Goal: Contribute content: Contribute content

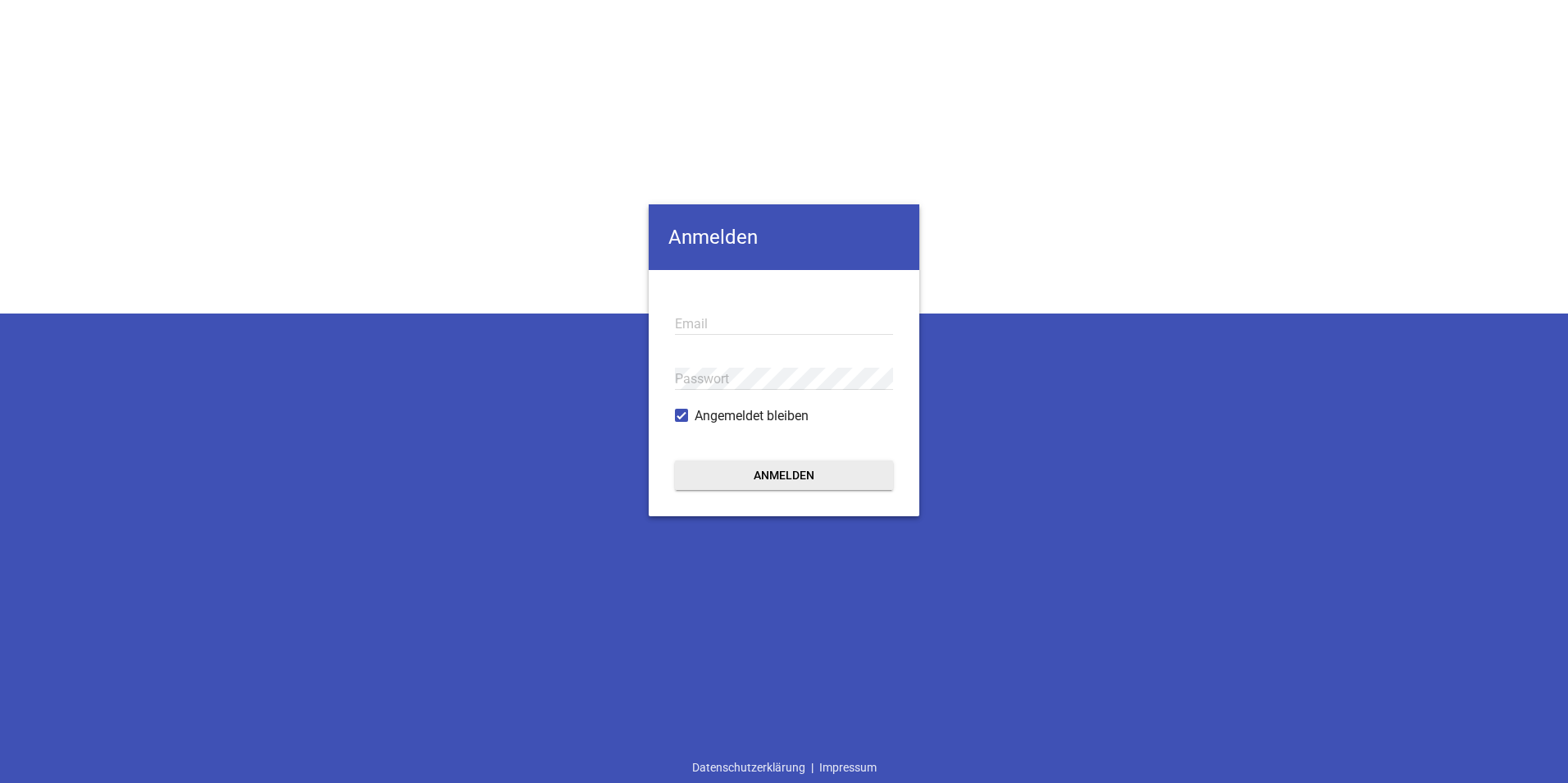
type input "[EMAIL_ADDRESS][DOMAIN_NAME]"
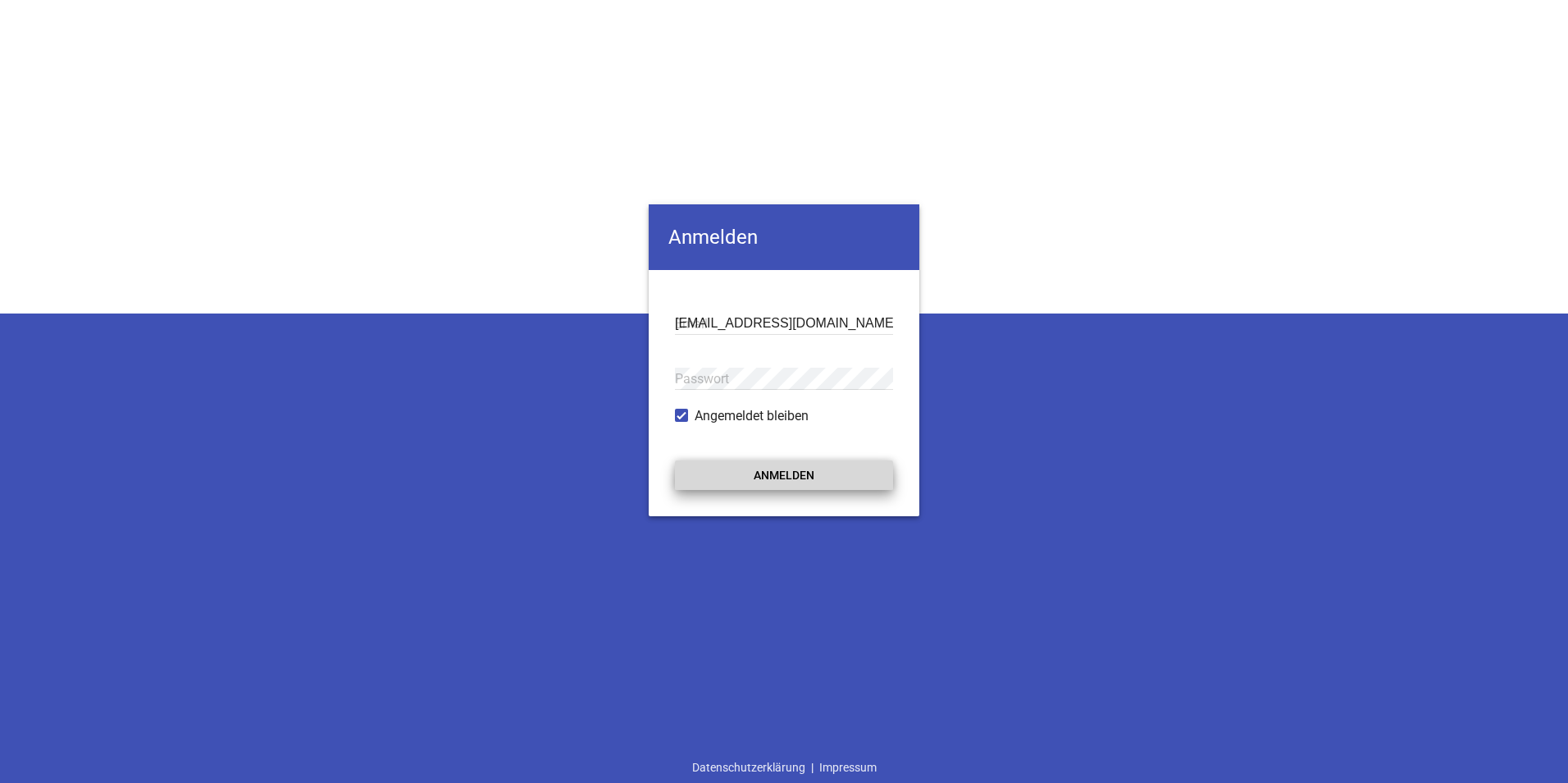
click at [790, 481] on button "Anmelden" at bounding box center [784, 474] width 219 height 29
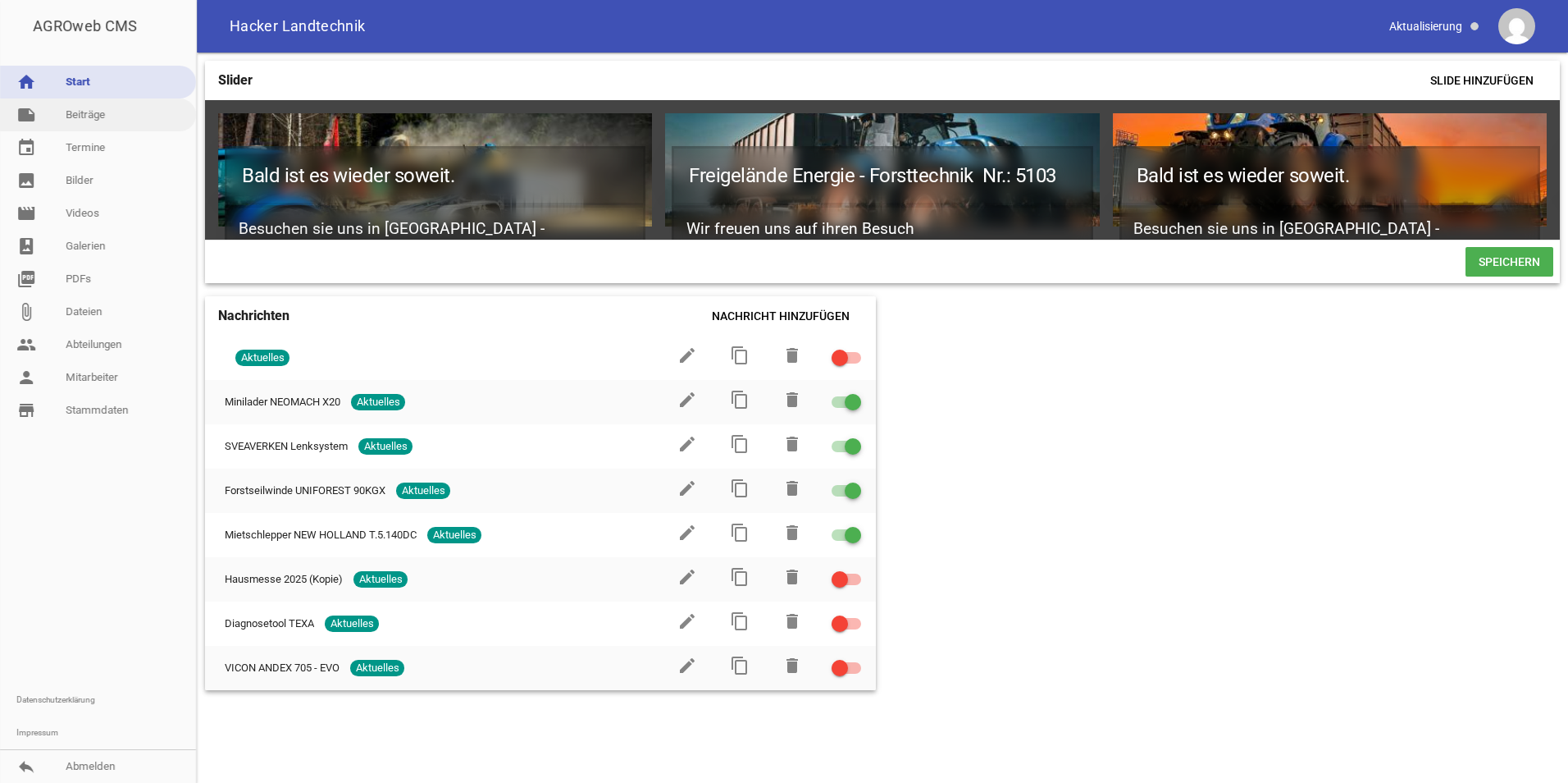
click at [86, 118] on link "note Beiträge" at bounding box center [98, 115] width 196 height 33
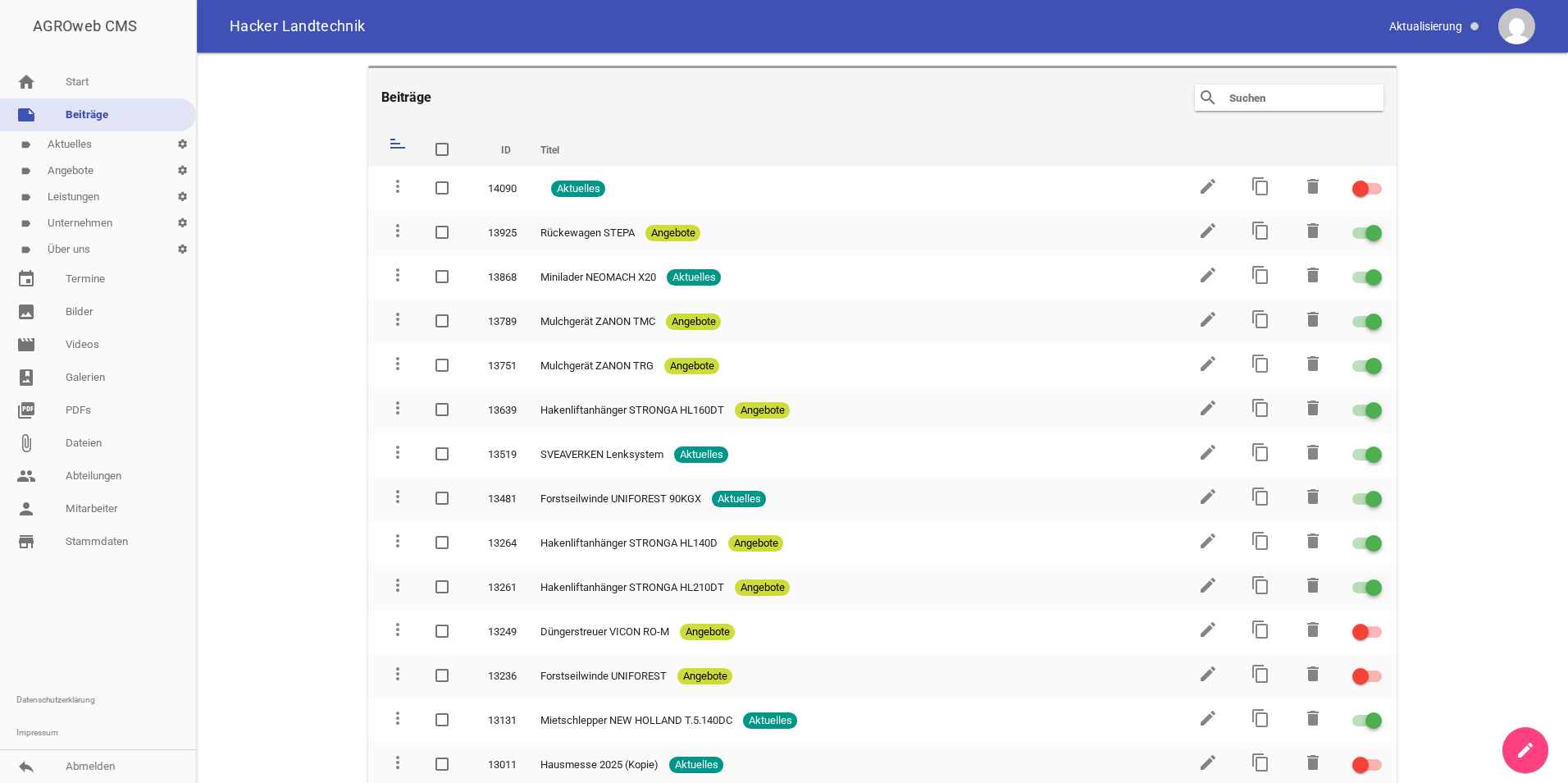
click at [1535, 749] on link "create" at bounding box center [1524, 749] width 46 height 46
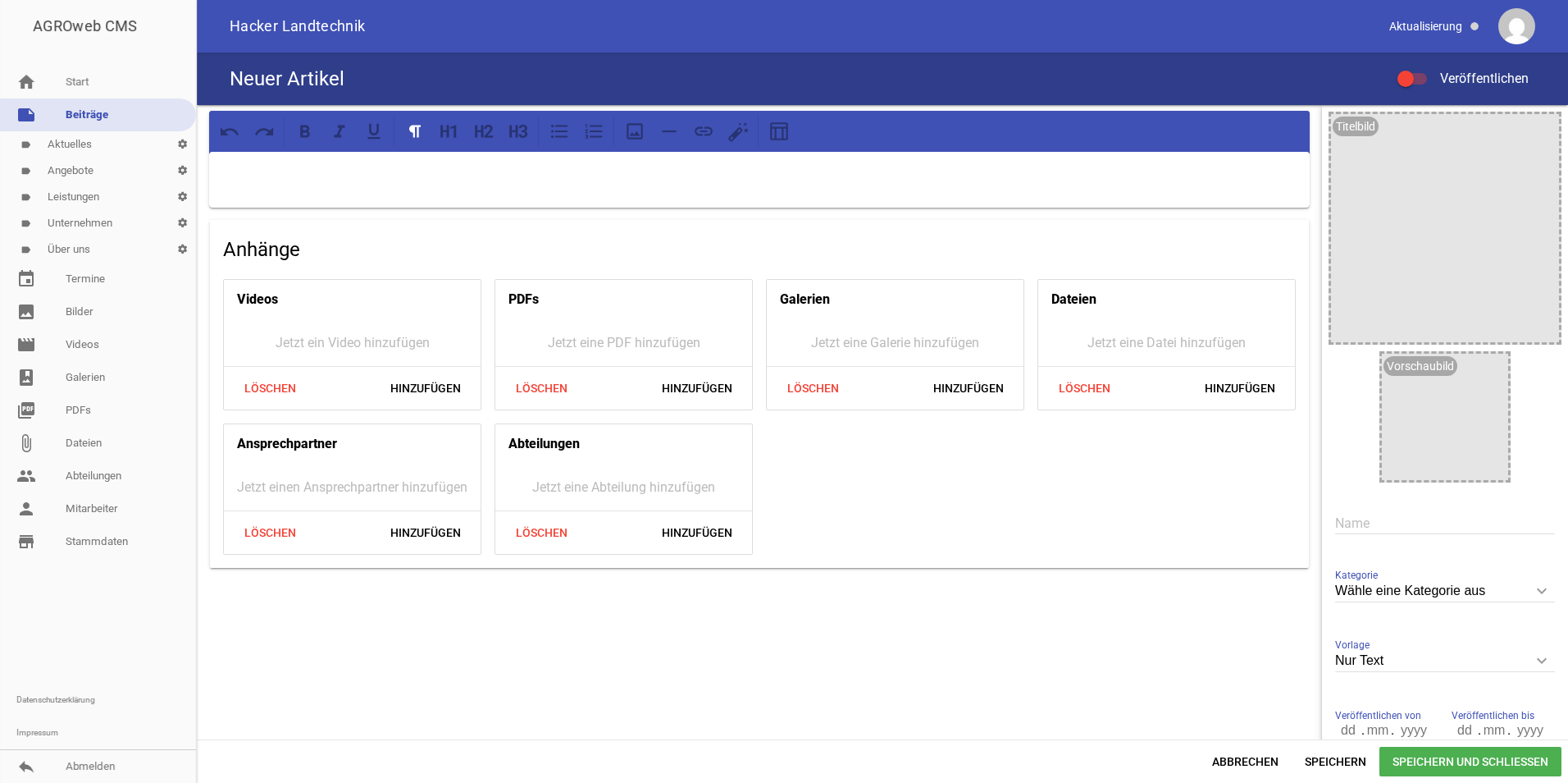
click at [89, 141] on link "label Aktuelles settings" at bounding box center [98, 144] width 196 height 26
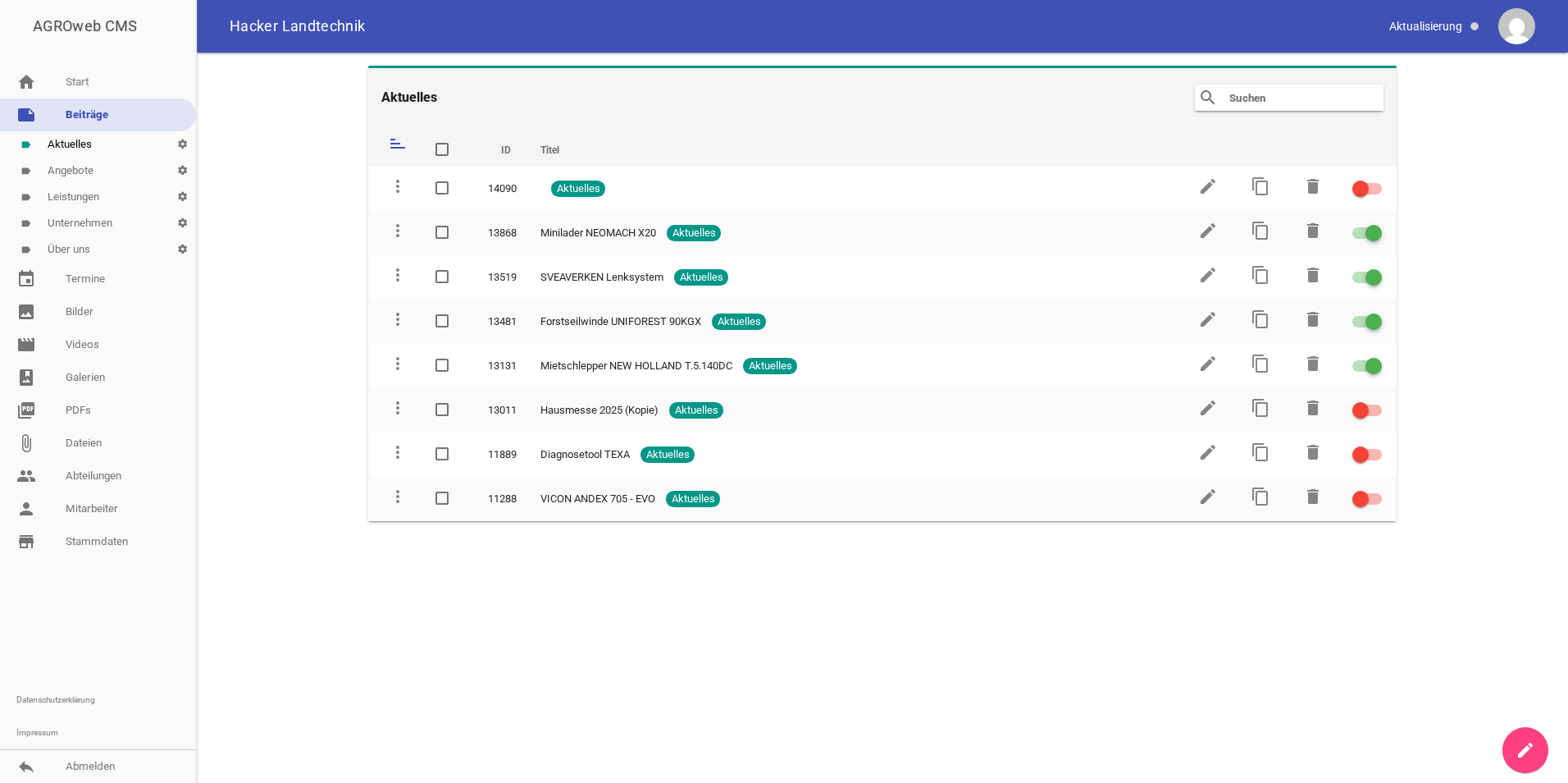
click at [89, 141] on link "label Aktuelles settings" at bounding box center [98, 144] width 196 height 26
click at [92, 166] on link "label Angebote settings" at bounding box center [98, 170] width 196 height 26
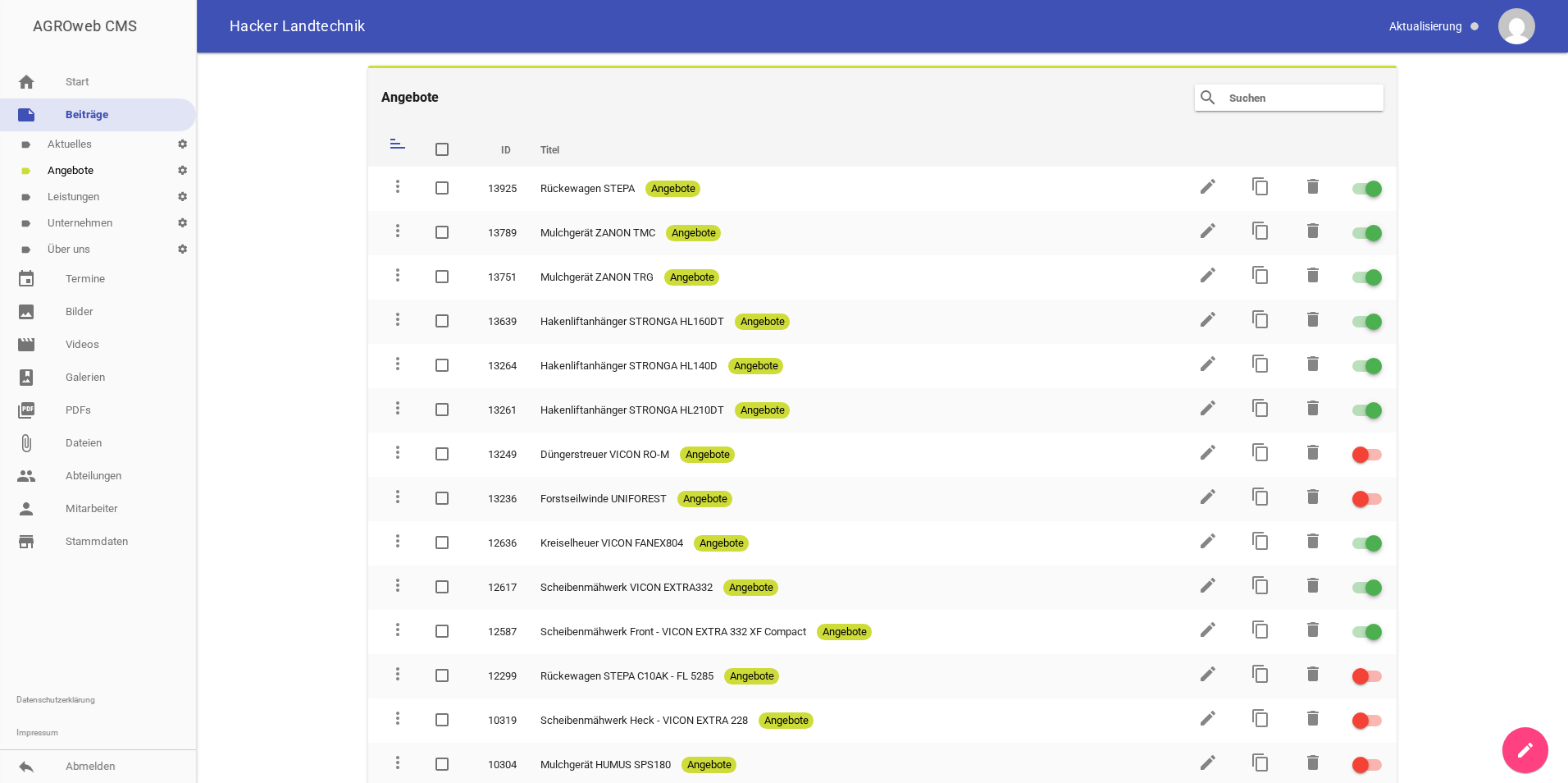
click at [1520, 749] on icon "create" at bounding box center [1525, 750] width 20 height 20
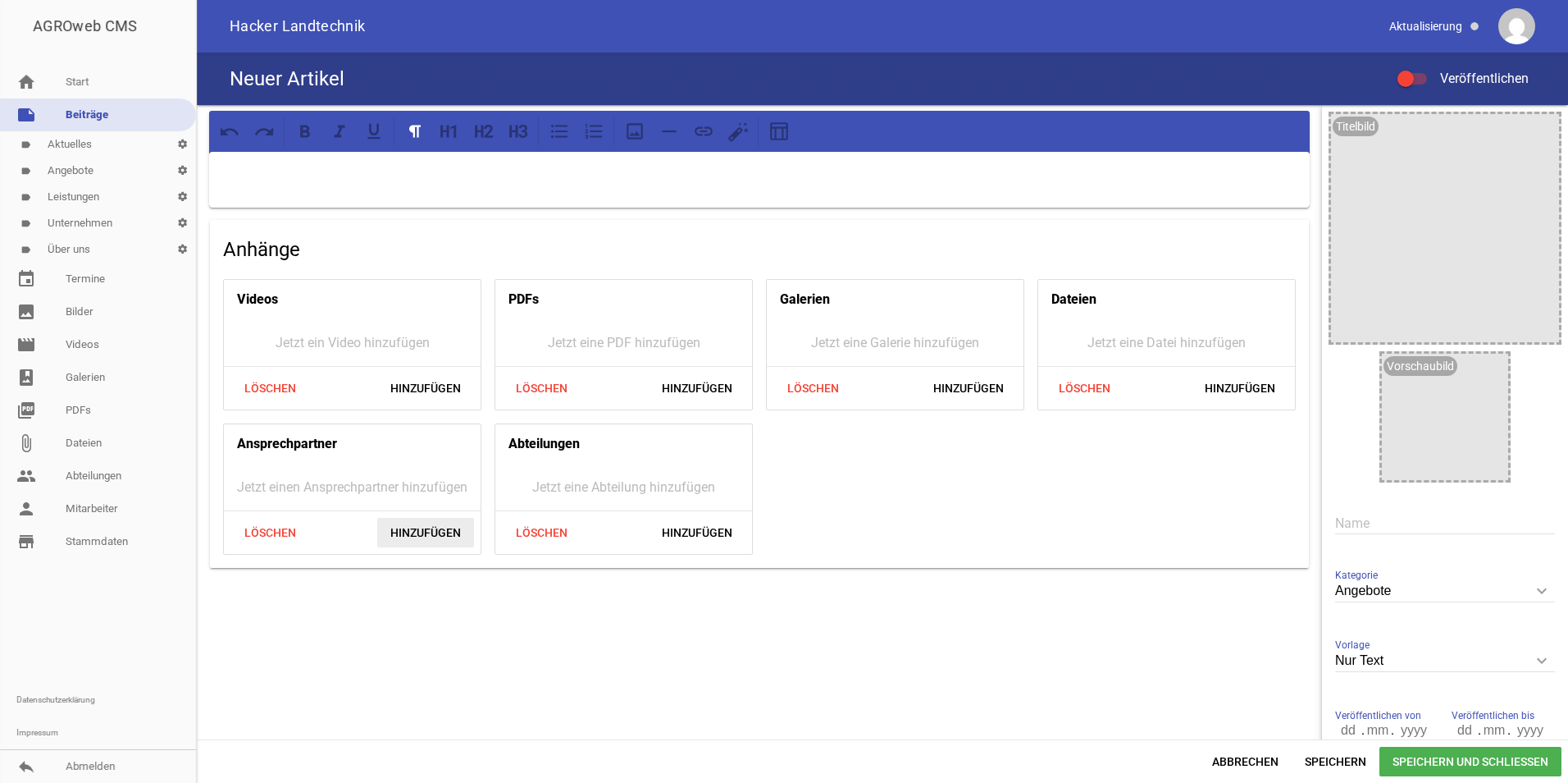
click at [426, 539] on span "Hinzufügen" at bounding box center [425, 532] width 97 height 29
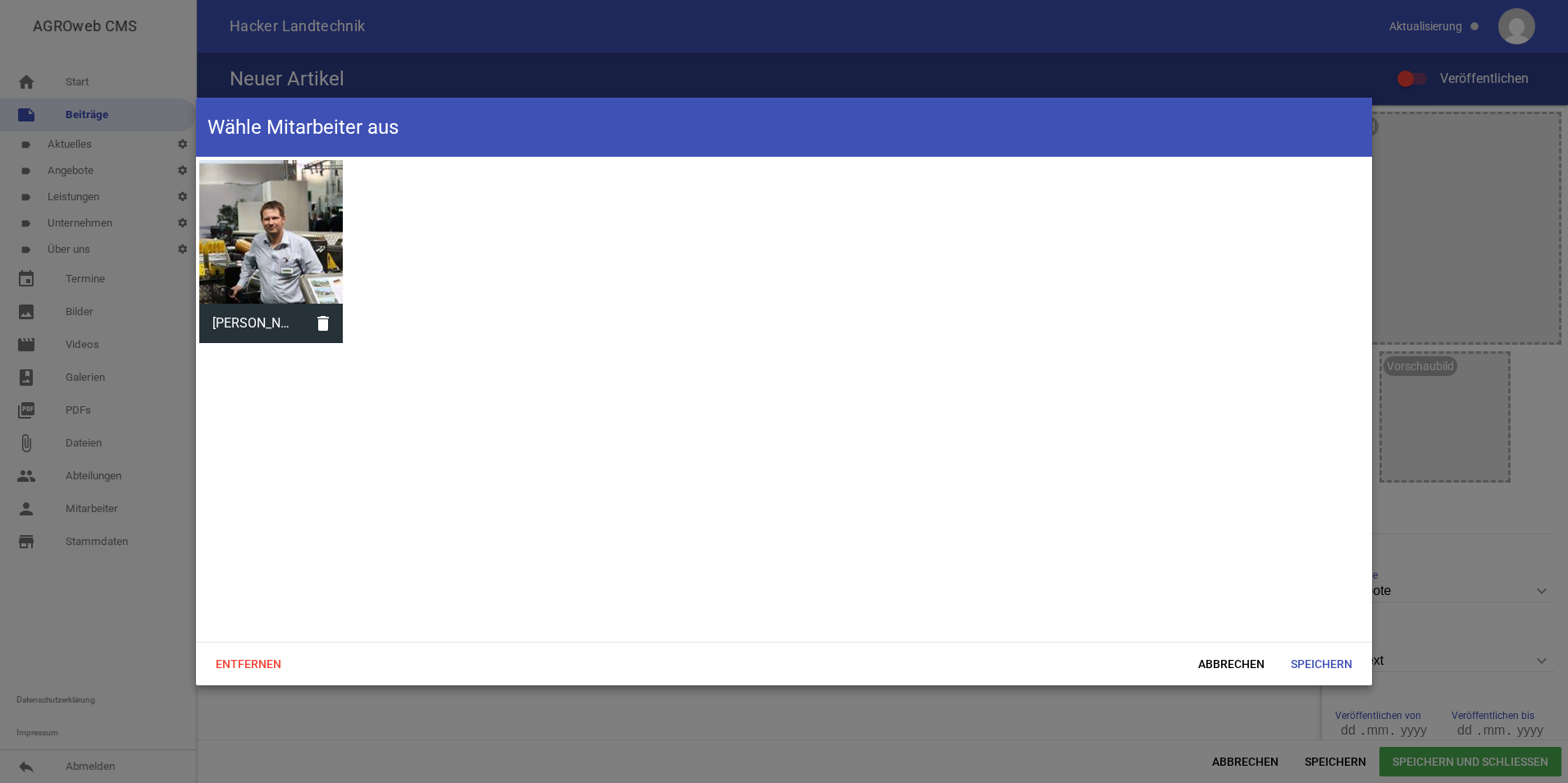
click at [265, 233] on div at bounding box center [270, 231] width 143 height 144
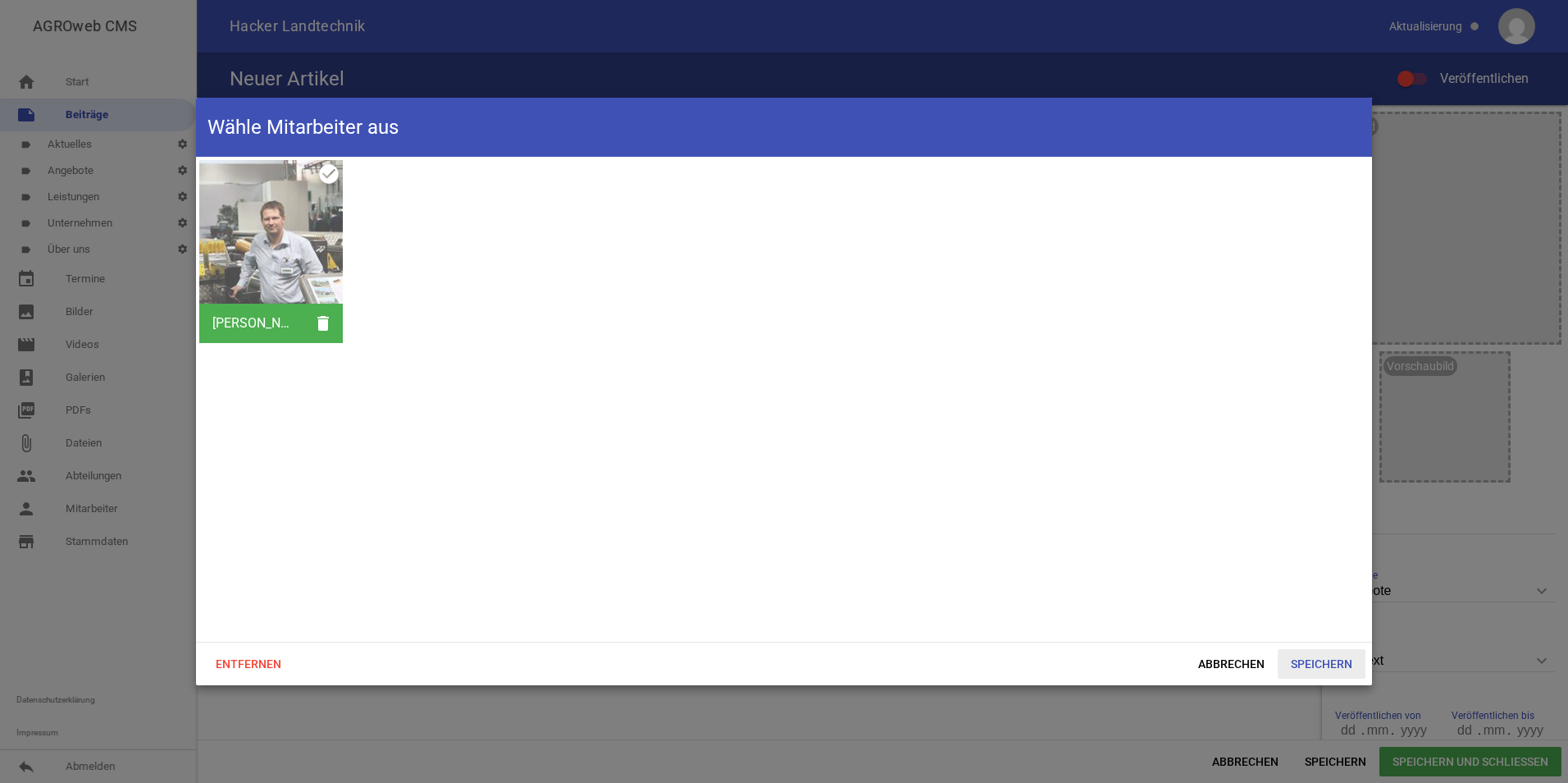
click at [1342, 669] on span "Speichern" at bounding box center [1321, 664] width 88 height 29
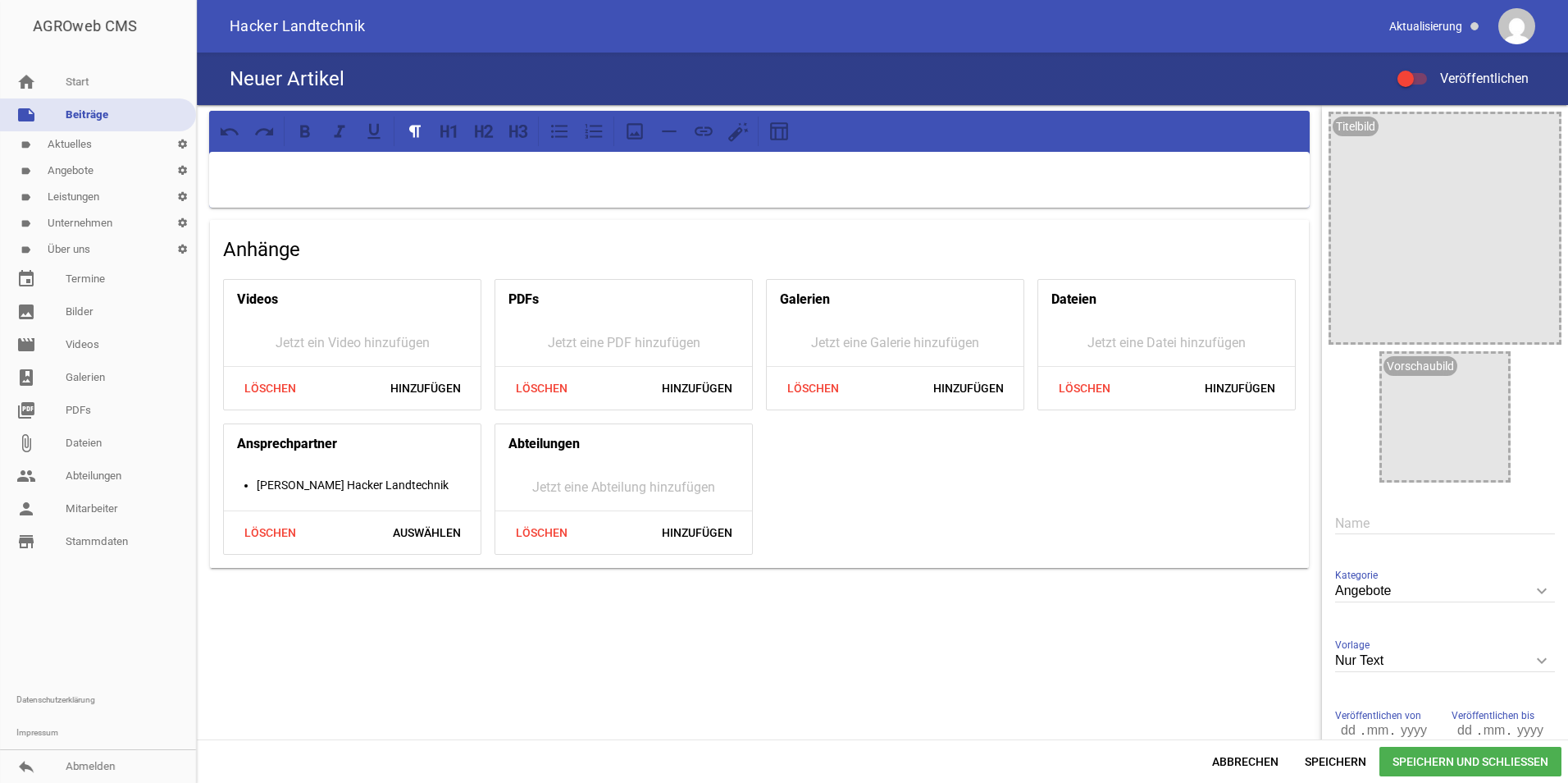
click at [569, 598] on div "Anhänge Videos Jetzt ein Video hinzufügen Löschen Hinzufügen PDFs Jetzt eine PD…" at bounding box center [759, 438] width 1125 height 666
click at [696, 378] on span "Hinzufügen" at bounding box center [697, 388] width 97 height 29
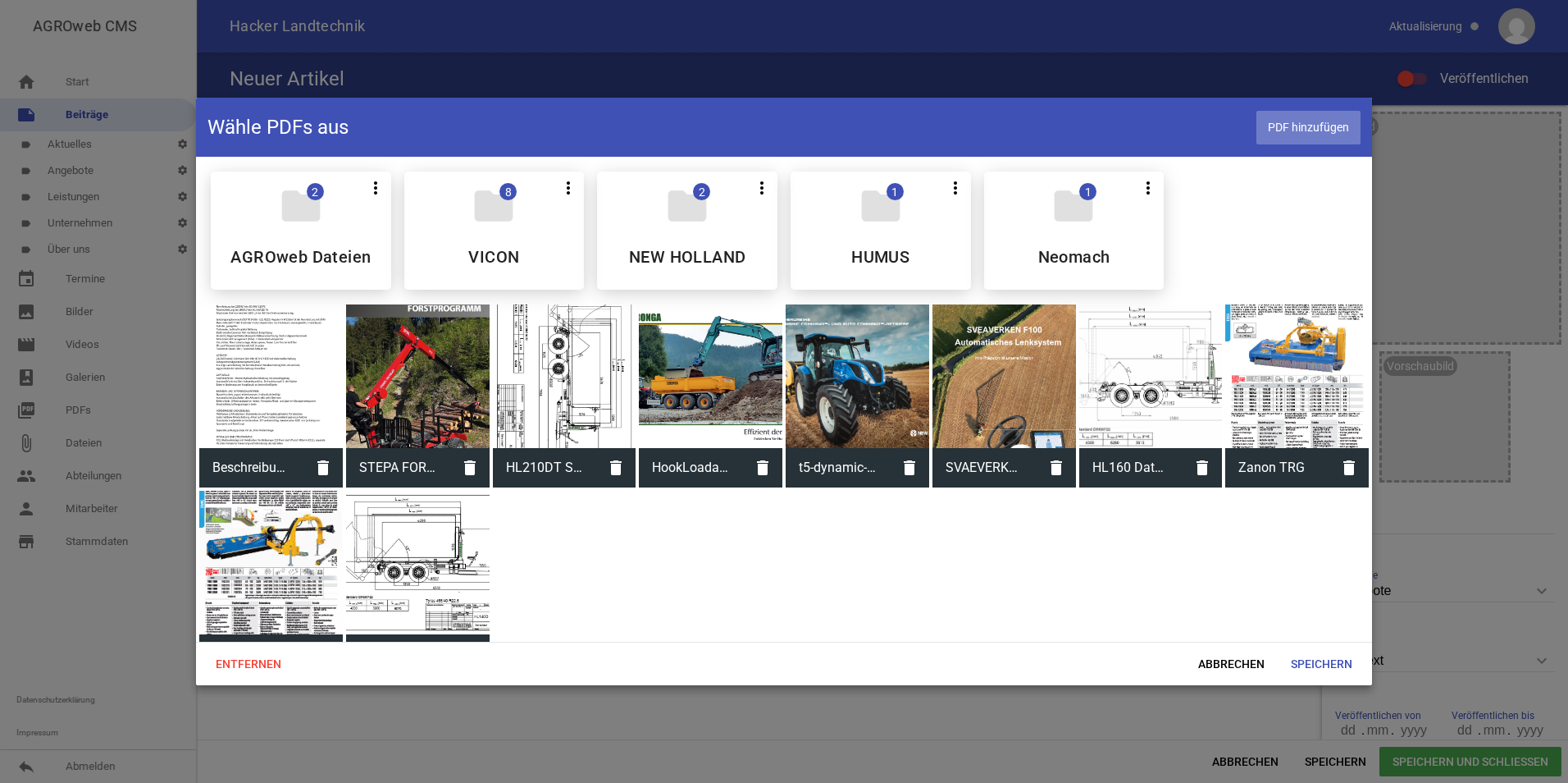
click at [1286, 125] on span "PDF hinzufügen" at bounding box center [1307, 127] width 104 height 33
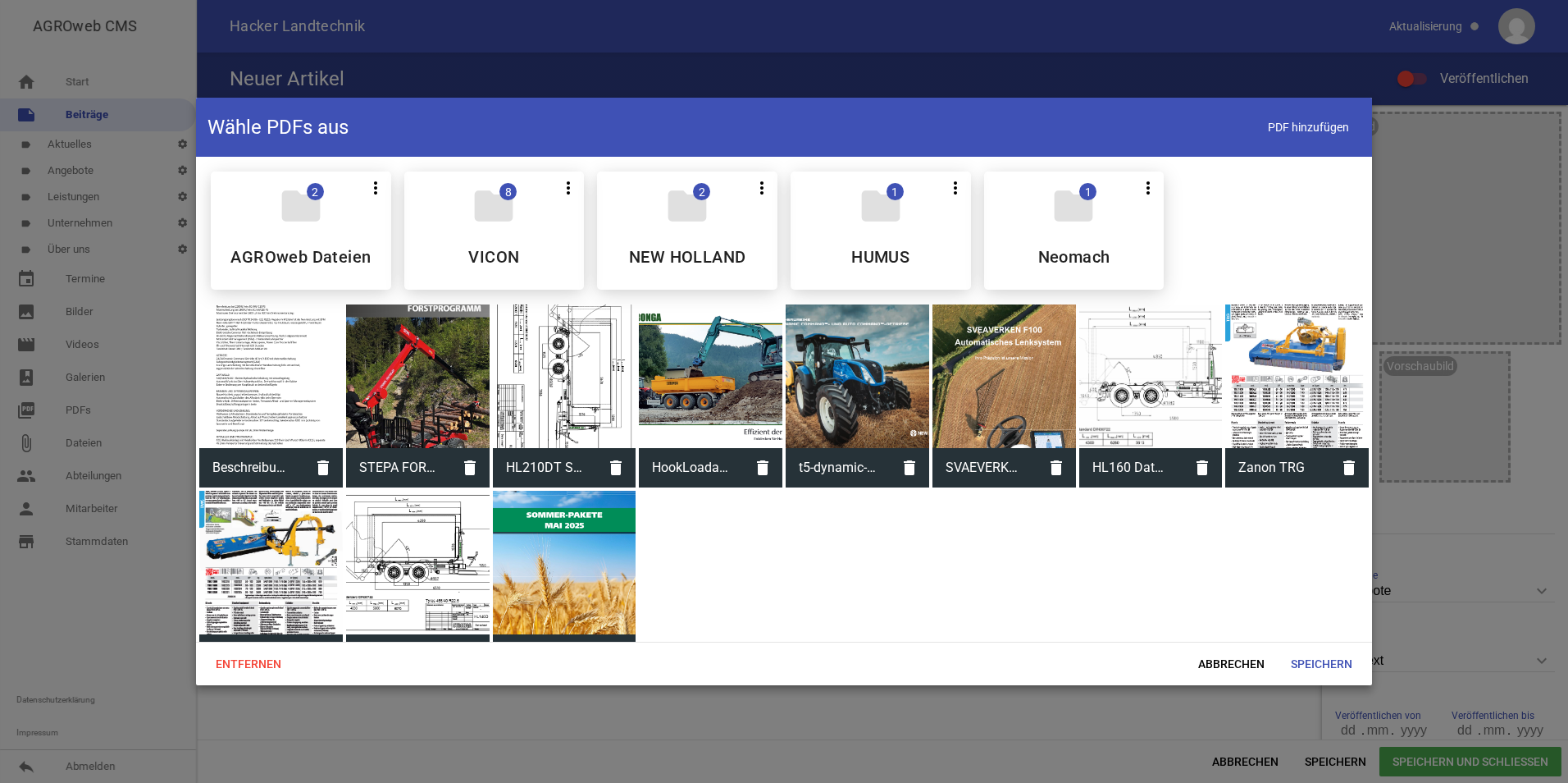
click at [594, 553] on div at bounding box center [564, 561] width 143 height 144
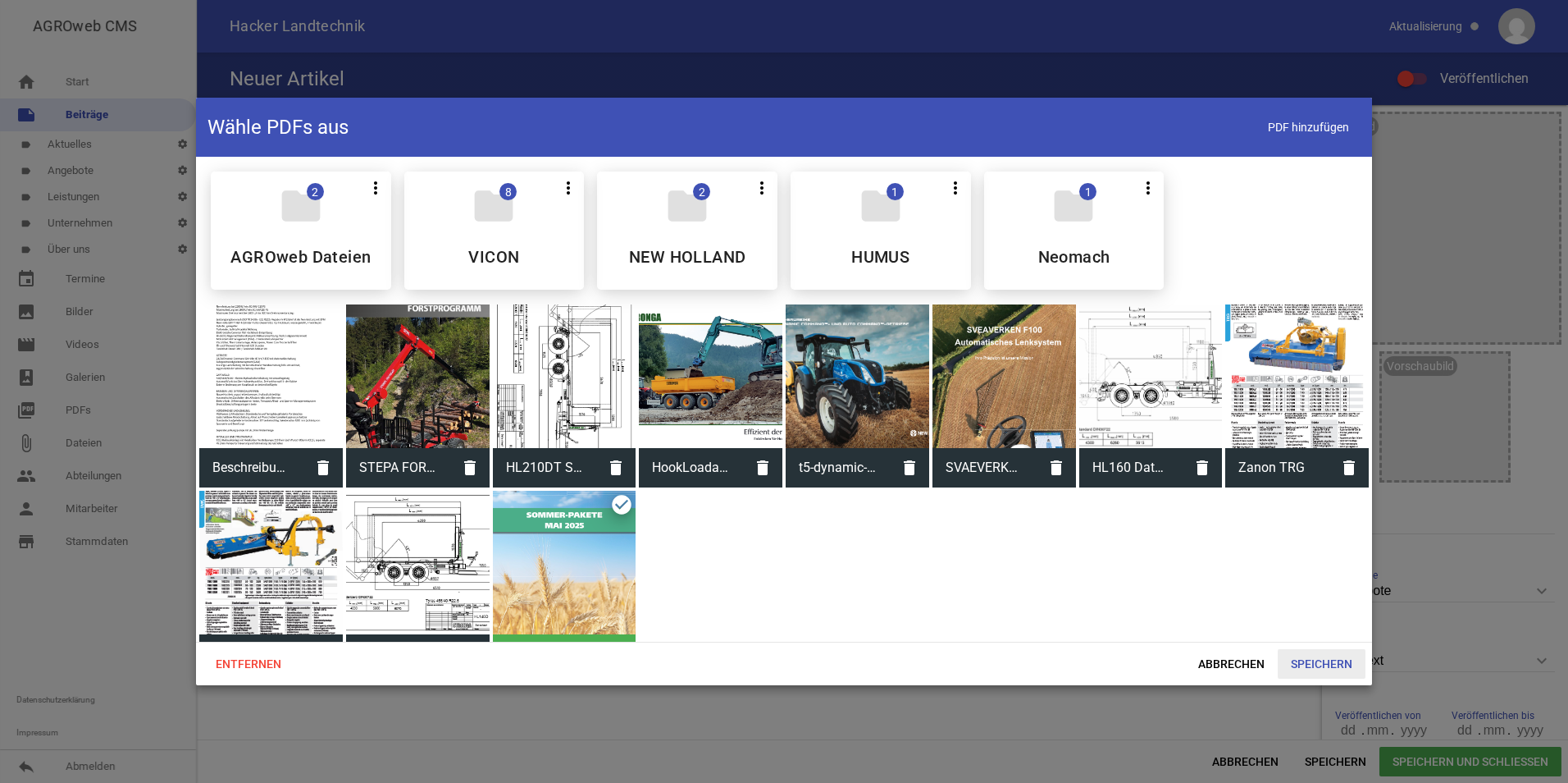
click at [1303, 660] on span "Speichern" at bounding box center [1321, 664] width 88 height 29
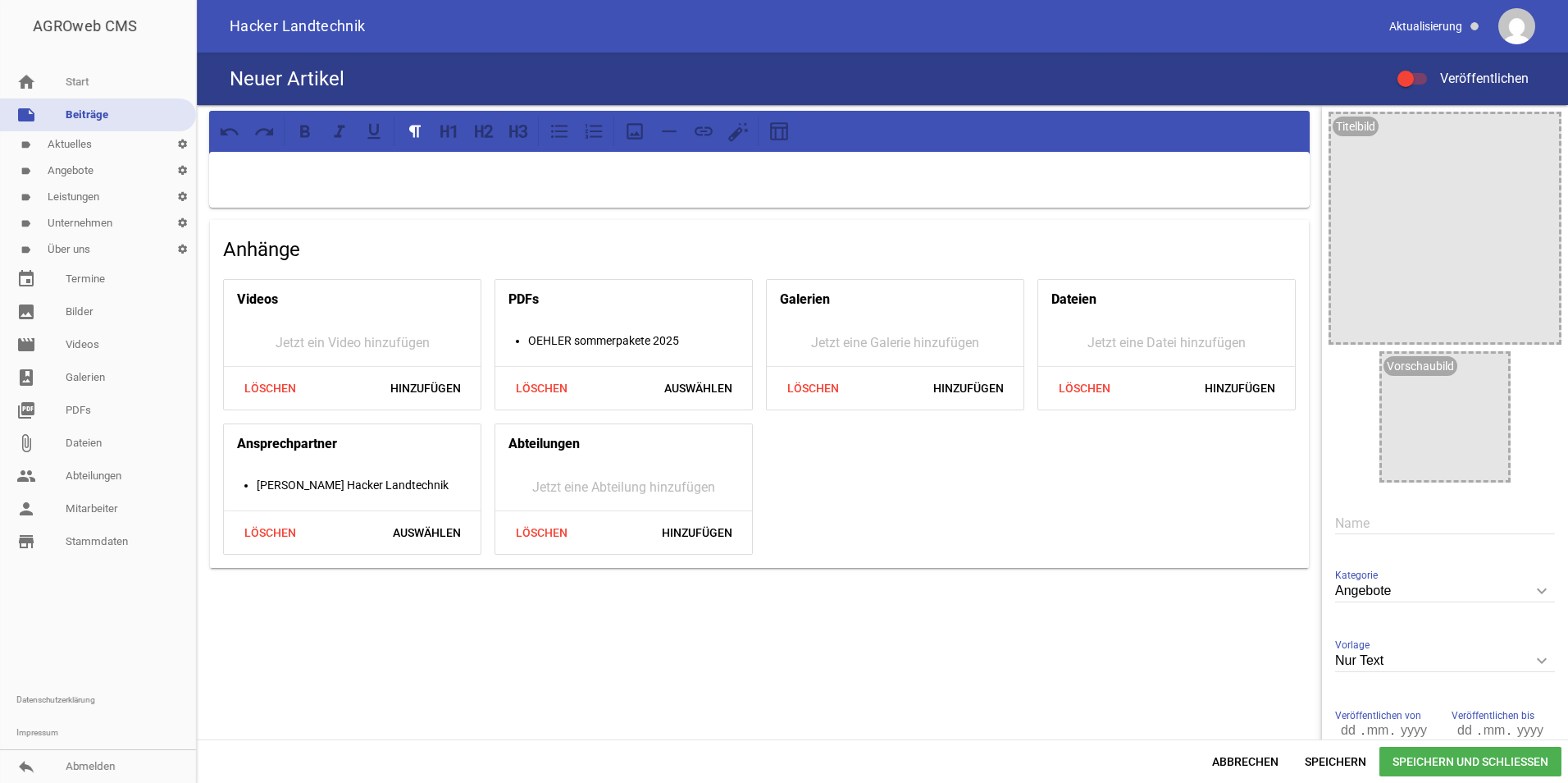
click at [510, 176] on p at bounding box center [759, 173] width 1077 height 20
click at [733, 142] on icon at bounding box center [738, 132] width 21 height 21
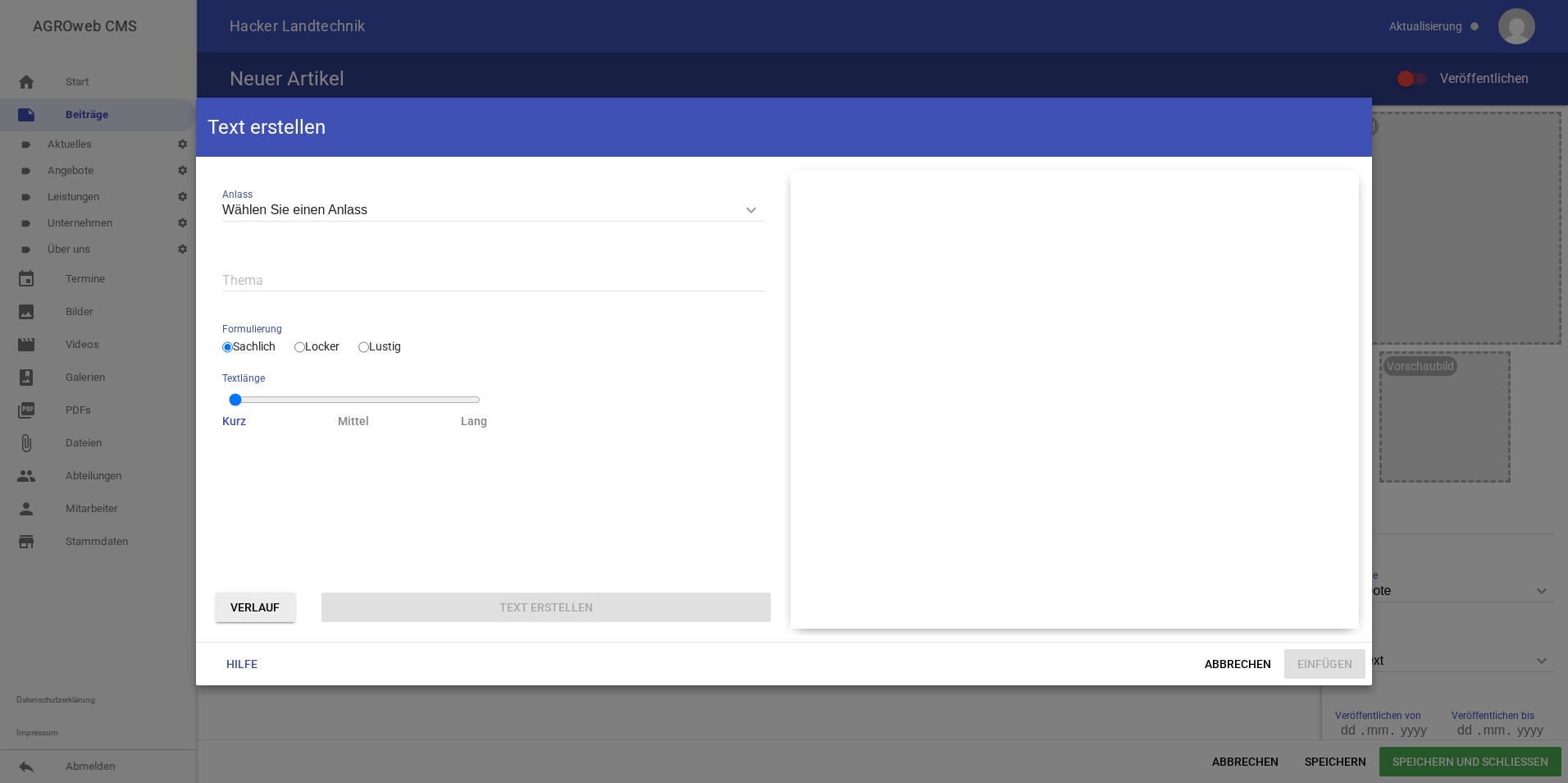
click at [430, 206] on input "Wählen Sie einen Anlass" at bounding box center [493, 210] width 542 height 22
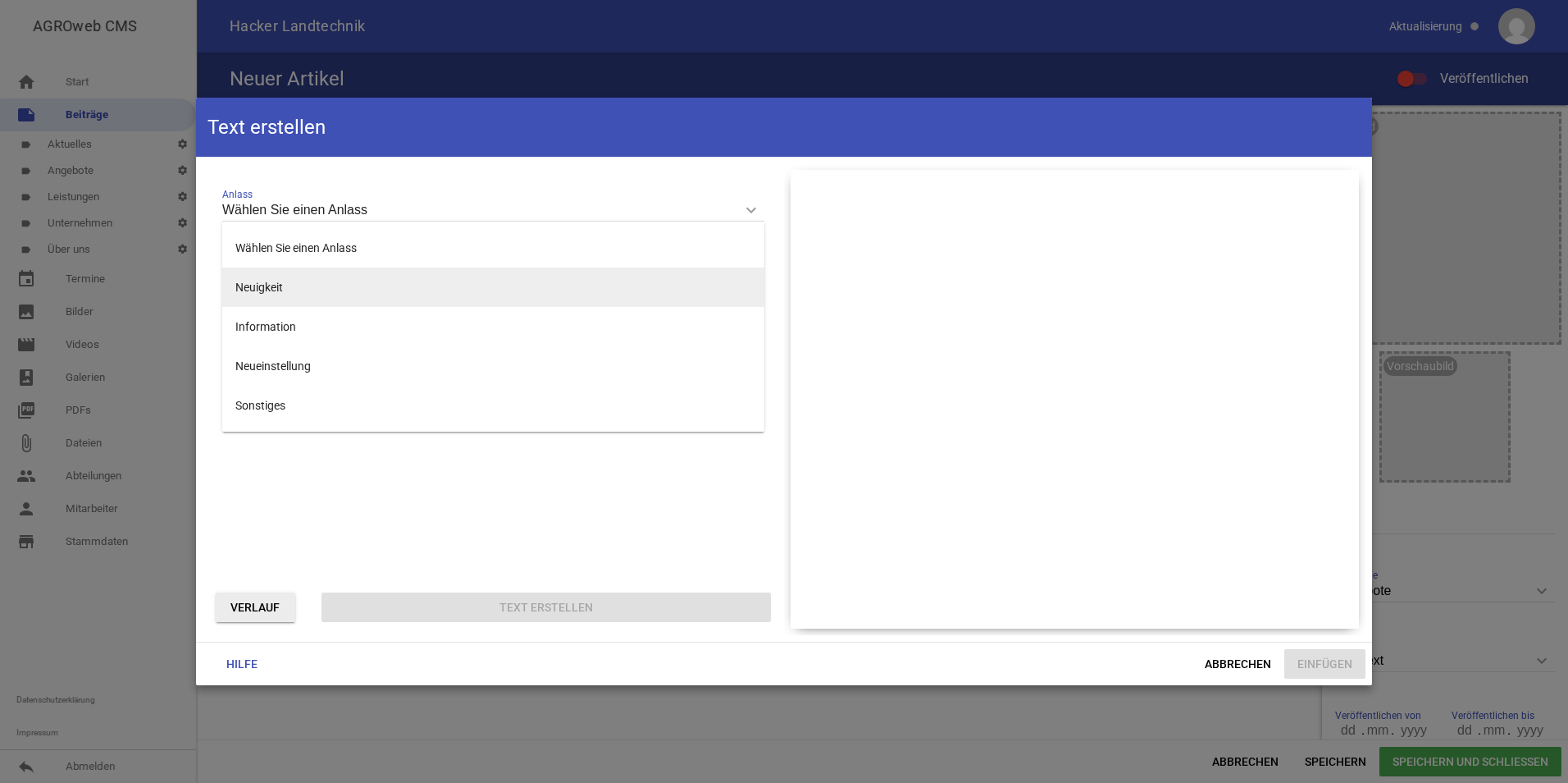
click at [309, 291] on li "Neuigkeit" at bounding box center [493, 287] width 542 height 39
type input "Neuigkeit"
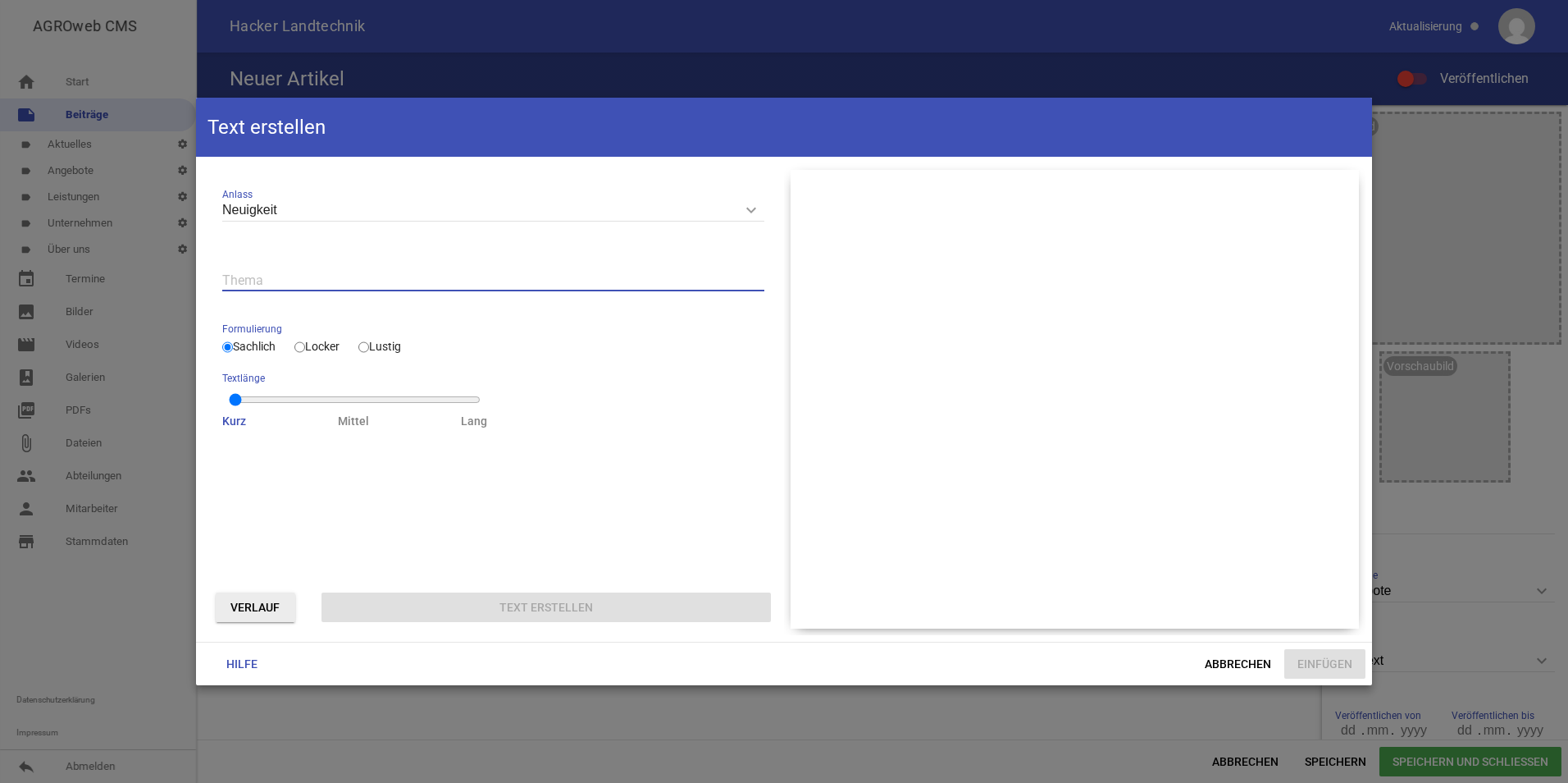
click at [311, 286] on input "text" at bounding box center [493, 280] width 542 height 22
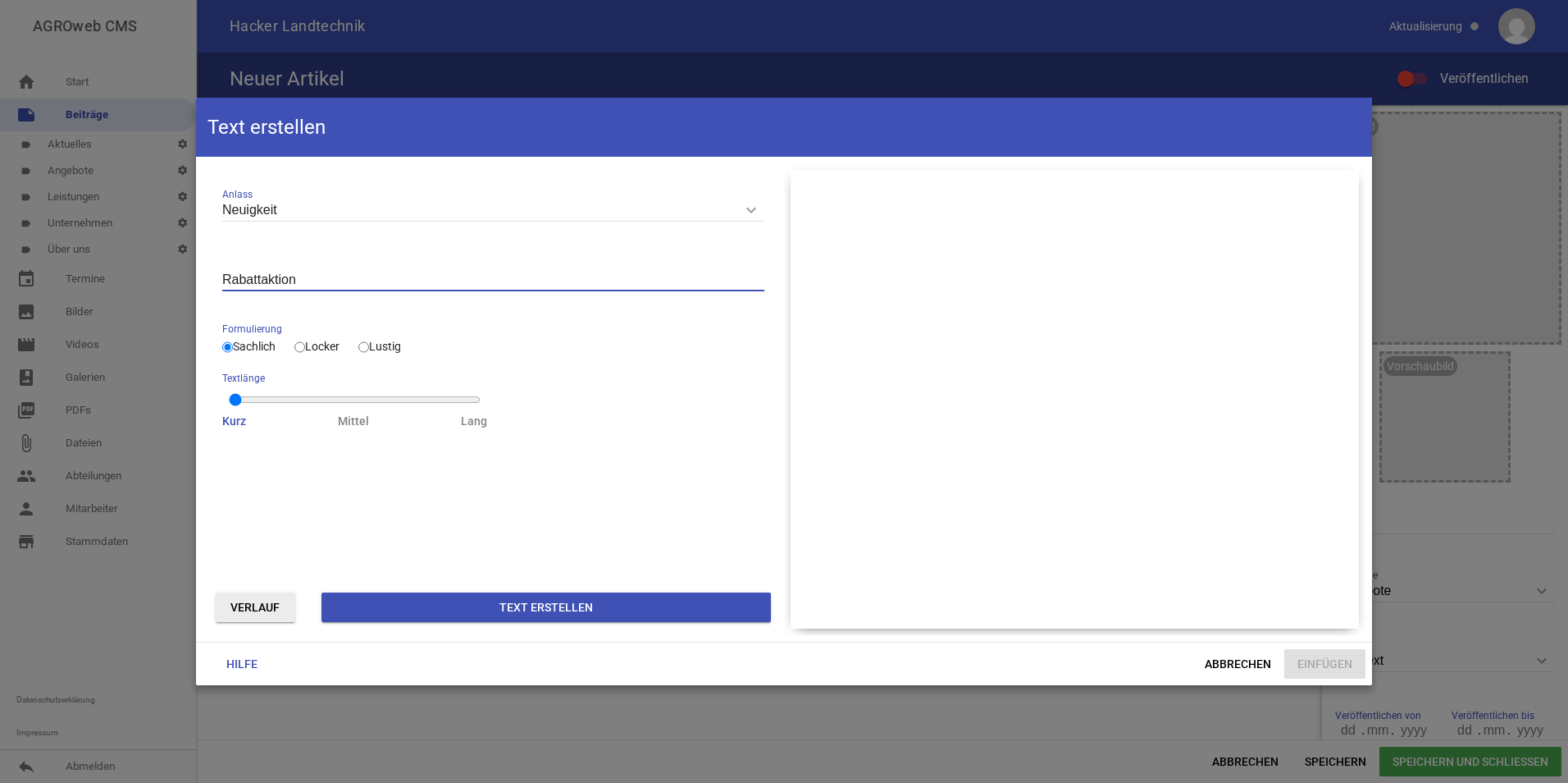
type input "Rabattaktion"
click at [514, 601] on button "Text erstellen" at bounding box center [545, 607] width 449 height 29
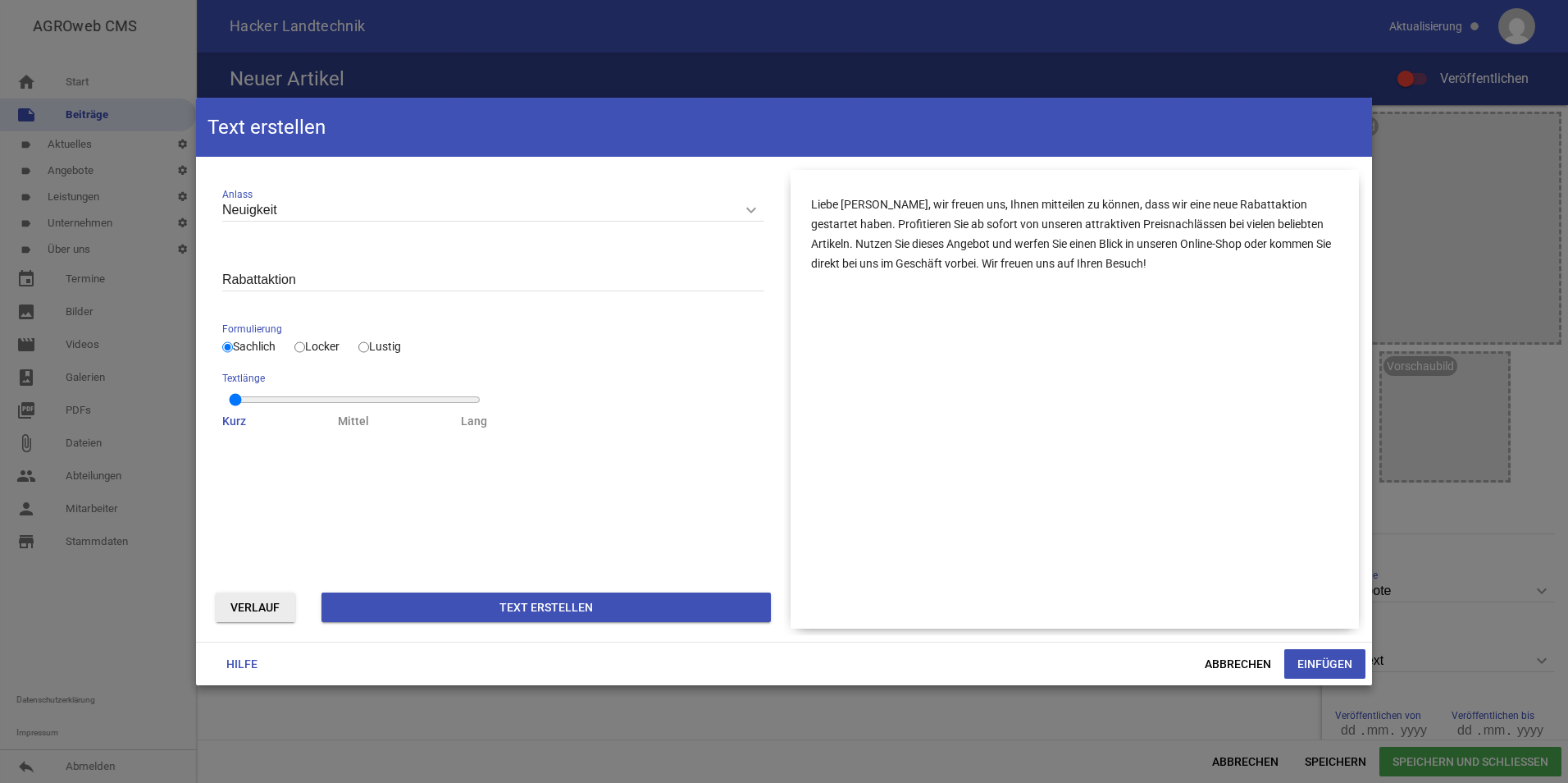
click at [305, 345] on input "Locker" at bounding box center [300, 347] width 11 height 20
radio input "true"
type input "1"
click at [339, 403] on input "range" at bounding box center [354, 398] width 252 height 13
click at [693, 613] on button "Text erstellen" at bounding box center [545, 607] width 449 height 29
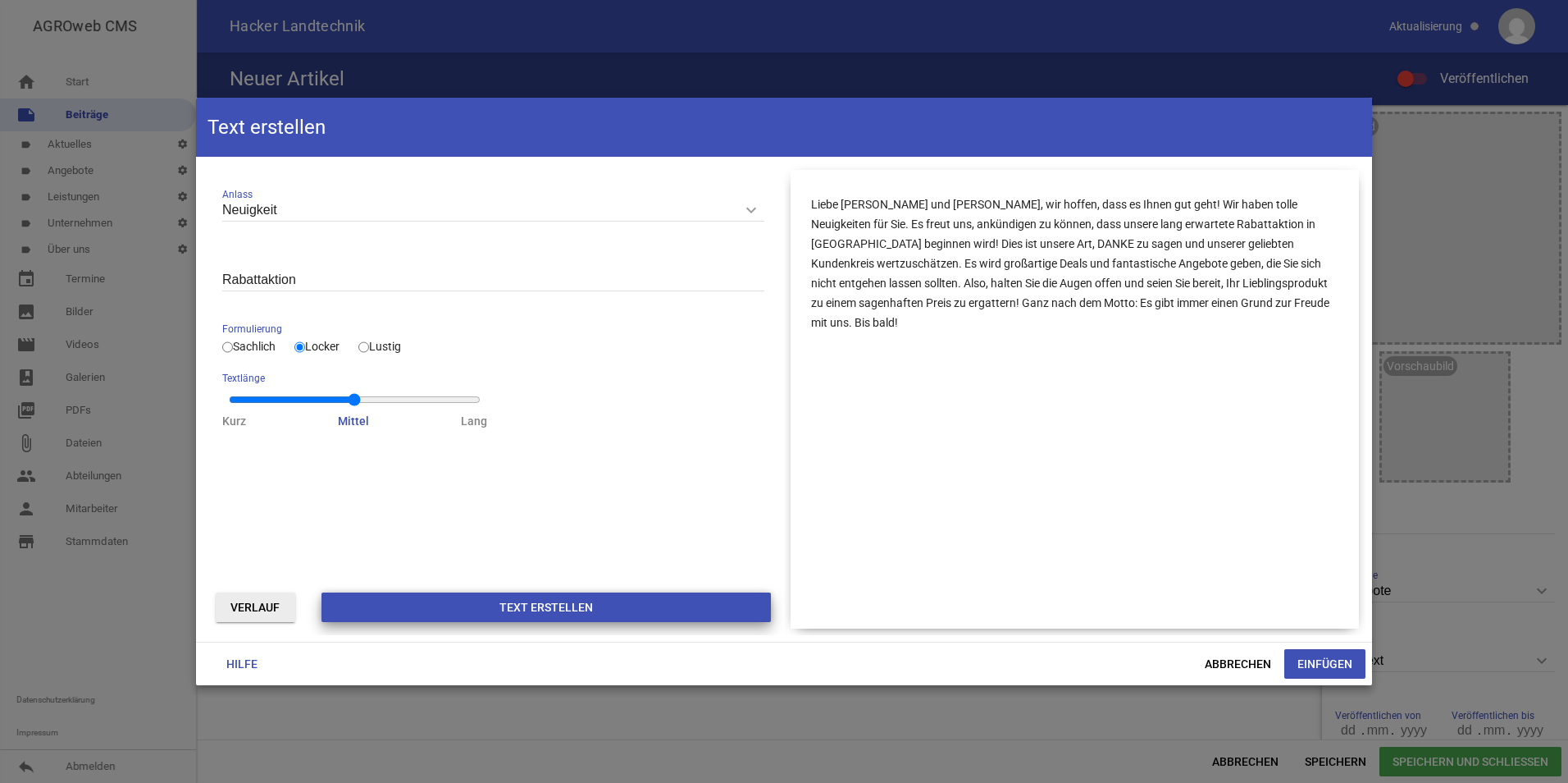
click at [551, 614] on button "Text erstellen" at bounding box center [545, 607] width 449 height 29
drag, startPoint x: 1205, startPoint y: 301, endPoint x: 851, endPoint y: 260, distance: 356.4
click at [851, 260] on p "Hallo liebe [PERSON_NAME], schöner könnte eine Neuigkeit kaum sein: Unsere Raba…" at bounding box center [1074, 253] width 527 height 118
click at [1320, 665] on button "Einfügen" at bounding box center [1324, 664] width 81 height 29
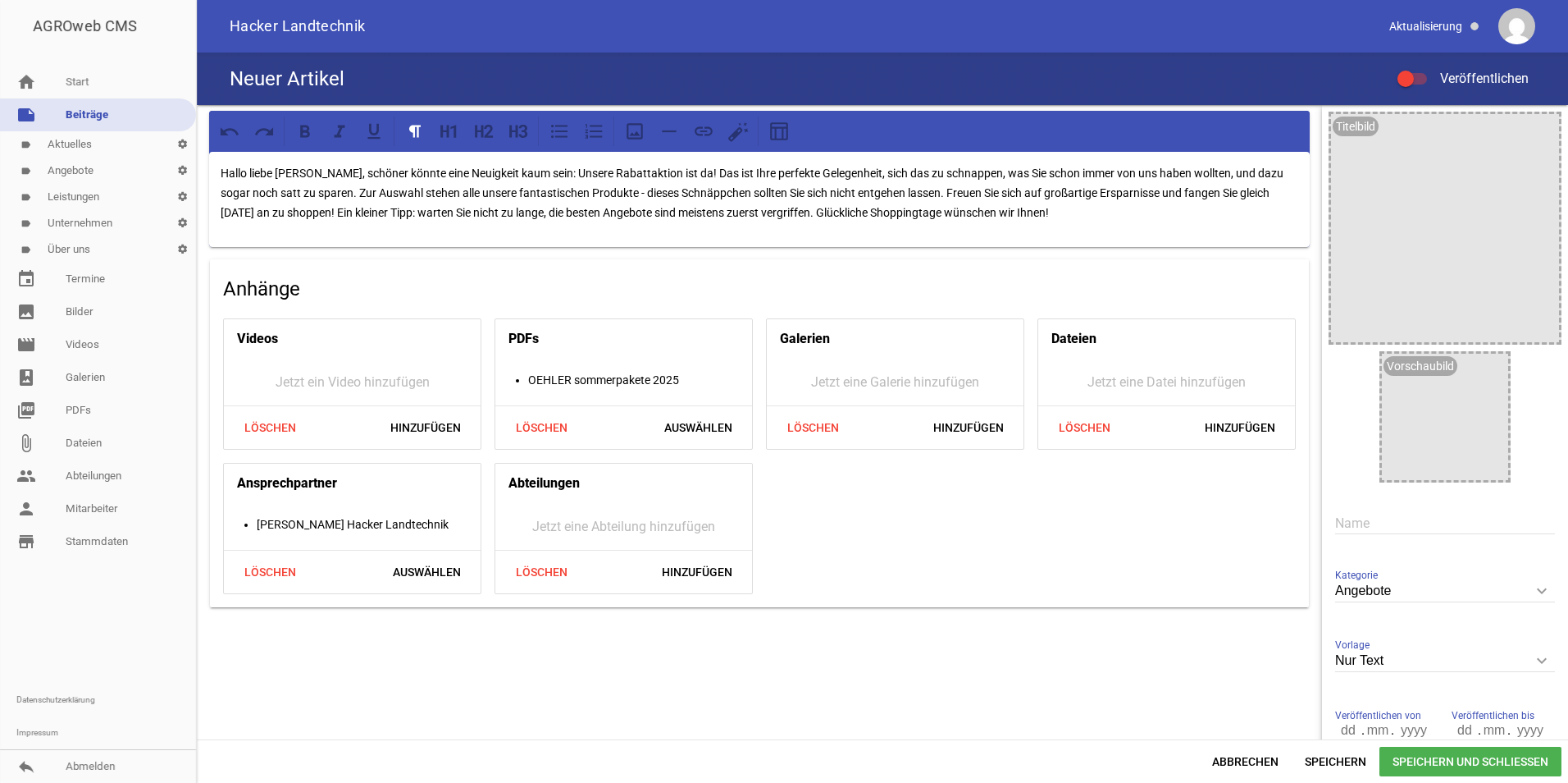
click at [392, 182] on p "Hallo liebe [PERSON_NAME], schöner könnte eine Neuigkeit kaum sein: Unsere Raba…" at bounding box center [759, 192] width 1077 height 59
drag, startPoint x: 531, startPoint y: 176, endPoint x: 323, endPoint y: 181, distance: 208.1
click at [323, 181] on p "Hallo liebe [PERSON_NAME], schöner könnte eine Neuigkeit kaum sein: Unsere Raba…" at bounding box center [759, 192] width 1077 height 59
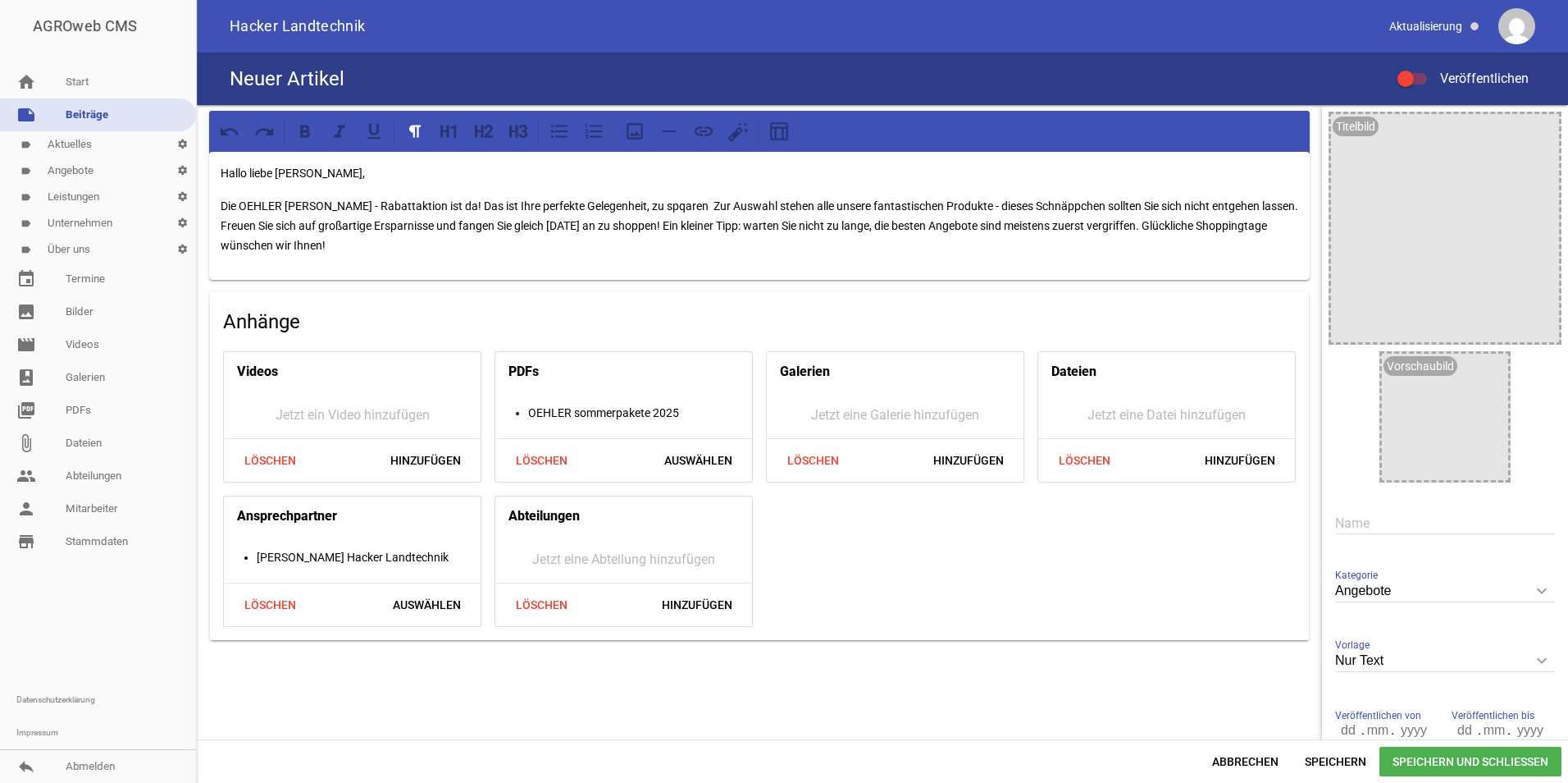
click at [351, 250] on p "Die OEHLER [PERSON_NAME] - Rabattaktion ist da! Das ist Ihre perfekte Gelegenhe…" at bounding box center [759, 226] width 1077 height 59
click at [1146, 224] on p "Die OEHLER [PERSON_NAME] - Rabattaktion ist da! Das ist Ihre perfekte Gelegenhe…" at bounding box center [759, 226] width 1077 height 59
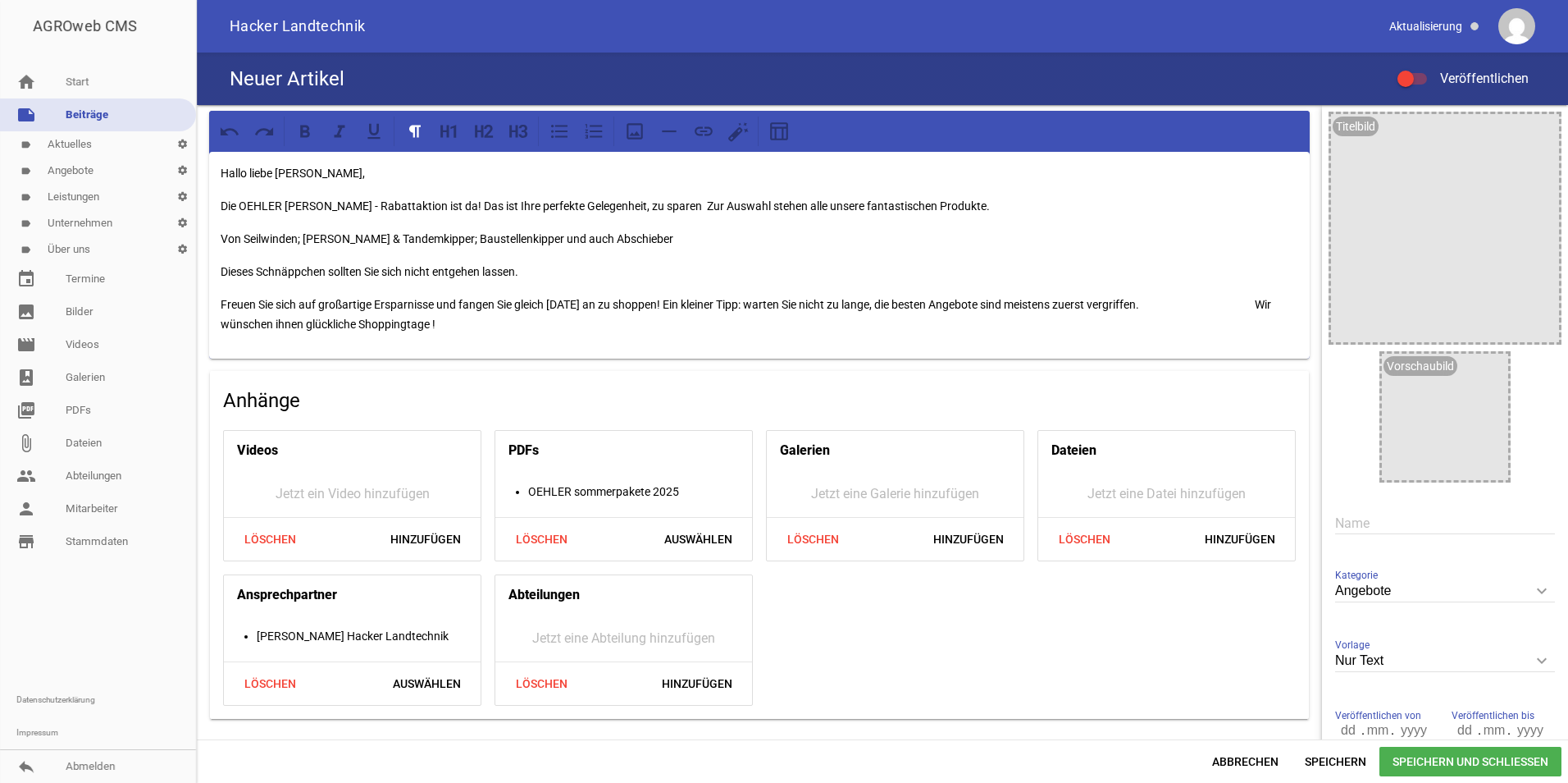
click at [637, 241] on p "Von Seilwinden; [PERSON_NAME] & Tandemkipper; Baustellenkipper und auch Abschie…" at bounding box center [759, 238] width 1077 height 20
click at [430, 233] on p "Von Seilwinden; [PERSON_NAME] & Tandemkipper; Baustellenkipper und auch Abschie…" at bounding box center [759, 238] width 1077 height 20
click at [221, 235] on p "Von Seilwinden; [PERSON_NAME] & Tandemkipper; Schwerlast - Baustellenkipper Sta…" at bounding box center [759, 238] width 1077 height 20
click at [495, 232] on p "Angefangen von Seilwinden; [PERSON_NAME] & Tandemkipper; Schwerlast - Baustelle…" at bounding box center [759, 238] width 1077 height 20
click at [652, 240] on p "Angefangen von Seilwinden; [PERSON_NAME] & Tandemkipper; Schwerlast - Baustelle…" at bounding box center [759, 238] width 1077 height 20
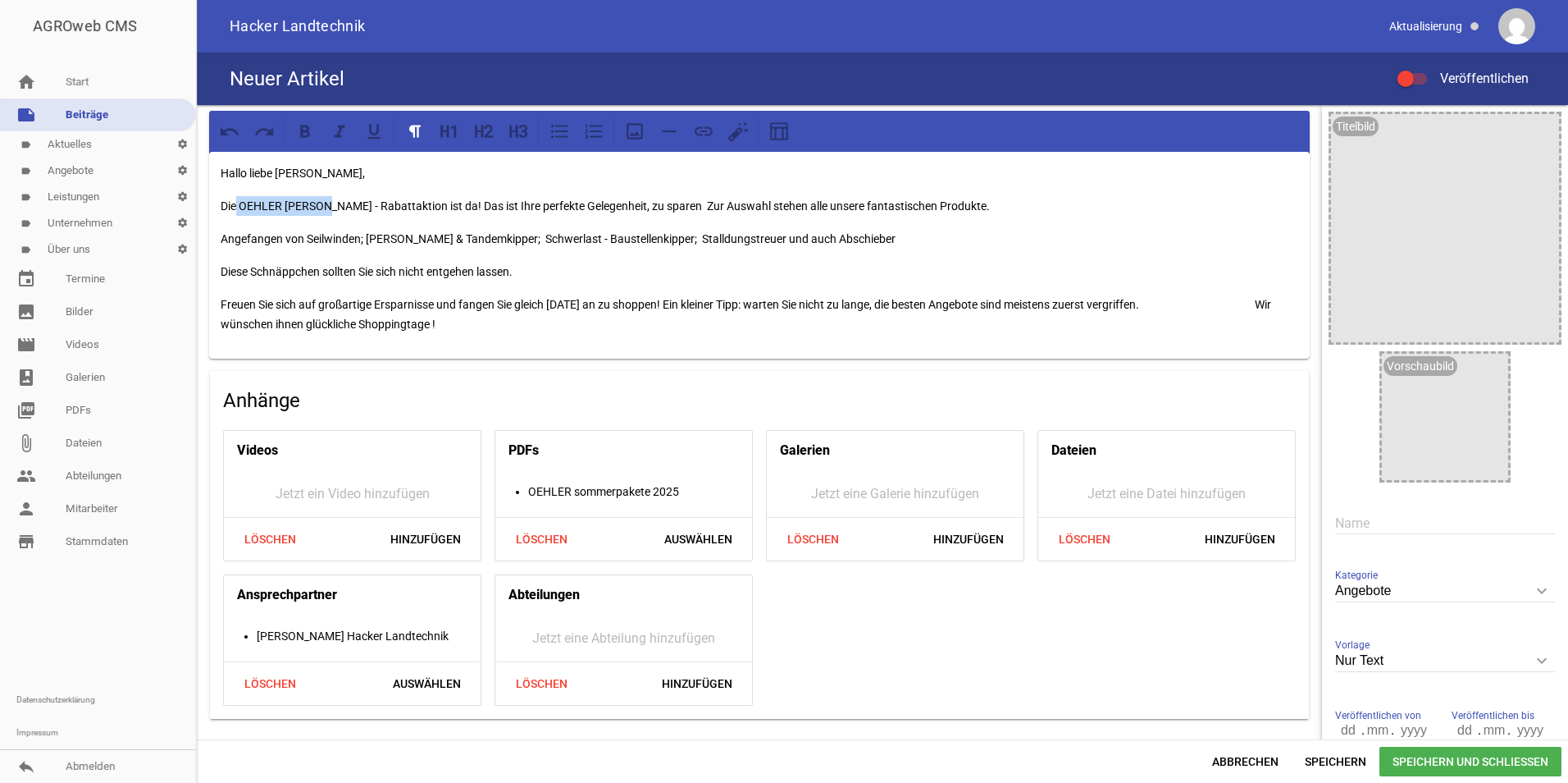
drag, startPoint x: 331, startPoint y: 208, endPoint x: 234, endPoint y: 208, distance: 97.0
click at [234, 208] on p "Die OEHLER [PERSON_NAME] - Rabattaktion ist da! Das ist Ihre perfekte Gelegenhe…" at bounding box center [759, 206] width 1077 height 20
click at [382, 190] on div "Hallo liebe [PERSON_NAME], Die OEHLER [PERSON_NAME] - Rabattaktion ist da! Das …" at bounding box center [759, 255] width 1101 height 207
click at [256, 199] on p "Die OEHLER [PERSON_NAME] - Rabattaktion ist da! Das ist Ihre perfekte Gelegenhe…" at bounding box center [759, 206] width 1077 height 20
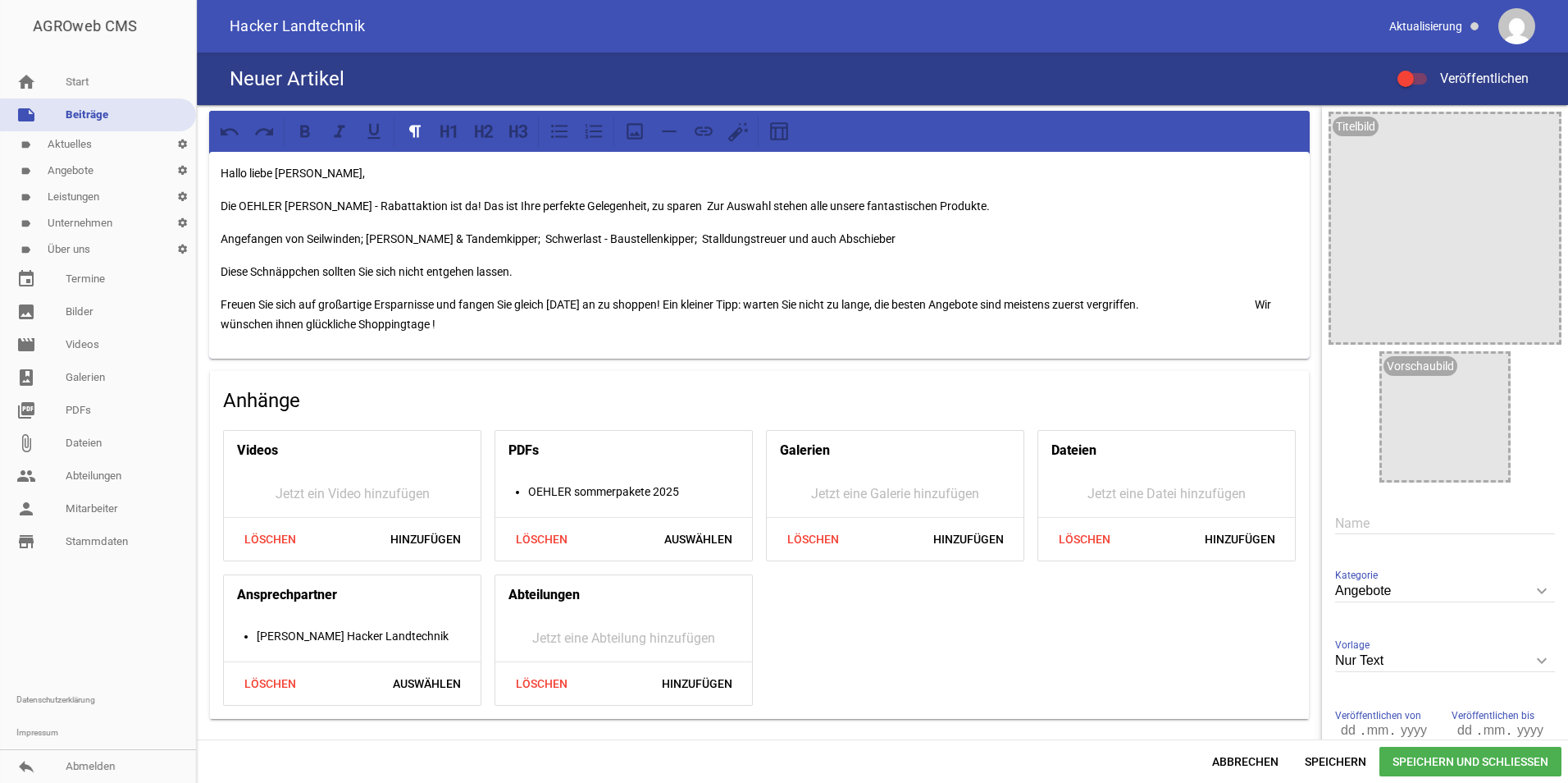
click at [367, 204] on p "Die OEHLER [PERSON_NAME] - Rabattaktion ist da! Das ist Ihre perfekte Gelegenhe…" at bounding box center [759, 206] width 1077 height 20
drag, startPoint x: 398, startPoint y: 207, endPoint x: 369, endPoint y: 199, distance: 30.1
click at [369, 199] on p "Die OEHLER [PERSON_NAME] - Rabattaktion ist da! Das ist Ihre perfekte Gelegenhe…" at bounding box center [759, 206] width 1077 height 20
drag, startPoint x: 403, startPoint y: 204, endPoint x: 236, endPoint y: 192, distance: 167.4
click at [236, 192] on div "Hallo liebe [PERSON_NAME], Die OEHLER [PERSON_NAME] - Rabattaktion ist da! Das …" at bounding box center [759, 255] width 1101 height 207
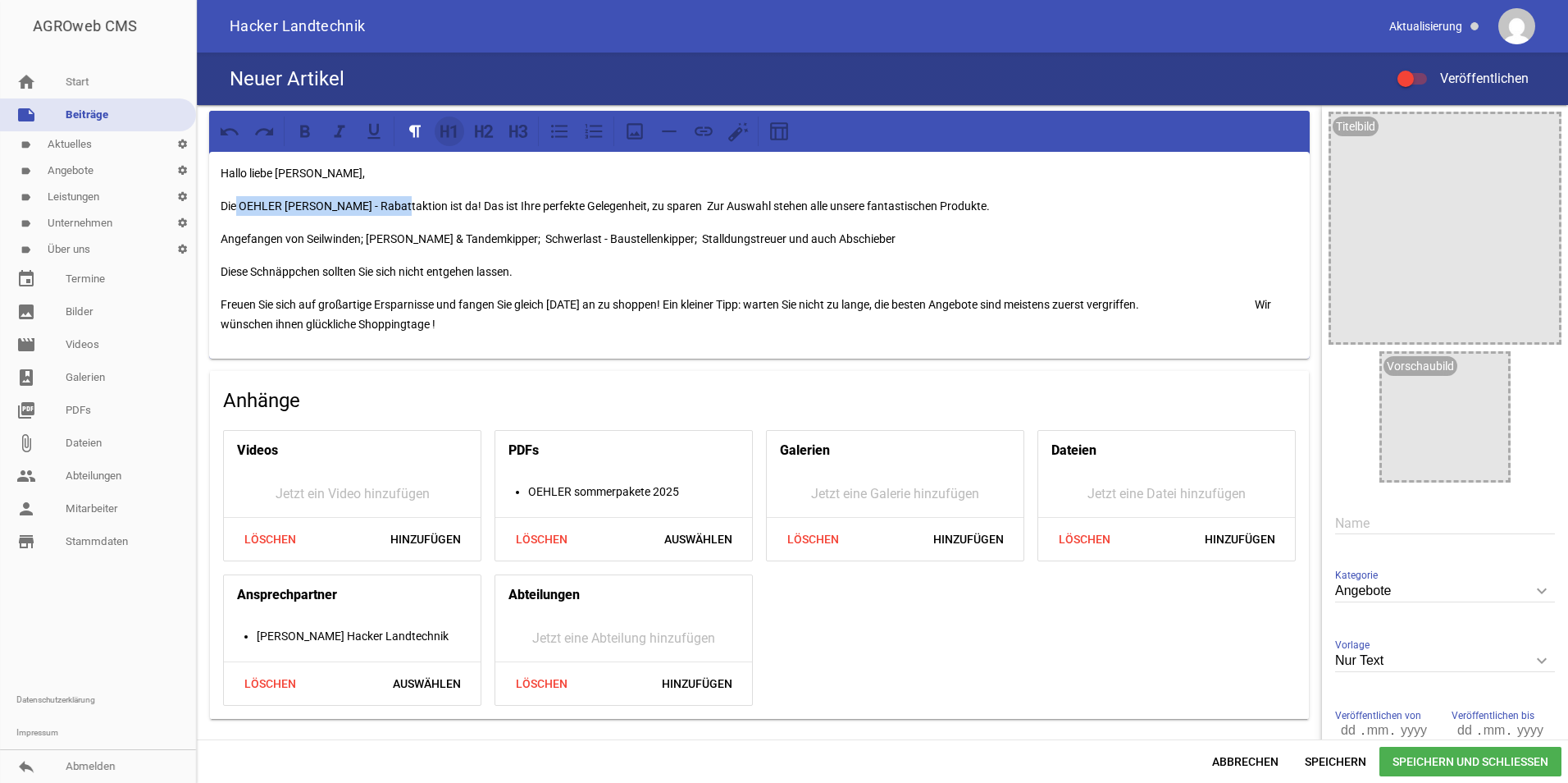
click at [455, 135] on icon at bounding box center [453, 131] width 6 height 13
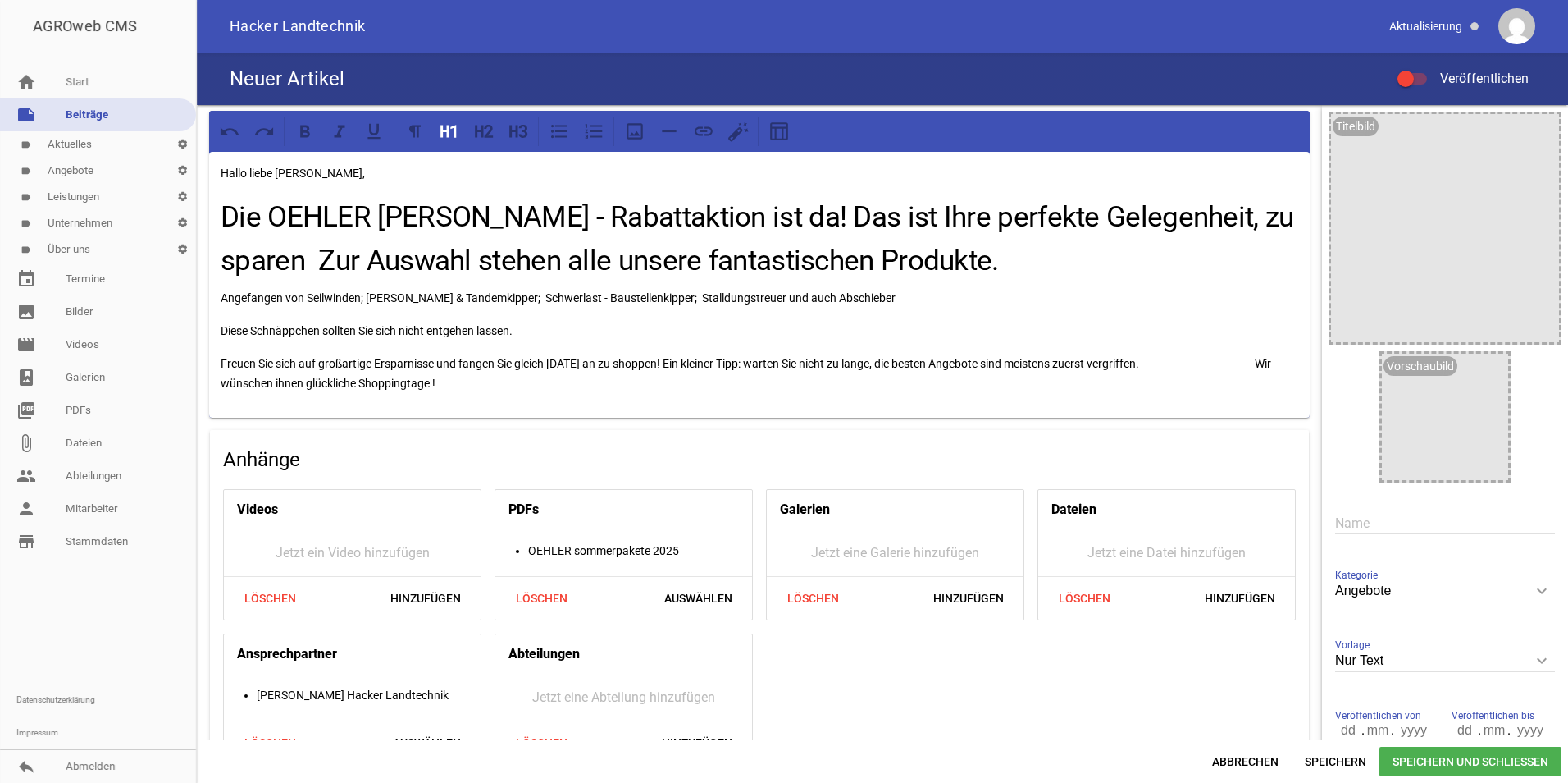
click at [742, 216] on h1 "Die OEHLER [PERSON_NAME] - Rabattaktion ist da! Das ist Ihre perfekte Gelegenhe…" at bounding box center [759, 239] width 1077 height 86
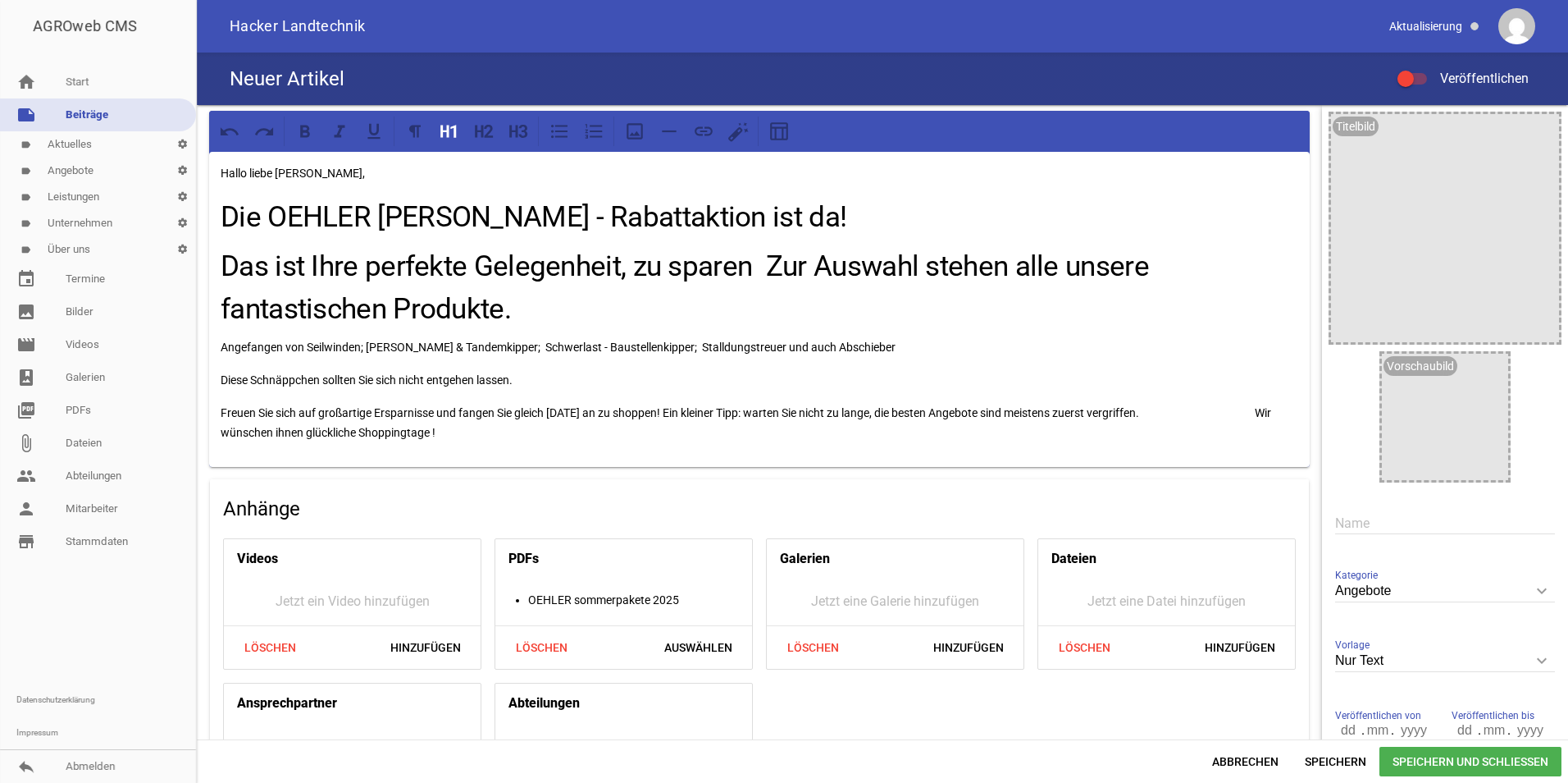
drag, startPoint x: 553, startPoint y: 308, endPoint x: 203, endPoint y: 303, distance: 350.0
click at [203, 303] on div "Hallo liebe [PERSON_NAME], Die OEHLER [PERSON_NAME] - Rabattaktion ist da! Das …" at bounding box center [759, 470] width 1125 height 728
click at [387, 309] on h1 "Das ist Ihre perfekte Gelegenheit, zu sparen Zur Auswahl stehen alle unsere fan…" at bounding box center [759, 288] width 1077 height 86
drag, startPoint x: 387, startPoint y: 309, endPoint x: 218, endPoint y: 301, distance: 169.2
click at [218, 301] on div "Hallo liebe [PERSON_NAME], Die OEHLER [PERSON_NAME] - Rabattaktion ist da! Das …" at bounding box center [759, 309] width 1101 height 315
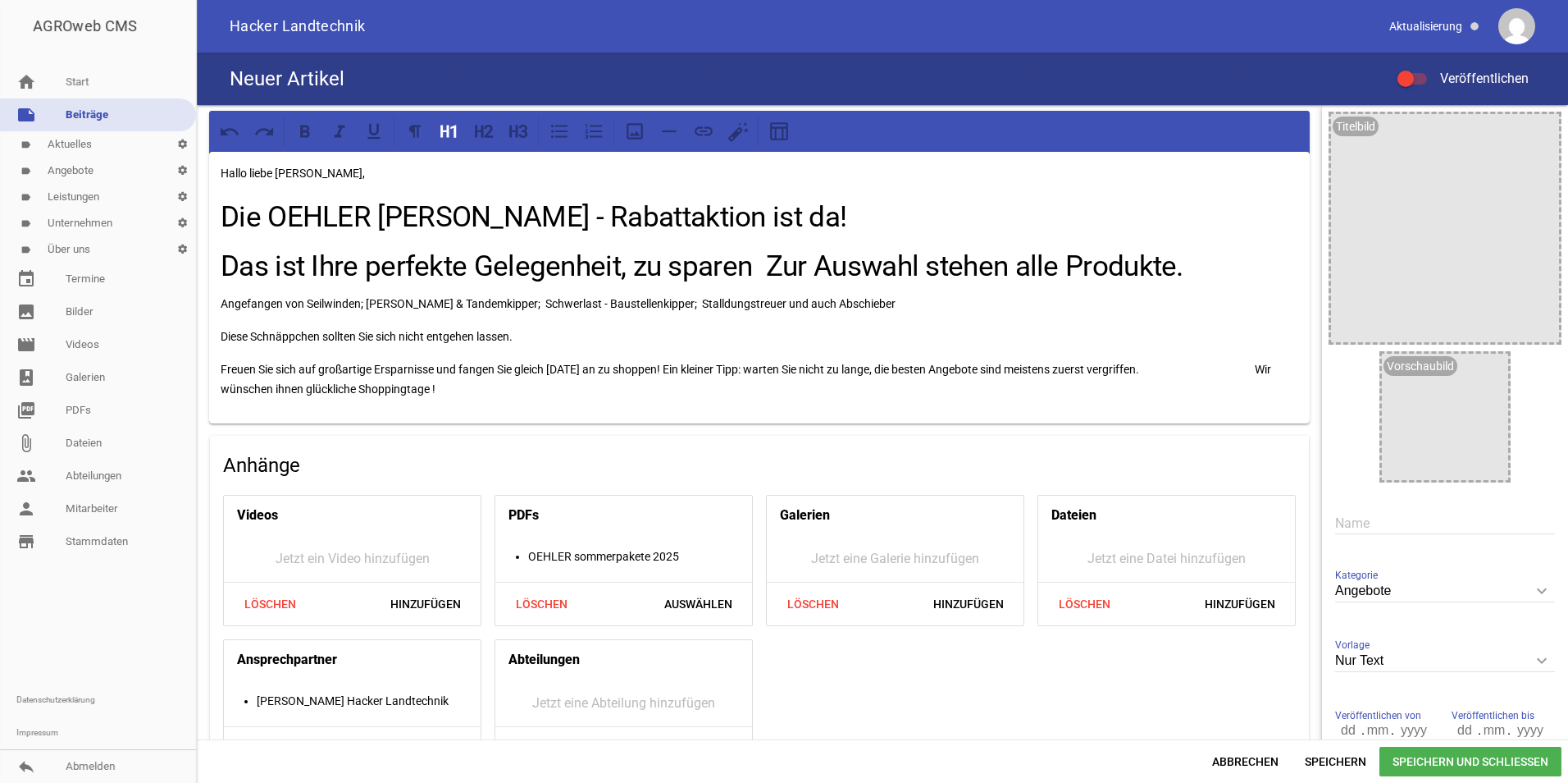
drag, startPoint x: 1183, startPoint y: 274, endPoint x: 755, endPoint y: 261, distance: 428.2
click at [755, 261] on h1 "Das ist Ihre perfekte Gelegenheit, zu sparen Zur Auswahl stehen alle Produkte." at bounding box center [759, 267] width 1077 height 44
click at [631, 136] on icon at bounding box center [634, 132] width 21 height 21
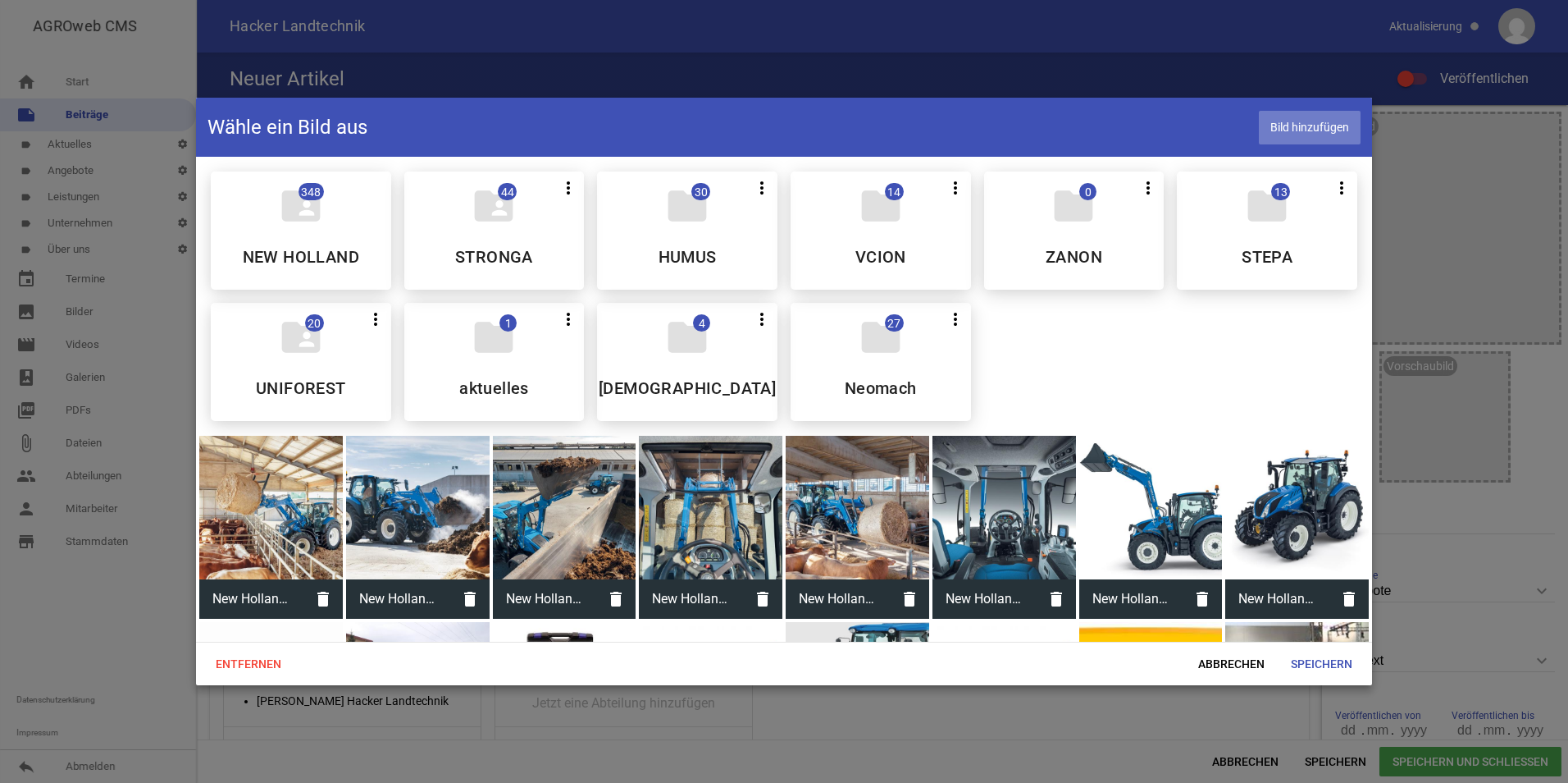
click at [1316, 122] on span "Bild hinzufügen" at bounding box center [1309, 127] width 101 height 33
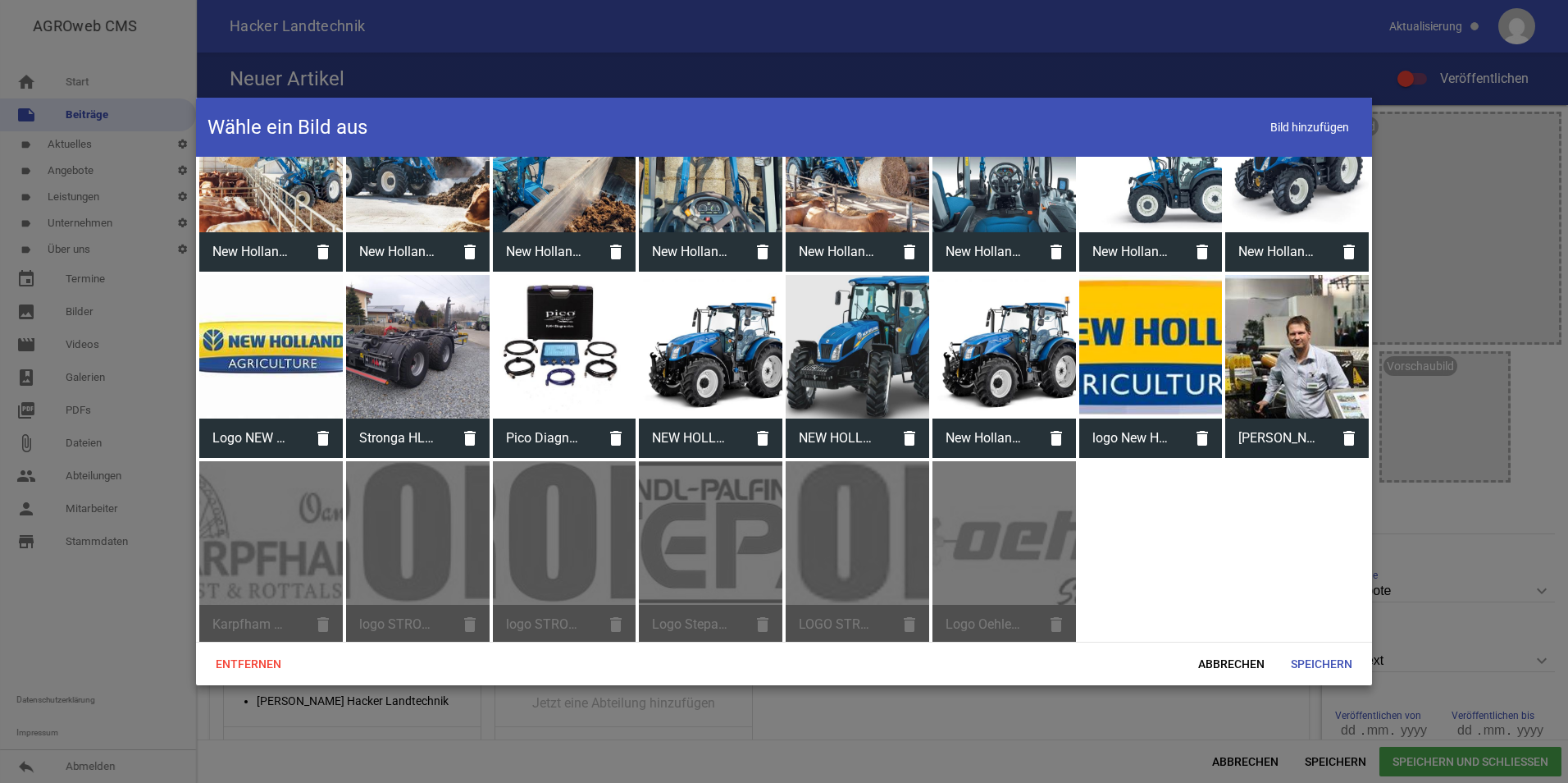
scroll to position [350, 0]
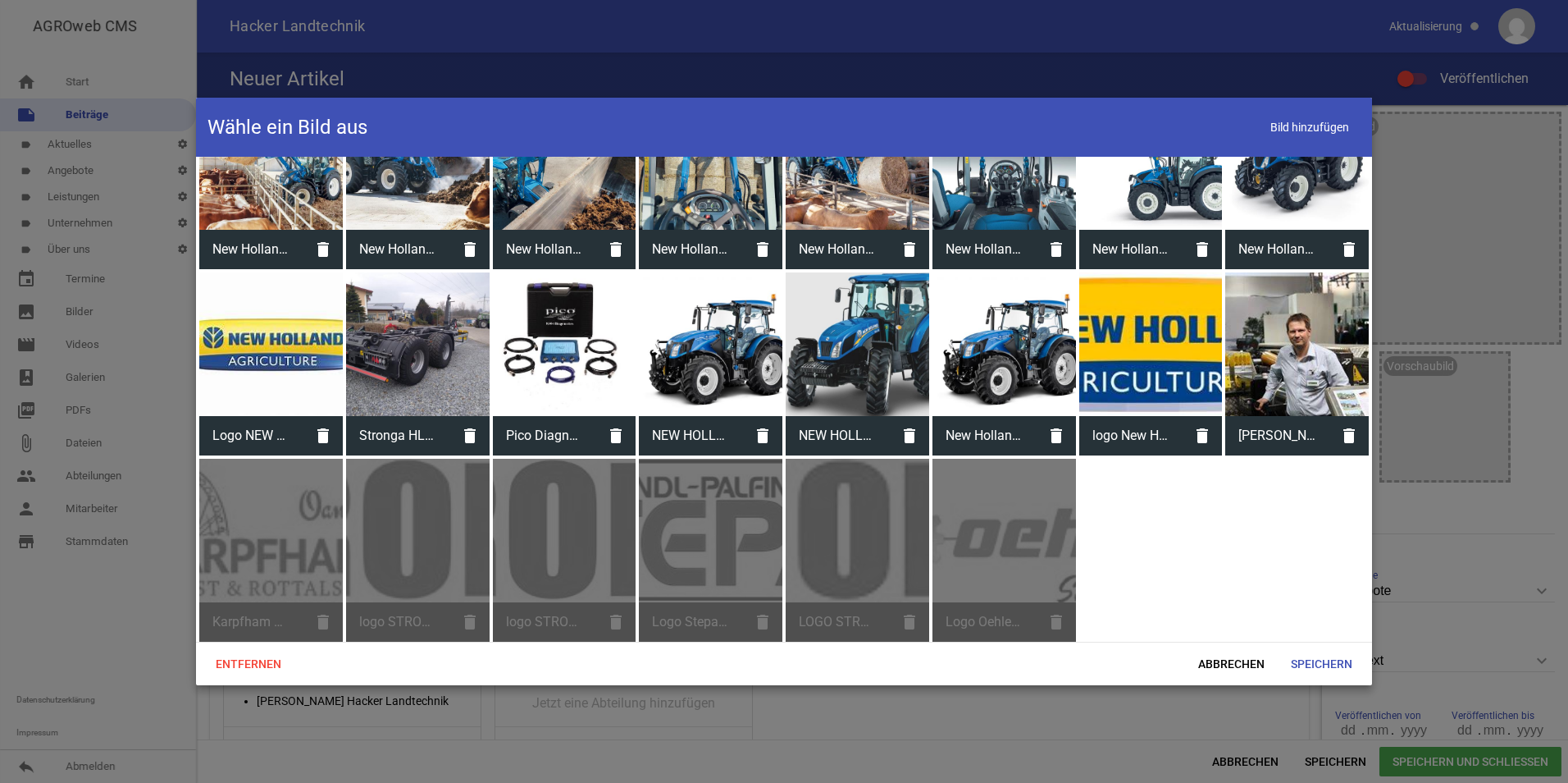
click at [1067, 612] on div "Logo Oehler.jpg delete" at bounding box center [1003, 550] width 143 height 183
click at [1327, 665] on span "Speichern" at bounding box center [1321, 664] width 88 height 29
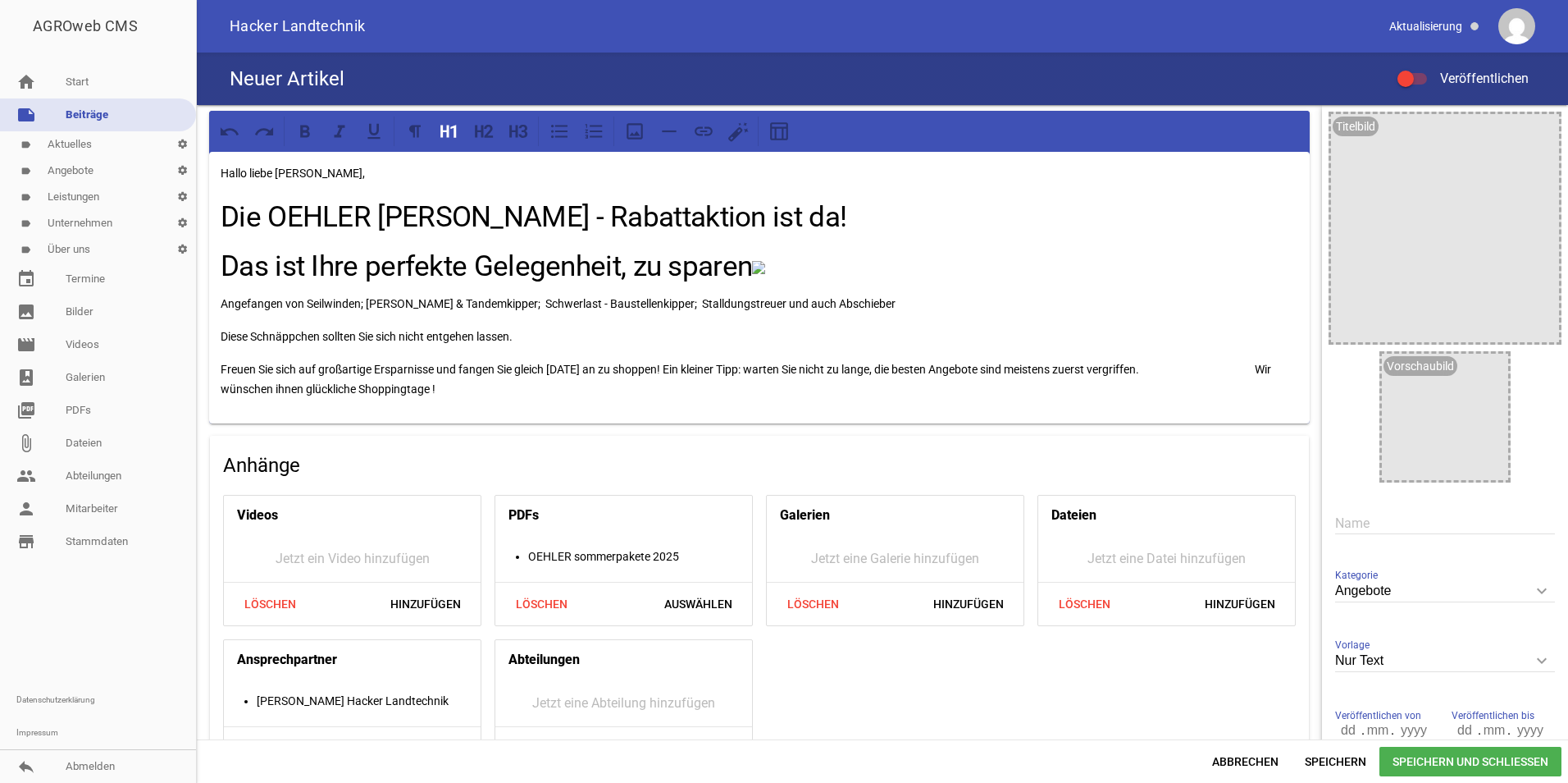
click at [775, 268] on h1 "Das ist Ihre perfekte Gelegenheit, zu sparen" at bounding box center [759, 267] width 1077 height 44
click at [492, 162] on div "Hallo liebe [PERSON_NAME], Die OEHLER [PERSON_NAME] - Rabattaktion ist da! Das …" at bounding box center [759, 287] width 1101 height 271
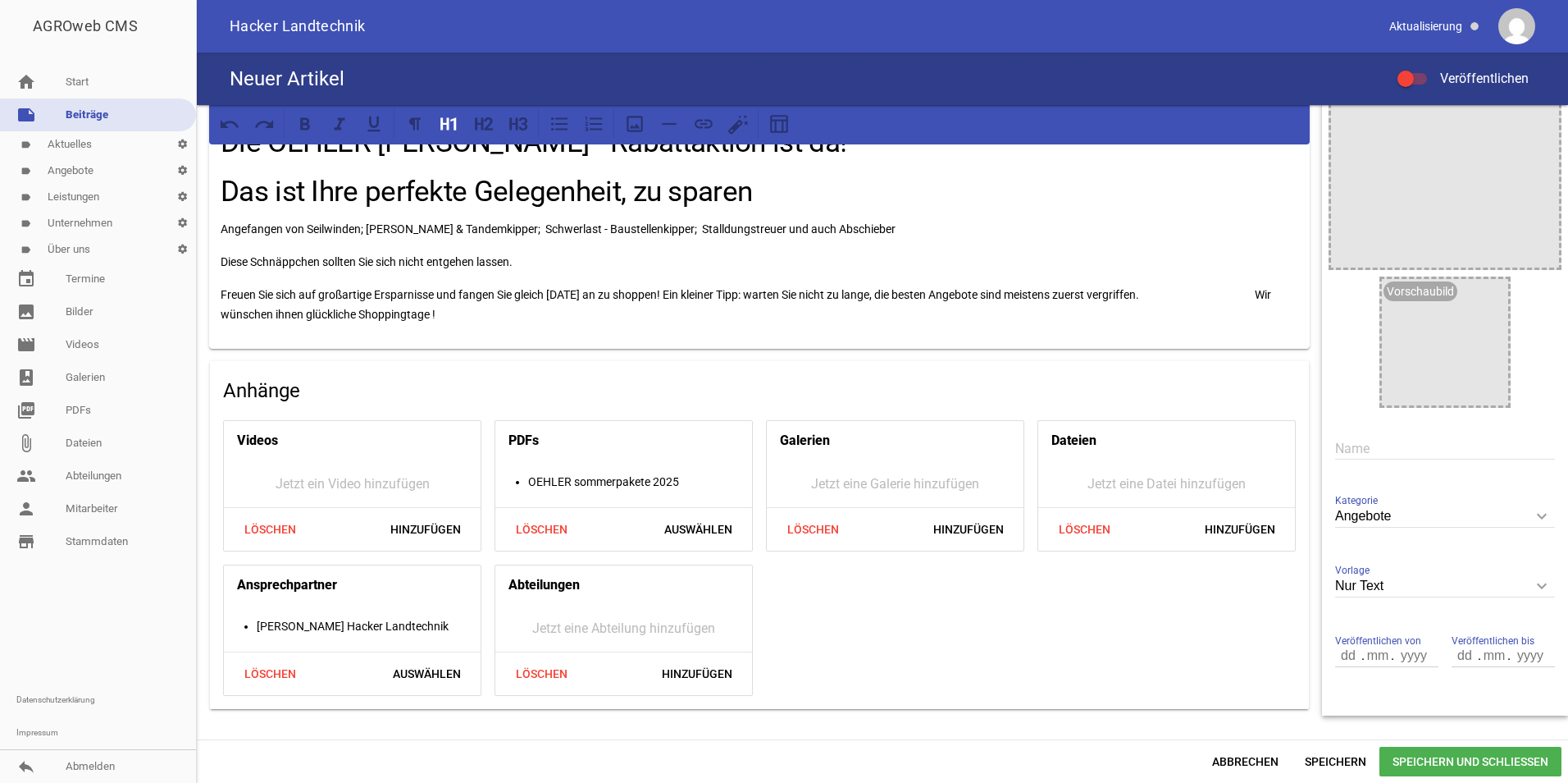
scroll to position [103, 0]
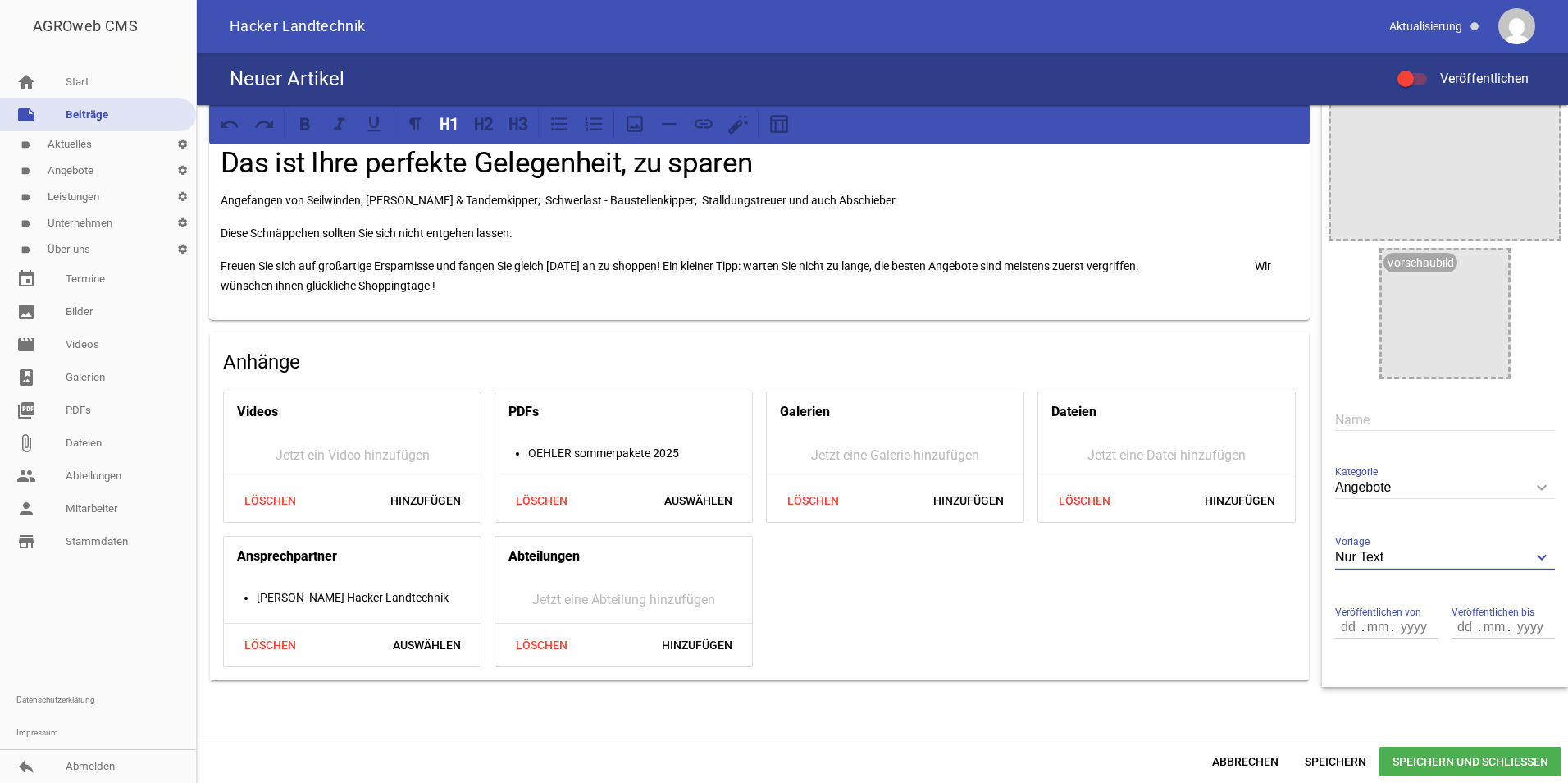
click at [1445, 558] on input "Nur Text" at bounding box center [1444, 557] width 220 height 22
click at [1390, 679] on li "3 Bilder" at bounding box center [1444, 674] width 220 height 39
type input "3 Bilder"
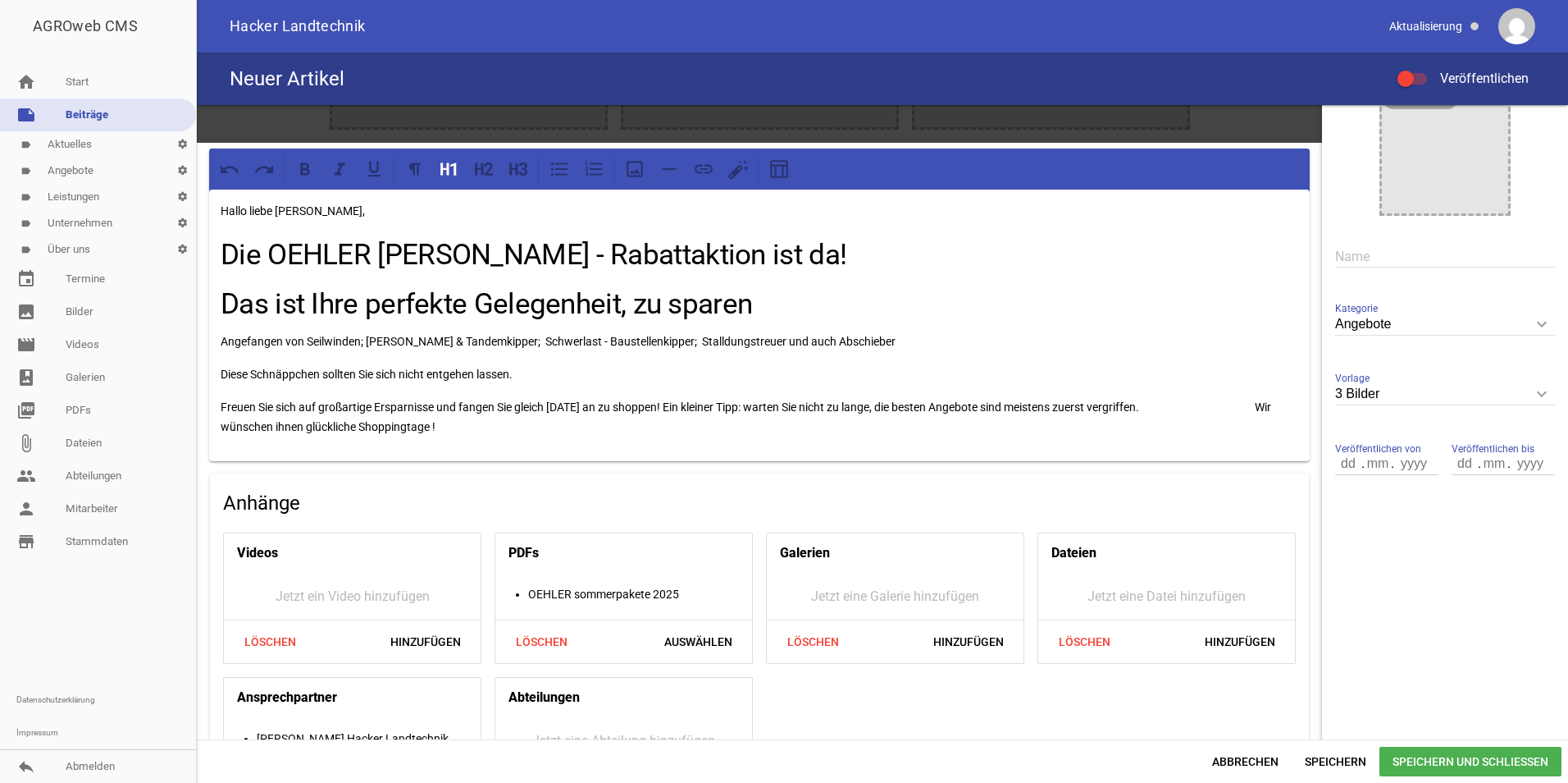
scroll to position [107, 0]
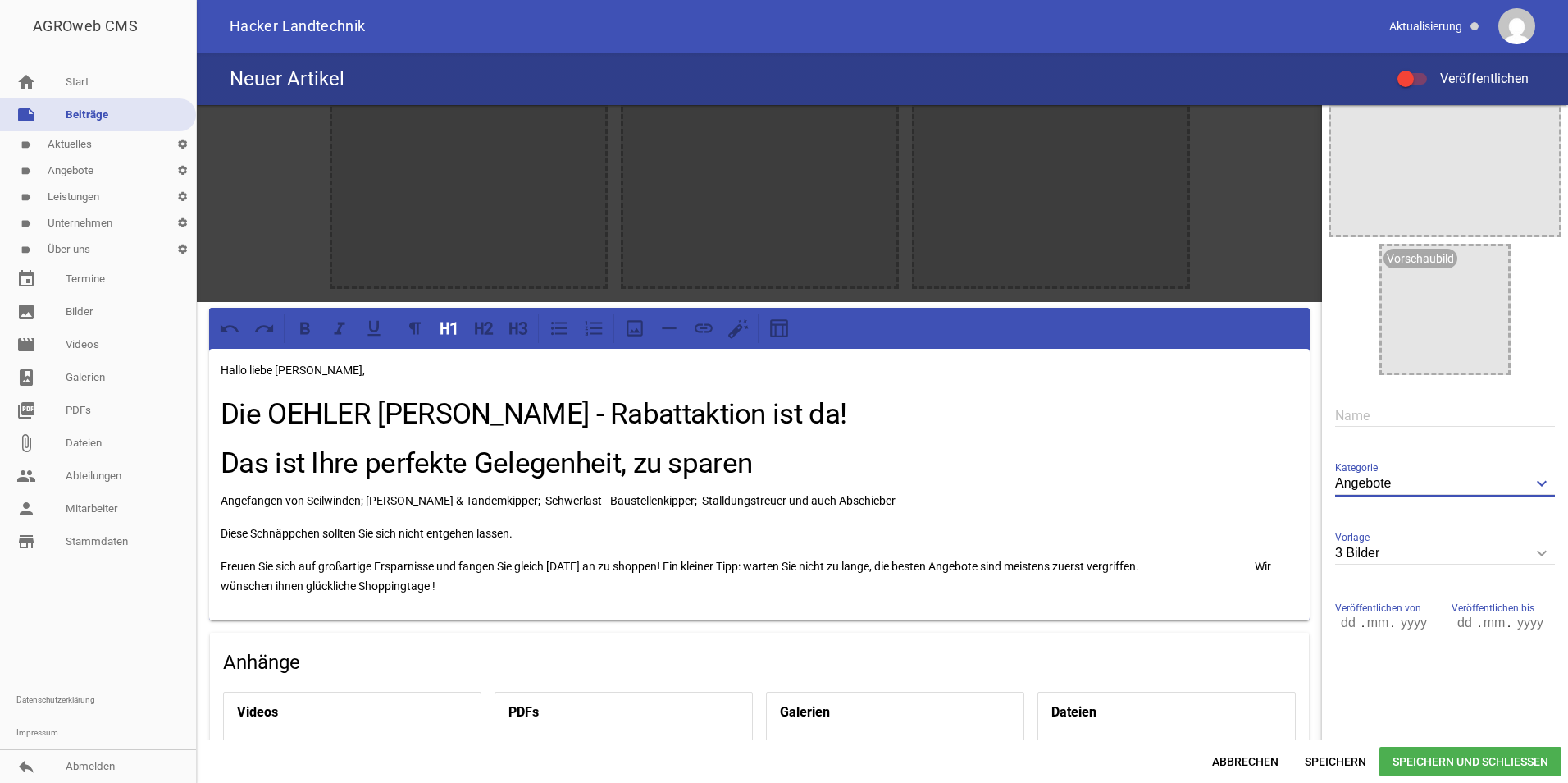
click at [1502, 490] on input "Angebote" at bounding box center [1444, 483] width 220 height 22
click at [1347, 626] on input "number" at bounding box center [1348, 623] width 28 height 21
click at [1189, 548] on div "Hallo liebe [PERSON_NAME], Die OEHLER [PERSON_NAME] - Rabattaktion ist da! Das …" at bounding box center [759, 484] width 1101 height 271
click at [1379, 632] on input "number" at bounding box center [1378, 623] width 29 height 21
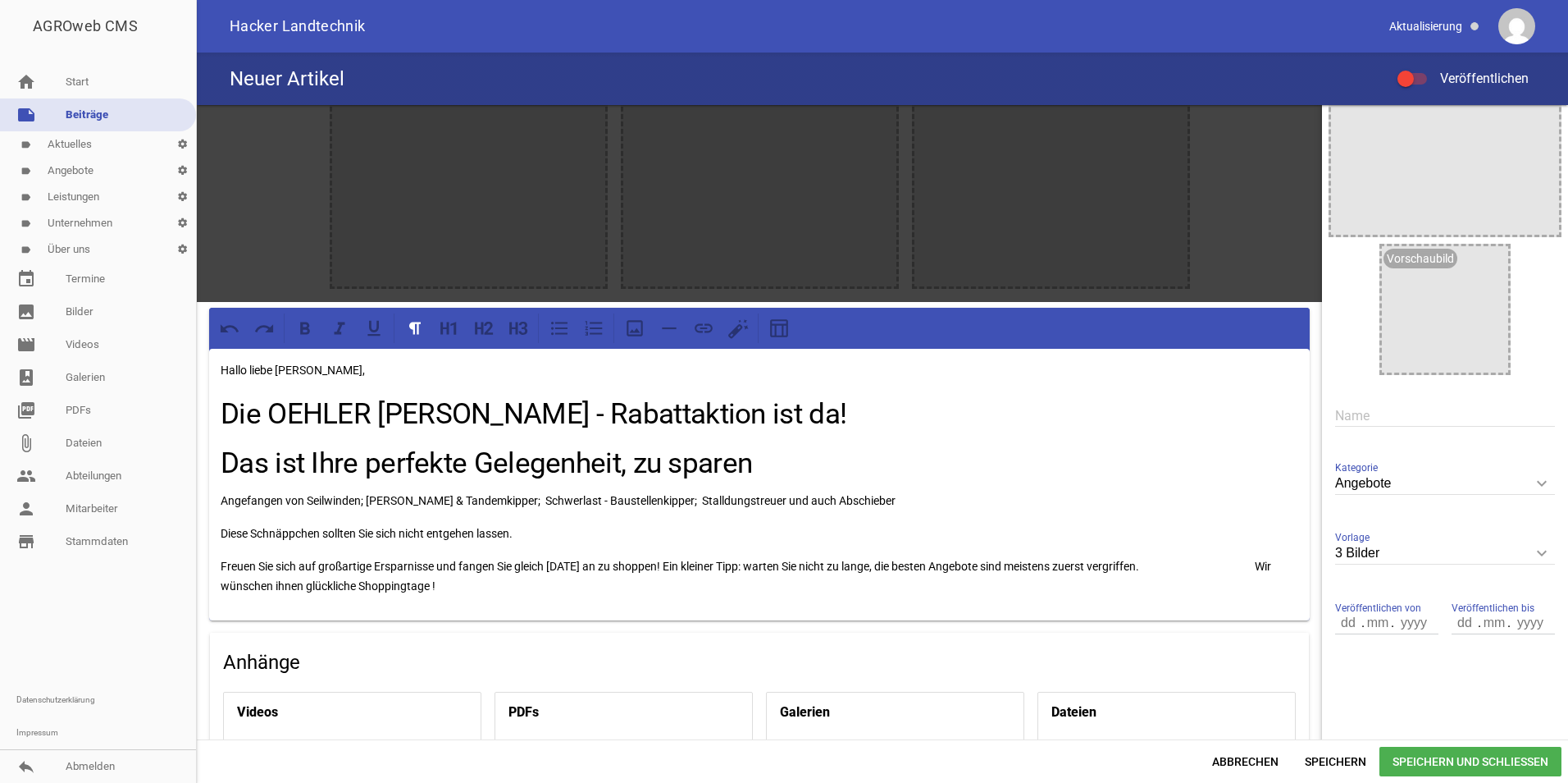
click at [1336, 627] on input "number" at bounding box center [1348, 623] width 28 height 21
type input "07"
type input "09"
type input "2025"
click at [1529, 619] on input "number" at bounding box center [1529, 623] width 41 height 21
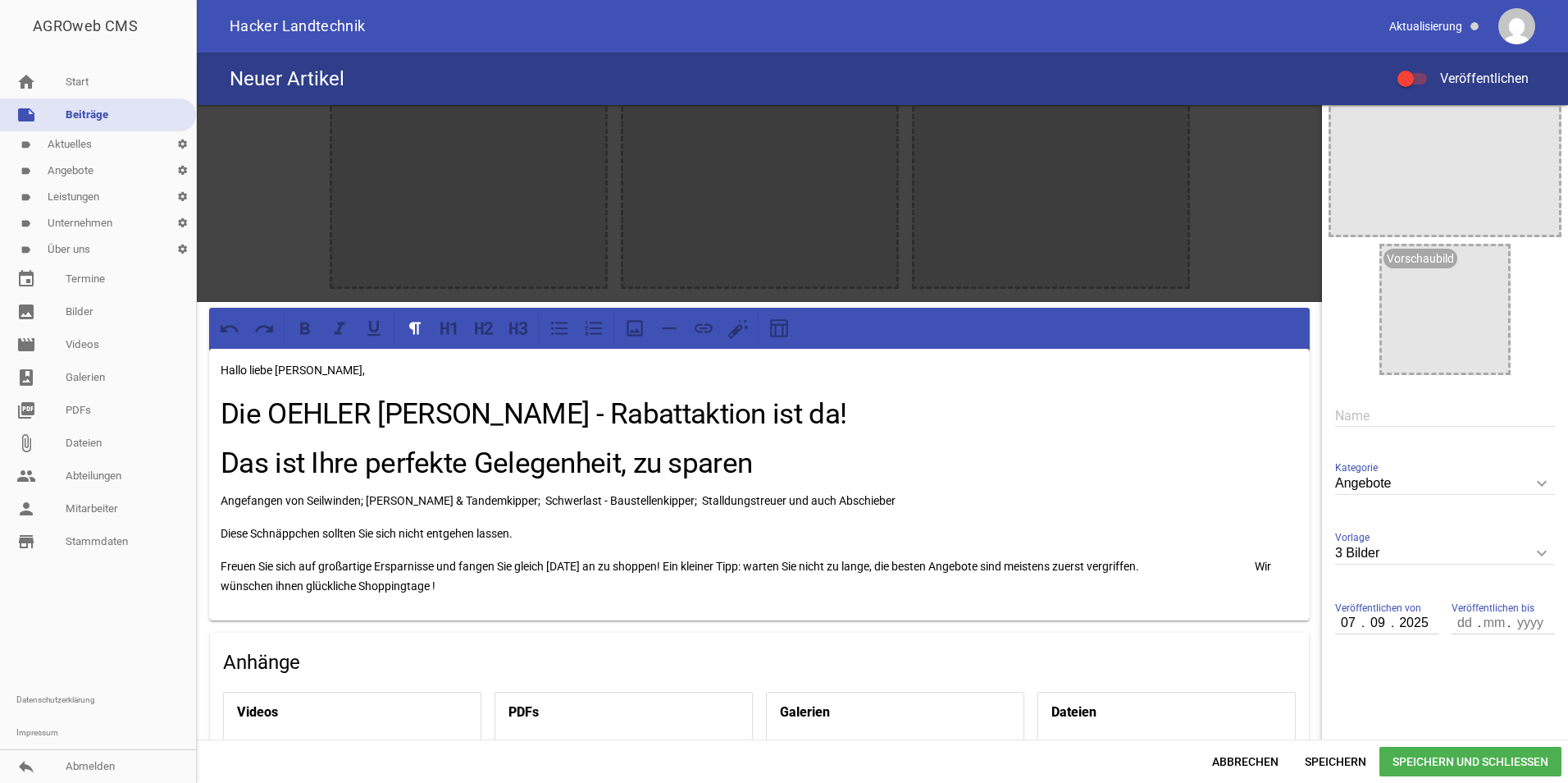
click at [1451, 629] on input "number" at bounding box center [1465, 623] width 28 height 21
type input "30"
type input "09"
type input "2025"
click at [1223, 480] on h1 "Das ist Ihre perfekte Gelegenheit, zu sparen" at bounding box center [759, 464] width 1077 height 44
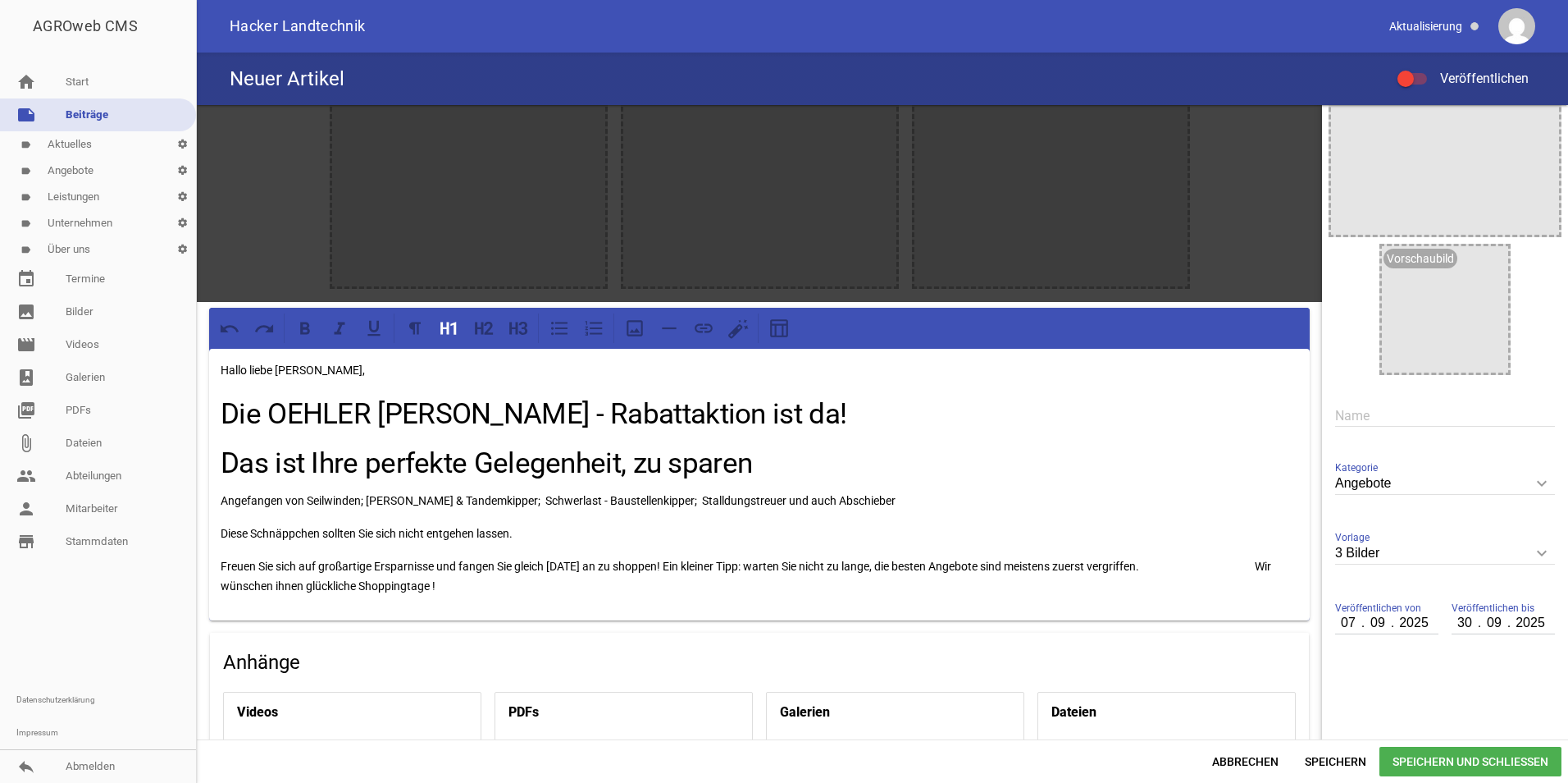
click at [1370, 406] on input "text" at bounding box center [1444, 415] width 220 height 22
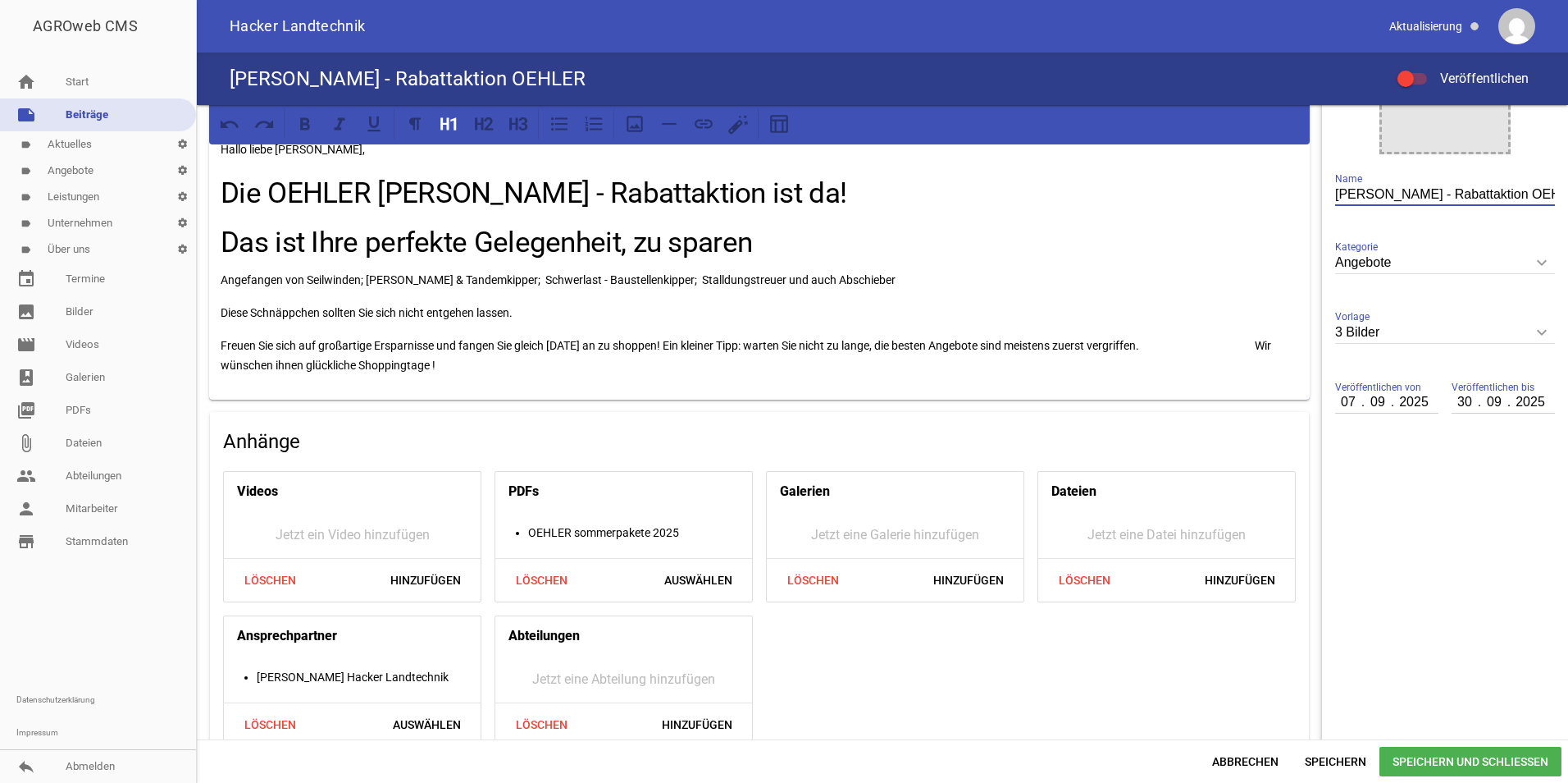
scroll to position [353, 0]
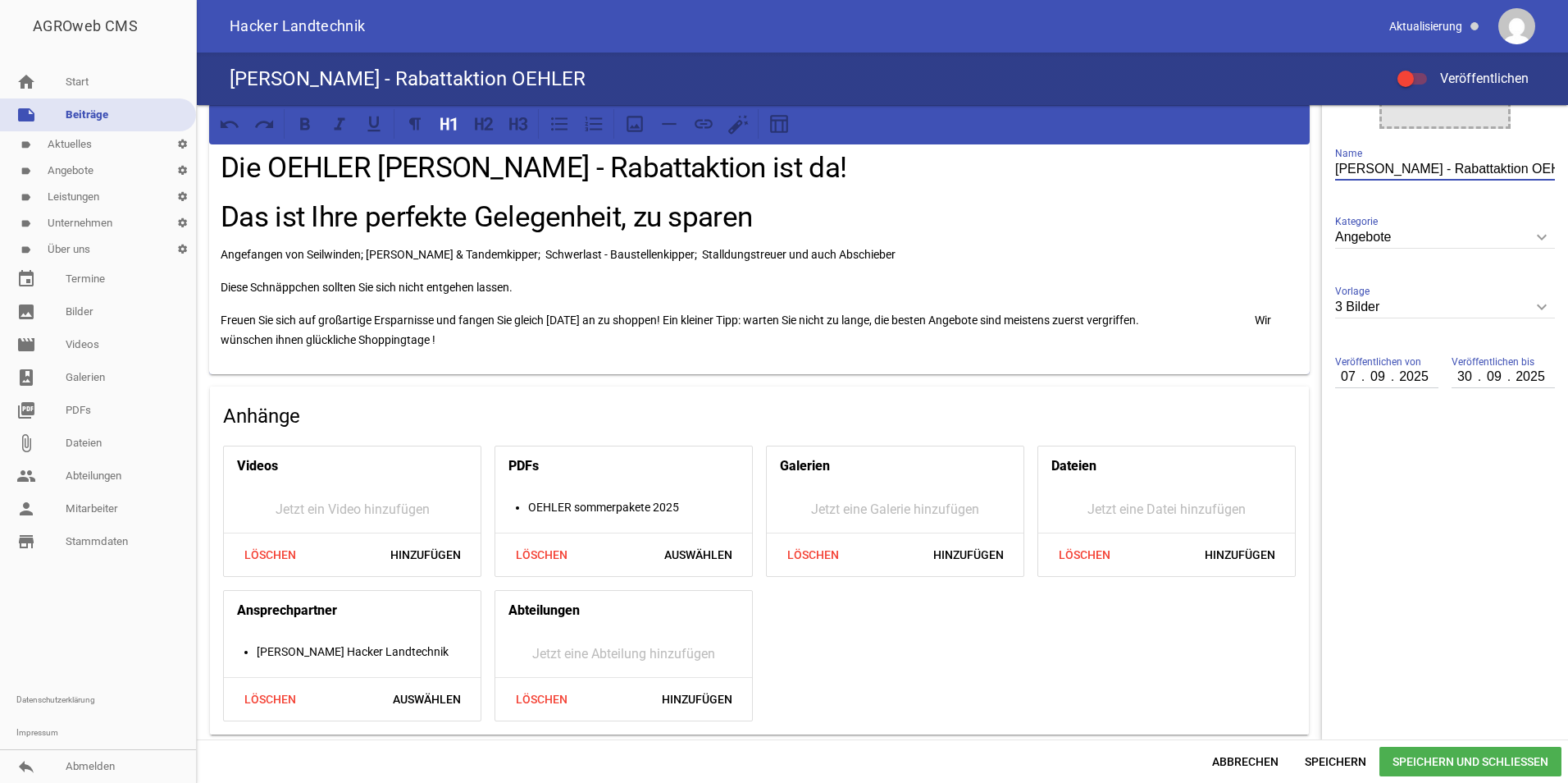
type input "[PERSON_NAME] - Rabattaktion OEHLER"
click at [864, 258] on p "Angefangen von Seilwinden; [PERSON_NAME] & Tandemkipper; Schwerlast - Baustelle…" at bounding box center [759, 254] width 1077 height 20
click at [365, 254] on p "Angefangen von Seilwinden; [PERSON_NAME] & Tandemkipper; Schwerlast - Baustelle…" at bounding box center [759, 254] width 1077 height 20
click at [861, 285] on p "Diese Schnäppchen sollten Sie sich nicht entgehen lassen." at bounding box center [759, 287] width 1077 height 20
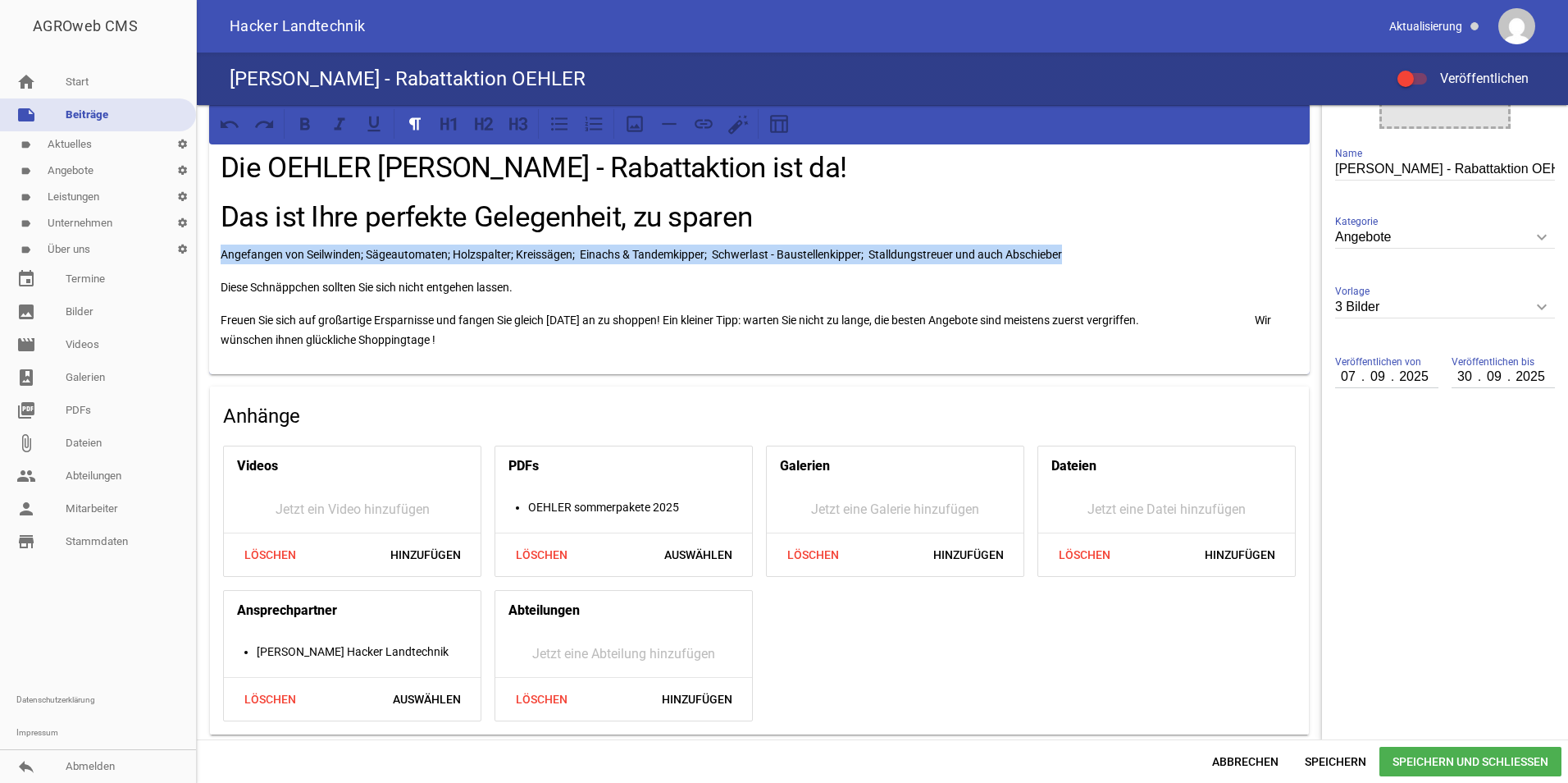
drag, startPoint x: 1082, startPoint y: 253, endPoint x: 211, endPoint y: 250, distance: 871.0
click at [211, 250] on div "Hallo liebe [PERSON_NAME], Die OEHLER [PERSON_NAME] - Rabattaktion ist da! Das …" at bounding box center [759, 238] width 1101 height 271
click at [516, 128] on icon at bounding box center [513, 123] width 8 height 13
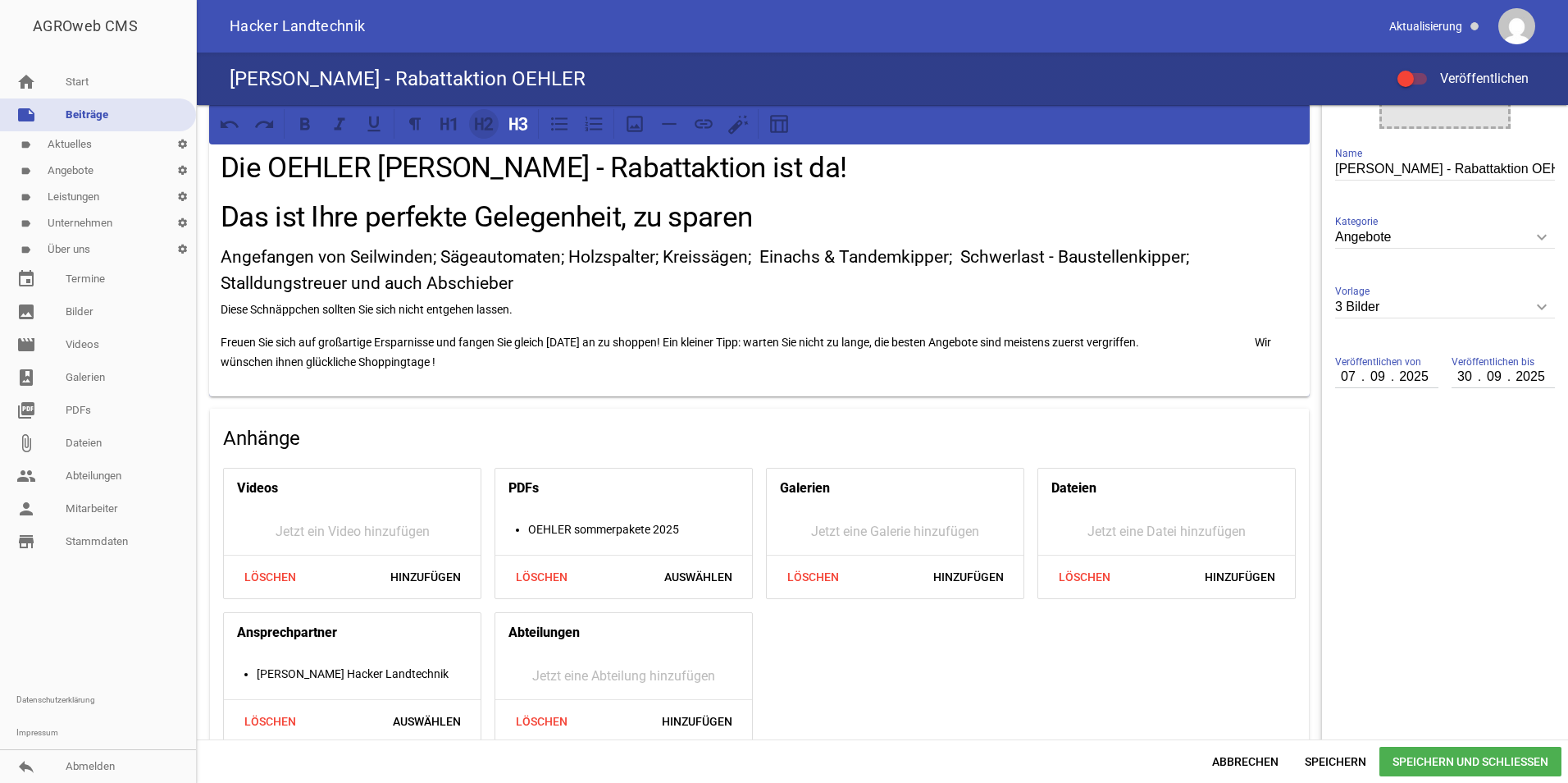
click at [484, 126] on icon at bounding box center [484, 124] width 21 height 21
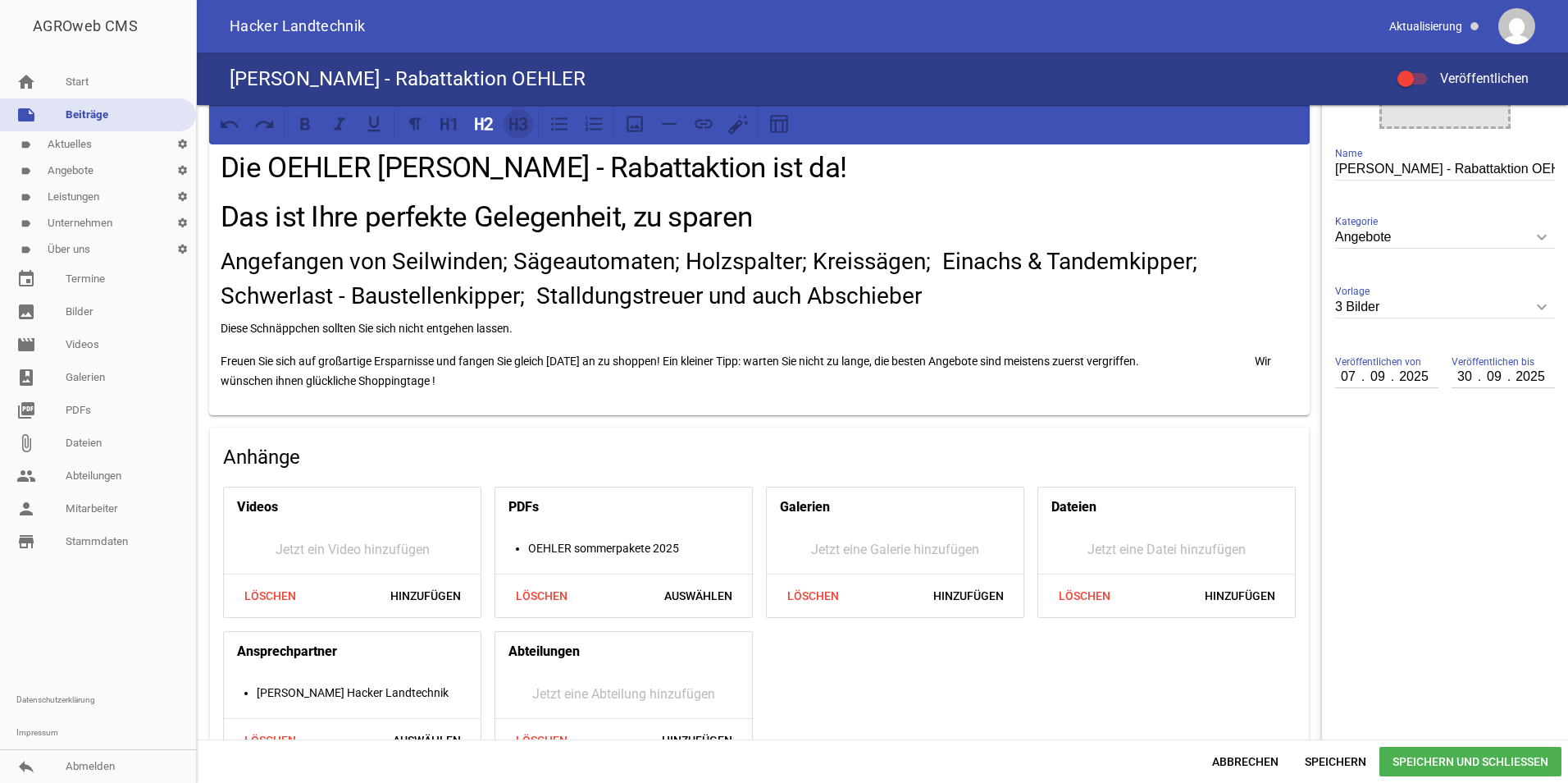
click at [517, 126] on icon at bounding box center [513, 123] width 8 height 13
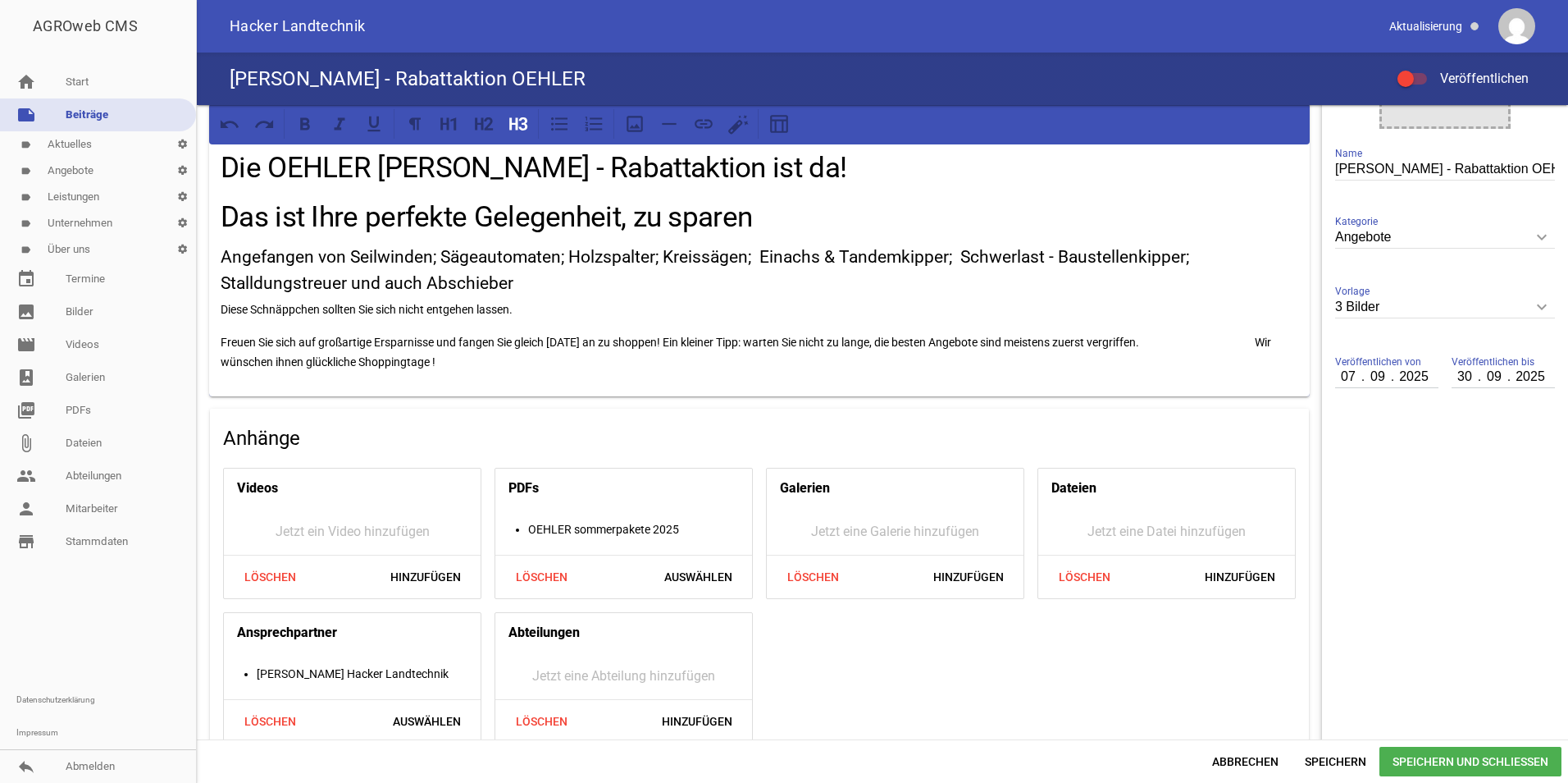
click at [342, 251] on h3 "Angefangen von Seilwinden; Sägeautomaten; Holzspalter; Kreissägen; Einachs & Ta…" at bounding box center [759, 269] width 1077 height 52
drag, startPoint x: 346, startPoint y: 256, endPoint x: 222, endPoint y: 239, distance: 125.2
click at [222, 239] on div "Hallo liebe [PERSON_NAME], Die OEHLER [PERSON_NAME] - Rabattaktion ist da! Das …" at bounding box center [759, 249] width 1101 height 294
drag, startPoint x: 1280, startPoint y: 265, endPoint x: 1205, endPoint y: 256, distance: 75.5
click at [1205, 256] on h3 "Seilwinden; Sägeautomaten; Holzspalter; Kreissägen; Einachs & Tandemkipper; Sch…" at bounding box center [759, 269] width 1077 height 52
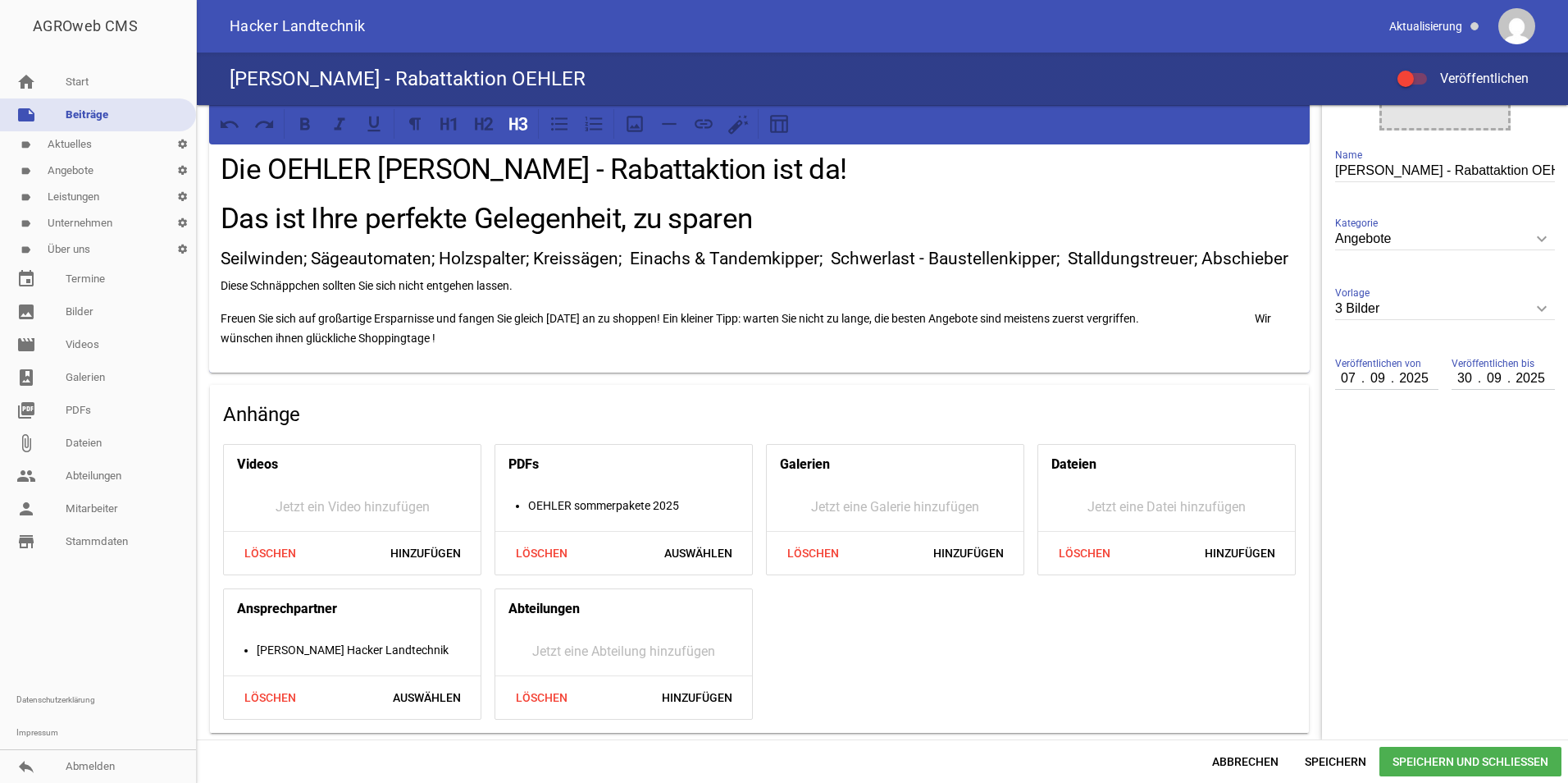
scroll to position [350, 0]
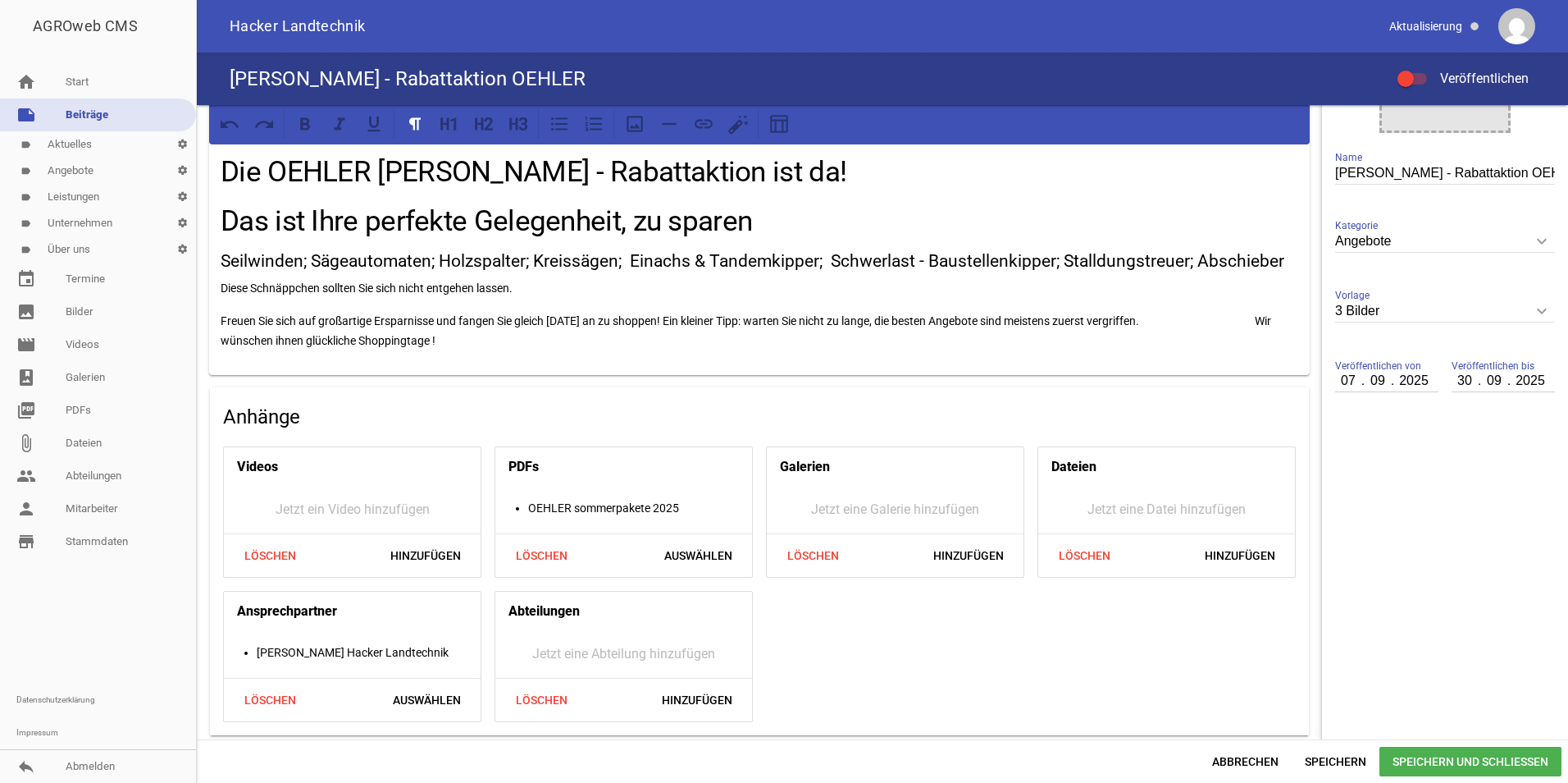
drag, startPoint x: 503, startPoint y: 283, endPoint x: 223, endPoint y: 286, distance: 280.0
click at [223, 286] on p "Diese Schnäppchen sollten Sie sich nicht entgehen lassen." at bounding box center [759, 288] width 1077 height 20
copy p "Diese Schnäppchen sollten Sie sich nicht entgehen lassen."
click at [788, 218] on h1 "Das ist Ihre perfekte Gelegenheit, zu sparen" at bounding box center [759, 222] width 1077 height 44
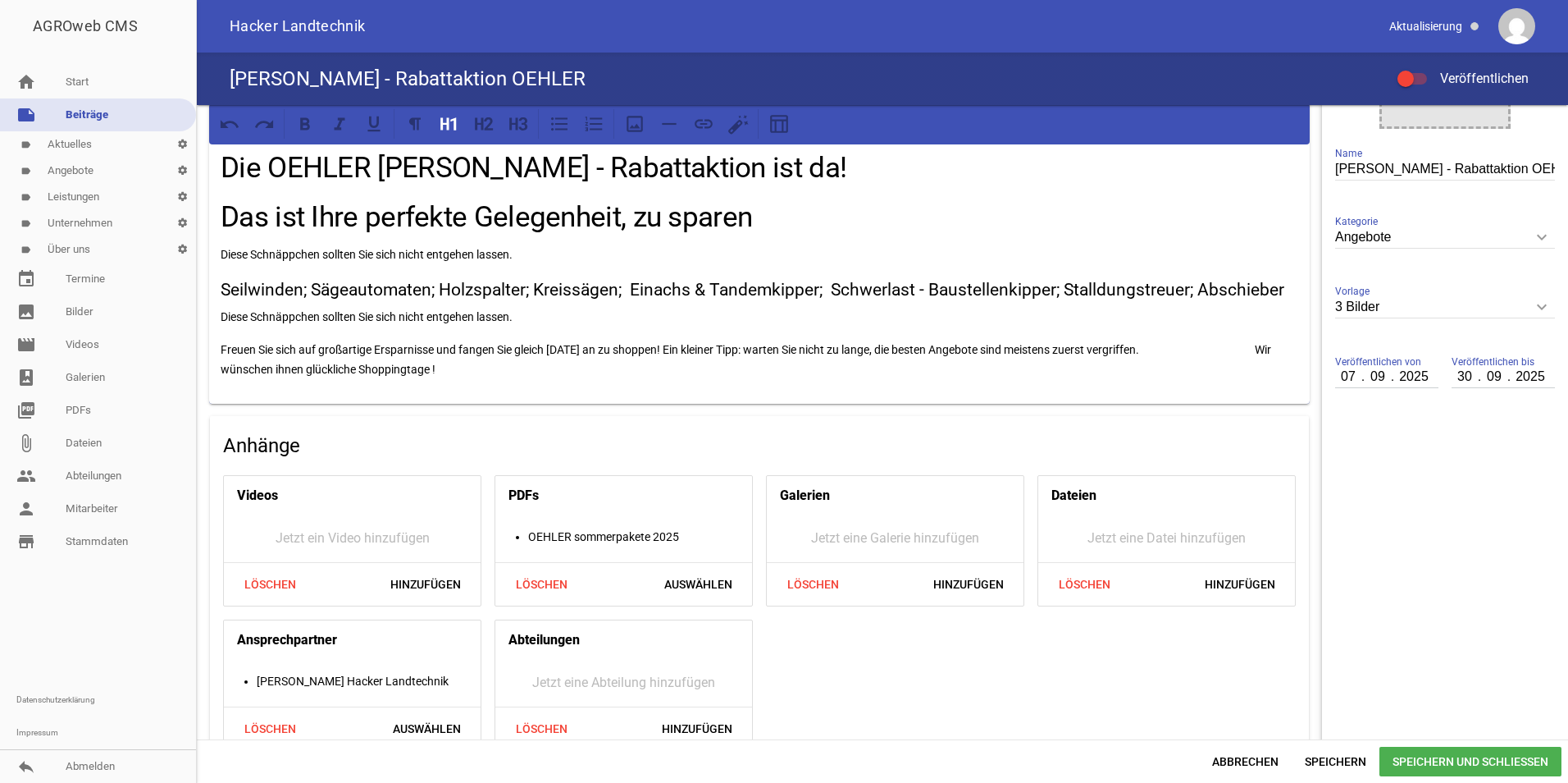
click at [765, 220] on h1 "Das ist Ihre perfekte Gelegenheit, zu sparen" at bounding box center [759, 218] width 1077 height 44
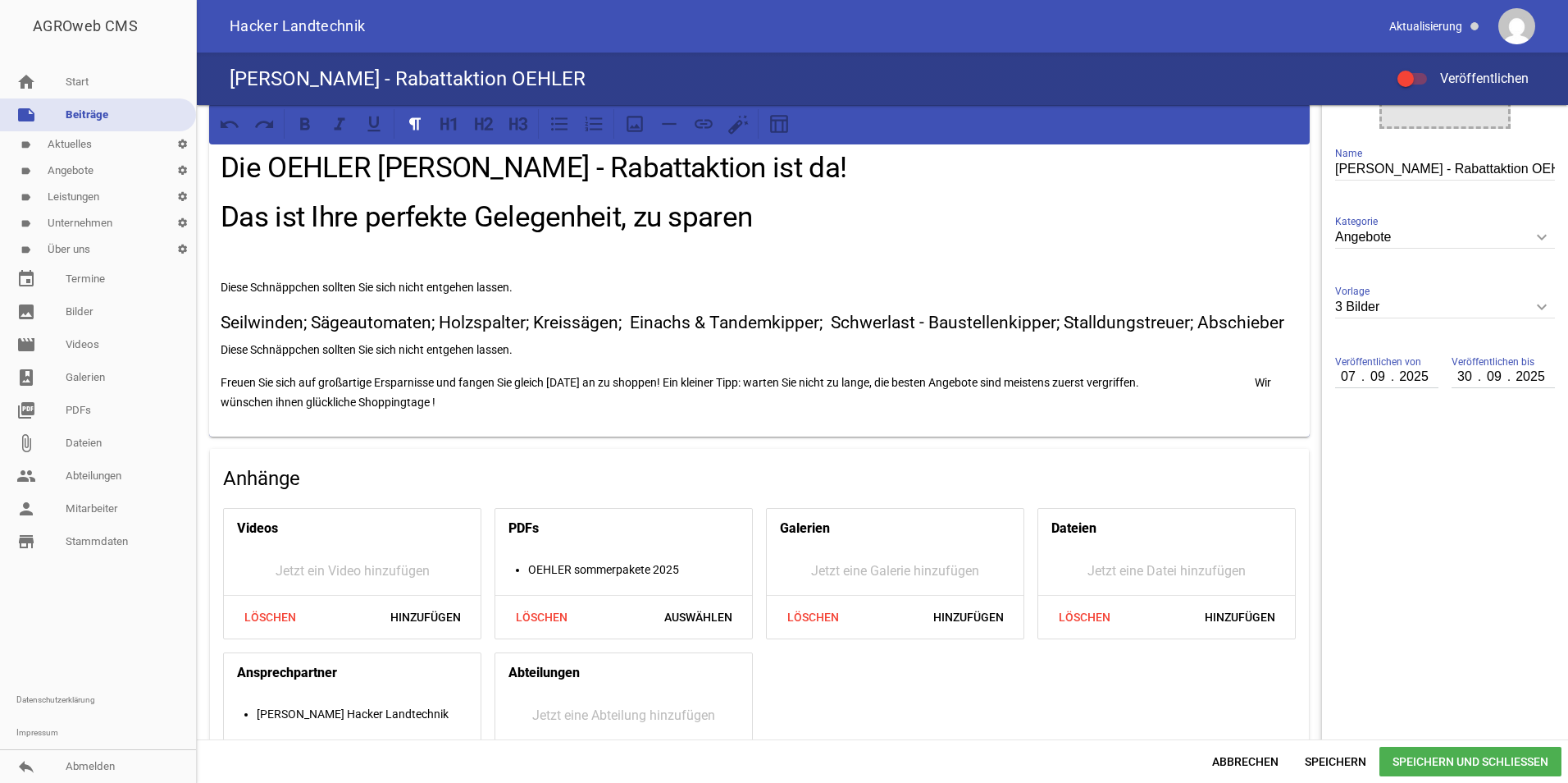
drag, startPoint x: 537, startPoint y: 344, endPoint x: 217, endPoint y: 347, distance: 320.0
click at [217, 347] on div "Hallo liebe [PERSON_NAME], Die OEHLER [PERSON_NAME] - Rabattaktion ist da! Das …" at bounding box center [759, 269] width 1101 height 334
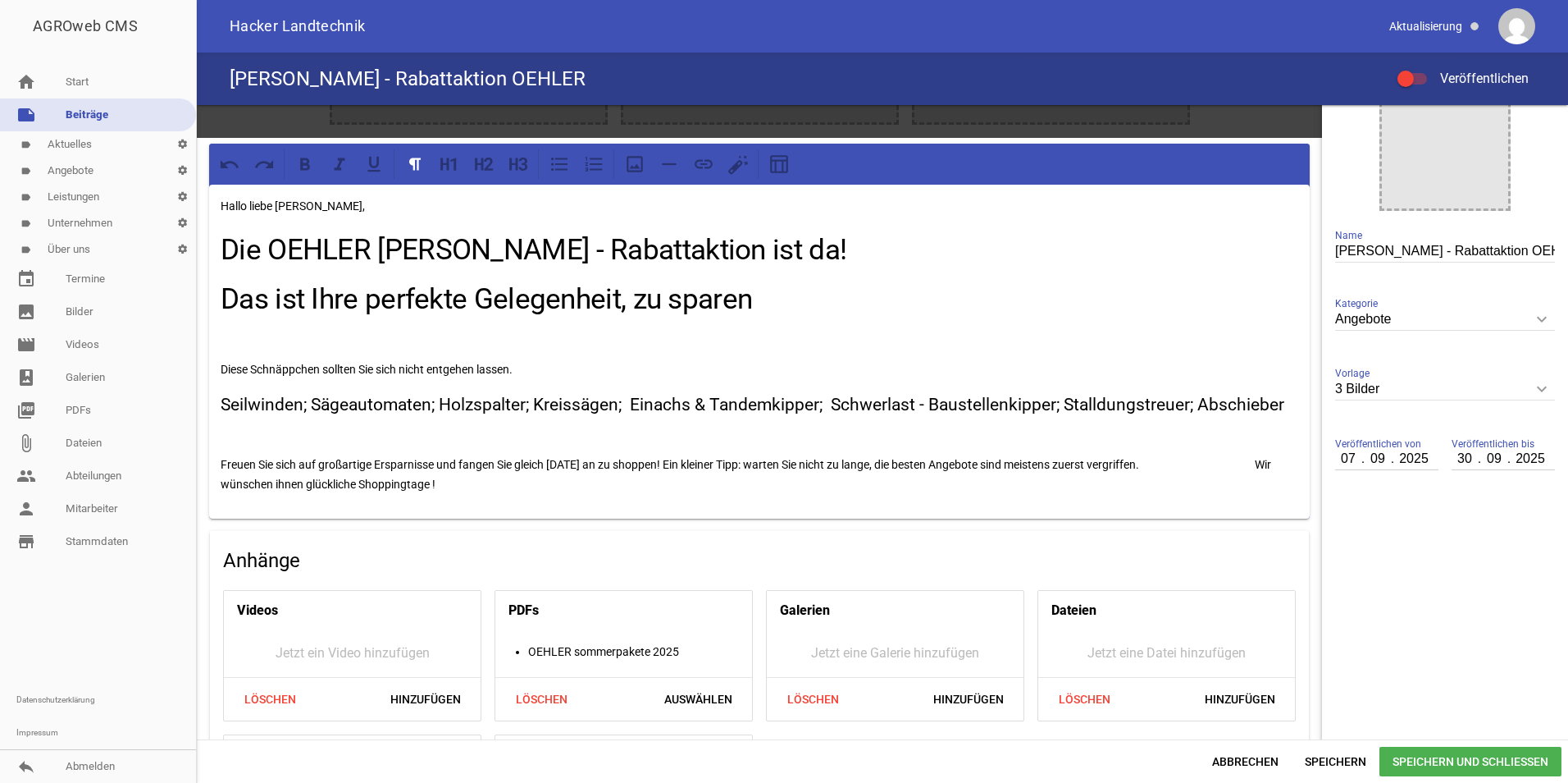
click at [479, 483] on p "Freuen Sie sich auf großartige Ersparnisse und fangen Sie gleich [DATE] an zu s…" at bounding box center [759, 474] width 1077 height 39
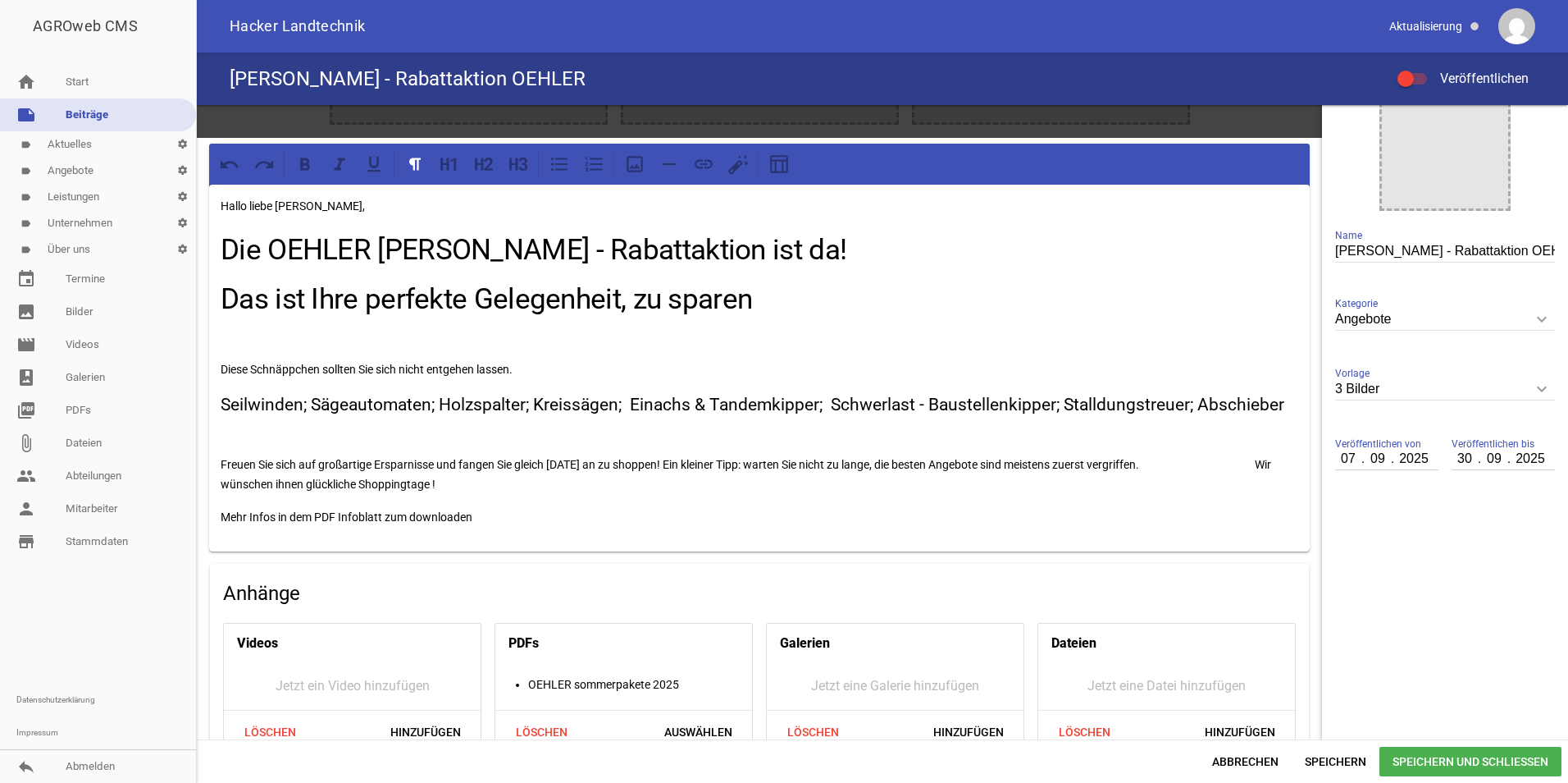
click at [546, 501] on div "Hallo liebe [PERSON_NAME], Die OEHLER [PERSON_NAME] - Rabattaktion ist da! Das …" at bounding box center [759, 368] width 1101 height 367
click at [542, 527] on div "Hallo liebe [PERSON_NAME], Die OEHLER [PERSON_NAME] - Rabattaktion ist da! Das …" at bounding box center [759, 368] width 1101 height 367
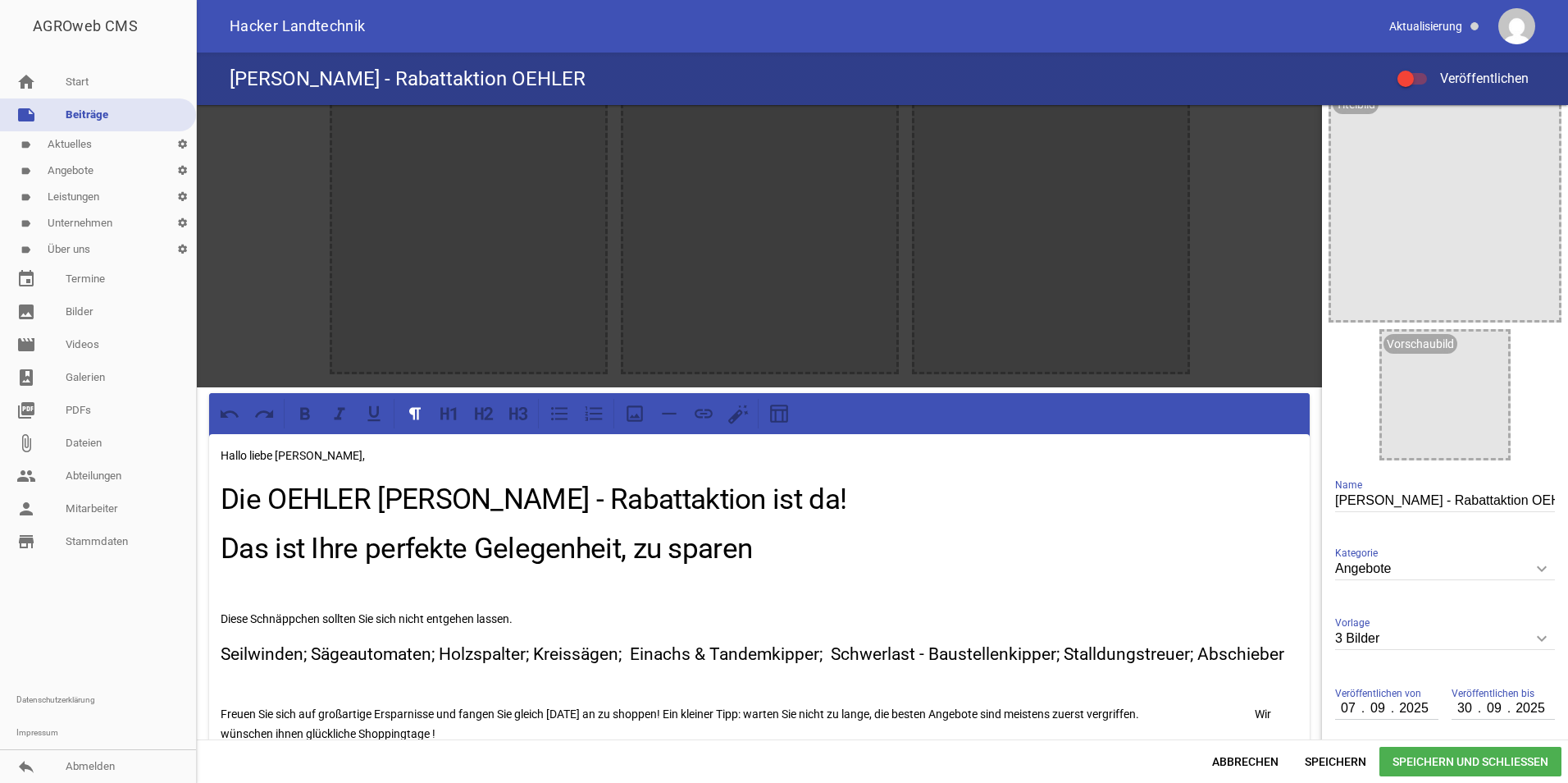
scroll to position [0, 0]
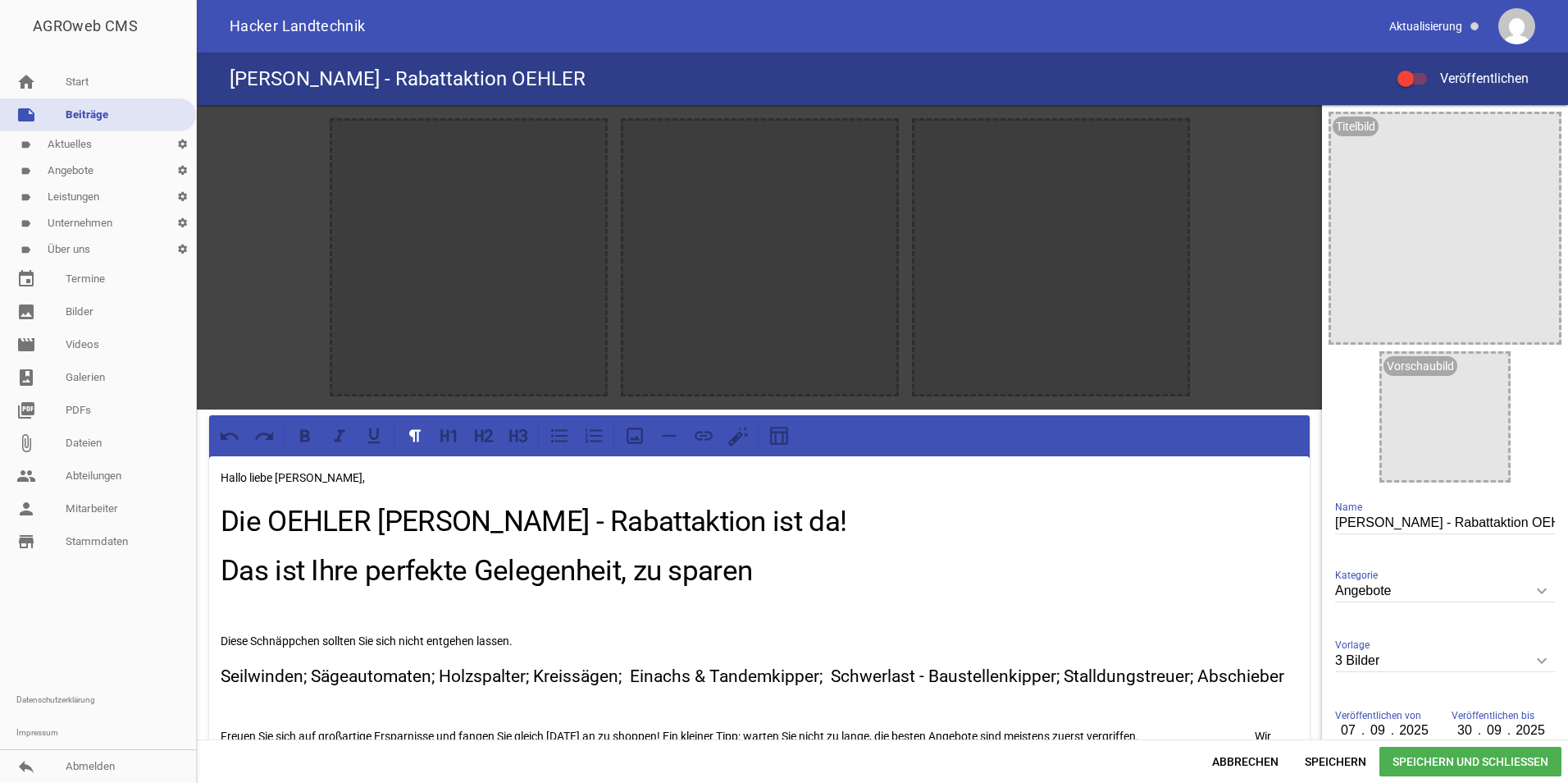
click at [1507, 763] on span "Speichern und Schließen" at bounding box center [1469, 762] width 182 height 29
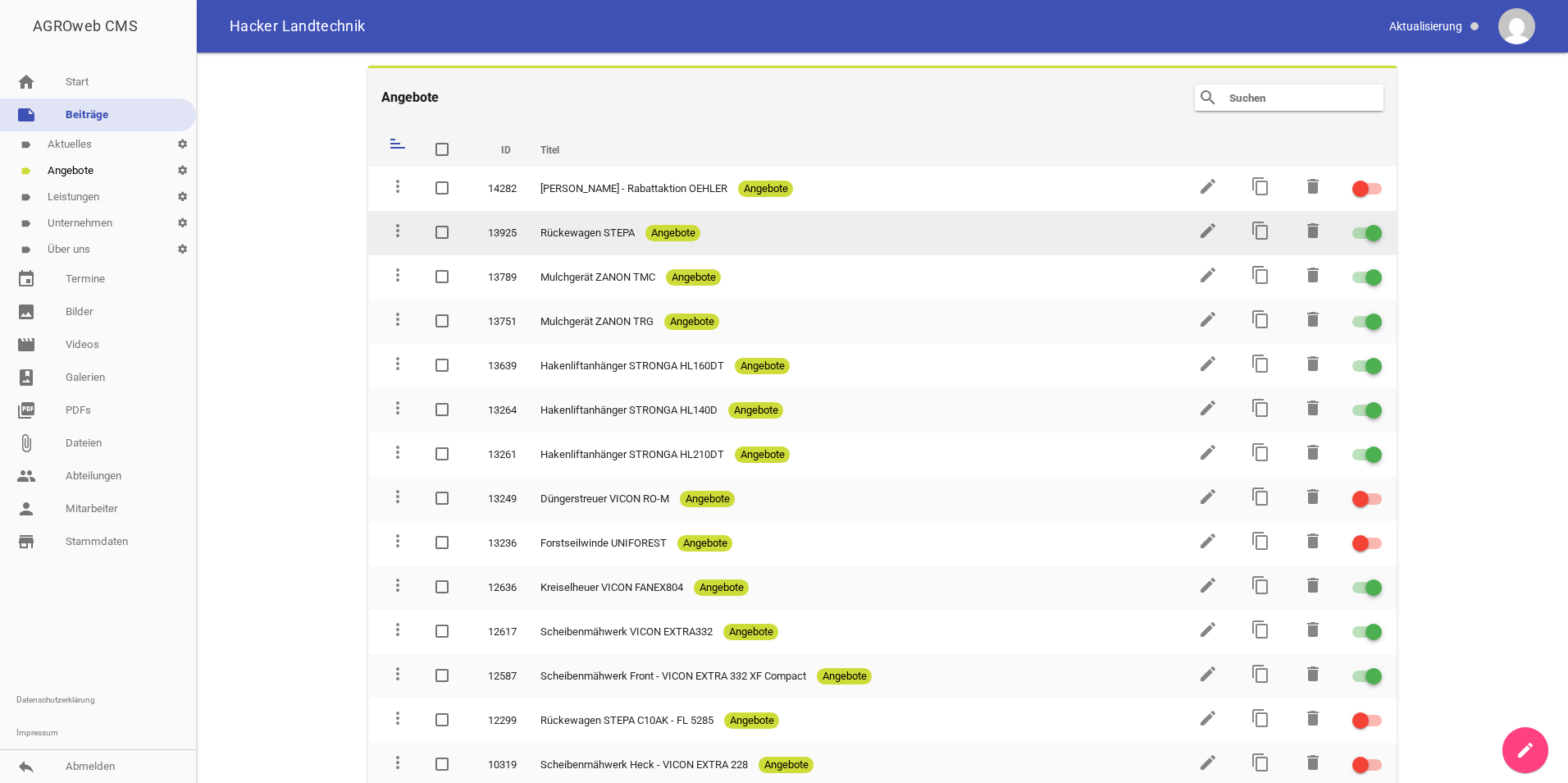
click at [1365, 229] on div at bounding box center [1373, 232] width 17 height 17
click at [1377, 224] on input "checkbox" at bounding box center [1377, 224] width 0 height 0
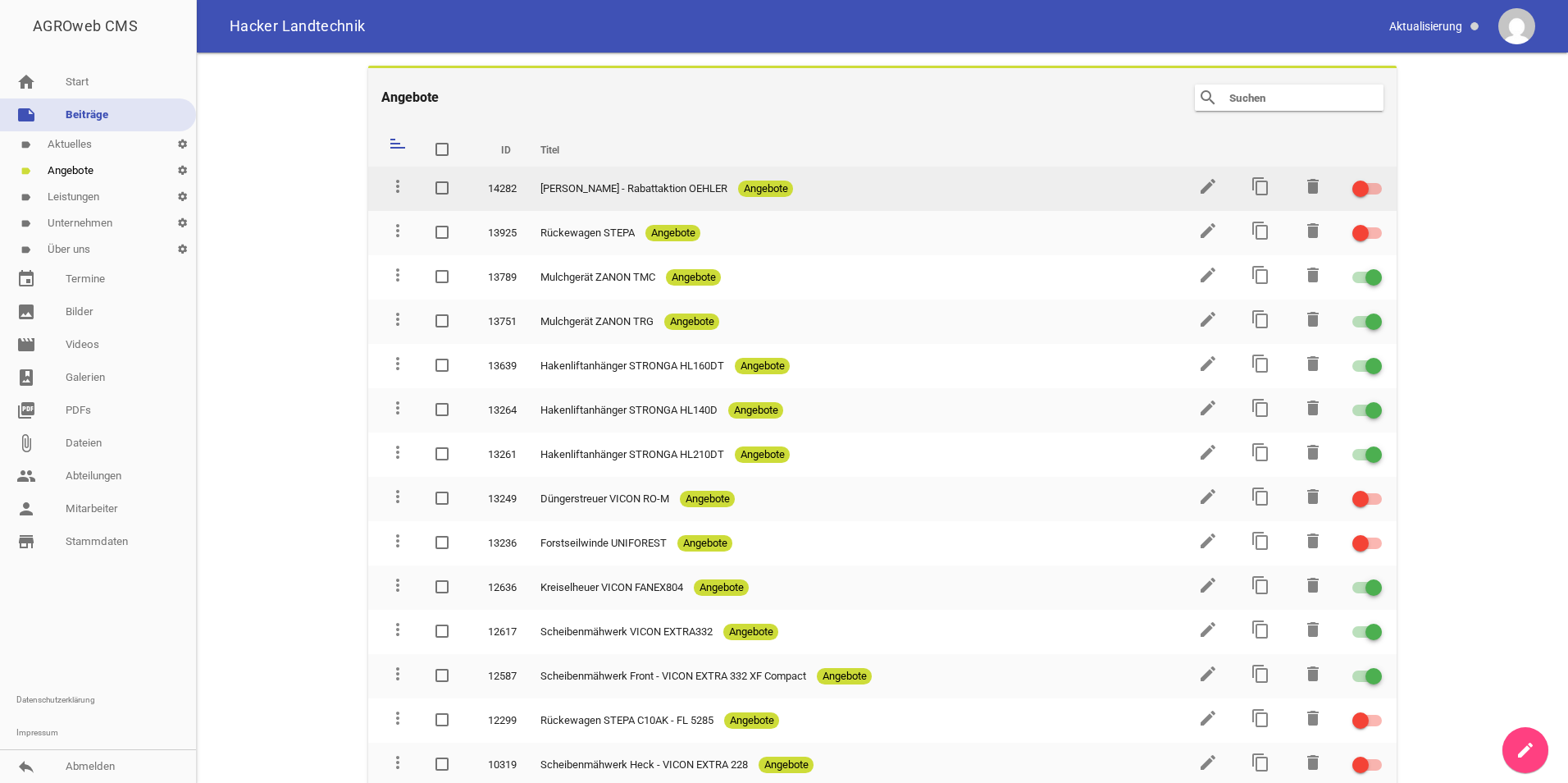
click at [1357, 189] on span at bounding box center [1360, 188] width 7 height 7
click at [1377, 179] on input "checkbox" at bounding box center [1377, 179] width 0 height 0
click at [1189, 187] on td "edit" at bounding box center [1206, 188] width 53 height 44
click at [1200, 181] on icon "edit" at bounding box center [1208, 186] width 20 height 20
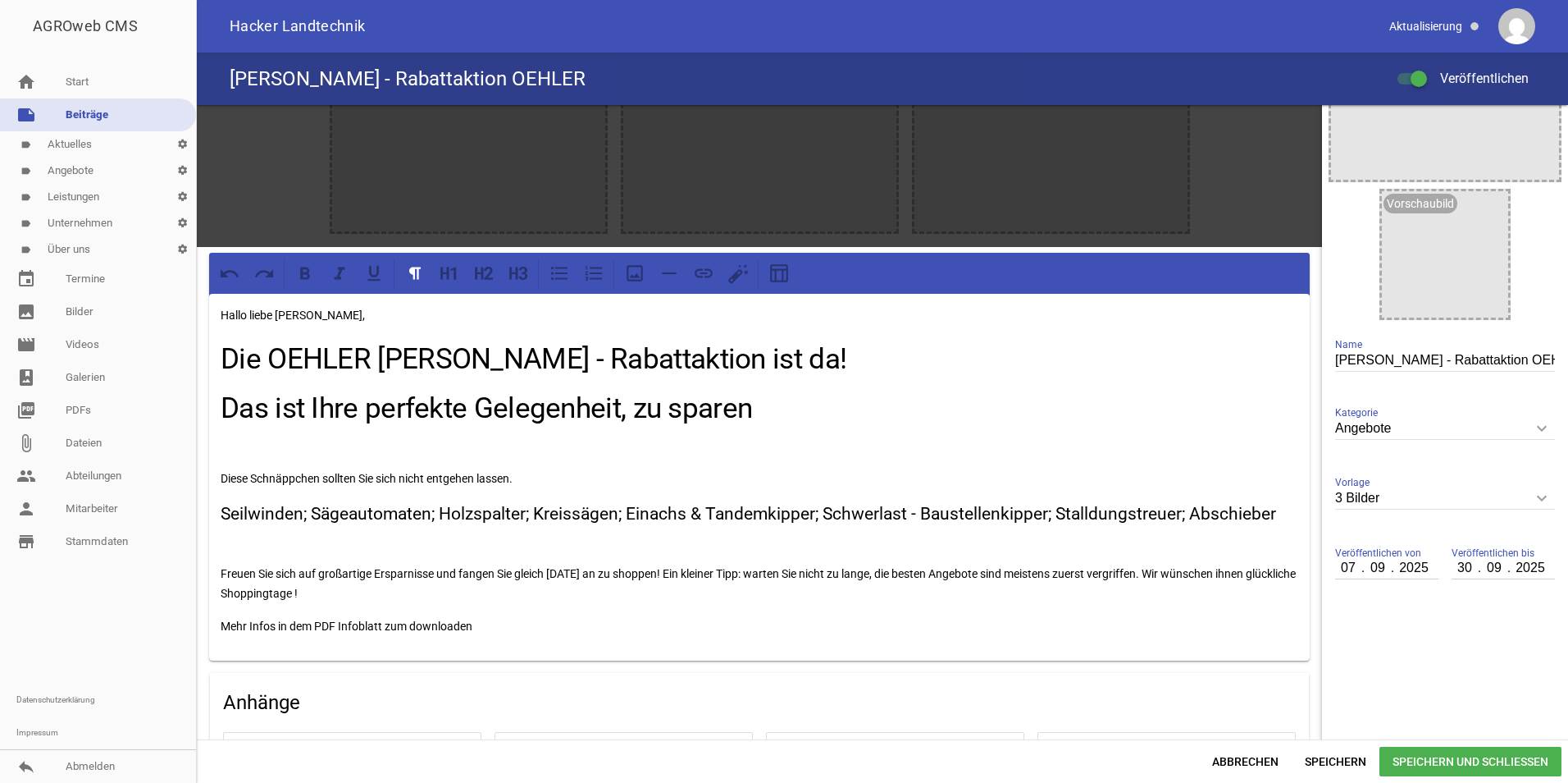
scroll to position [164, 0]
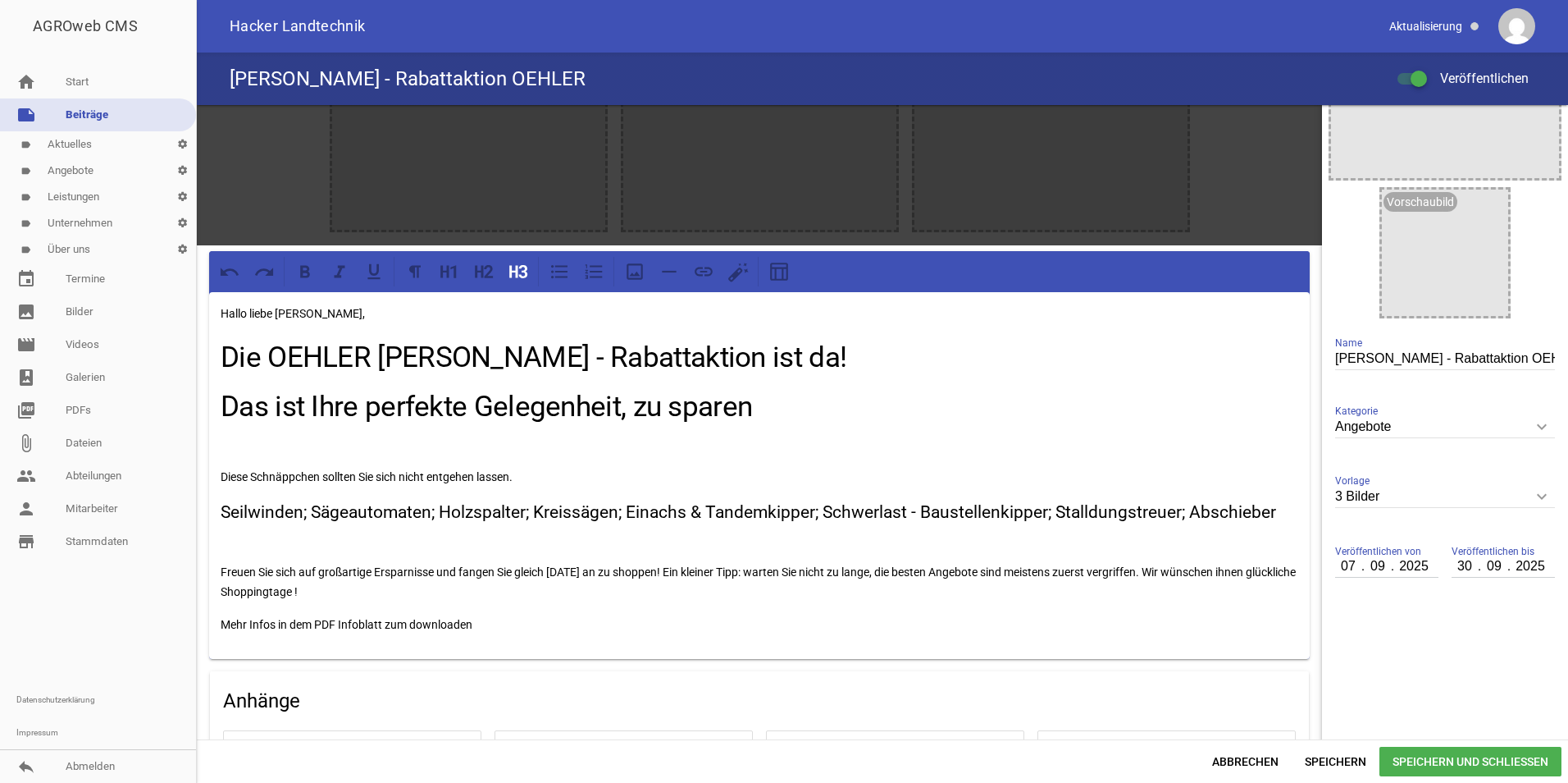
click at [1294, 508] on div "Hallo liebe [PERSON_NAME], Die OEHLER [PERSON_NAME] - Rabattaktion ist da! Das …" at bounding box center [759, 475] width 1101 height 367
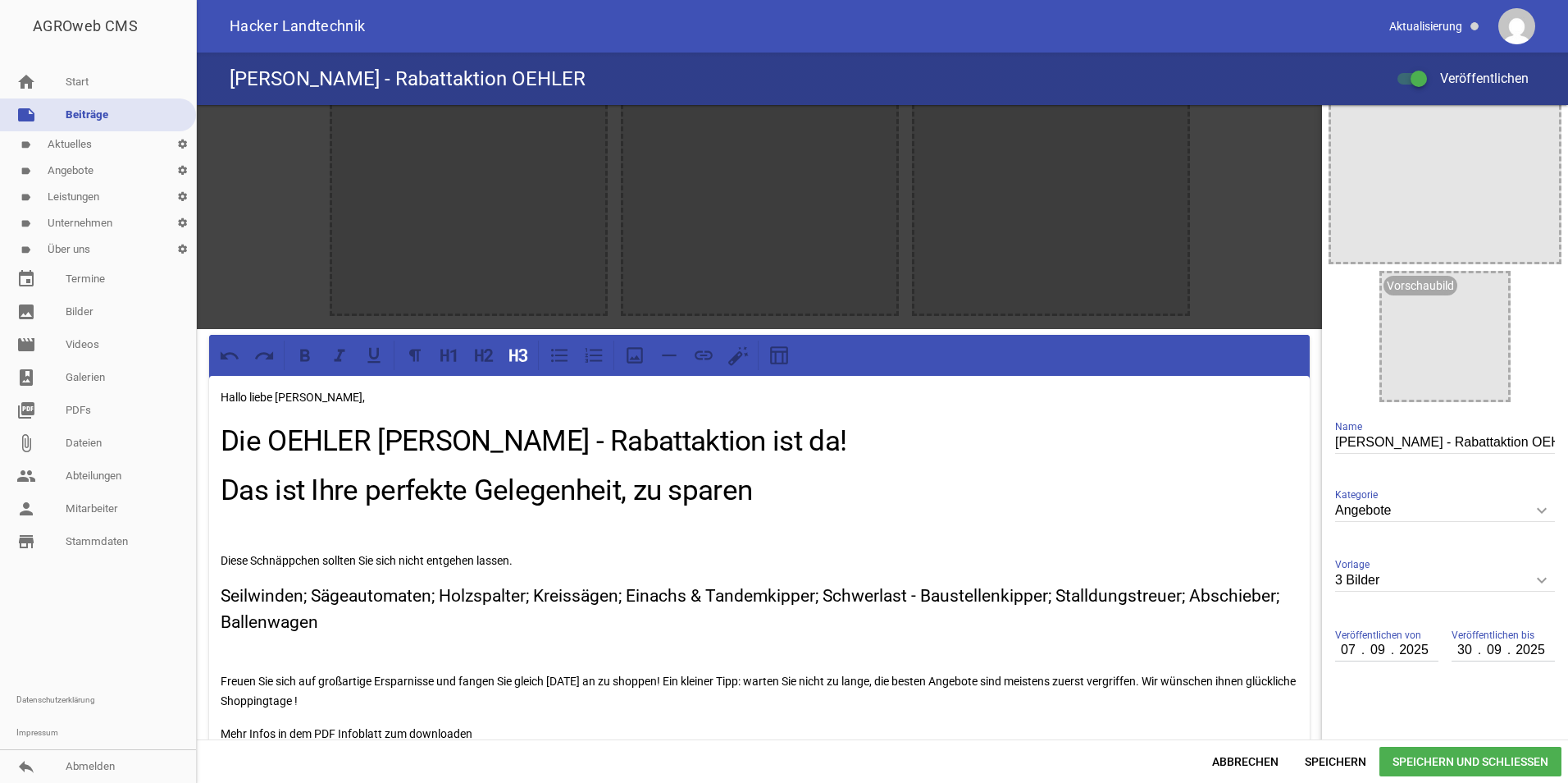
scroll to position [246, 0]
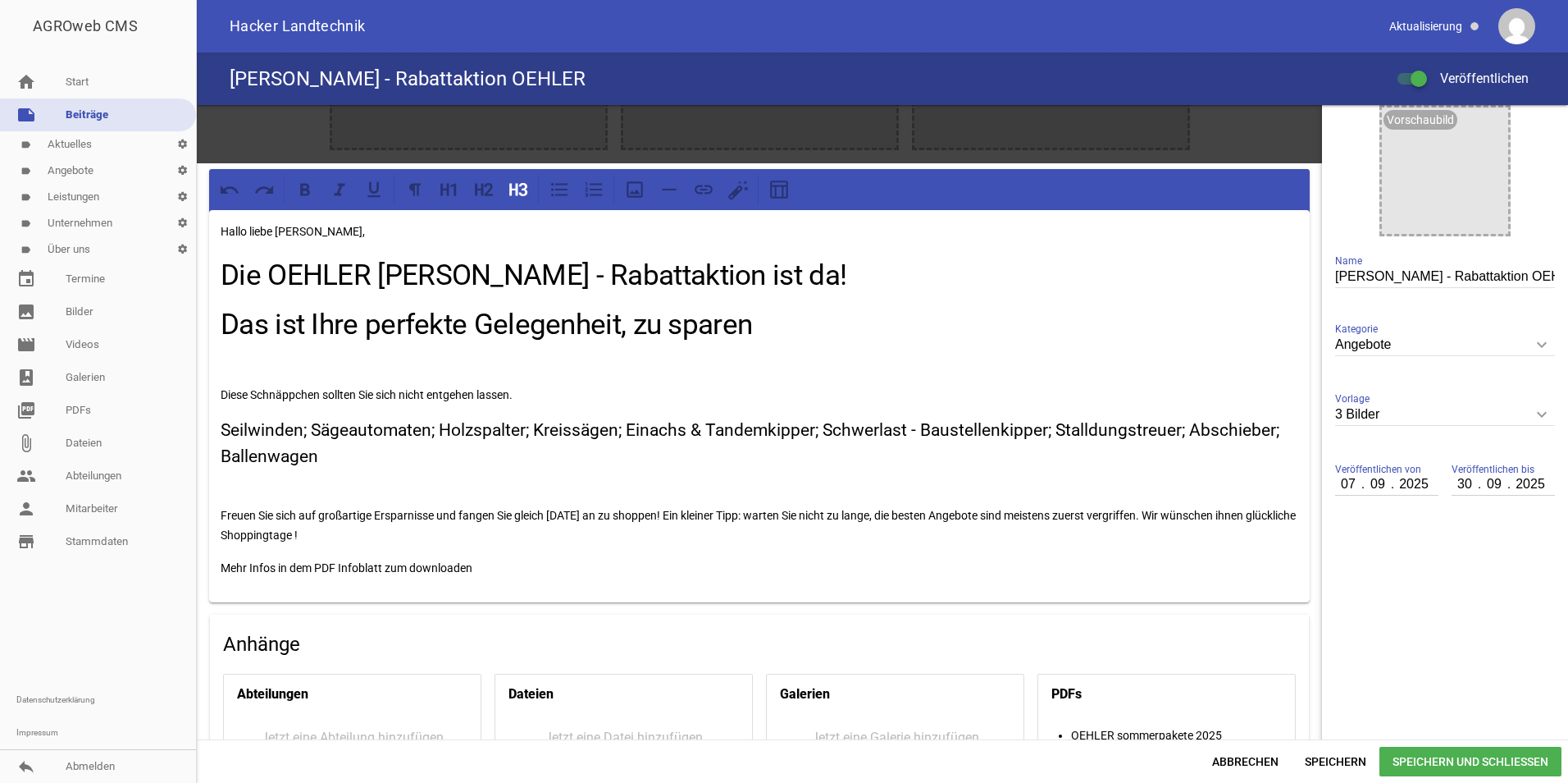
click at [1456, 767] on span "Speichern und Schließen" at bounding box center [1469, 762] width 182 height 29
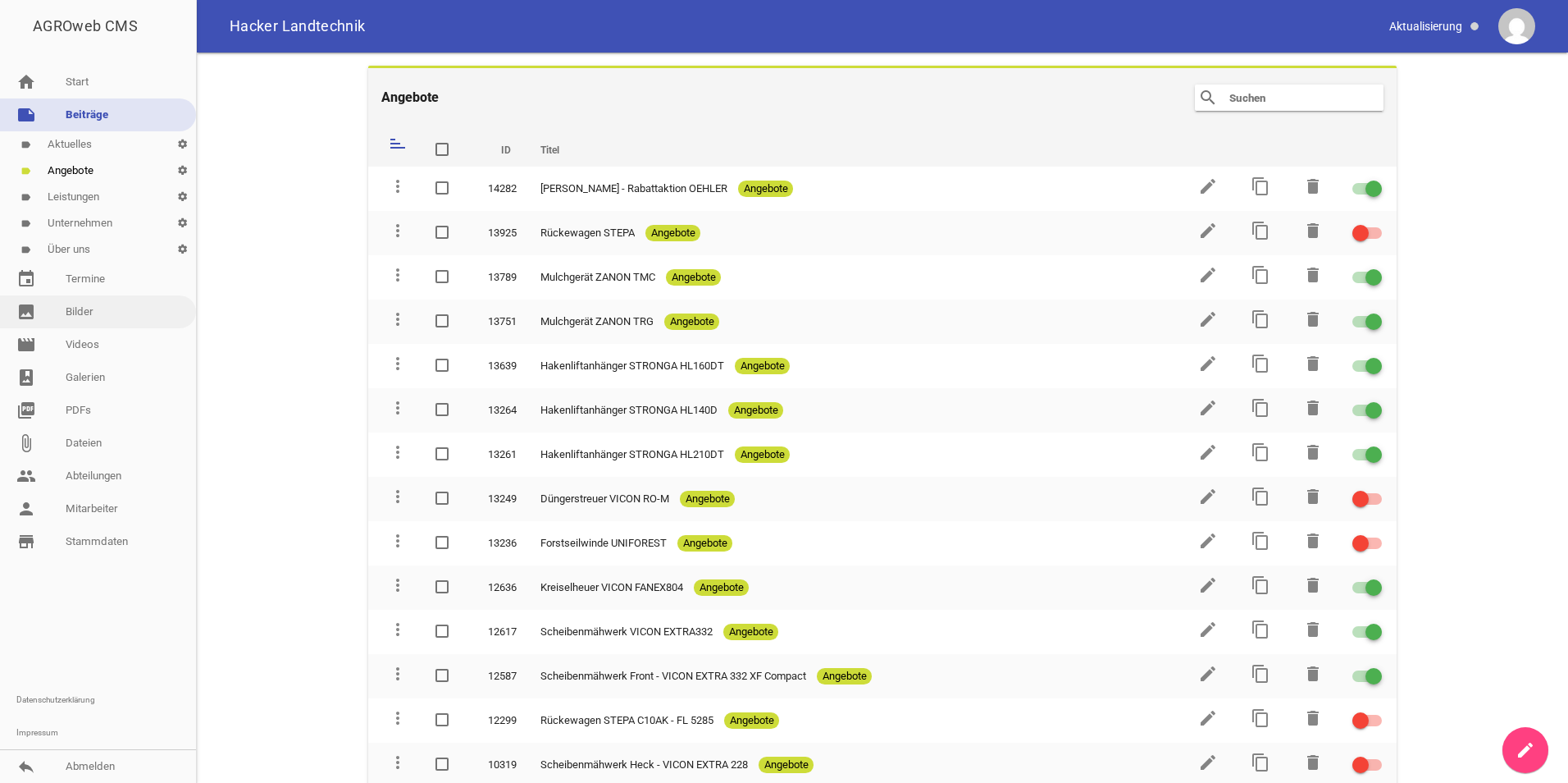
click at [90, 308] on link "image Bilder" at bounding box center [98, 311] width 196 height 33
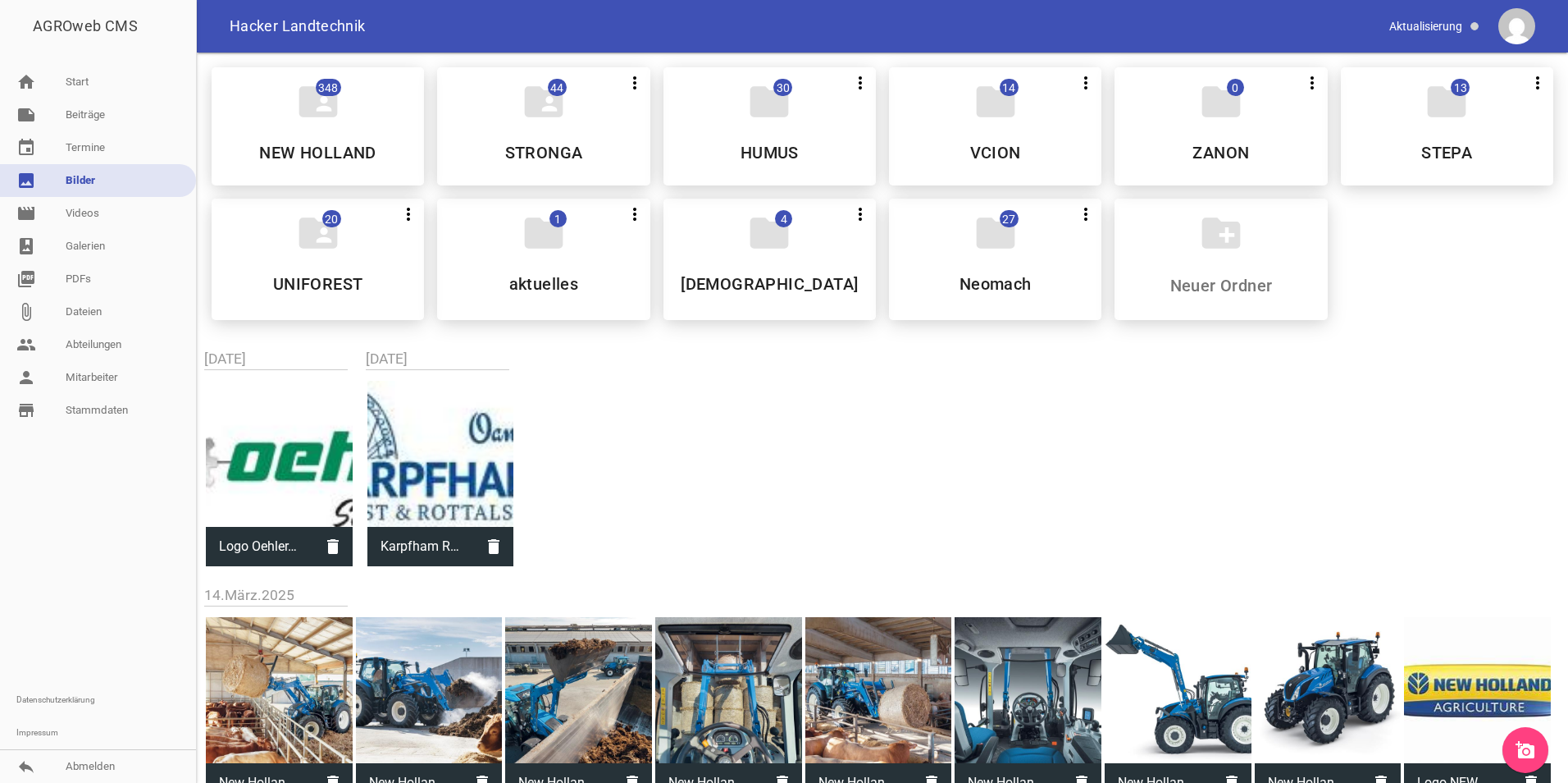
click at [293, 469] on div at bounding box center [279, 454] width 146 height 146
type input "Logo Oehler.jpg"
type input "104"
type input "272"
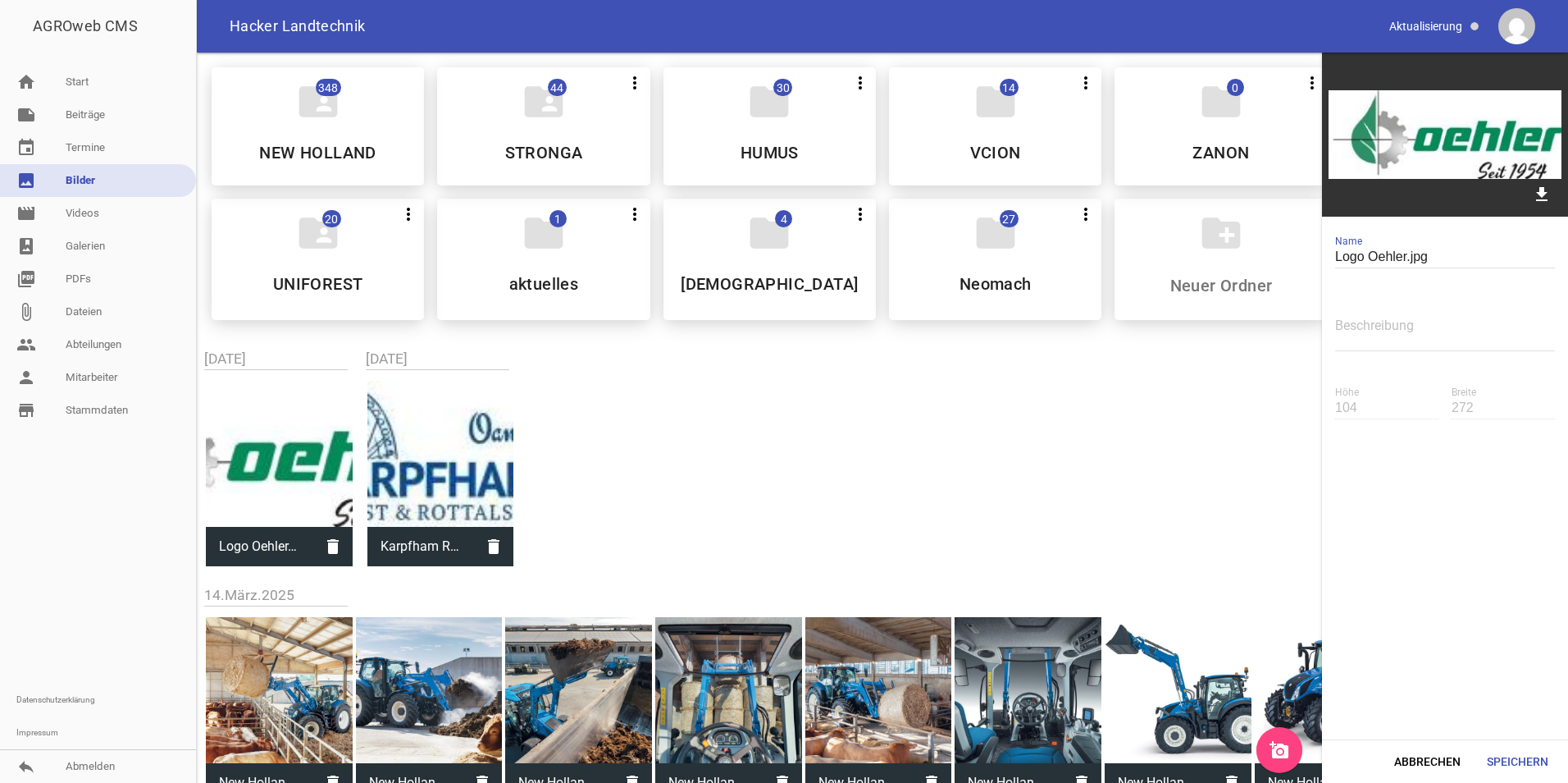
click at [828, 510] on div "folder_shared 348 NEW HOLLAND folder_shared 44 more_vert Nicht mehr Teilen Bear…" at bounding box center [882, 667] width 1371 height 1228
click at [678, 506] on div "folder_shared 348 NEW HOLLAND folder_shared 44 more_vert Nicht mehr Teilen Bear…" at bounding box center [882, 667] width 1371 height 1228
click at [1195, 274] on div "create_new_folder" at bounding box center [1221, 259] width 213 height 121
click at [1209, 300] on div "create_new_folder" at bounding box center [1221, 259] width 213 height 121
click at [1066, 477] on div "folder_shared 348 NEW HOLLAND folder_shared 44 more_vert Nicht mehr Teilen Bear…" at bounding box center [882, 667] width 1371 height 1228
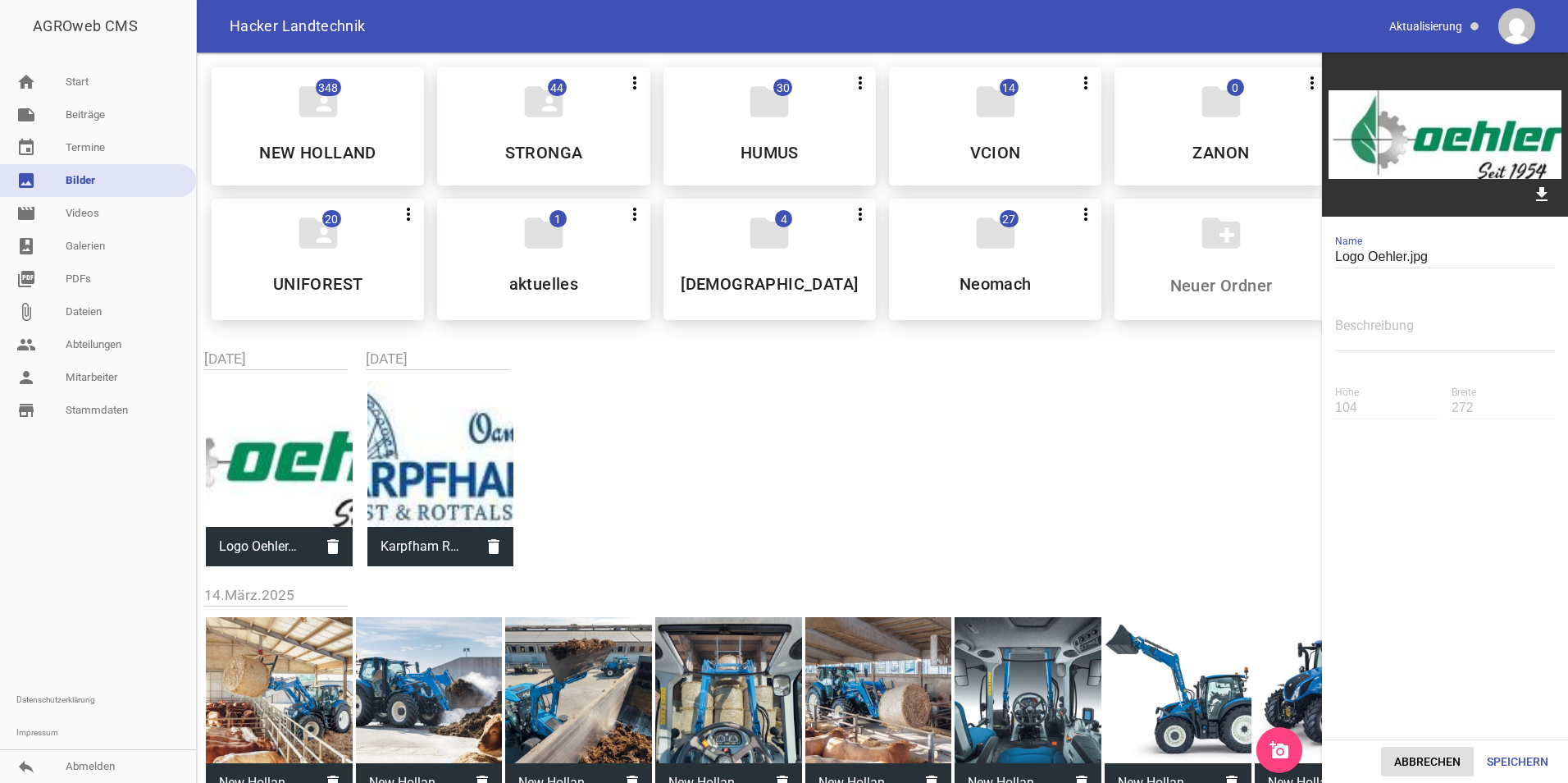
click at [1424, 761] on button "Abbrechen" at bounding box center [1427, 762] width 93 height 29
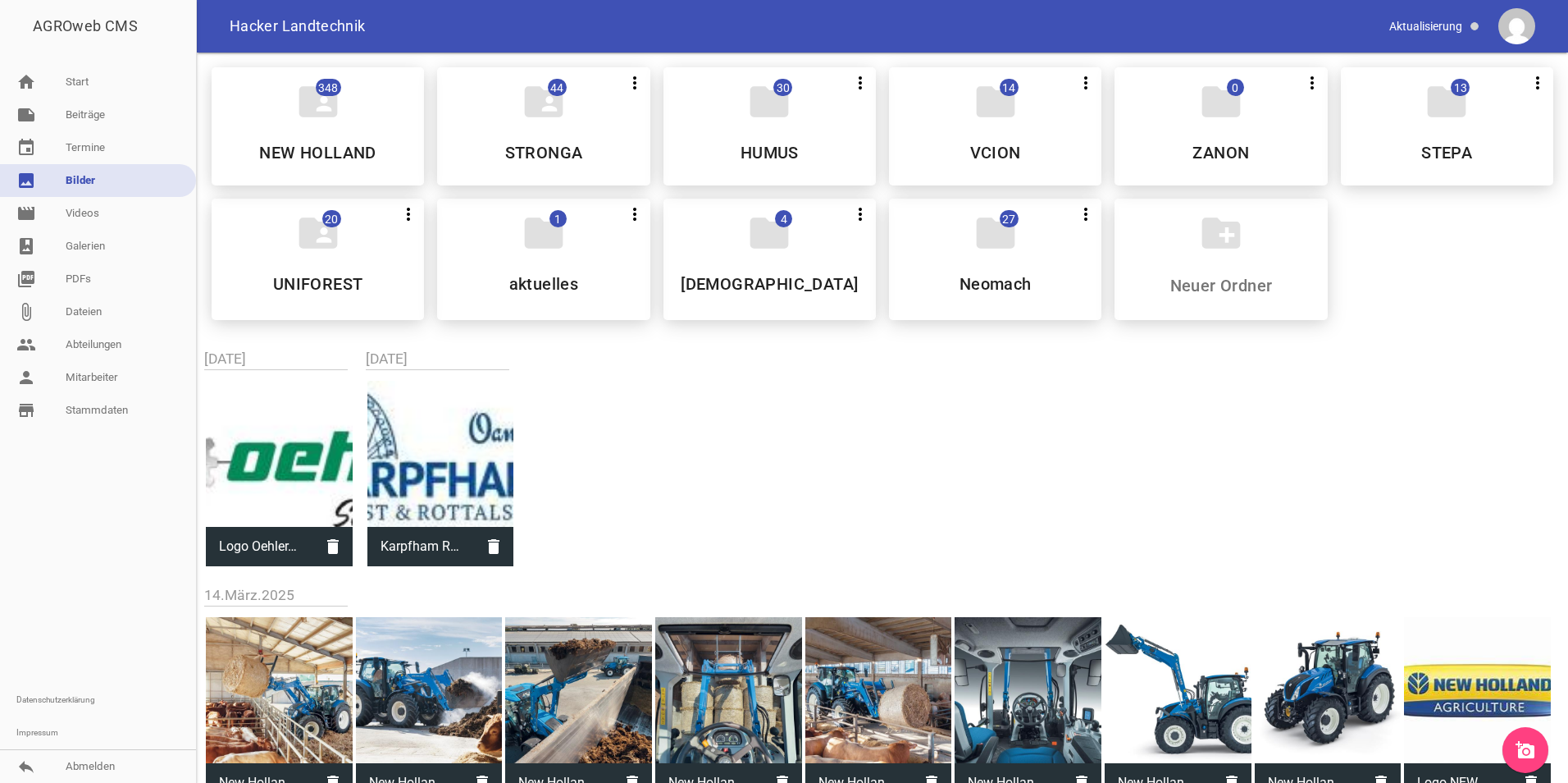
click at [1086, 393] on div "folder_shared 348 NEW HOLLAND folder_shared 44 more_vert Nicht mehr Teilen Bear…" at bounding box center [882, 667] width 1371 height 1228
click at [1189, 290] on input at bounding box center [1220, 285] width 194 height 20
type input "OEHLER"
click at [1278, 479] on div "folder_shared 348 NEW HOLLAND folder_shared 44 more_vert Nicht mehr Teilen Bear…" at bounding box center [882, 667] width 1371 height 1228
click at [1531, 758] on icon "add_a_photo" at bounding box center [1525, 750] width 20 height 20
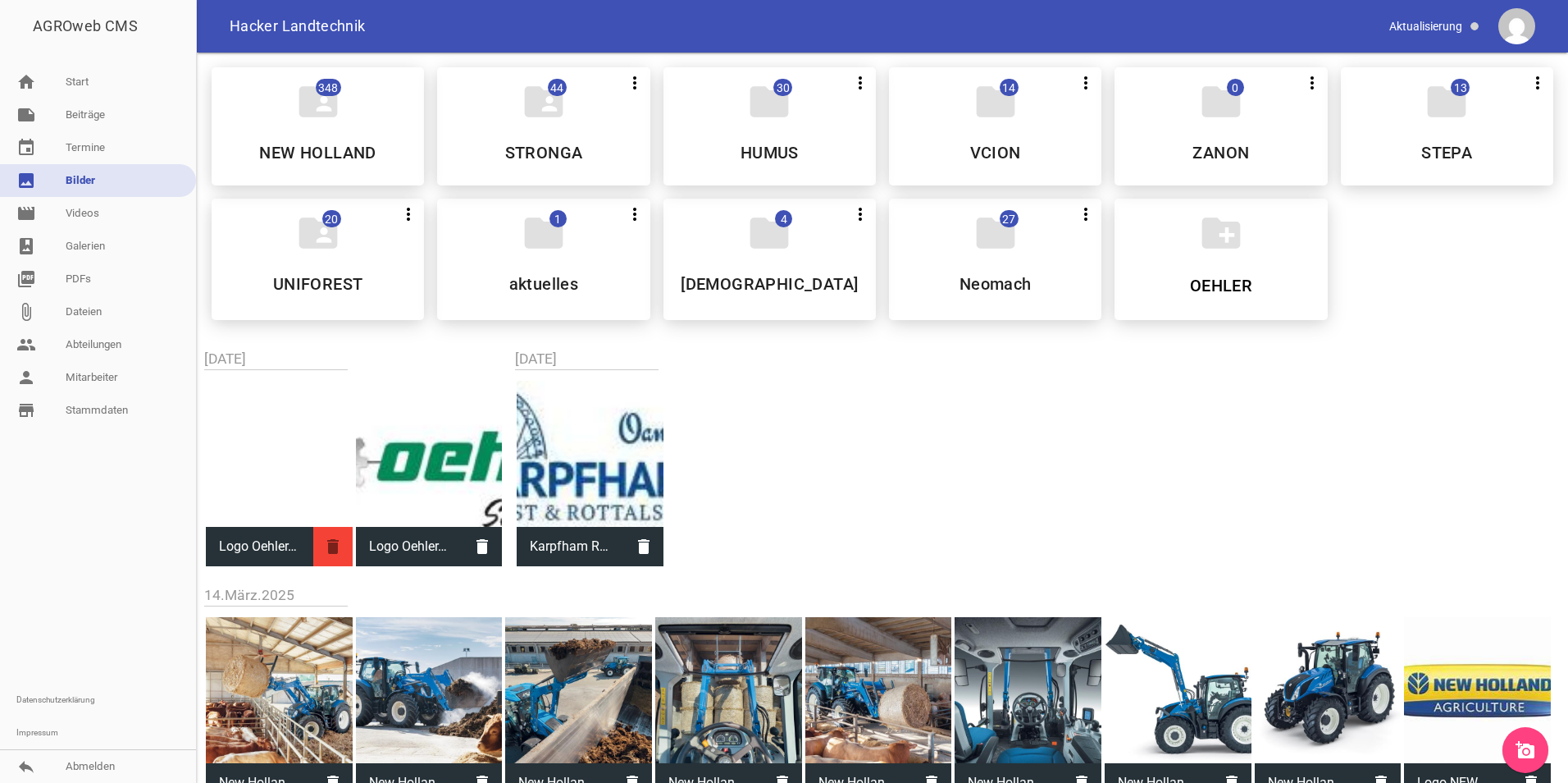
click at [337, 552] on icon "delete" at bounding box center [333, 546] width 39 height 39
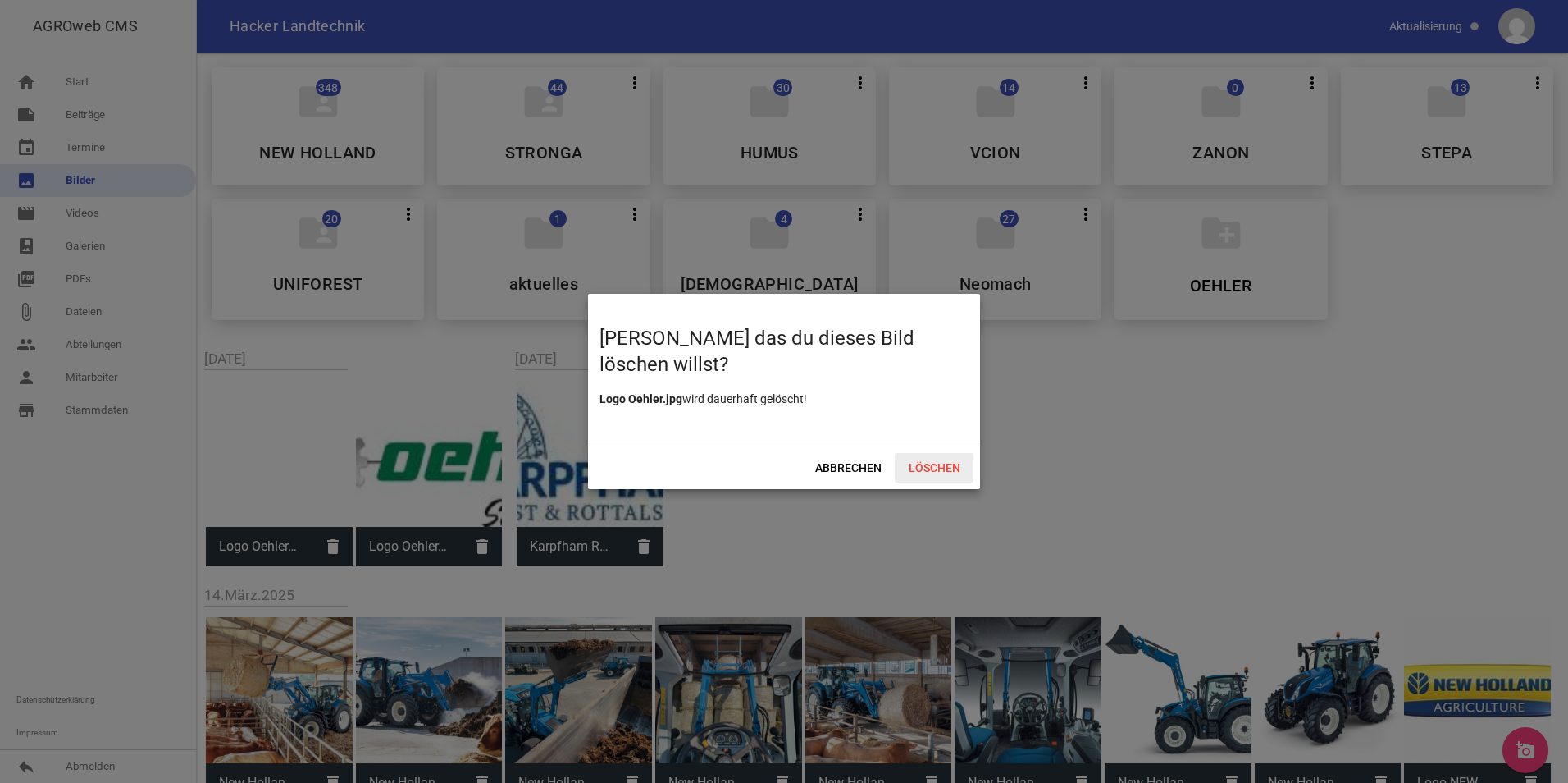
click at [926, 465] on span "Löschen" at bounding box center [934, 468] width 79 height 29
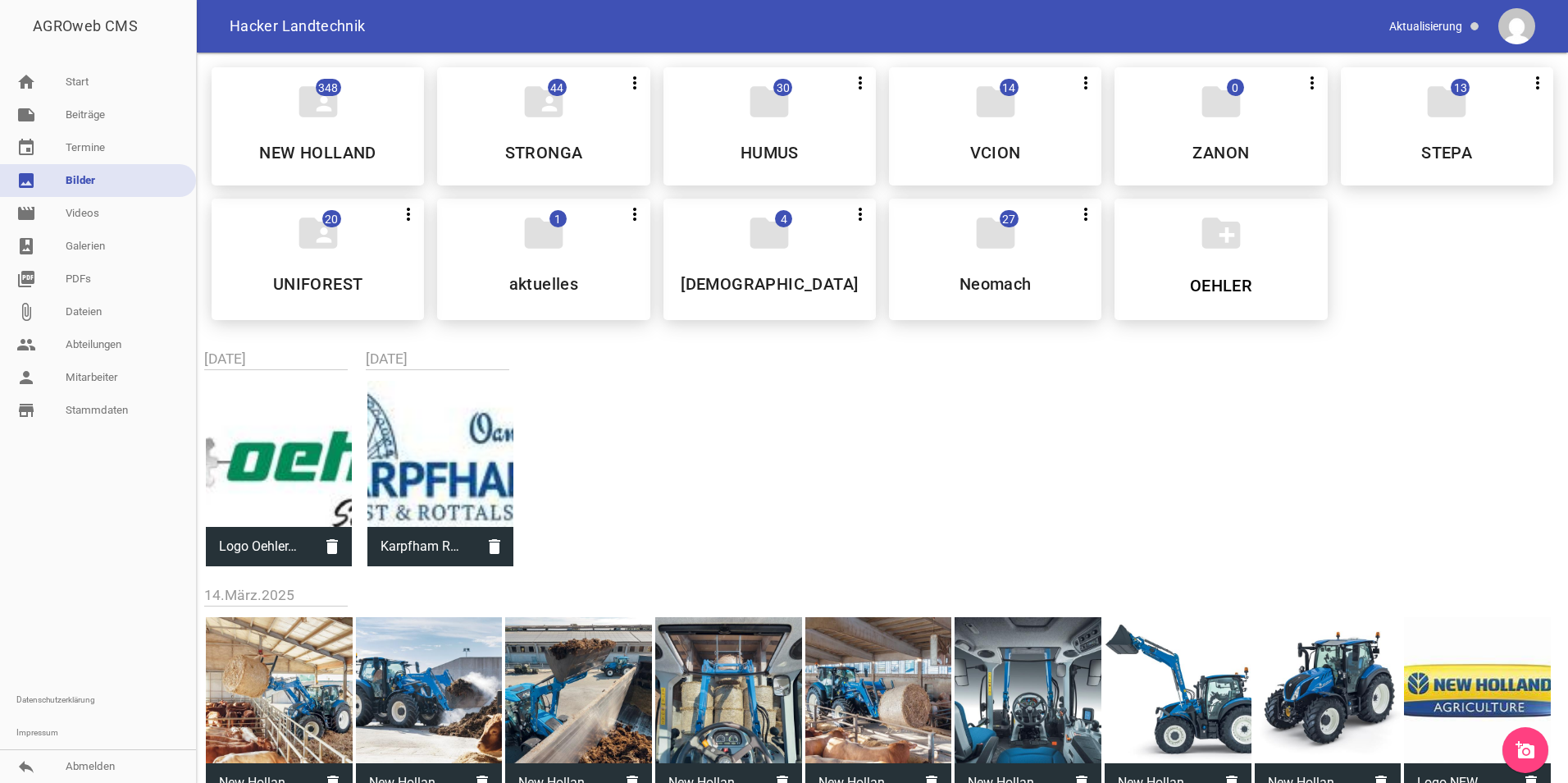
click at [842, 555] on div "AGROweb CMS home Start note Beiträge label Aktuelles settings label Angebote se…" at bounding box center [784, 392] width 1568 height 783
click at [1528, 758] on icon "add_a_photo" at bounding box center [1525, 750] width 20 height 20
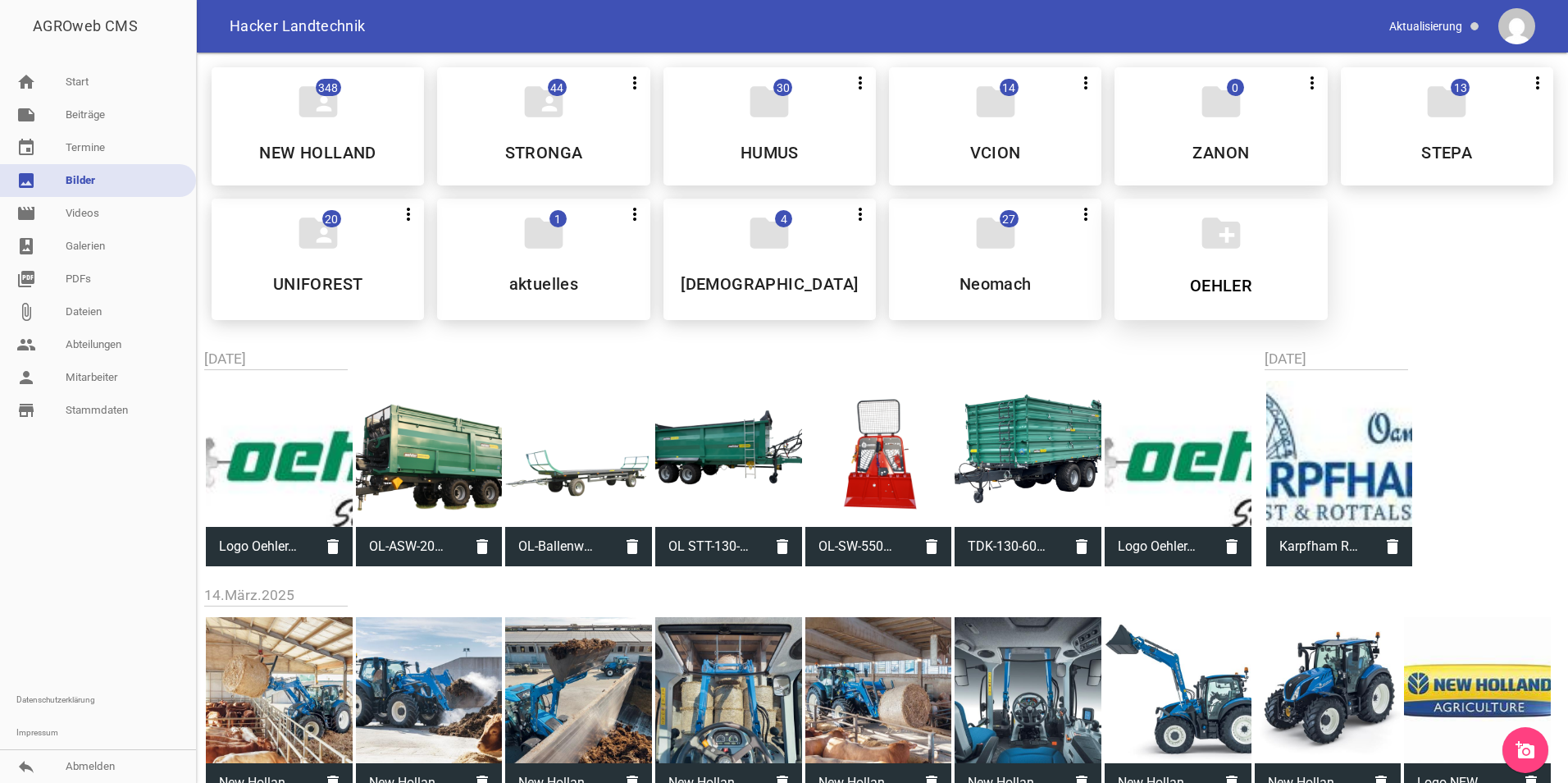
click at [1202, 290] on input "OEHLER" at bounding box center [1220, 285] width 194 height 20
click at [1202, 268] on div "create_new_folder OEHLER" at bounding box center [1221, 259] width 213 height 121
click at [100, 114] on link "note Beiträge" at bounding box center [98, 115] width 196 height 33
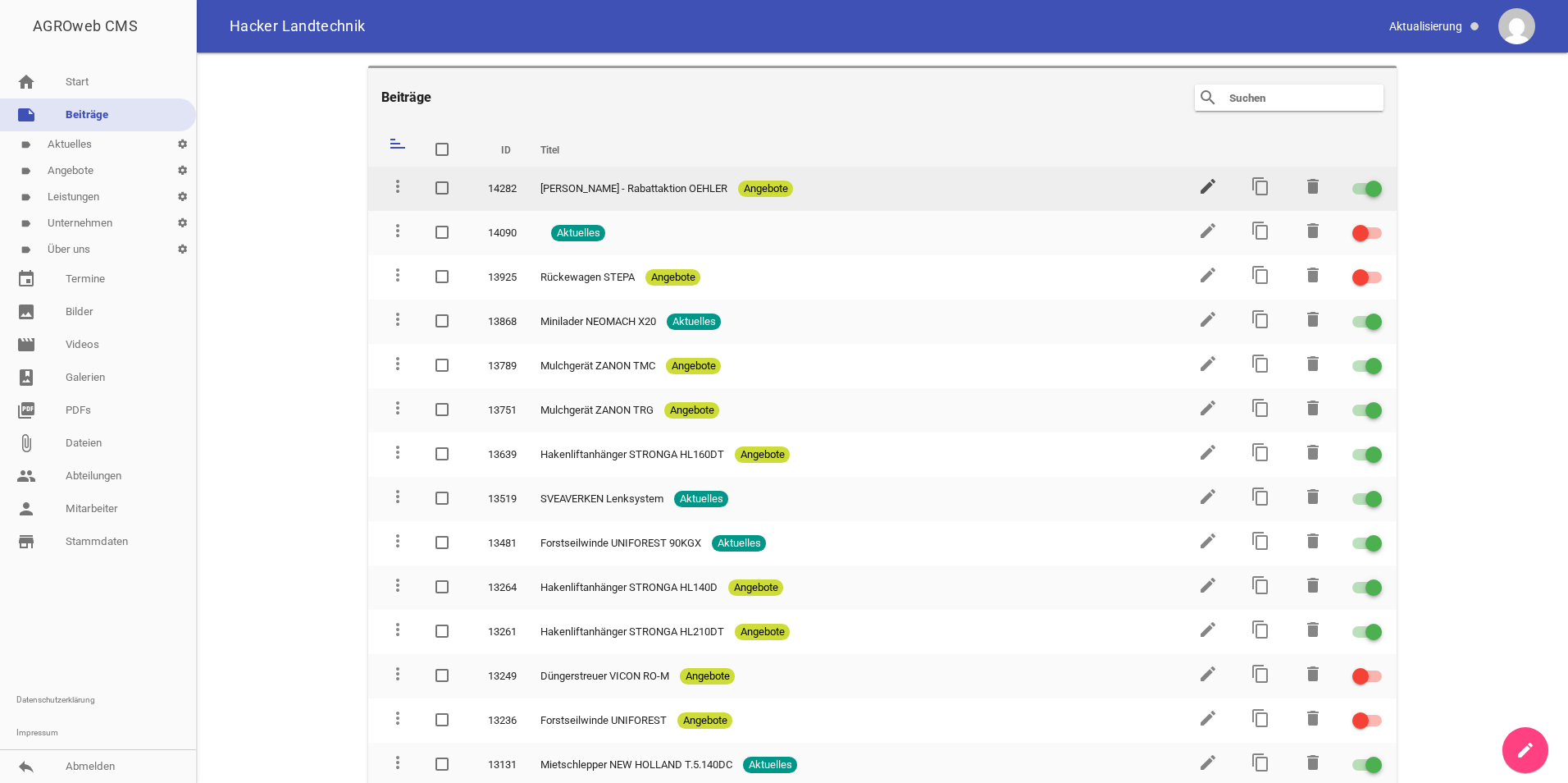
click at [1204, 177] on icon "edit" at bounding box center [1208, 186] width 20 height 20
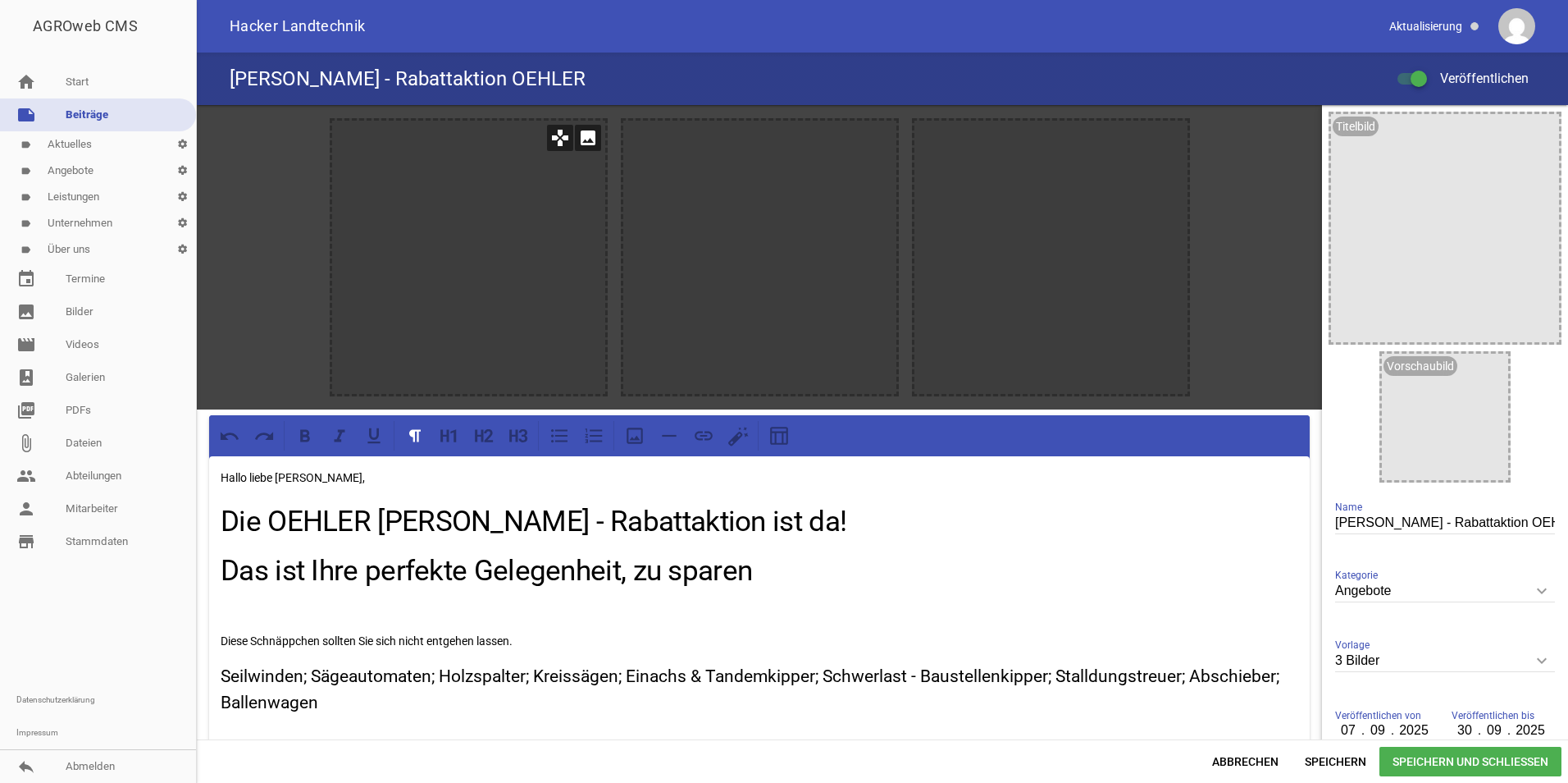
click at [439, 177] on div at bounding box center [468, 258] width 273 height 273
click at [587, 143] on icon "image" at bounding box center [587, 138] width 26 height 26
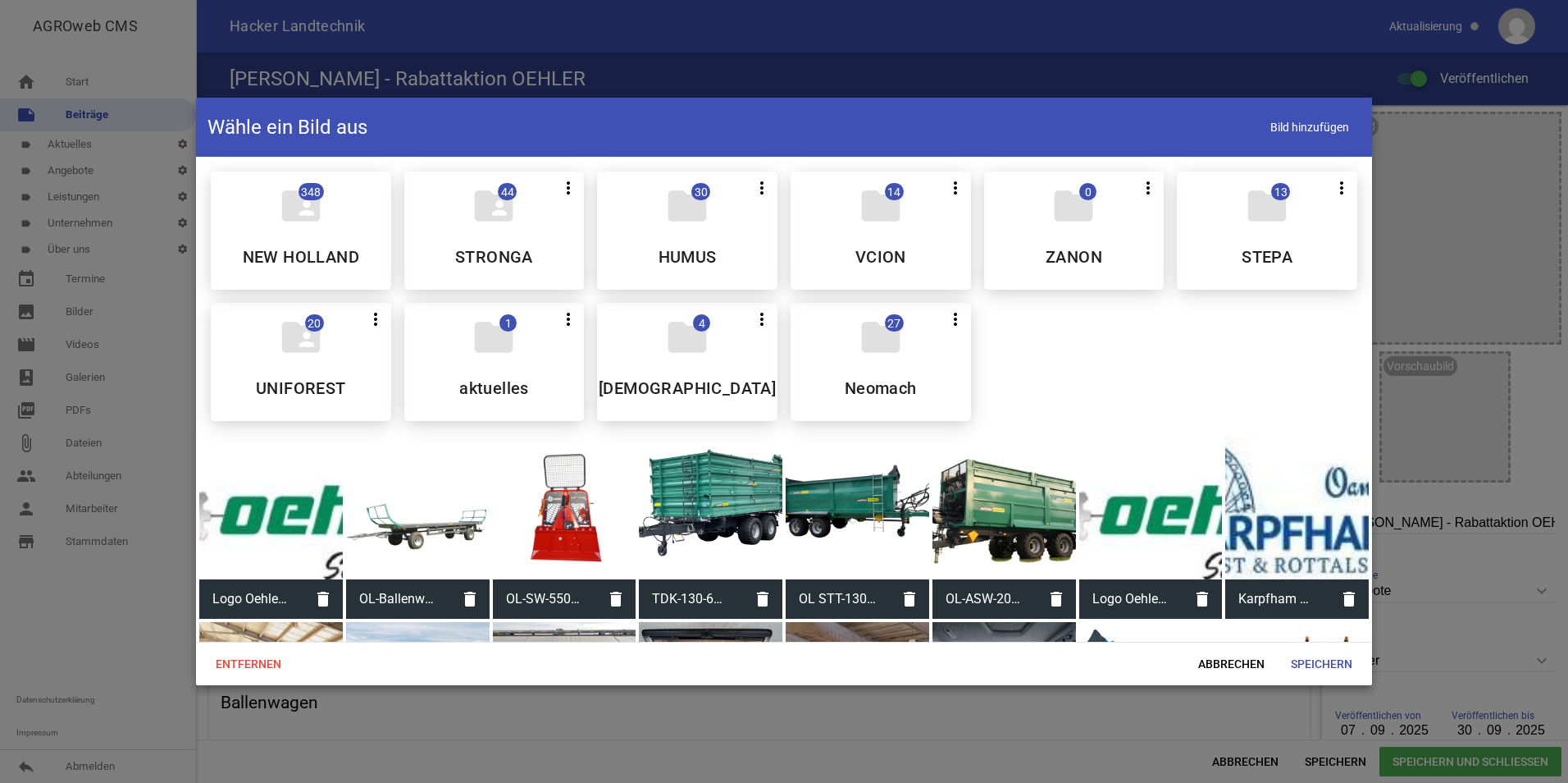
click at [1221, 65] on div at bounding box center [784, 392] width 1568 height 783
click at [1236, 658] on span "Abbrechen" at bounding box center [1230, 664] width 93 height 29
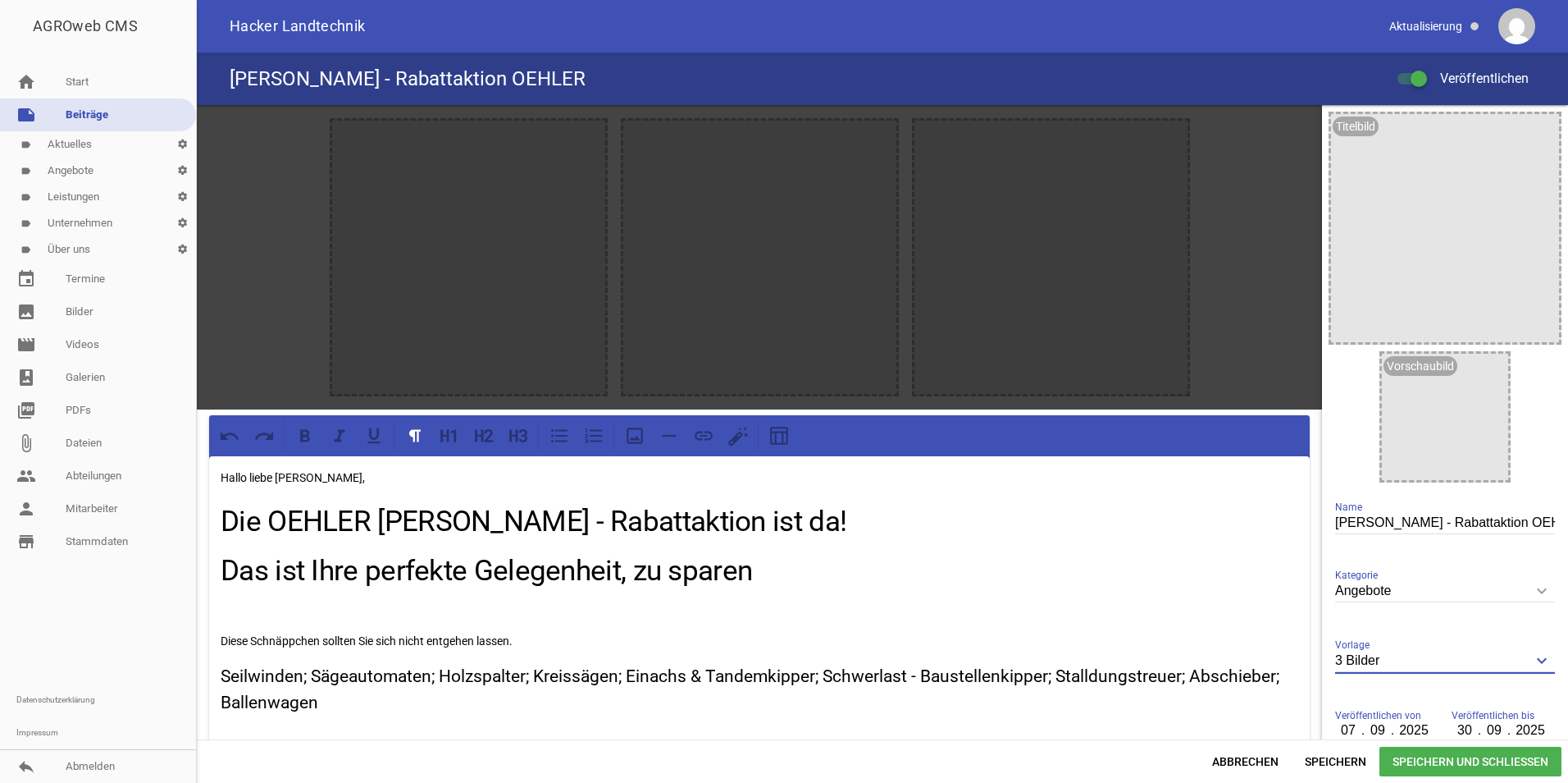
click at [1460, 657] on input "3 Bilder" at bounding box center [1444, 660] width 220 height 22
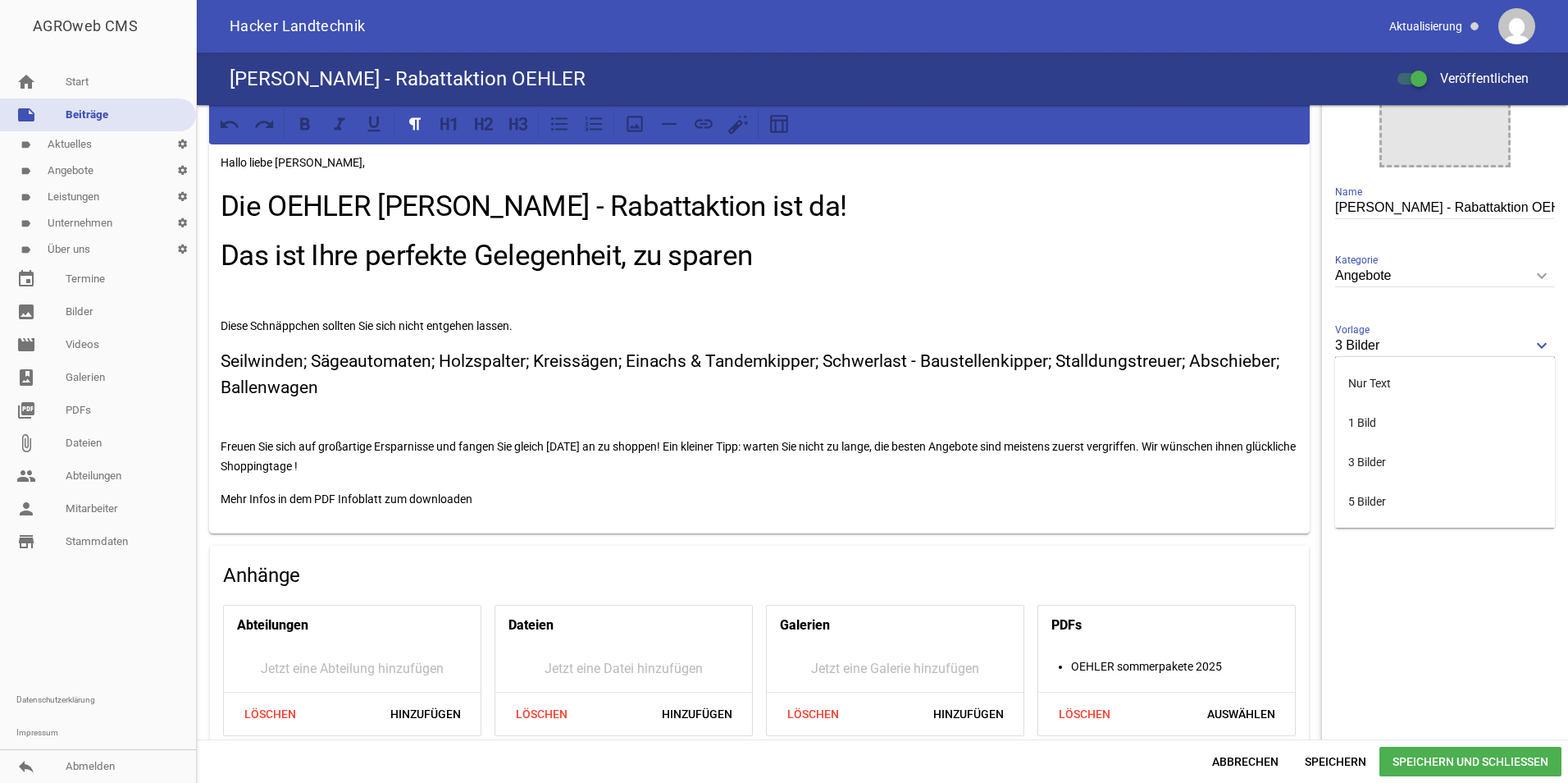
scroll to position [328, 0]
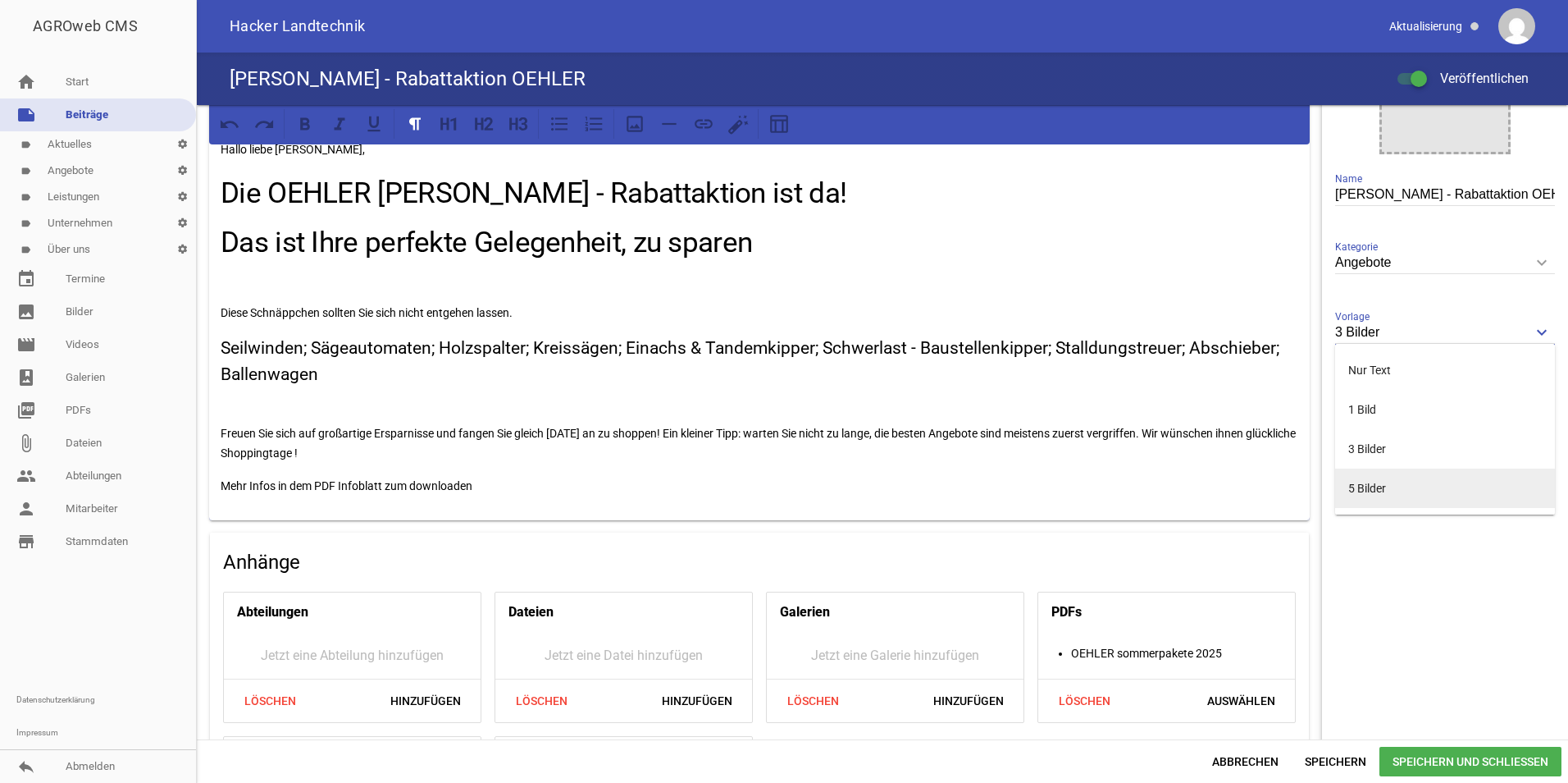
click at [1387, 484] on li "5 Bilder" at bounding box center [1444, 488] width 220 height 39
type input "5 Bilder"
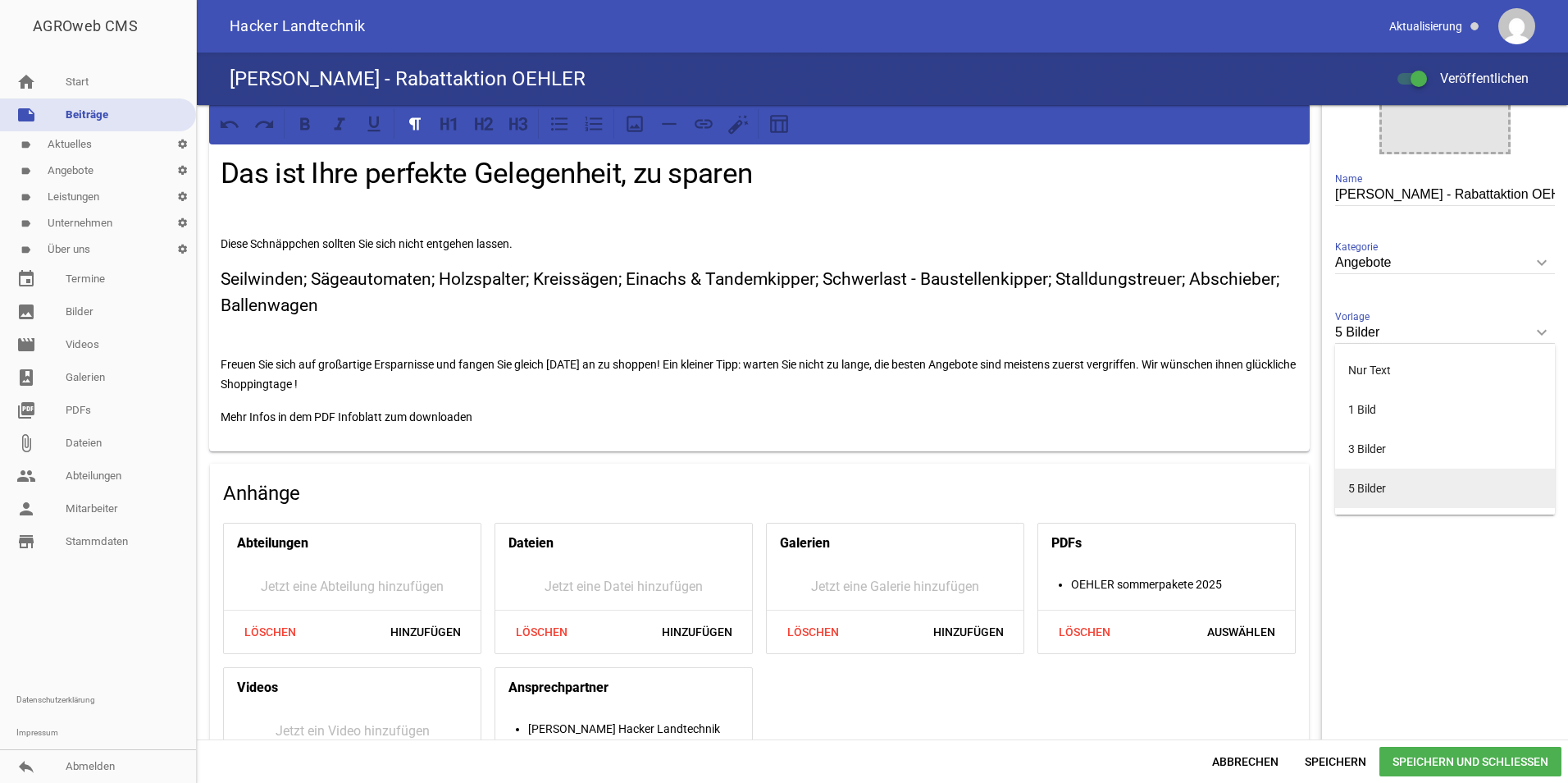
scroll to position [260, 0]
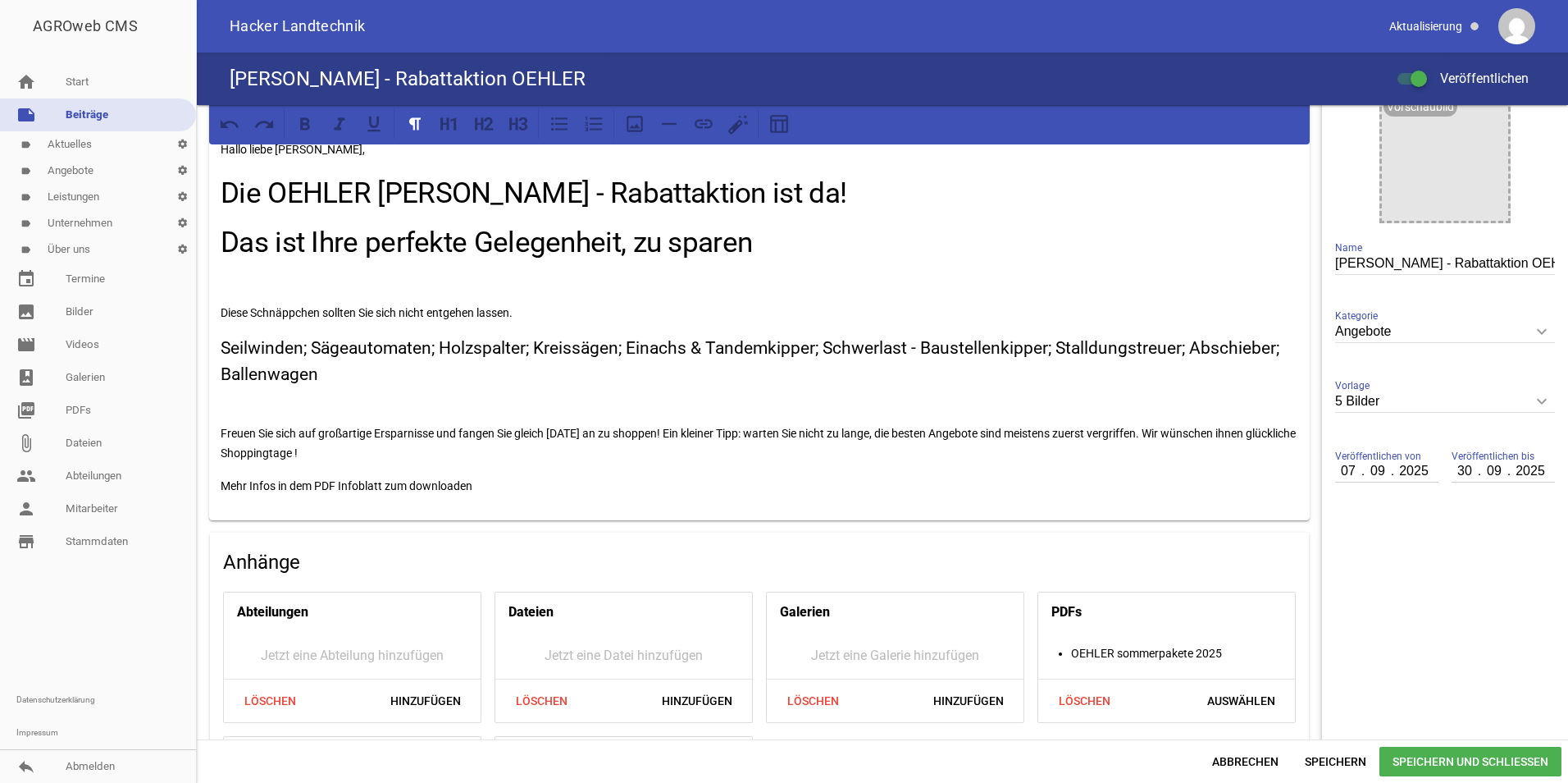
click at [1107, 275] on p at bounding box center [759, 279] width 1077 height 20
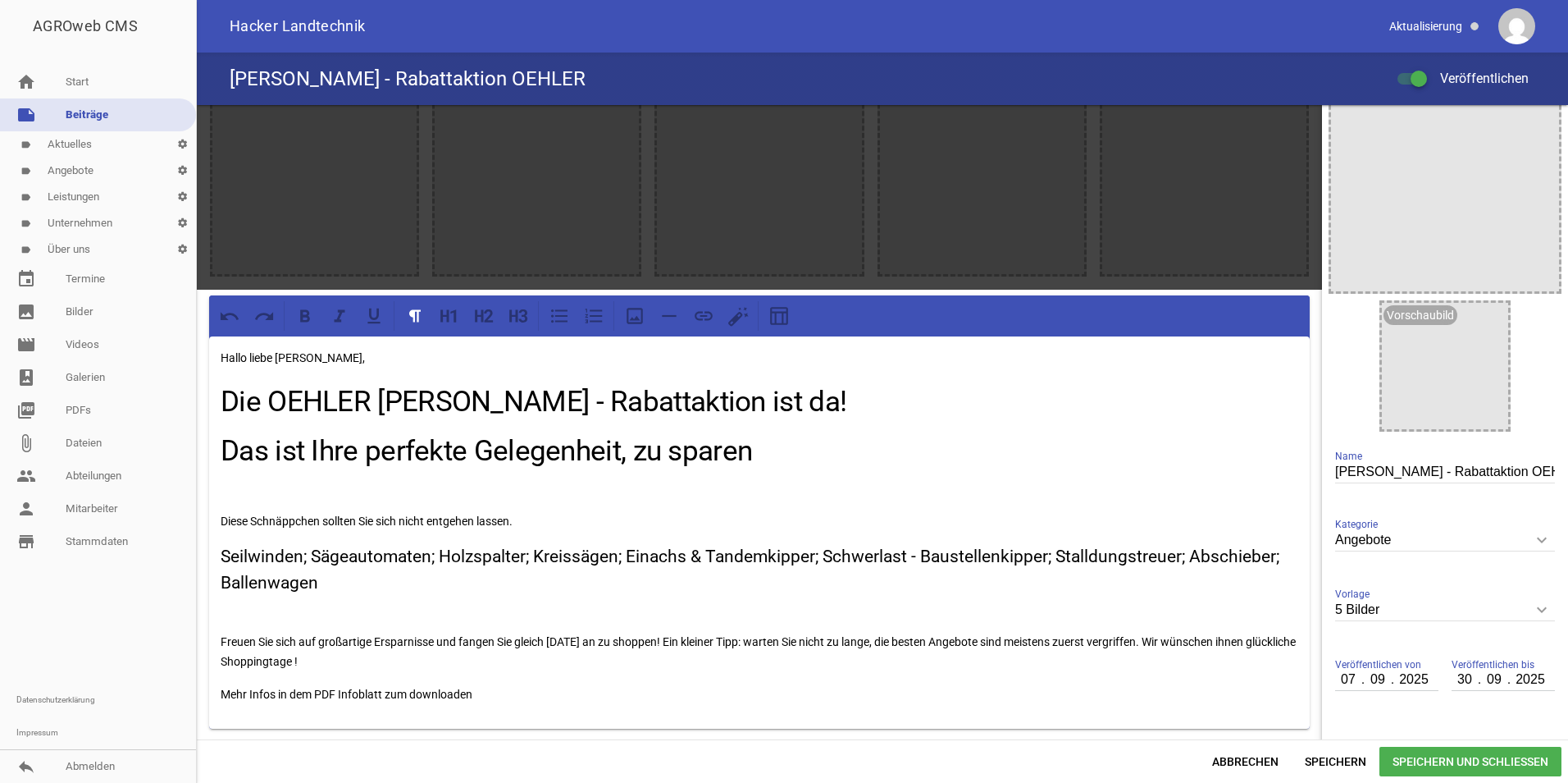
scroll to position [0, 0]
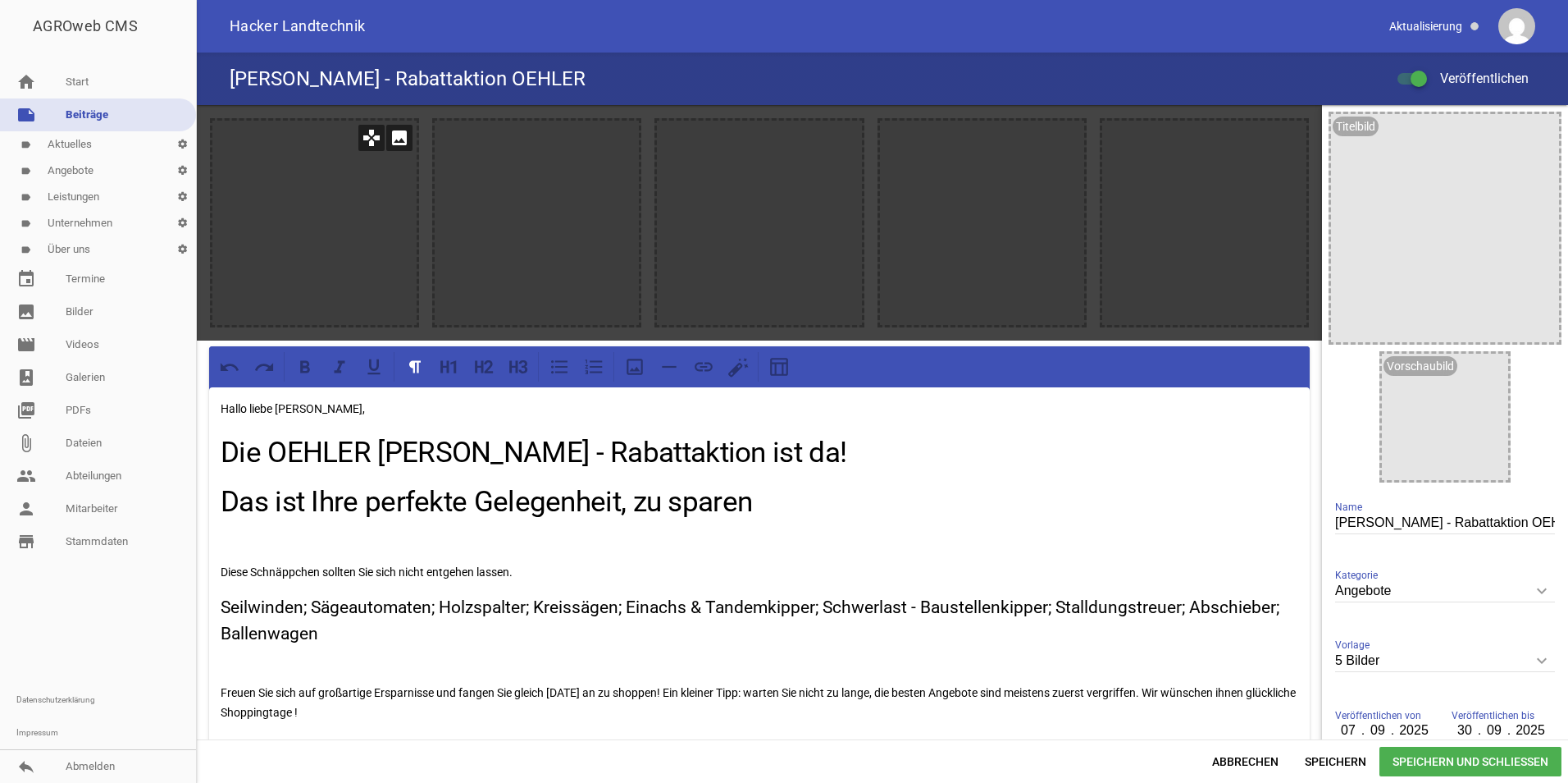
click at [408, 134] on icon "image" at bounding box center [399, 138] width 26 height 26
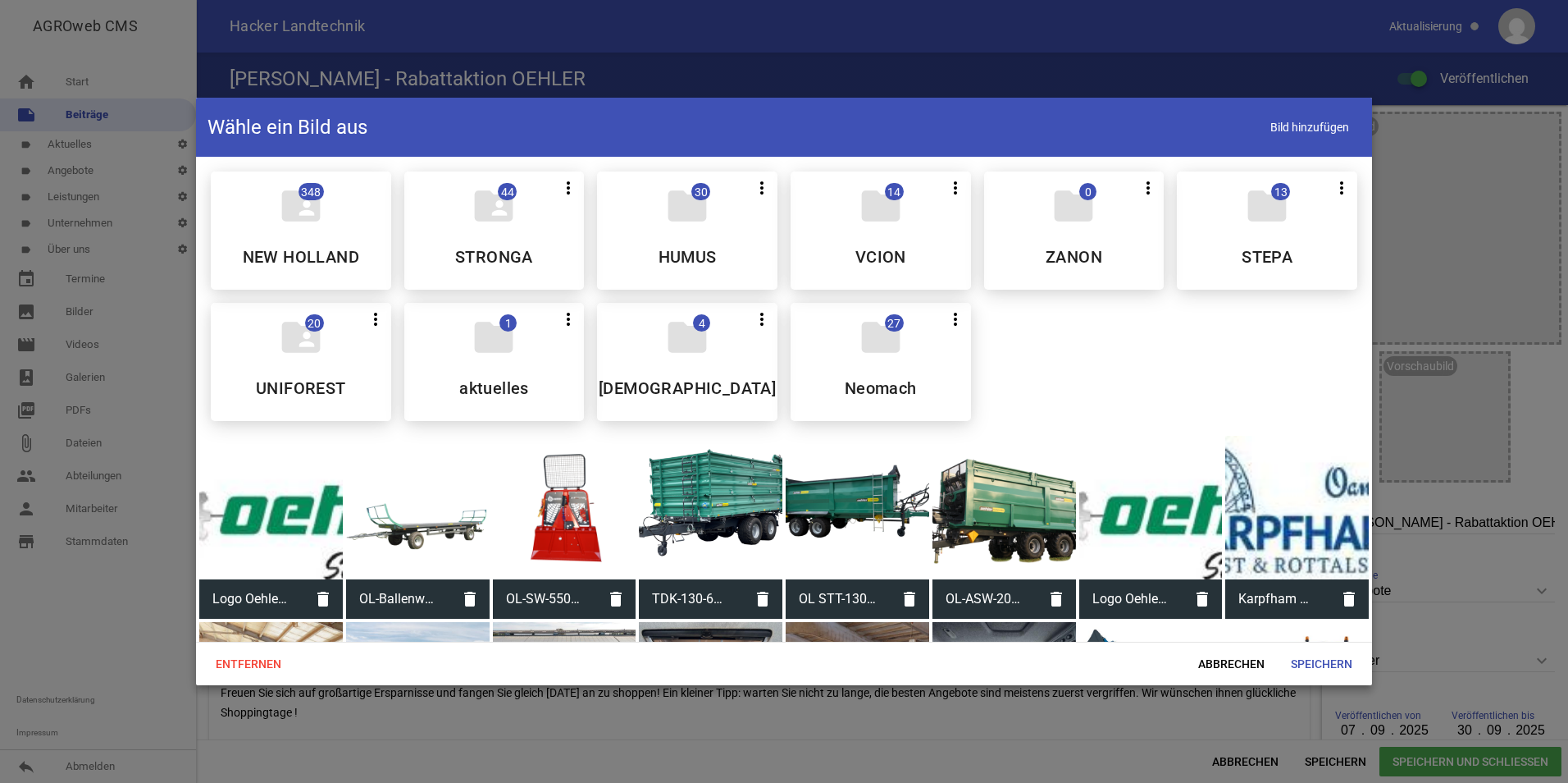
click at [428, 501] on div at bounding box center [418, 507] width 143 height 144
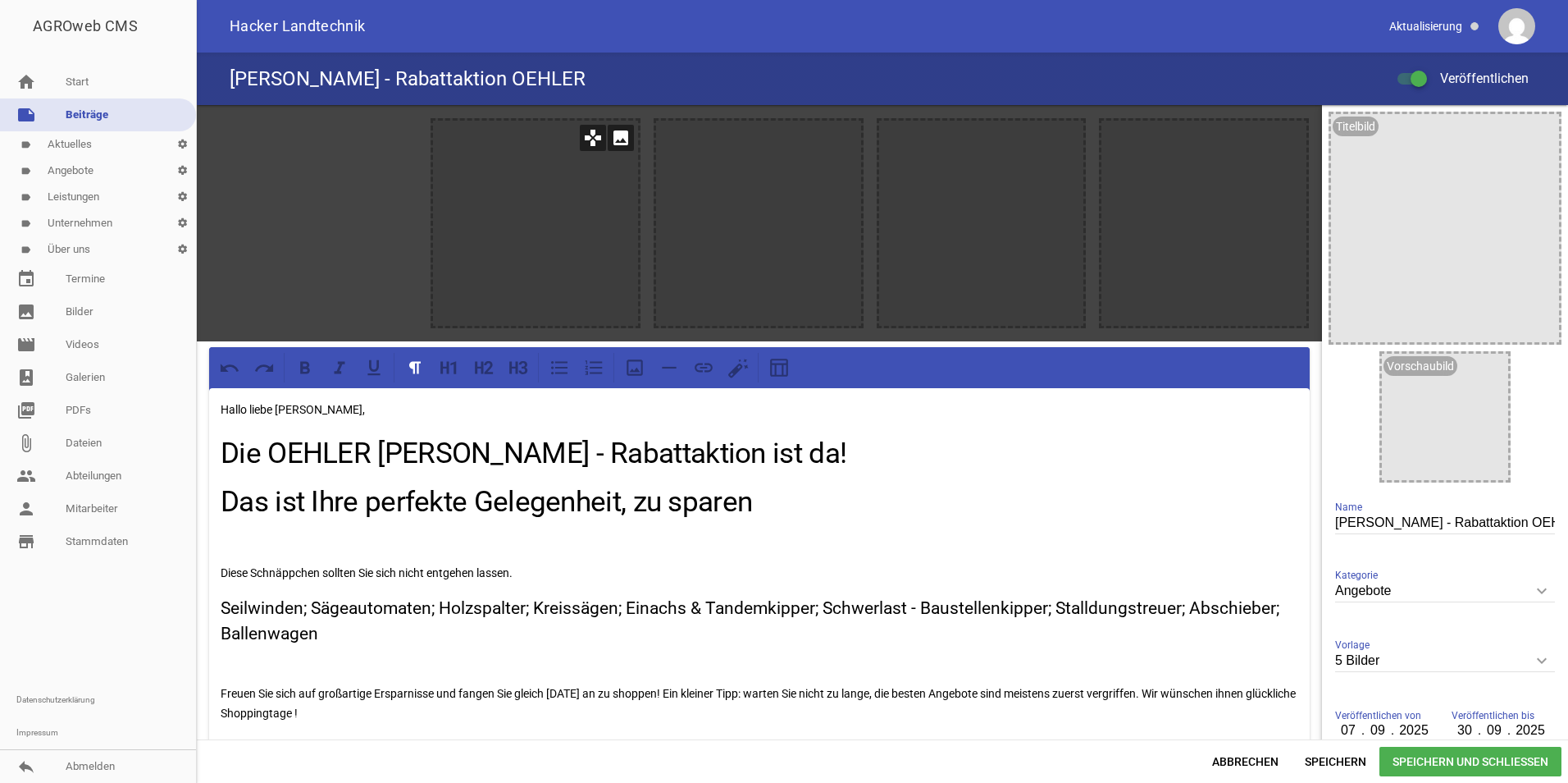
click at [621, 138] on icon "image" at bounding box center [621, 138] width 26 height 26
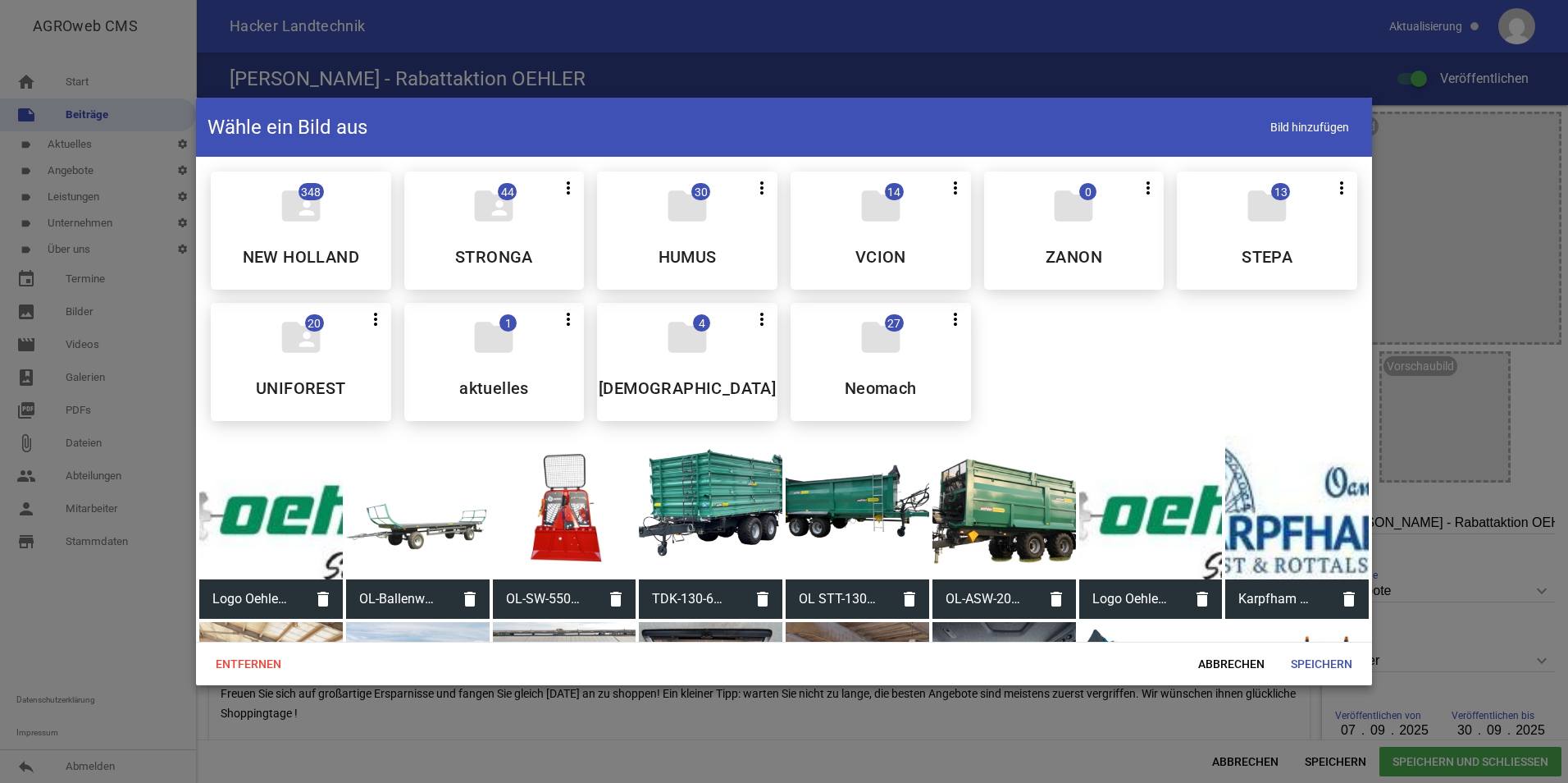
click at [554, 511] on div at bounding box center [564, 507] width 143 height 144
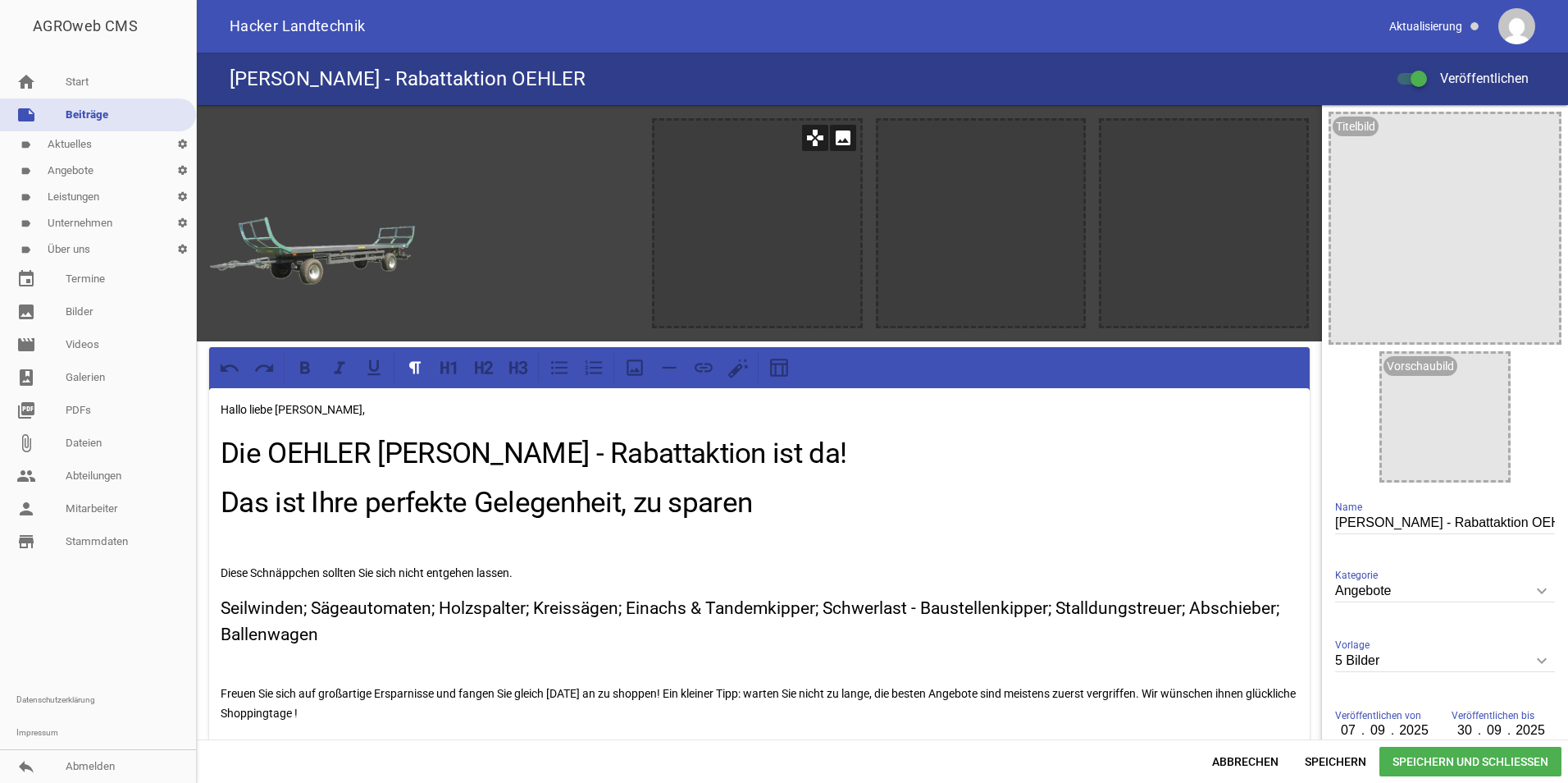
click at [829, 139] on icon "image" at bounding box center [842, 138] width 26 height 26
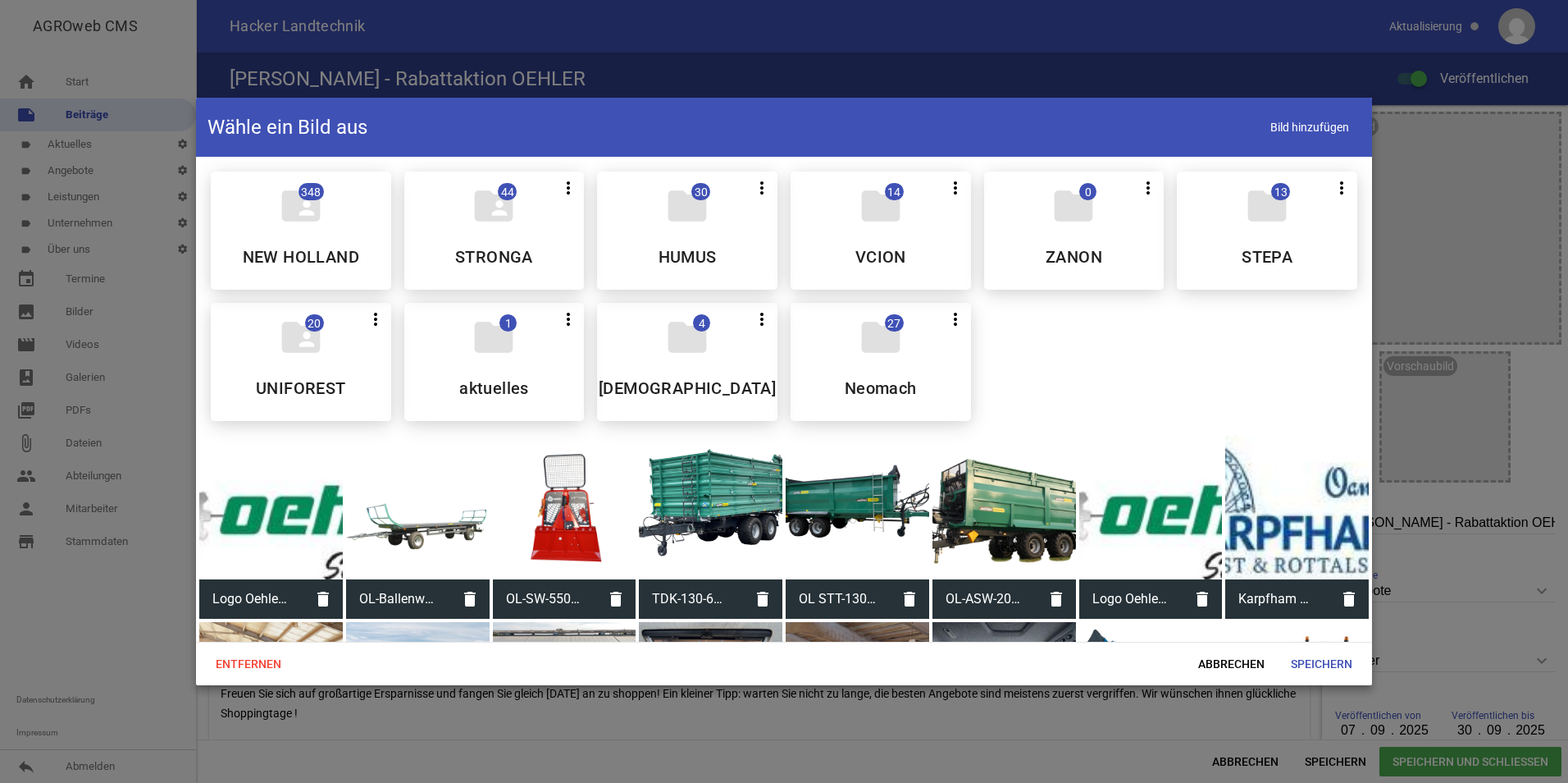
click at [726, 509] on div at bounding box center [710, 507] width 143 height 144
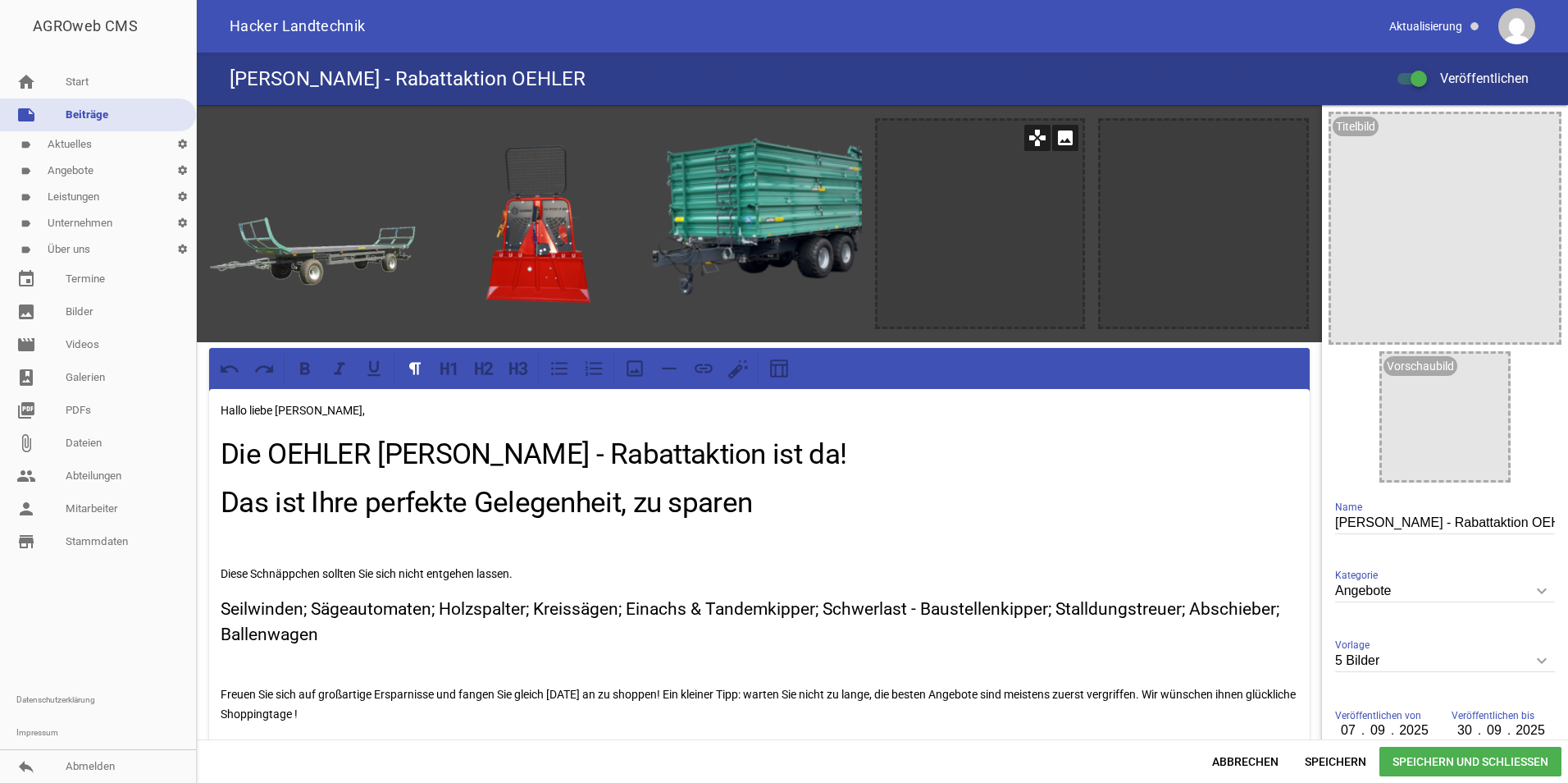
click at [1066, 134] on icon "image" at bounding box center [1065, 138] width 26 height 26
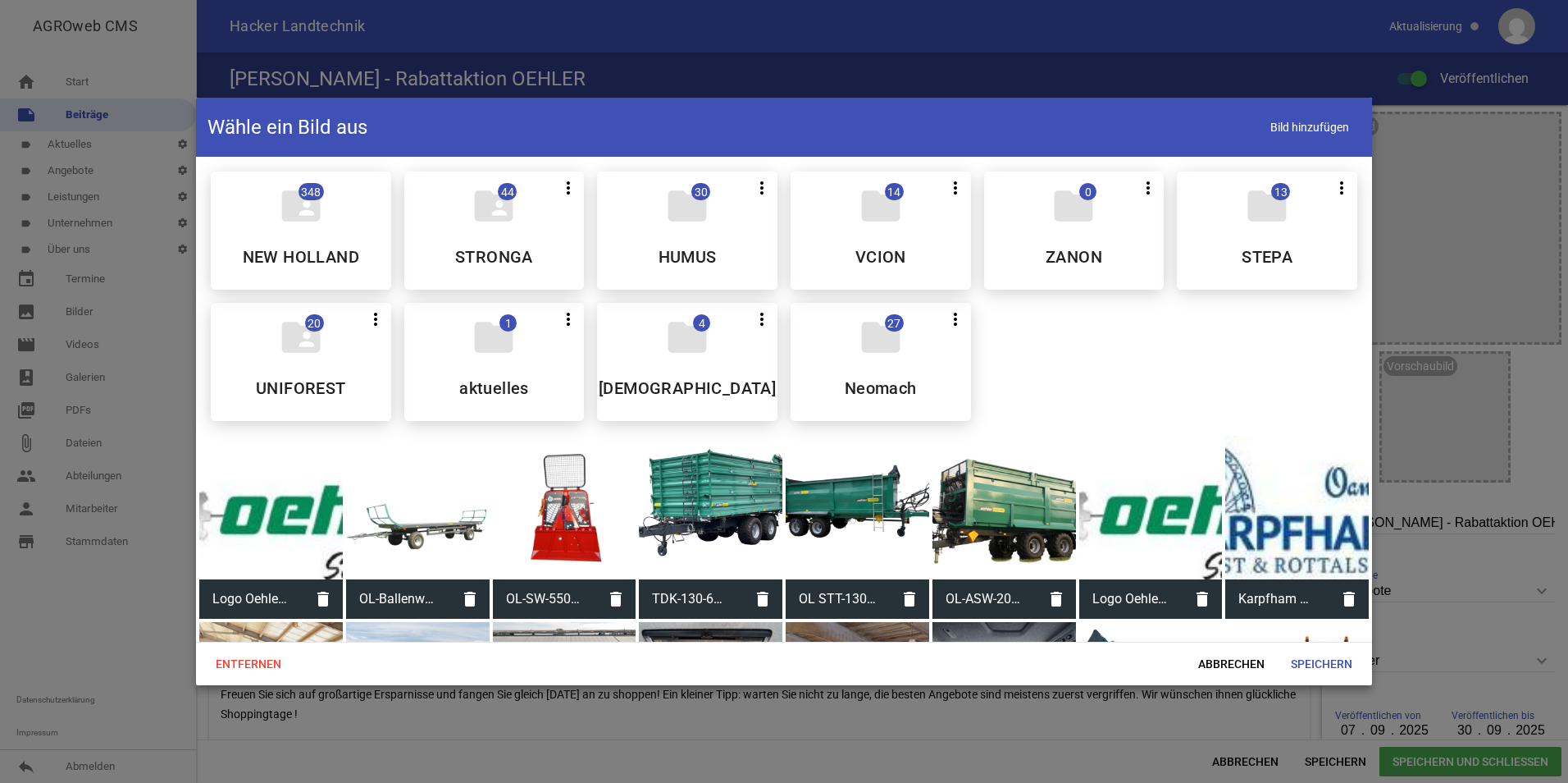
click at [859, 507] on div at bounding box center [857, 507] width 143 height 144
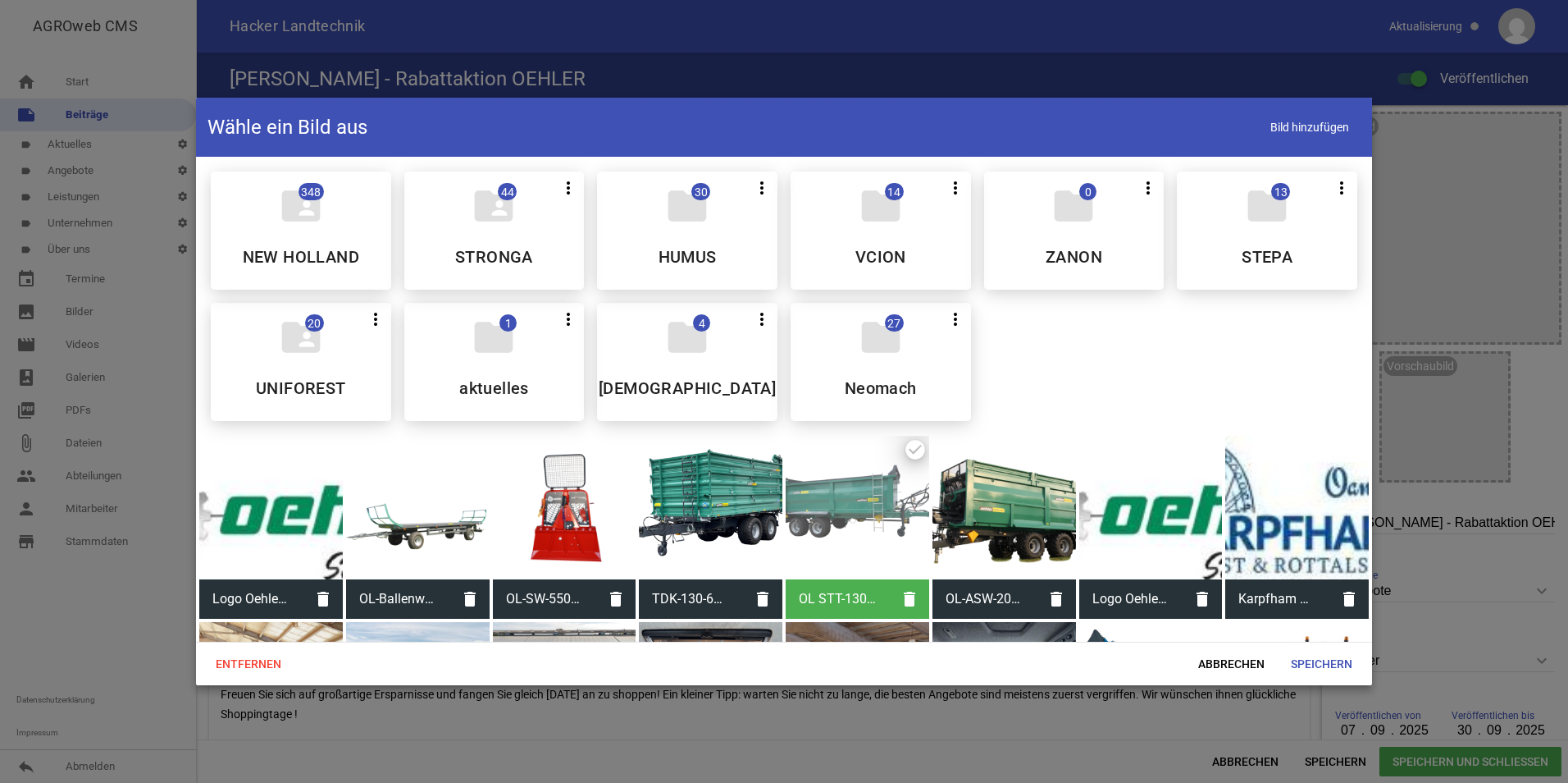
click at [859, 507] on div at bounding box center [857, 507] width 143 height 144
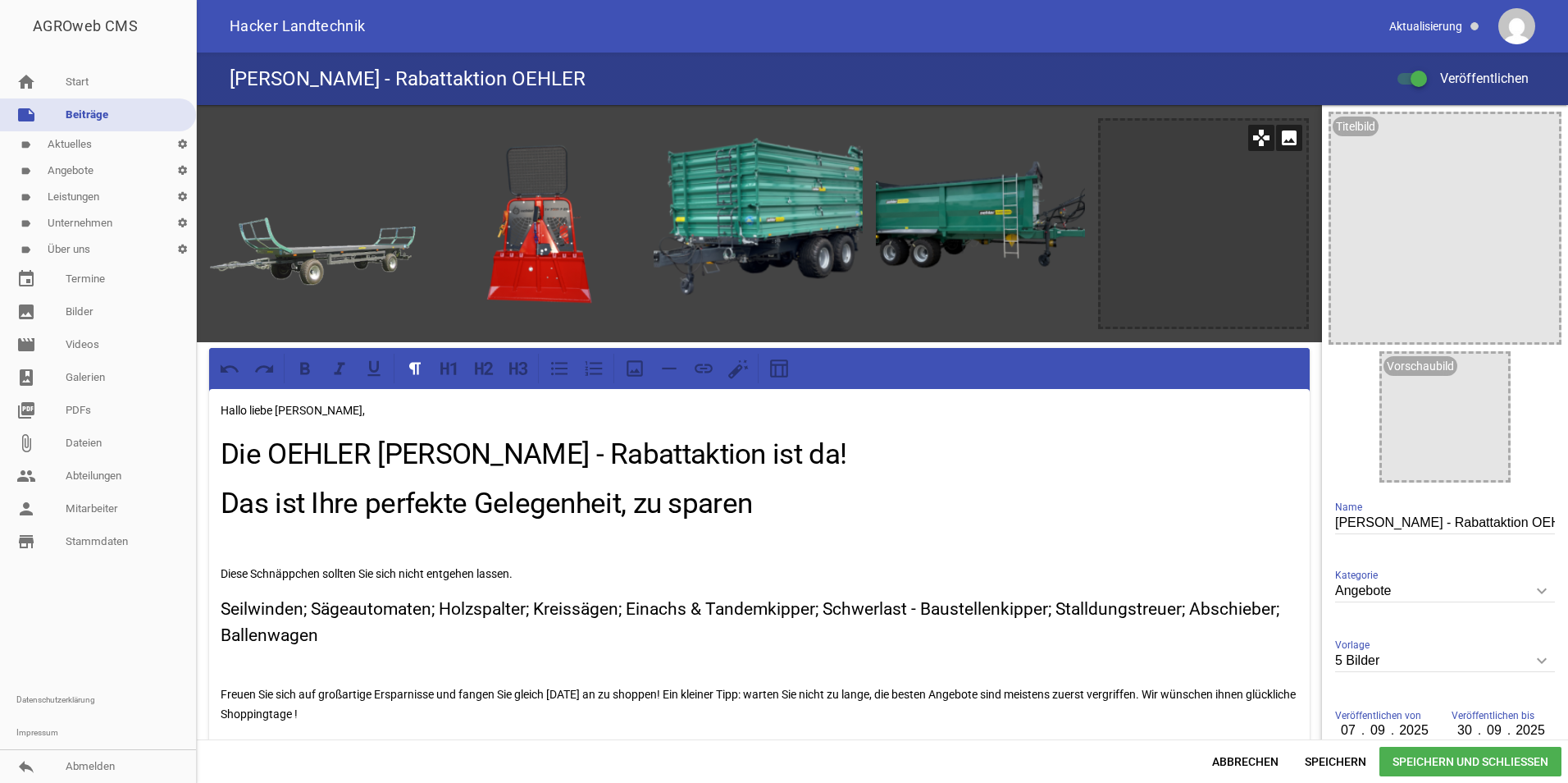
click at [1286, 136] on icon "image" at bounding box center [1288, 138] width 26 height 26
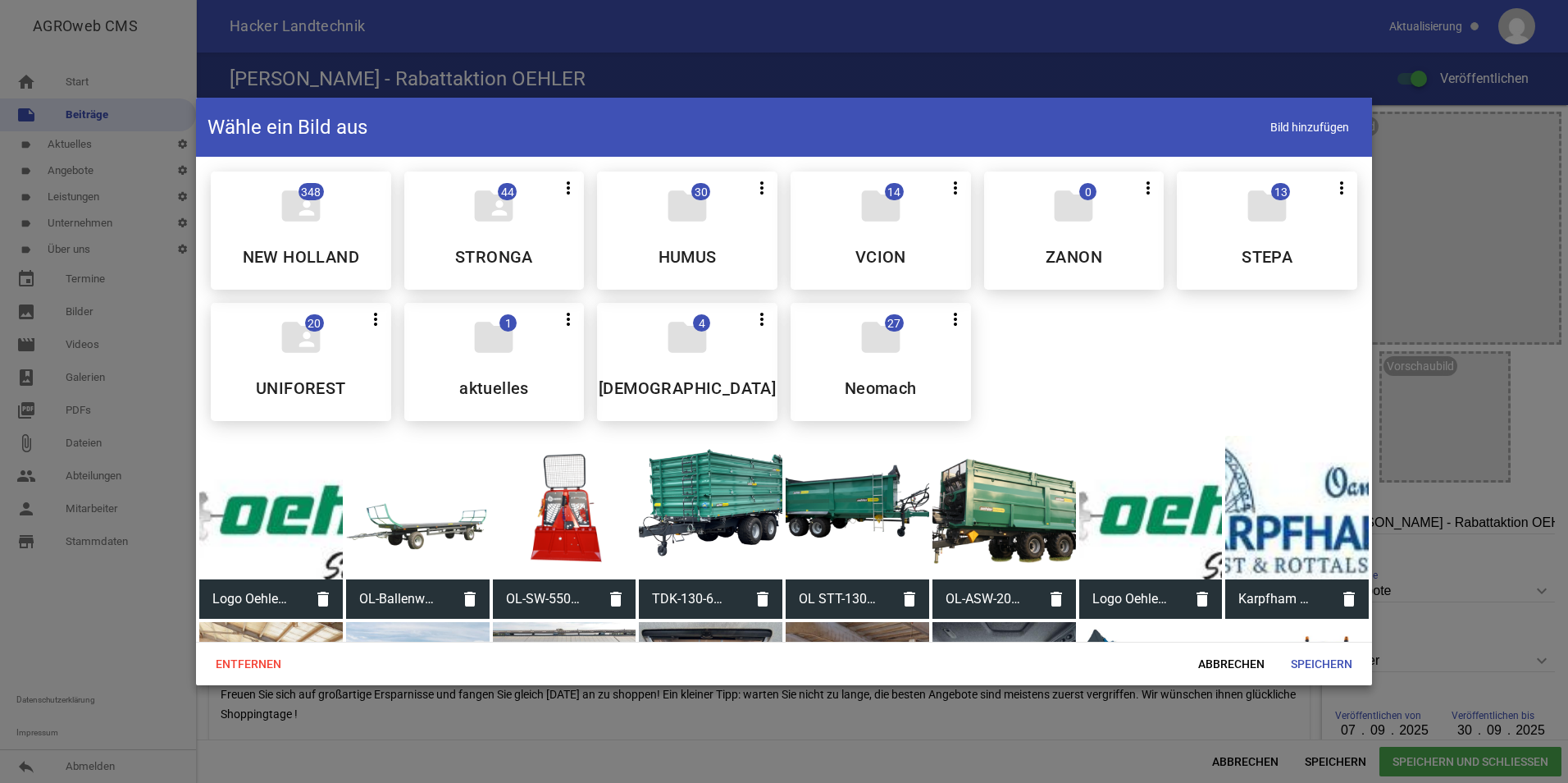
click at [1030, 516] on div at bounding box center [1003, 507] width 143 height 144
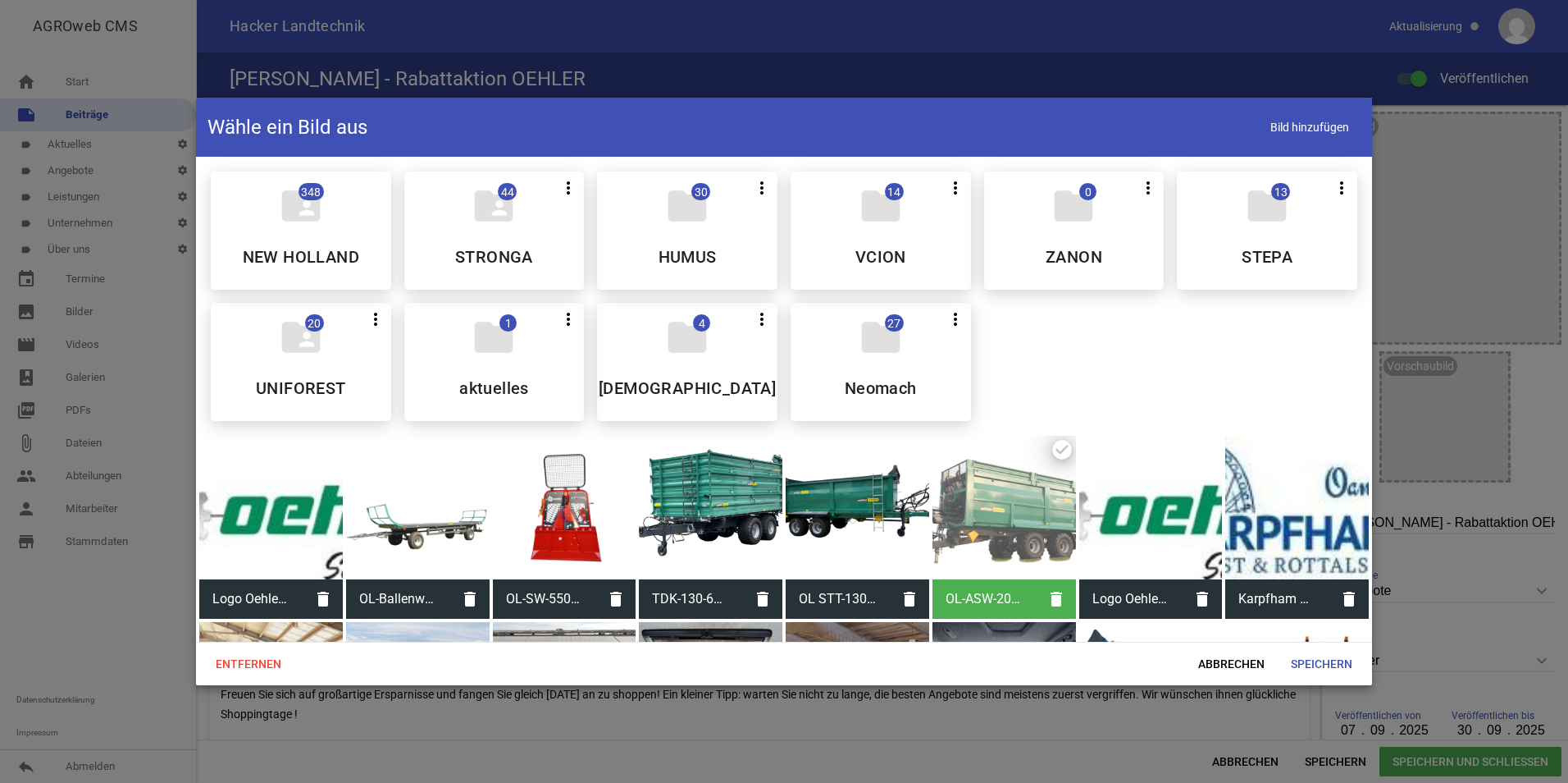
click at [1030, 516] on div at bounding box center [1003, 507] width 143 height 144
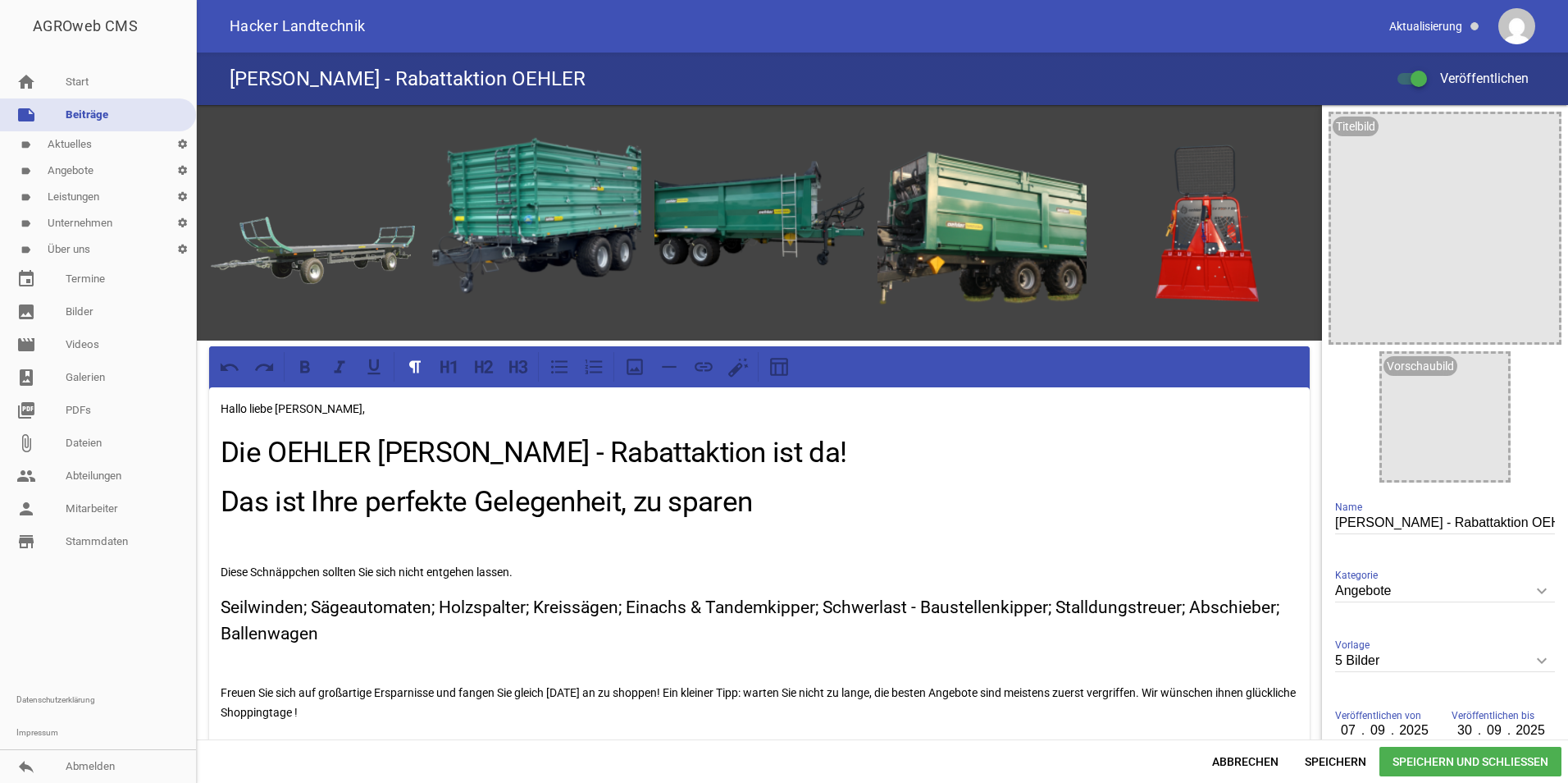
click at [915, 474] on div "Hallo liebe [PERSON_NAME], Die OEHLER [PERSON_NAME] - Rabattaktion ist da! Das …" at bounding box center [759, 584] width 1101 height 392
click at [1489, 380] on icon "image" at bounding box center [1490, 370] width 26 height 26
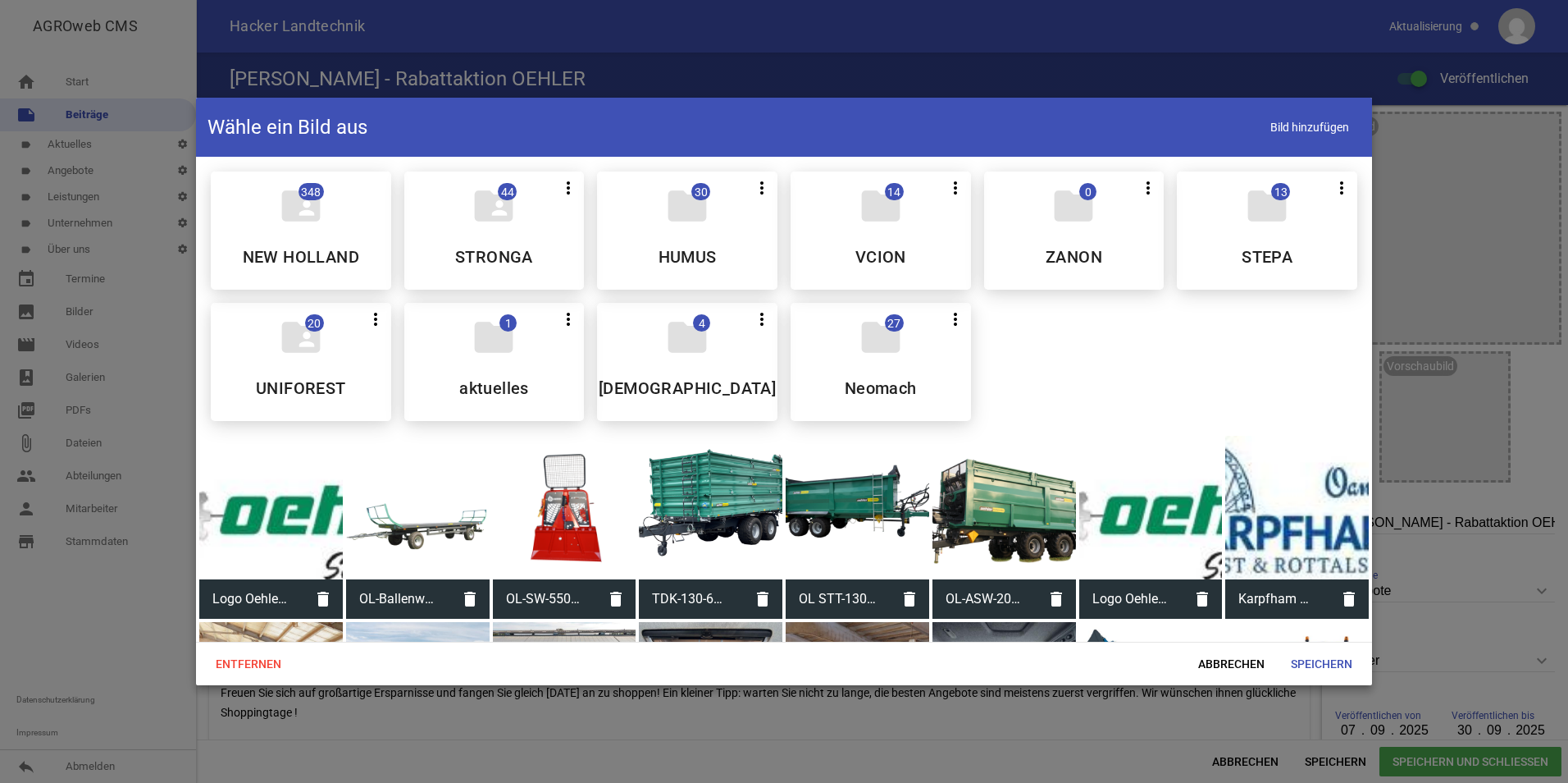
scroll to position [164, 0]
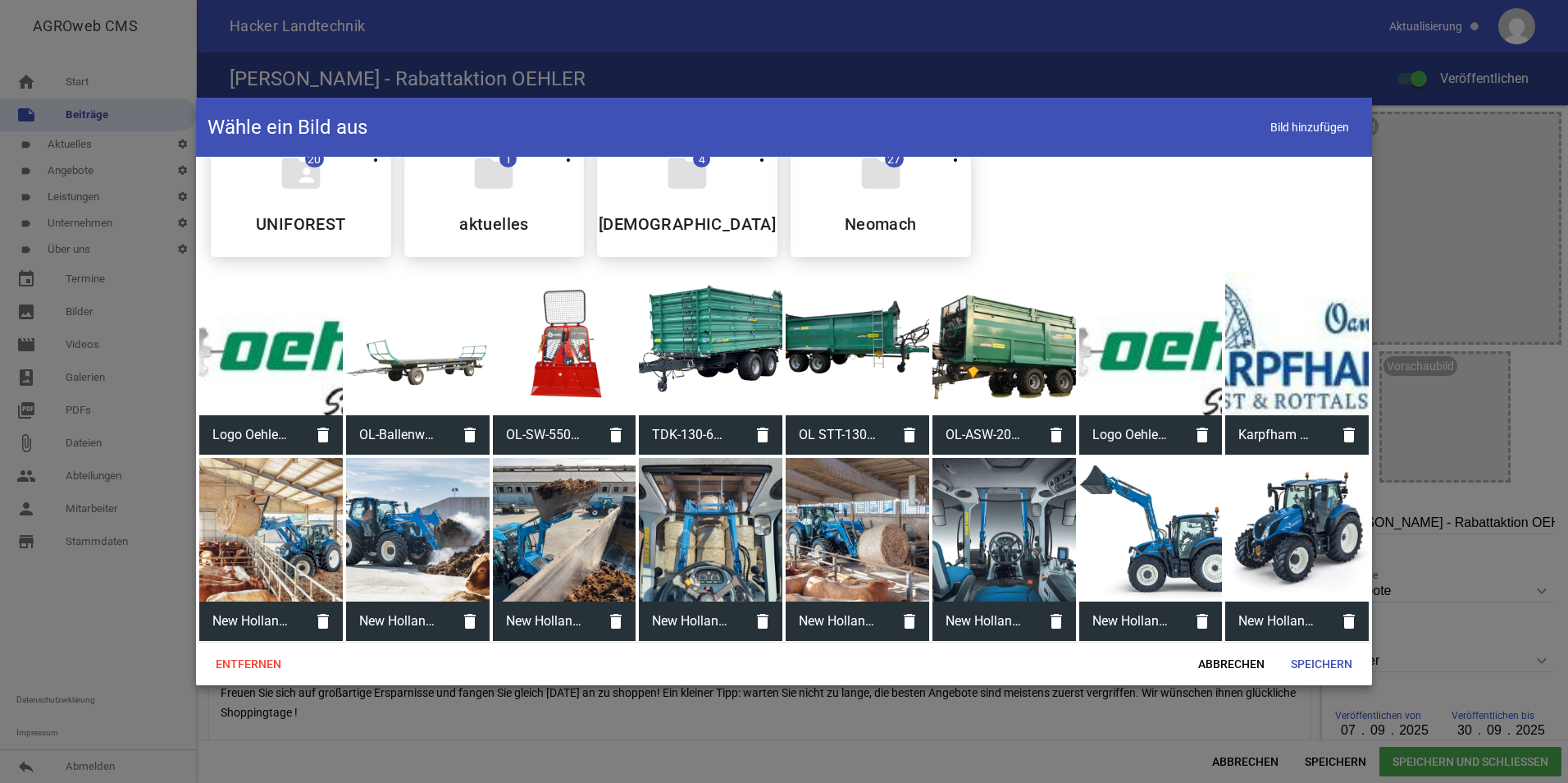
click at [1154, 341] on div at bounding box center [1150, 343] width 143 height 144
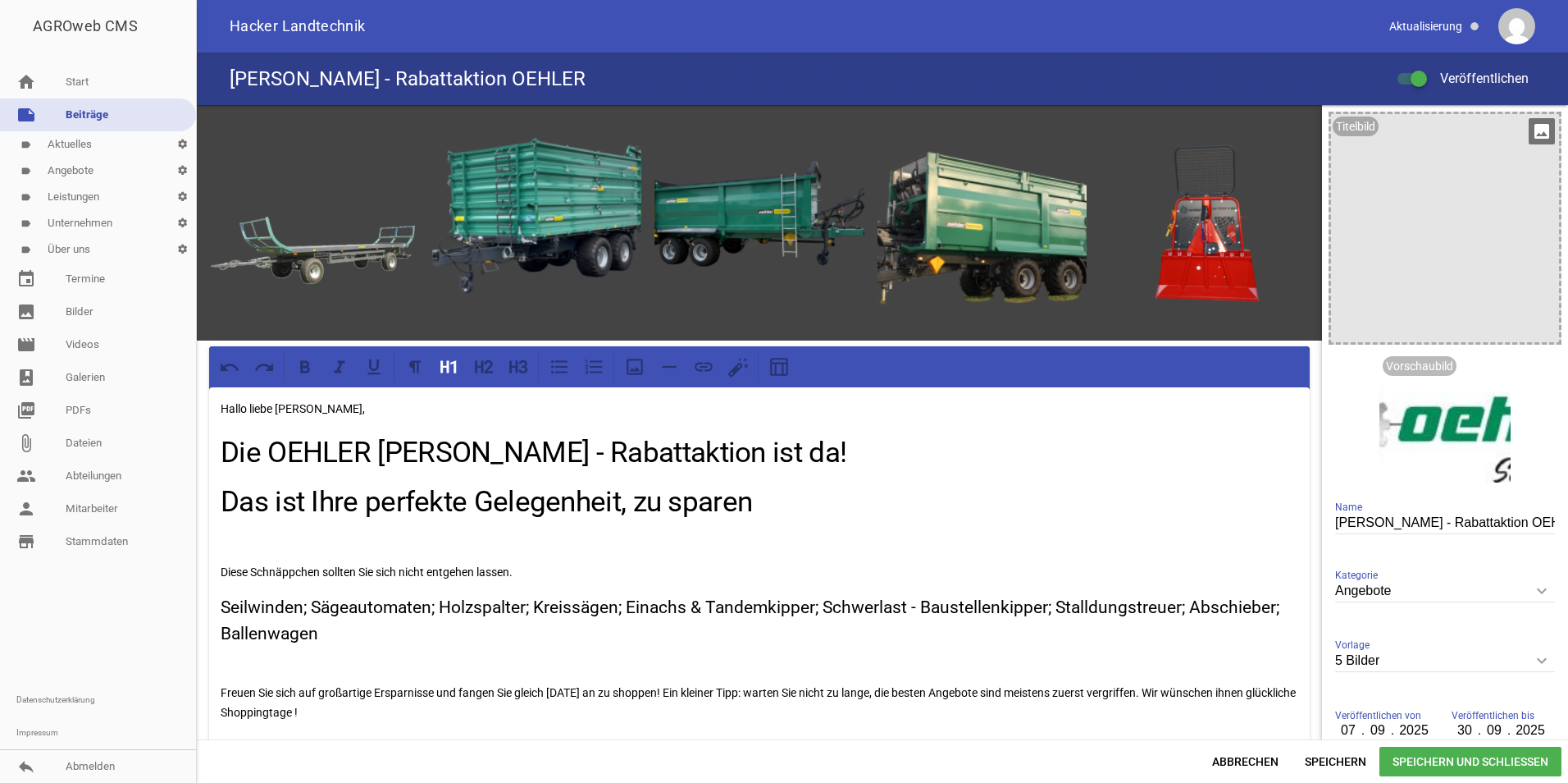
click at [1544, 127] on icon "image" at bounding box center [1541, 131] width 26 height 26
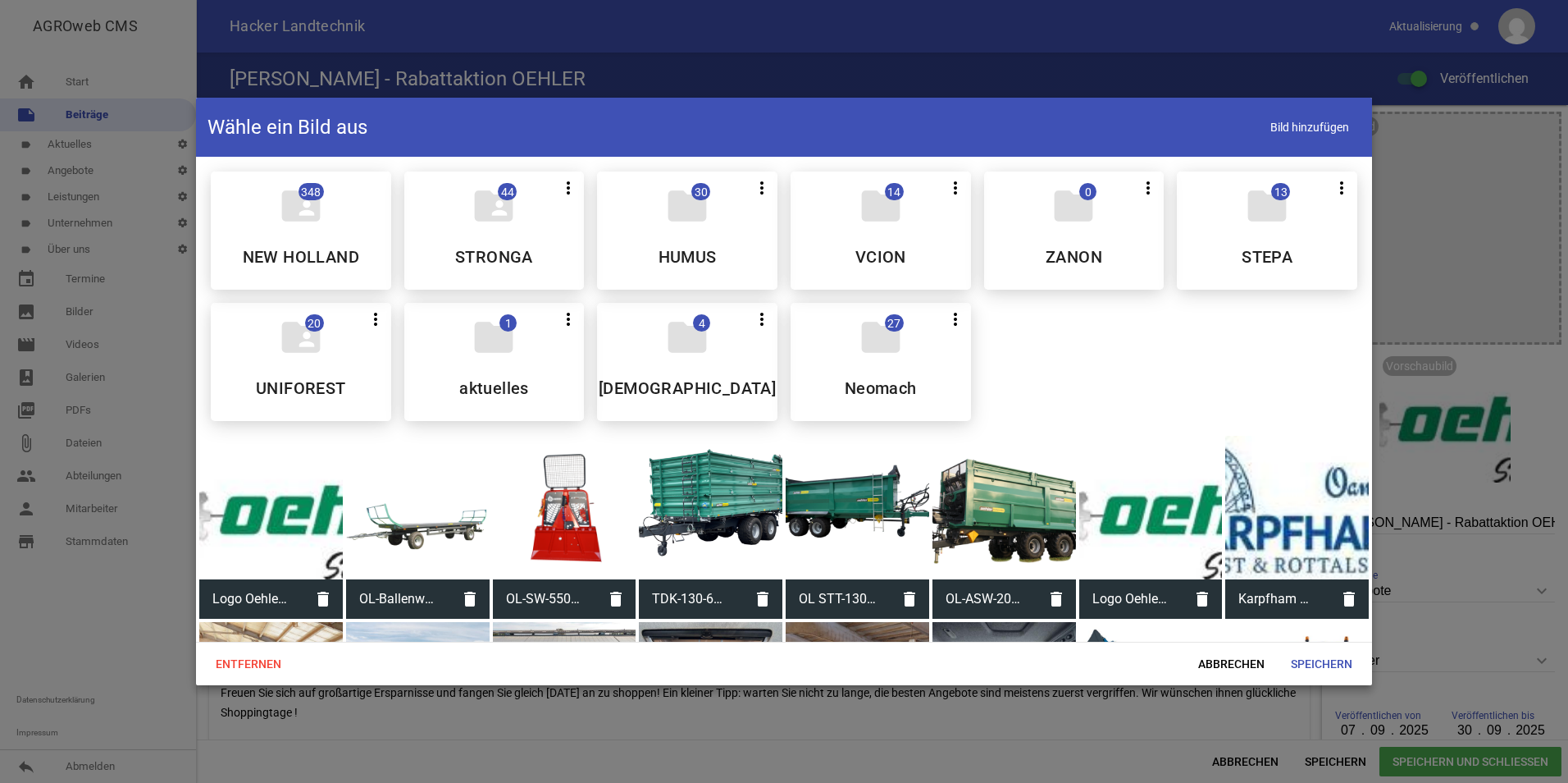
click at [278, 492] on div at bounding box center [270, 507] width 143 height 144
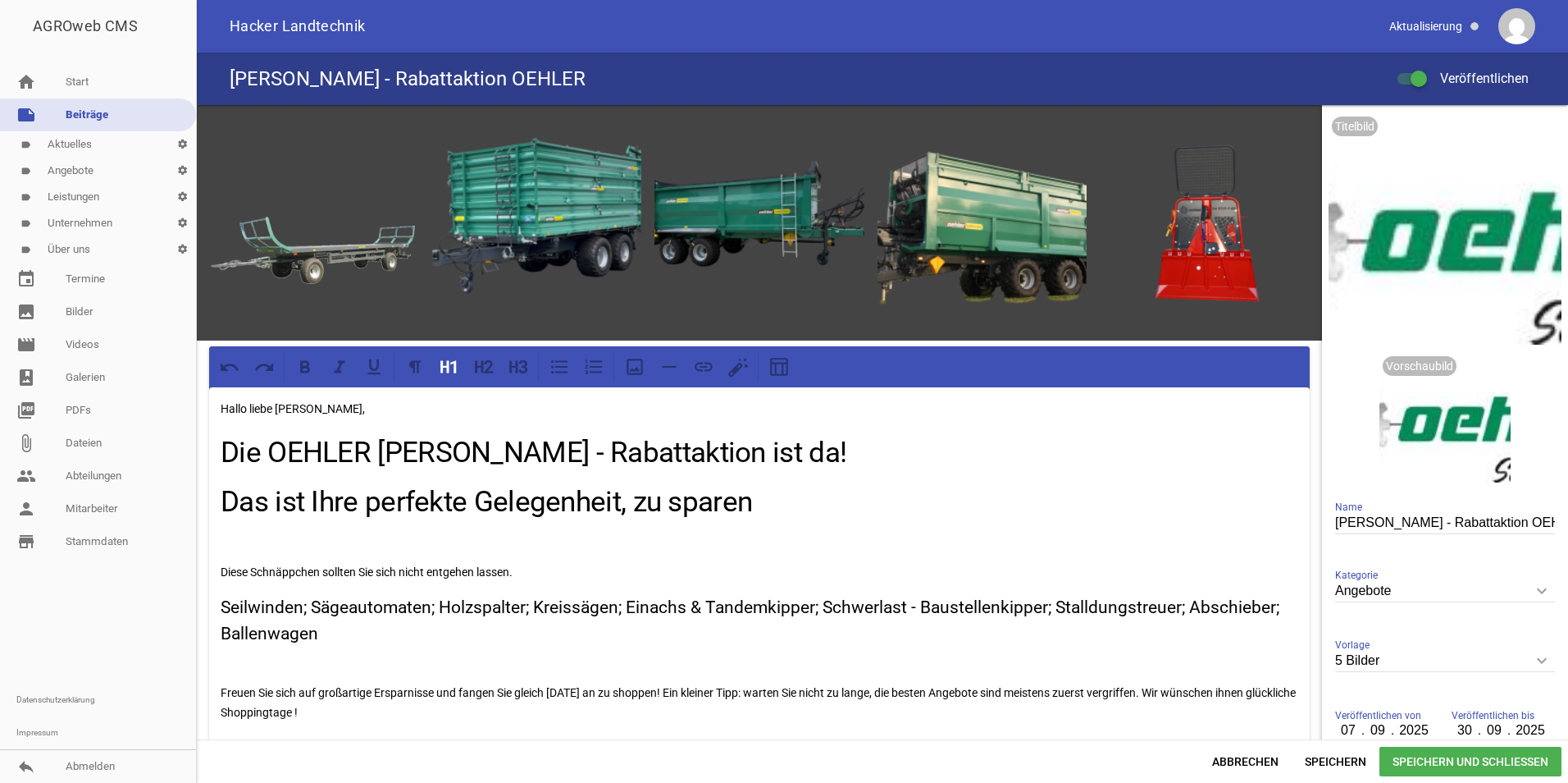
click at [464, 87] on h4 "[PERSON_NAME] - Rabattaktion OEHLER" at bounding box center [407, 78] width 356 height 26
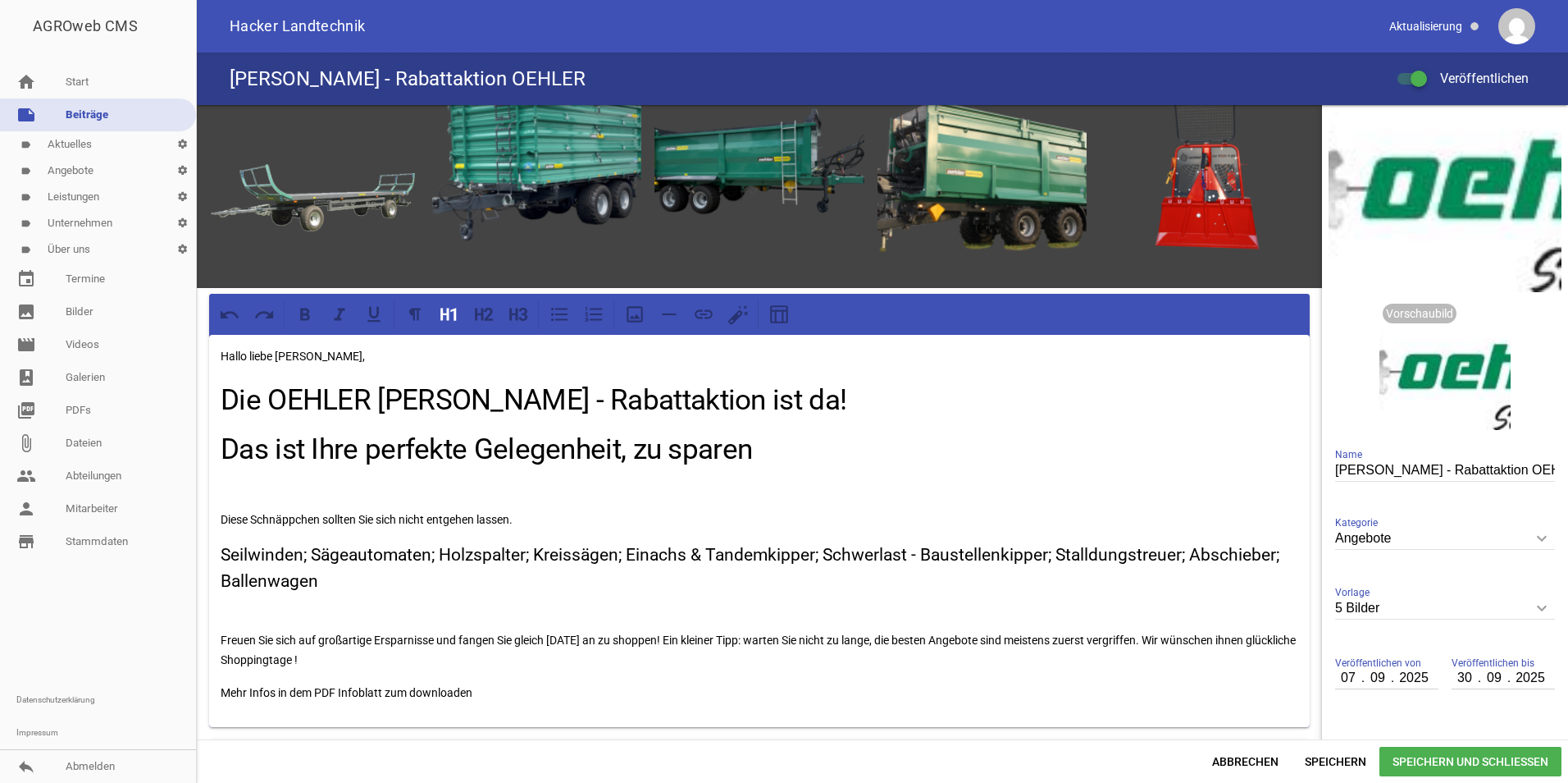
scroll to position [0, 0]
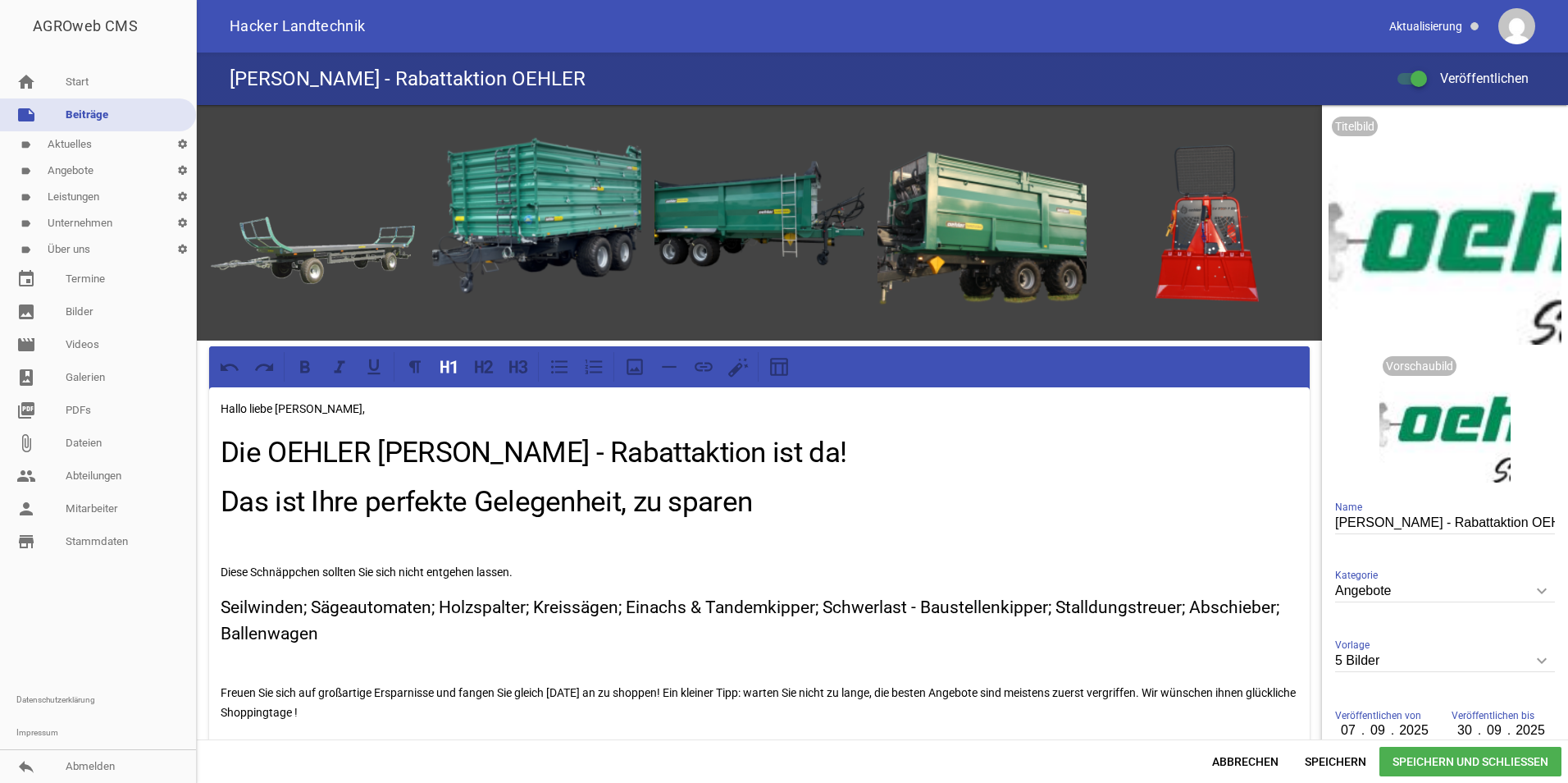
click at [490, 412] on p "Hallo liebe [PERSON_NAME]," at bounding box center [759, 408] width 1077 height 20
drag, startPoint x: 490, startPoint y: 412, endPoint x: 449, endPoint y: 400, distance: 42.7
click at [449, 400] on p "Hallo liebe [PERSON_NAME]," at bounding box center [759, 408] width 1077 height 20
click at [626, 366] on icon at bounding box center [634, 367] width 21 height 21
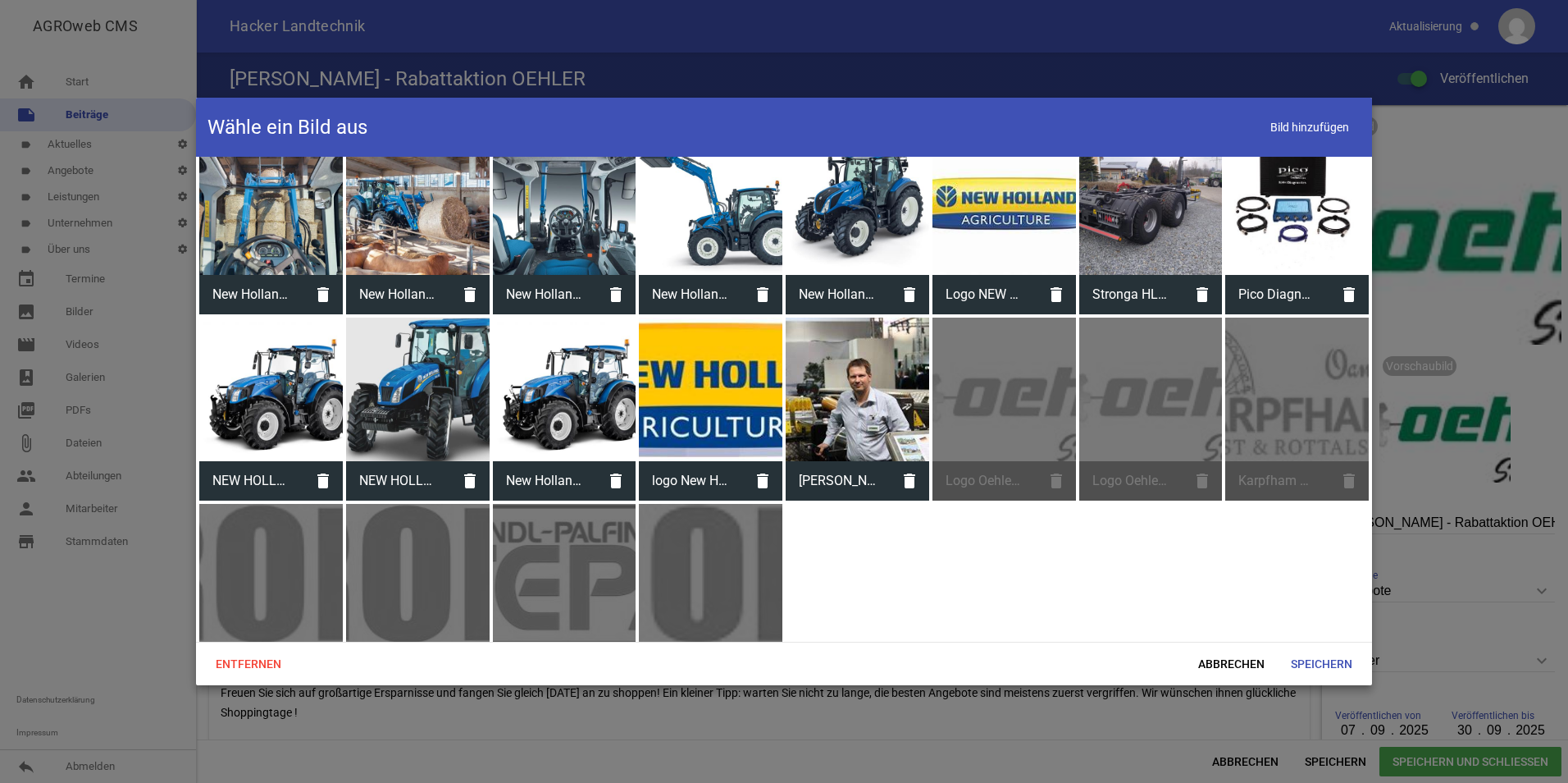
scroll to position [492, 0]
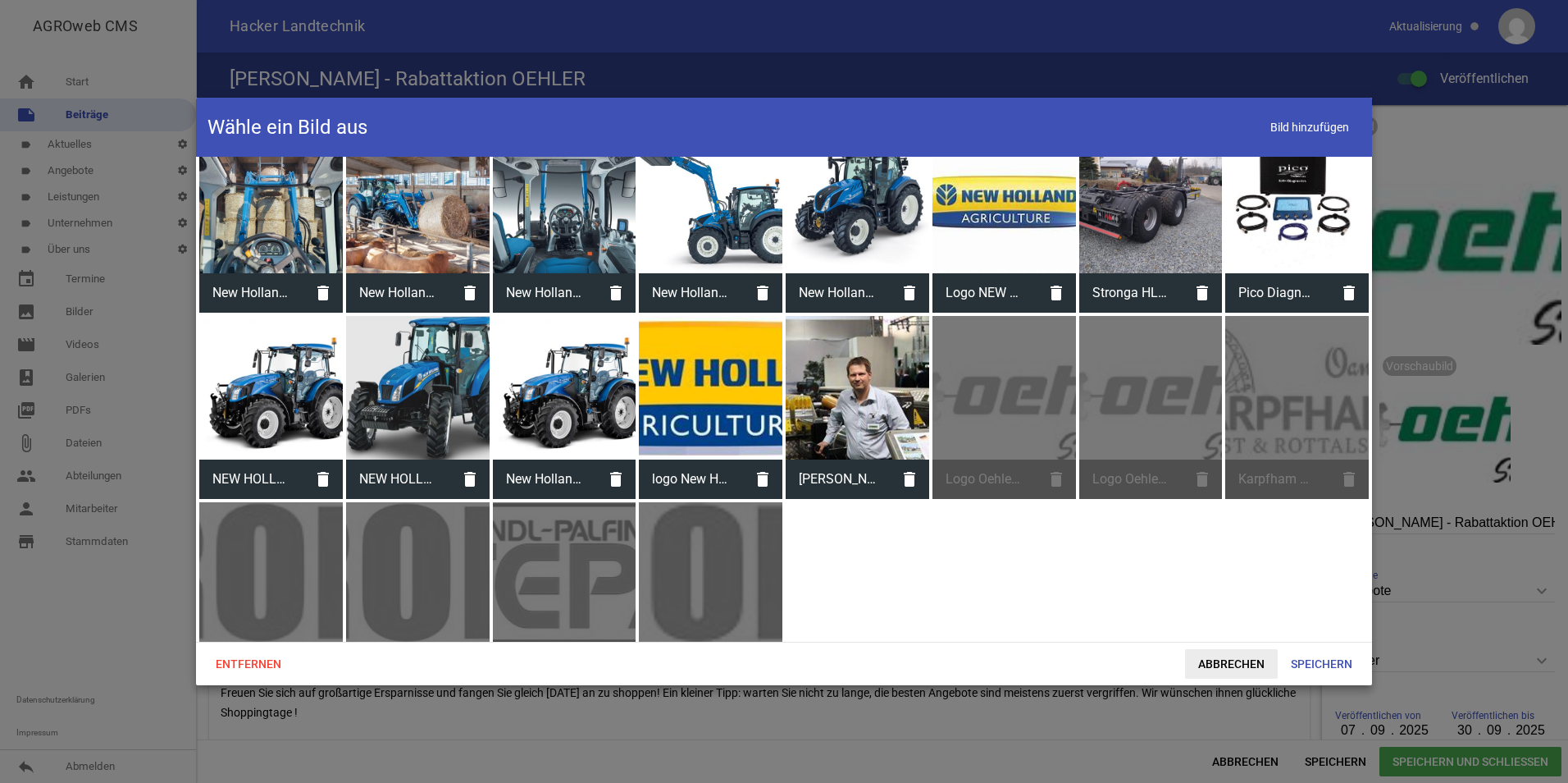
click at [1203, 655] on span "Abbrechen" at bounding box center [1230, 664] width 93 height 29
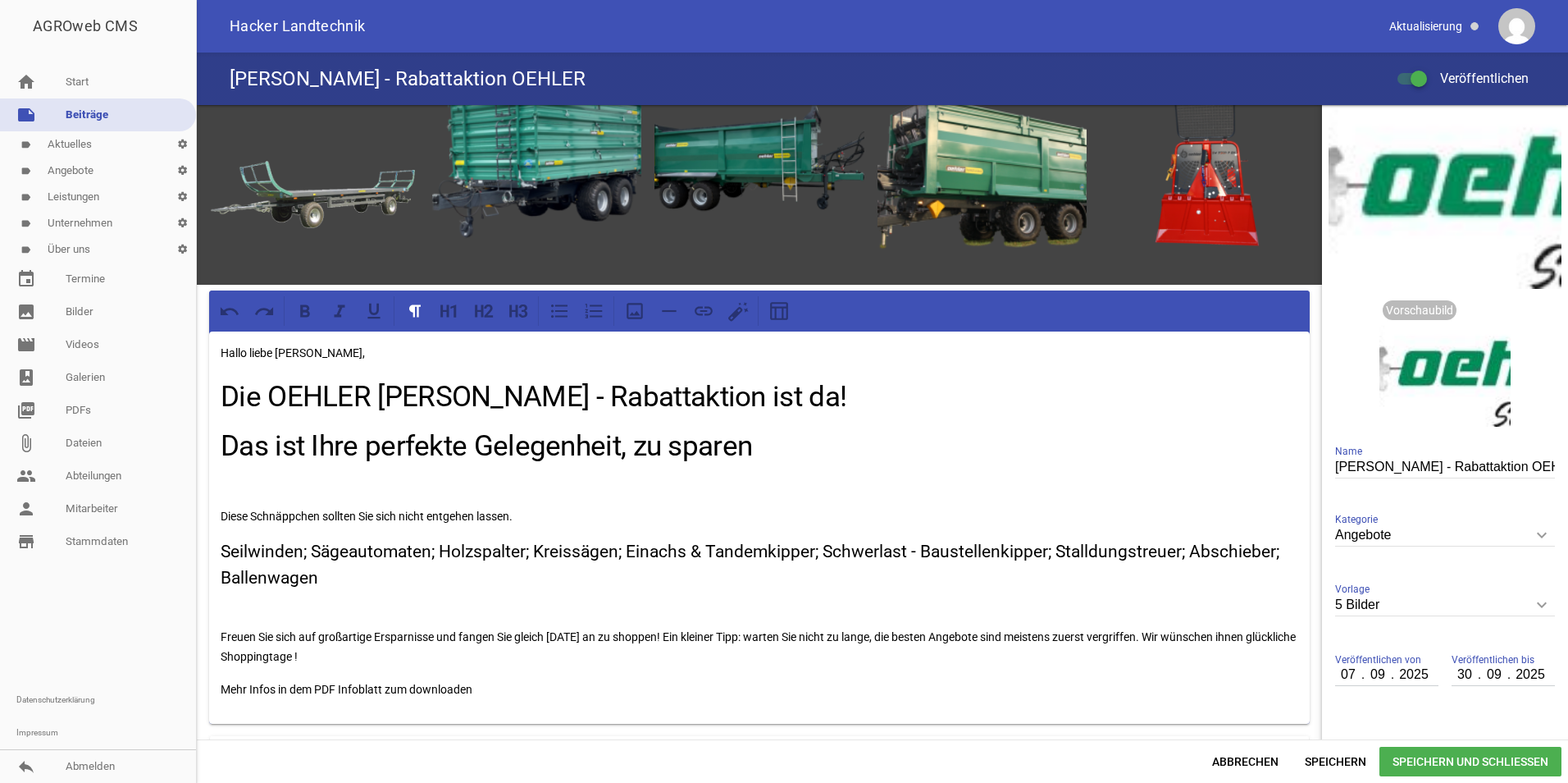
scroll to position [82, 0]
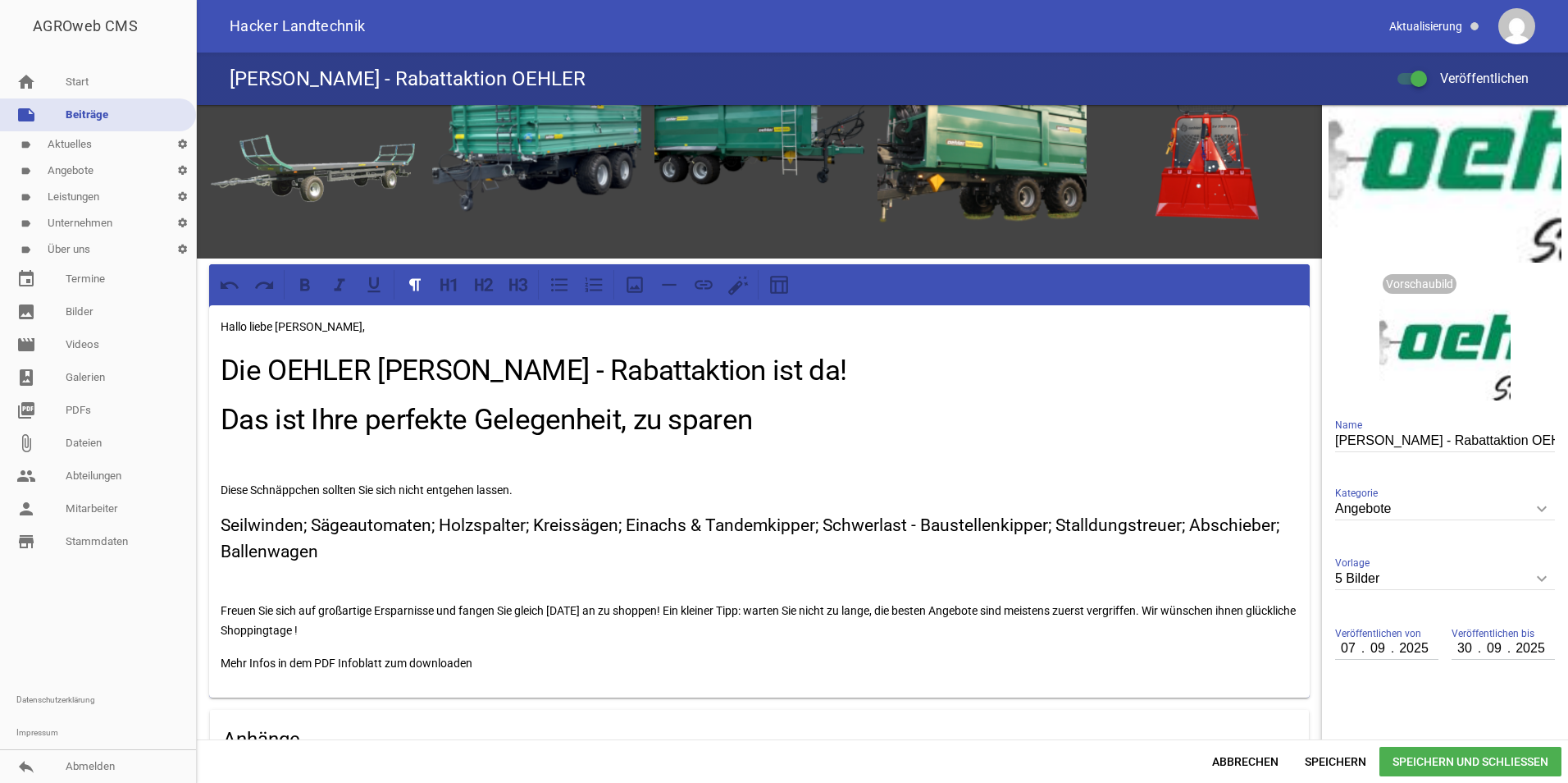
click at [1414, 762] on span "Speichern und Schließen" at bounding box center [1469, 762] width 182 height 29
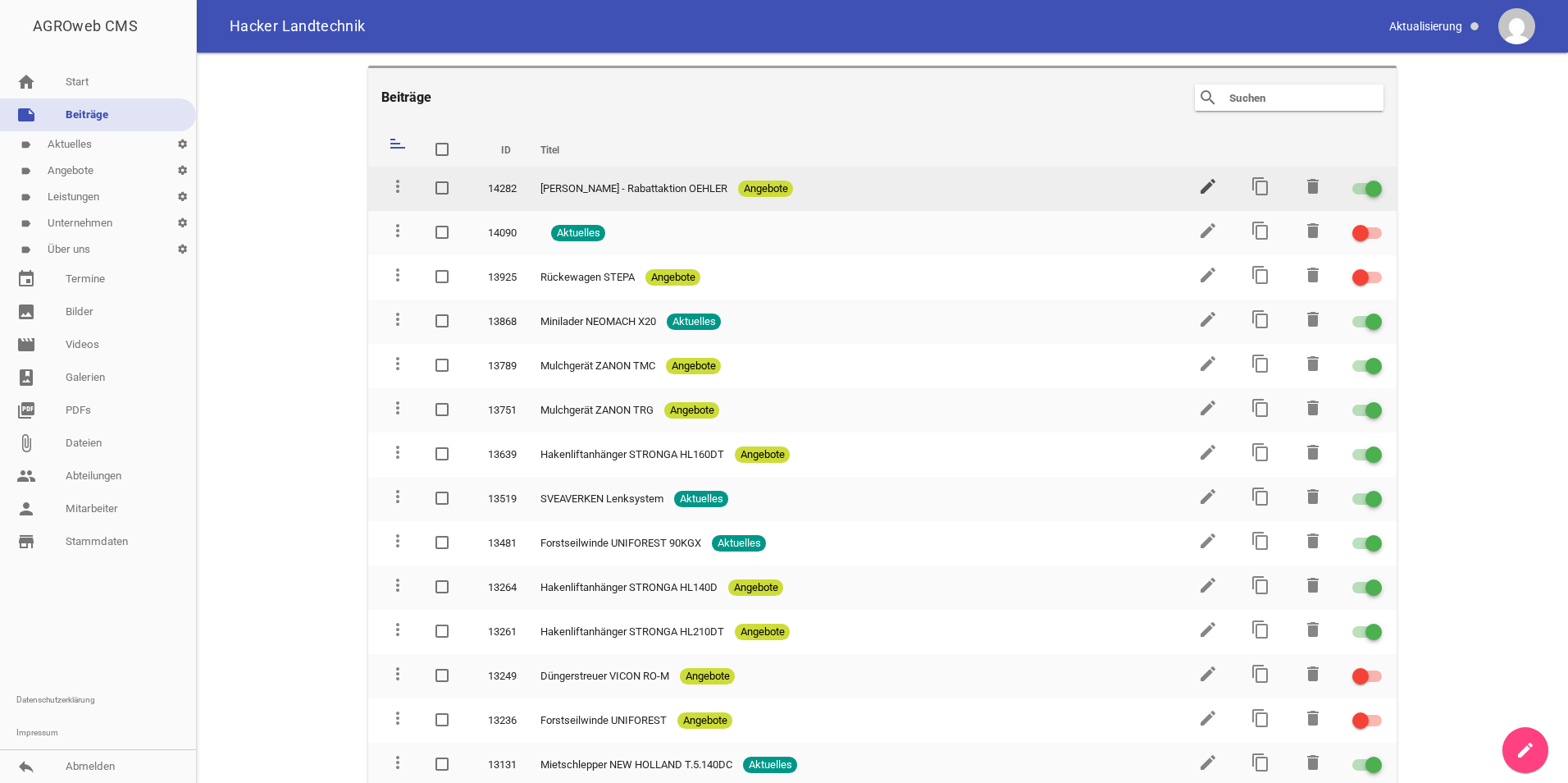
click at [1198, 190] on icon "edit" at bounding box center [1208, 186] width 20 height 20
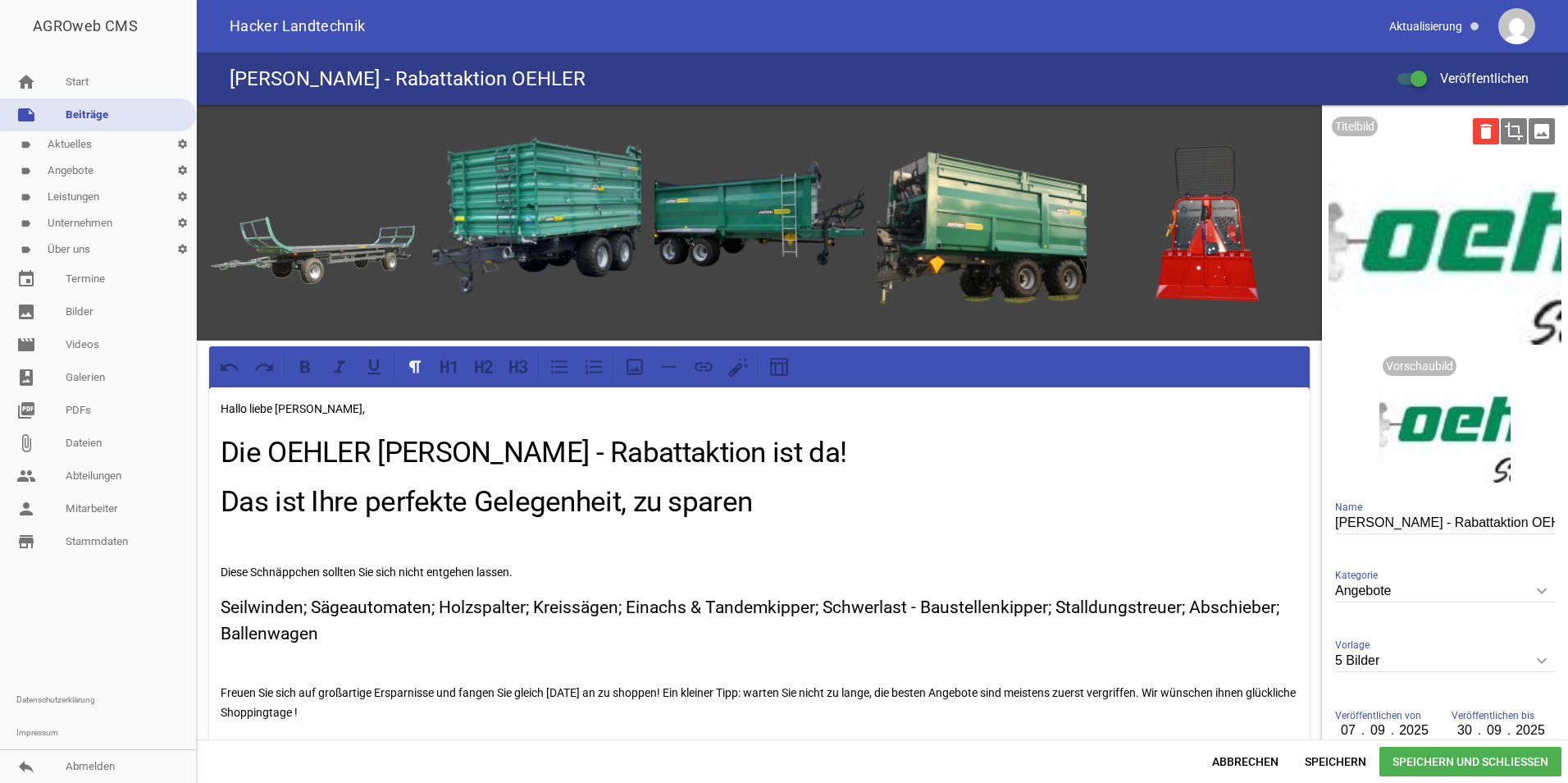
click at [1478, 123] on icon "delete" at bounding box center [1485, 131] width 26 height 26
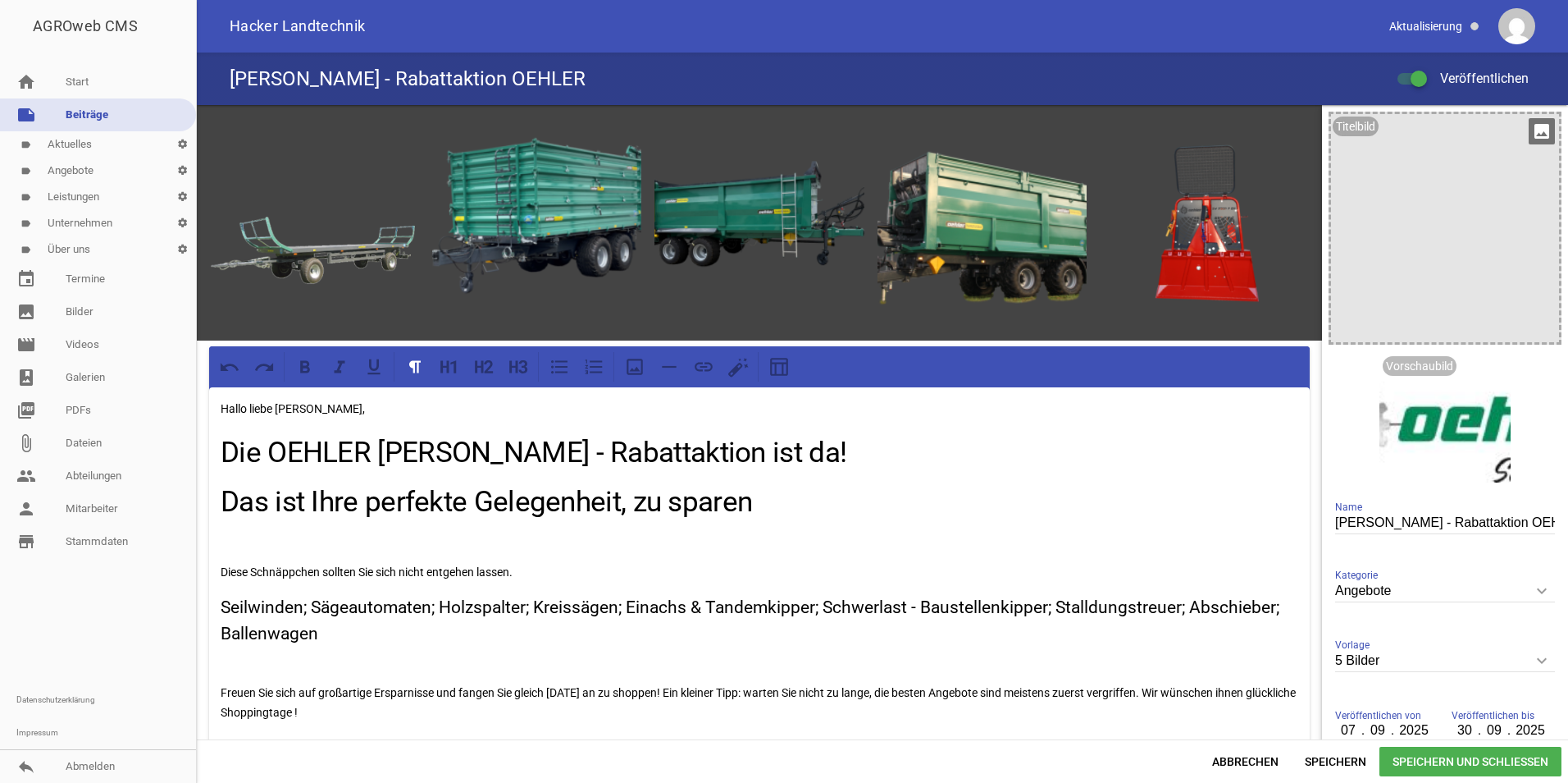
click at [1530, 137] on icon "image" at bounding box center [1541, 131] width 26 height 26
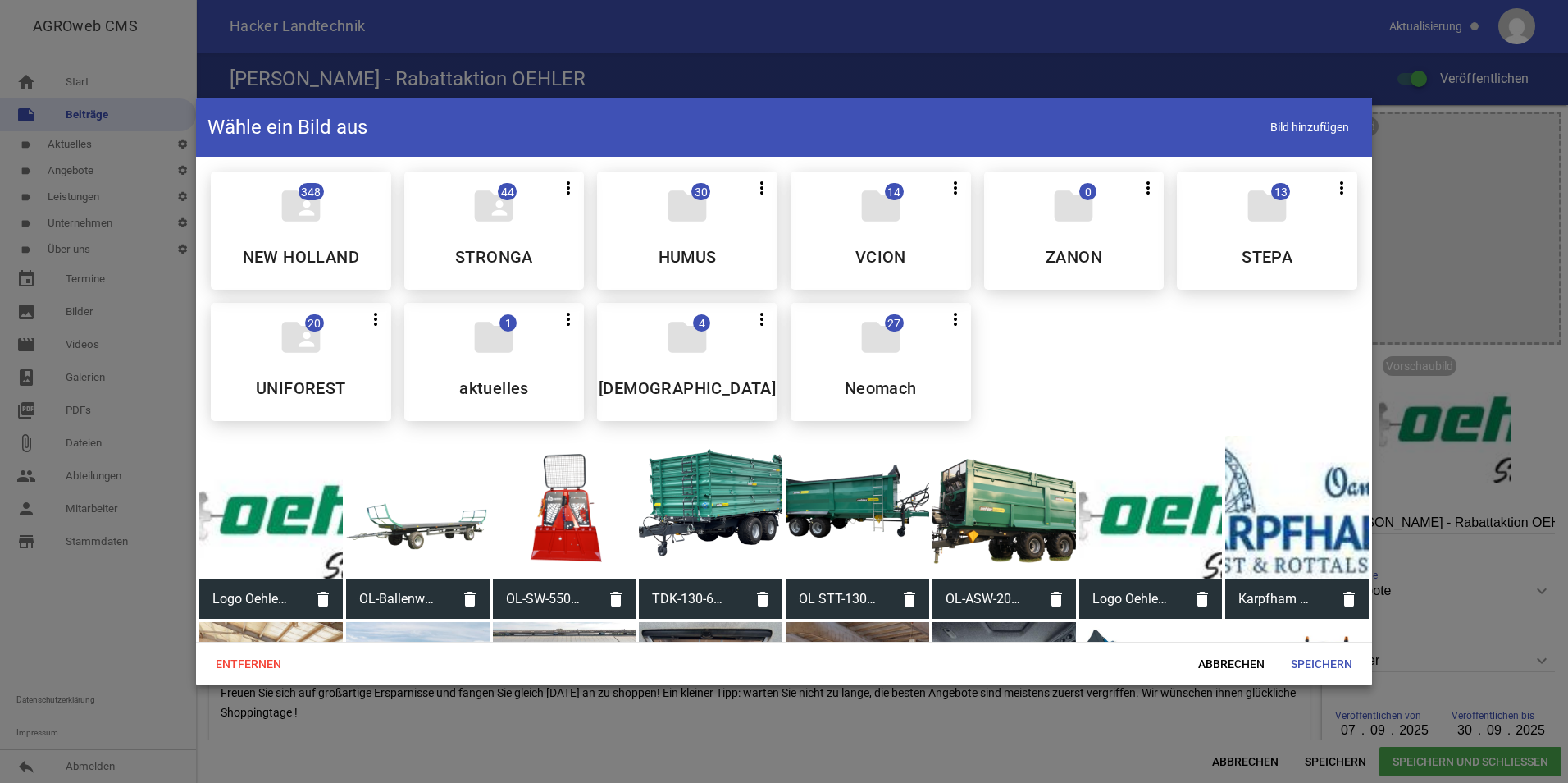
click at [719, 494] on div at bounding box center [710, 507] width 143 height 144
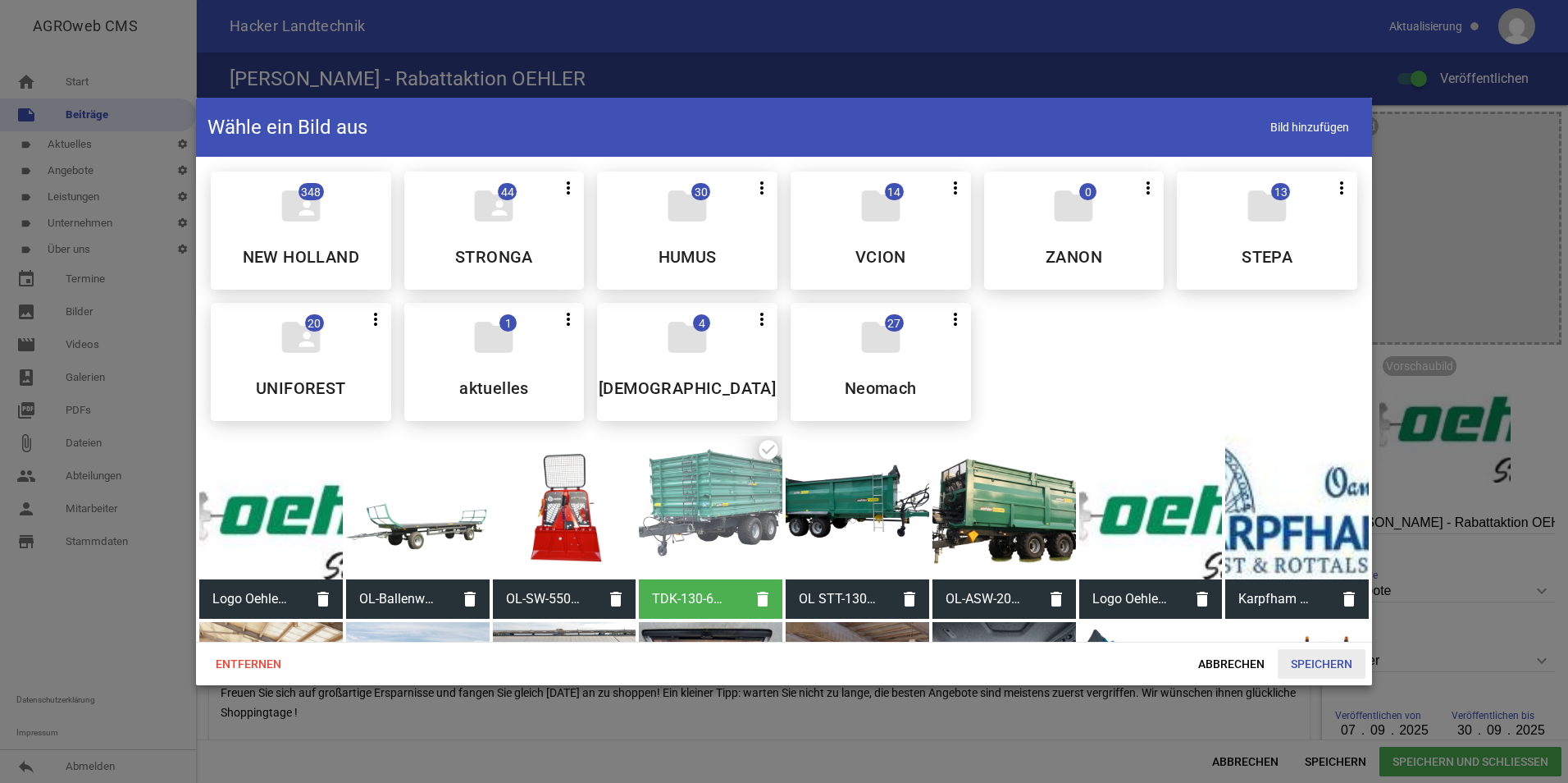
click at [1310, 658] on span "Speichern" at bounding box center [1321, 664] width 88 height 29
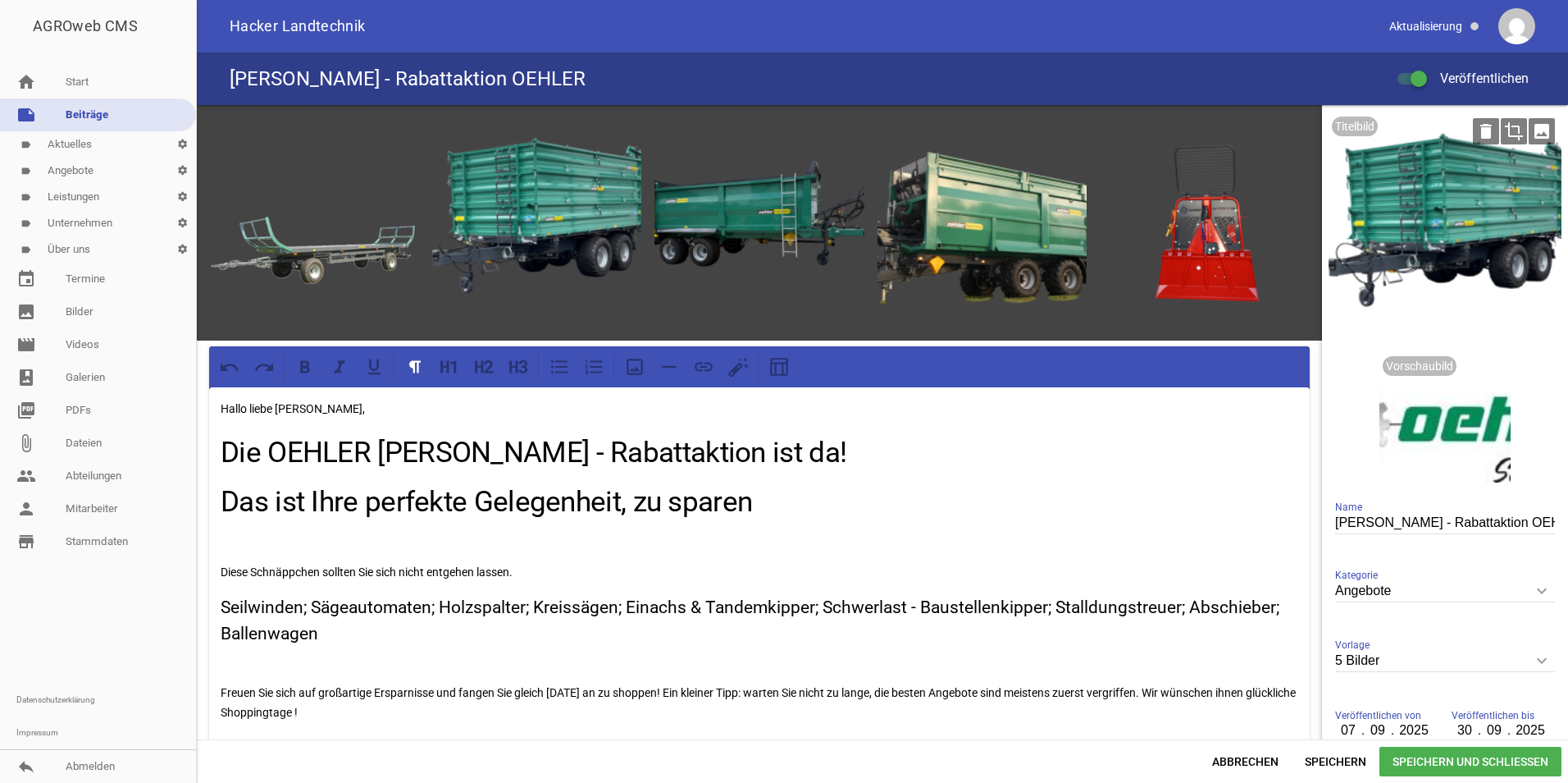
click at [1539, 123] on icon "image" at bounding box center [1541, 131] width 26 height 26
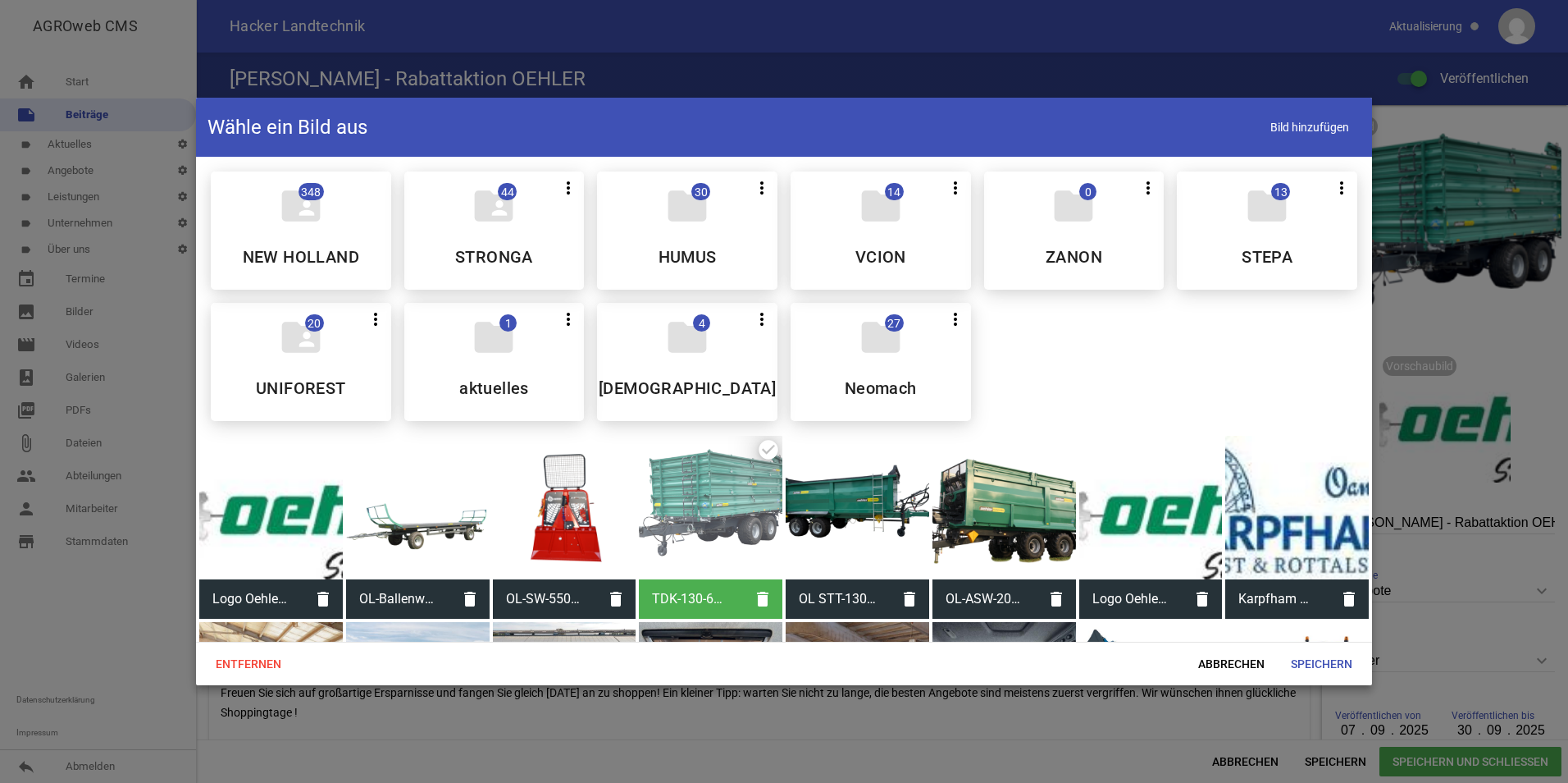
click at [886, 505] on div at bounding box center [857, 507] width 143 height 144
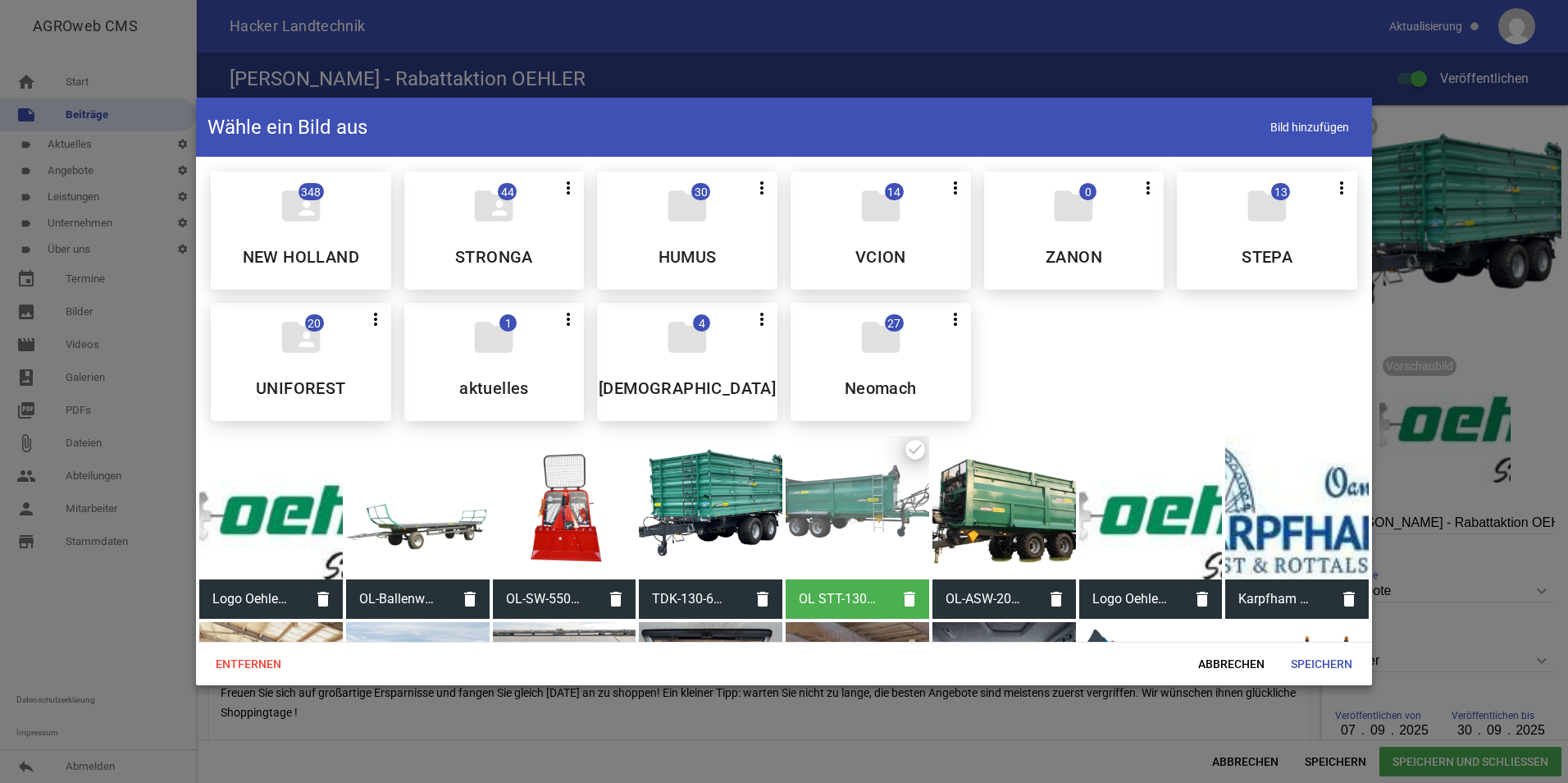
click at [886, 505] on div at bounding box center [857, 507] width 143 height 144
click at [1338, 665] on span "Speichern" at bounding box center [1321, 664] width 88 height 29
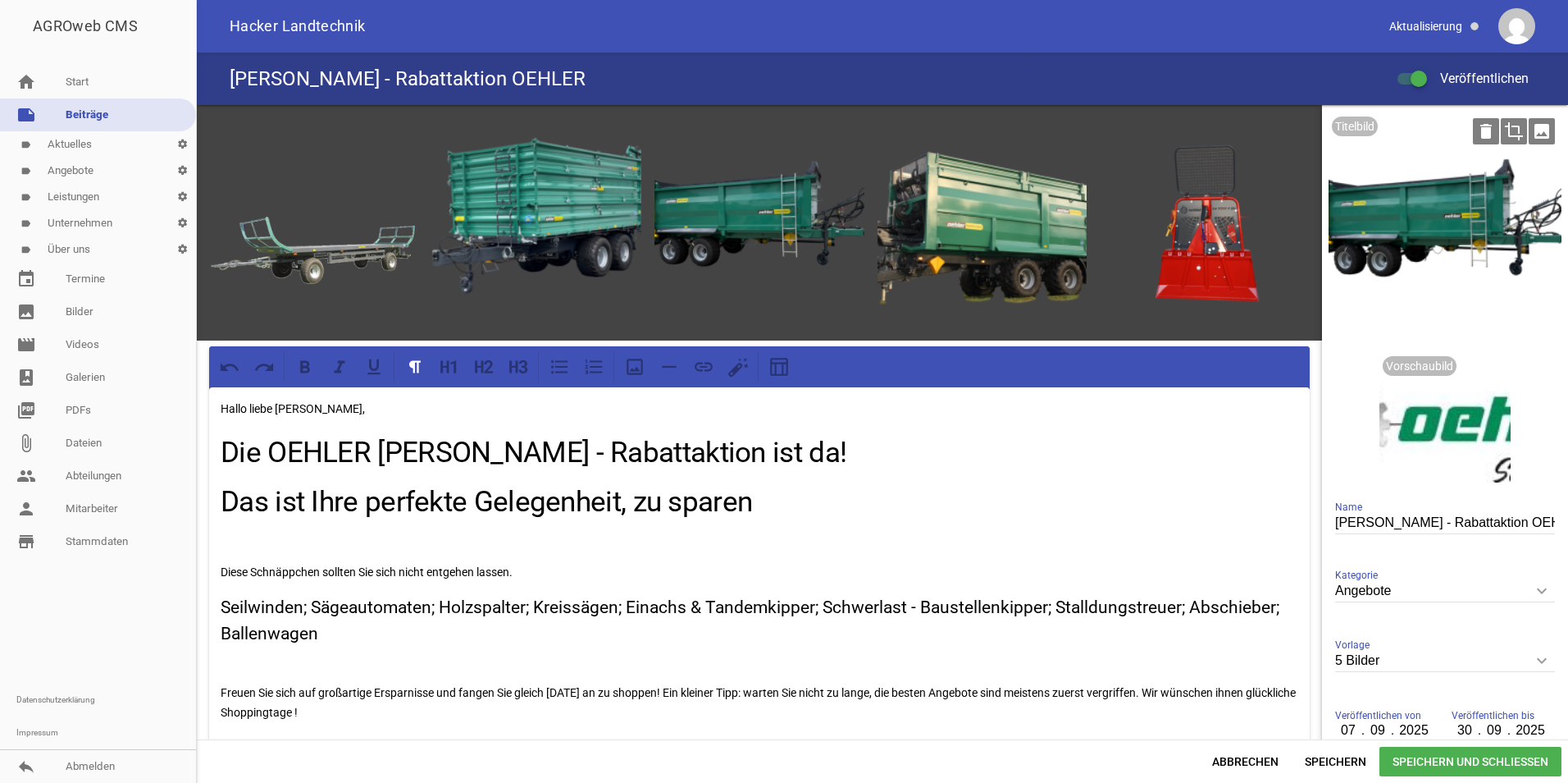
click at [1536, 124] on icon "image" at bounding box center [1541, 131] width 26 height 26
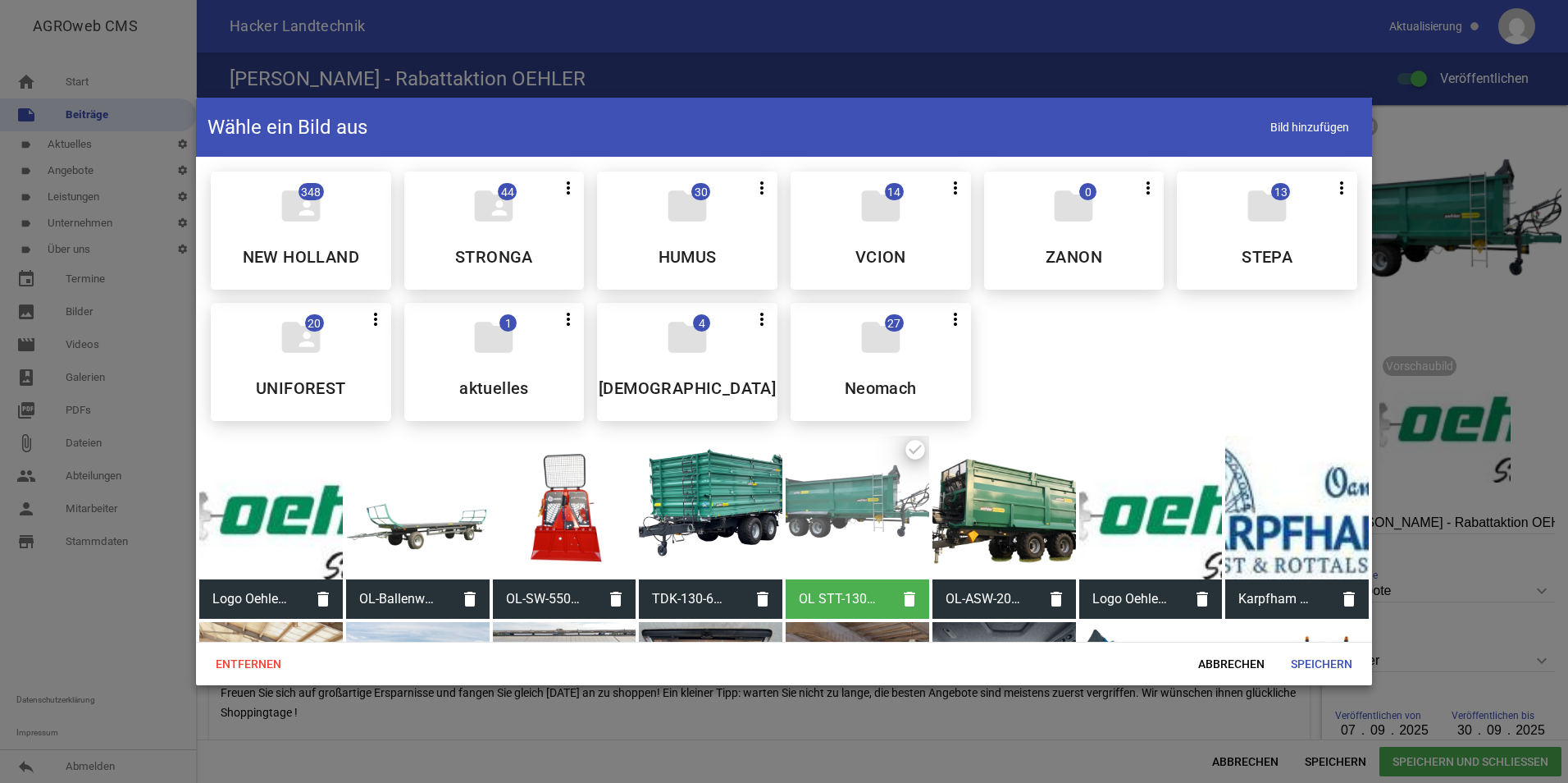
click at [996, 524] on div at bounding box center [1003, 507] width 143 height 144
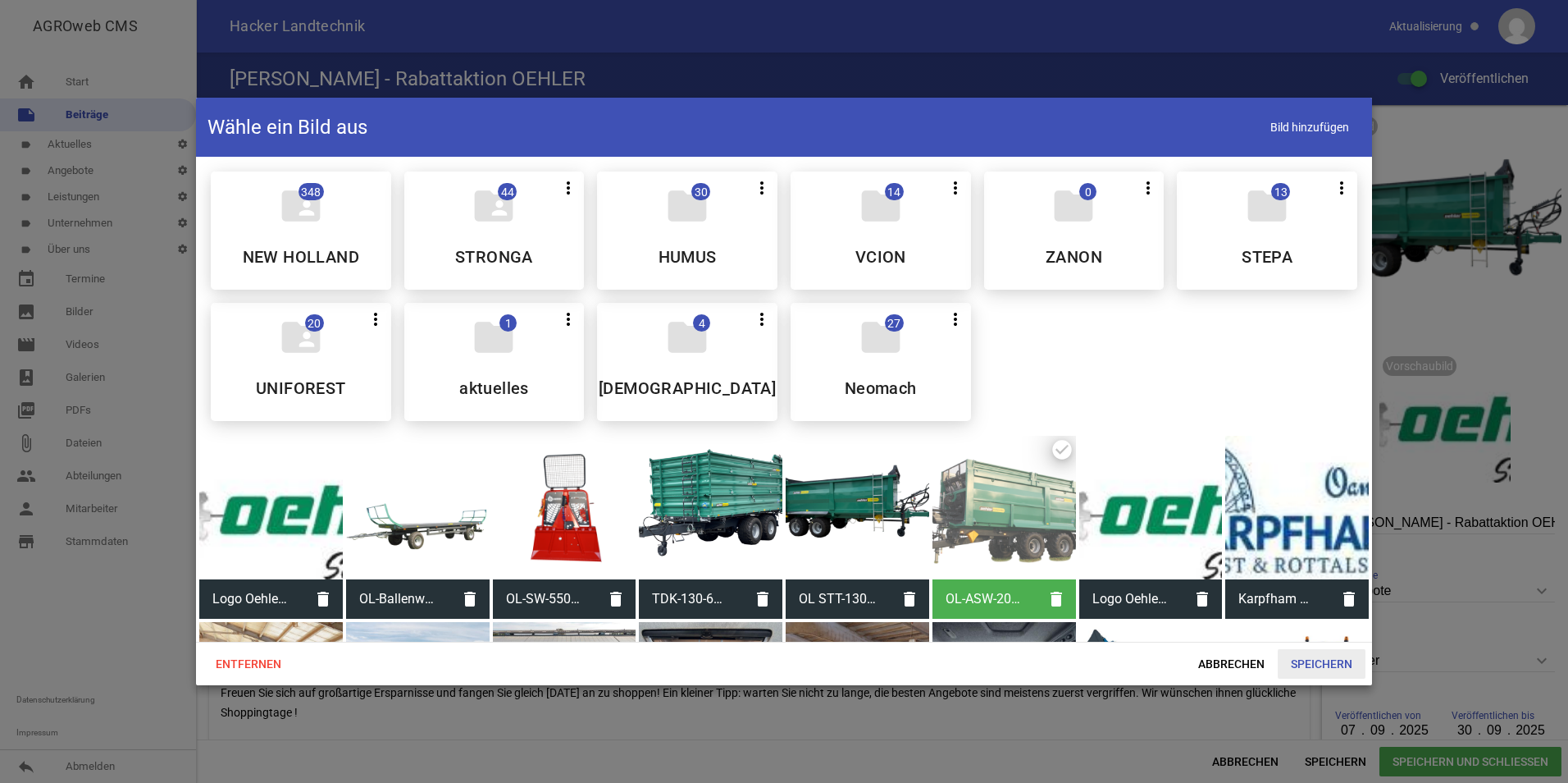
click at [1323, 662] on span "Speichern" at bounding box center [1321, 664] width 88 height 29
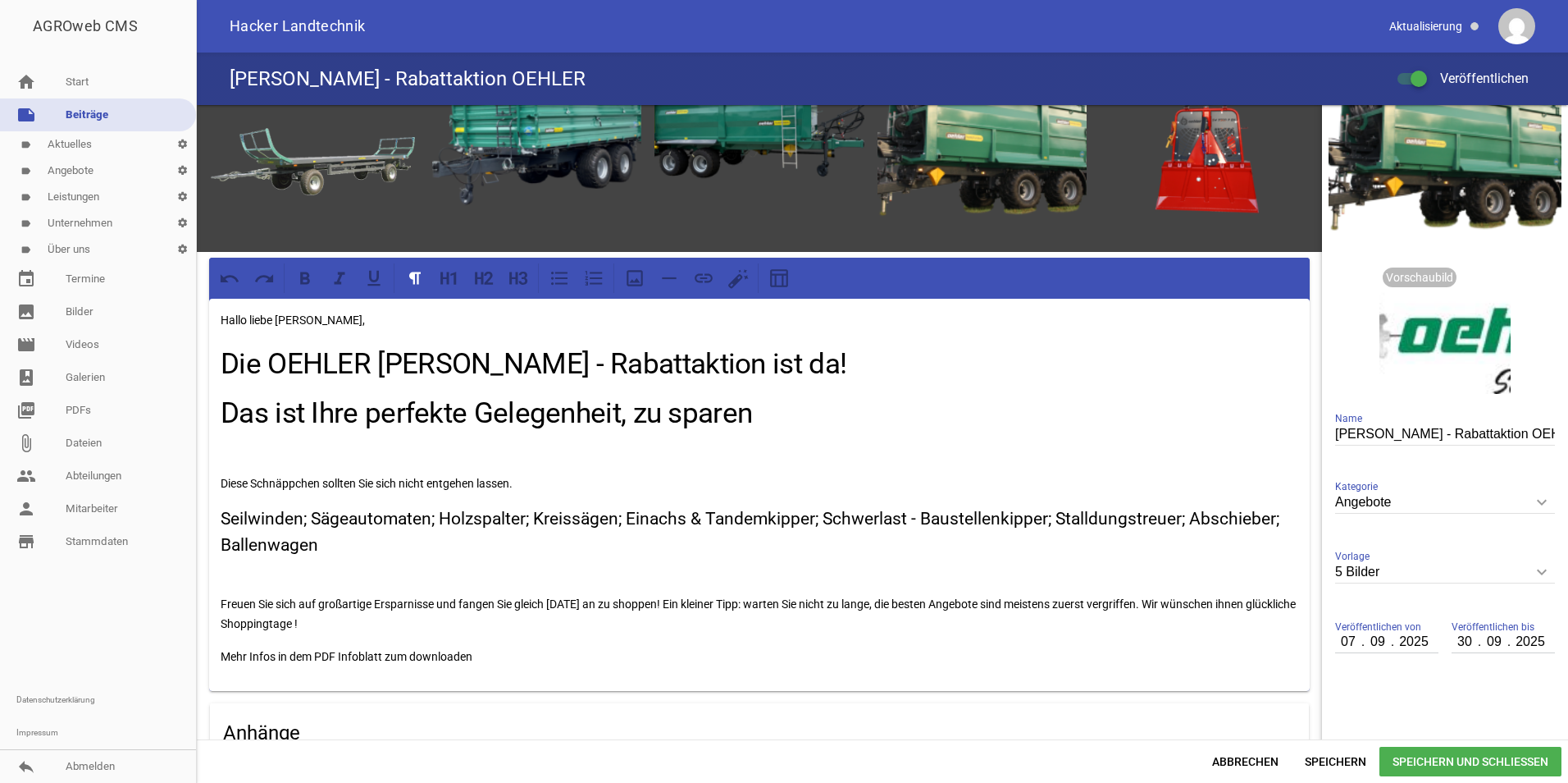
scroll to position [82, 0]
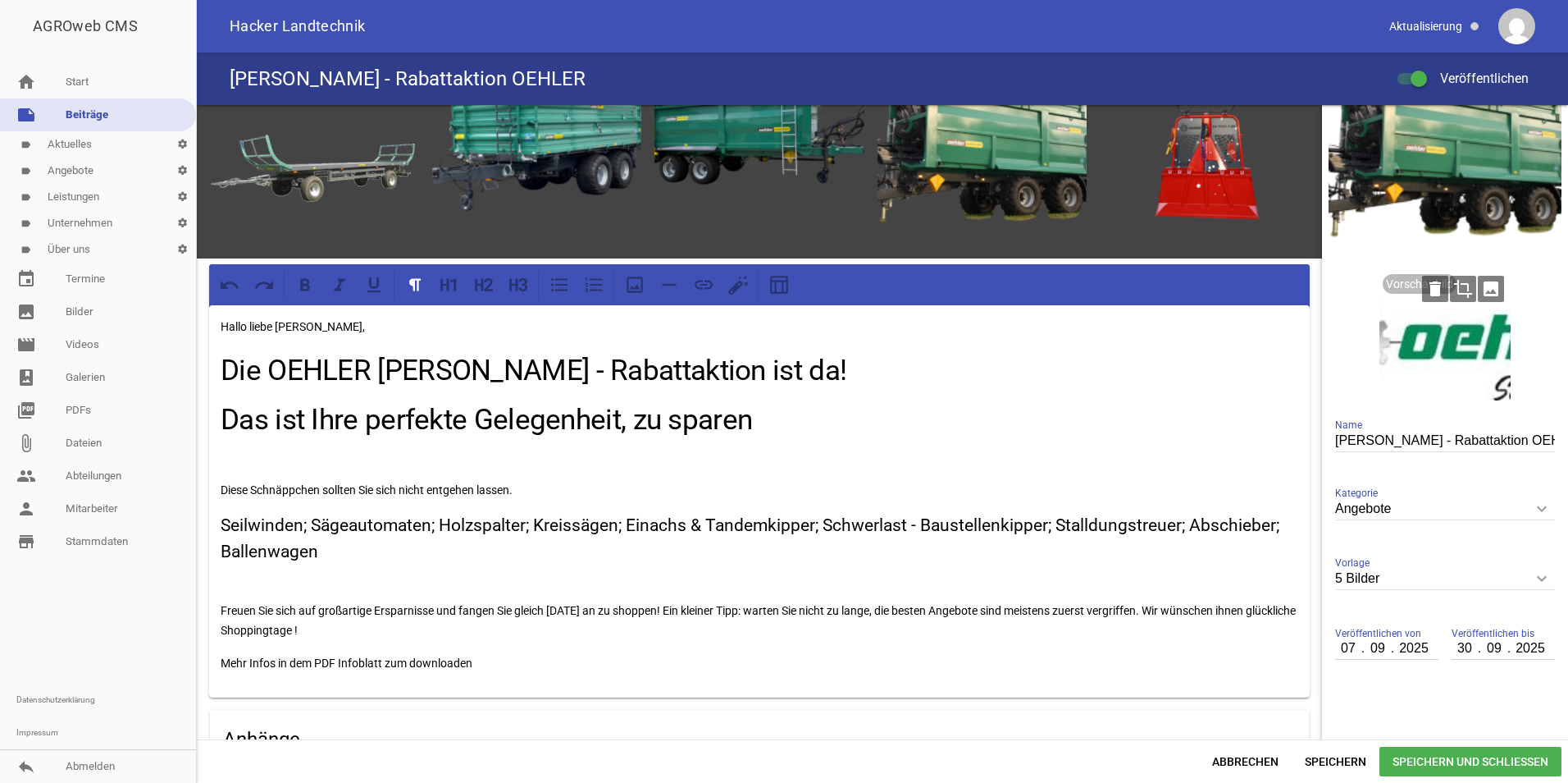
click at [1482, 344] on div at bounding box center [1444, 335] width 131 height 131
click at [1429, 288] on icon "delete" at bounding box center [1434, 288] width 26 height 26
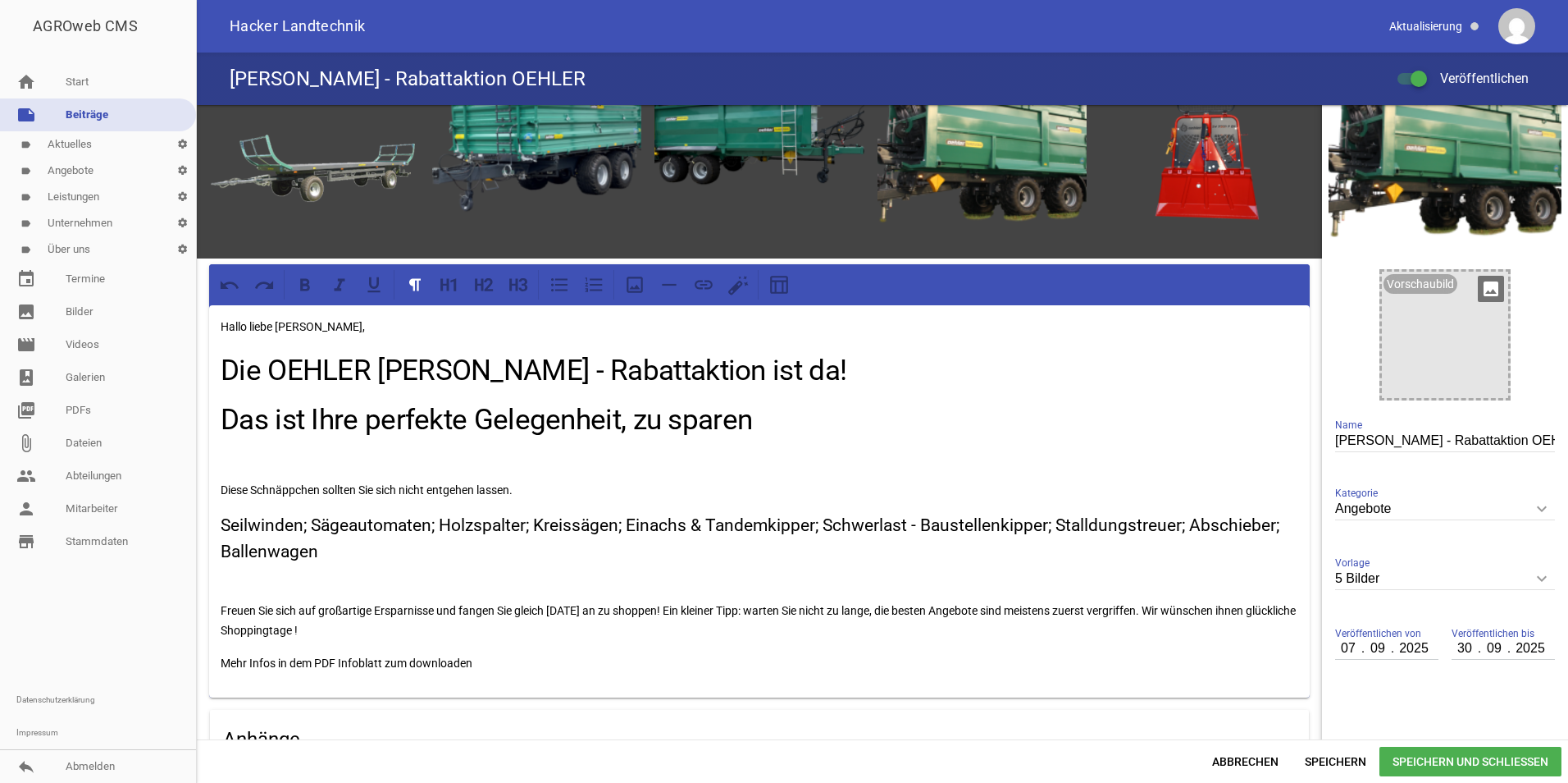
click at [1461, 750] on span "Speichern und Schließen" at bounding box center [1469, 762] width 182 height 29
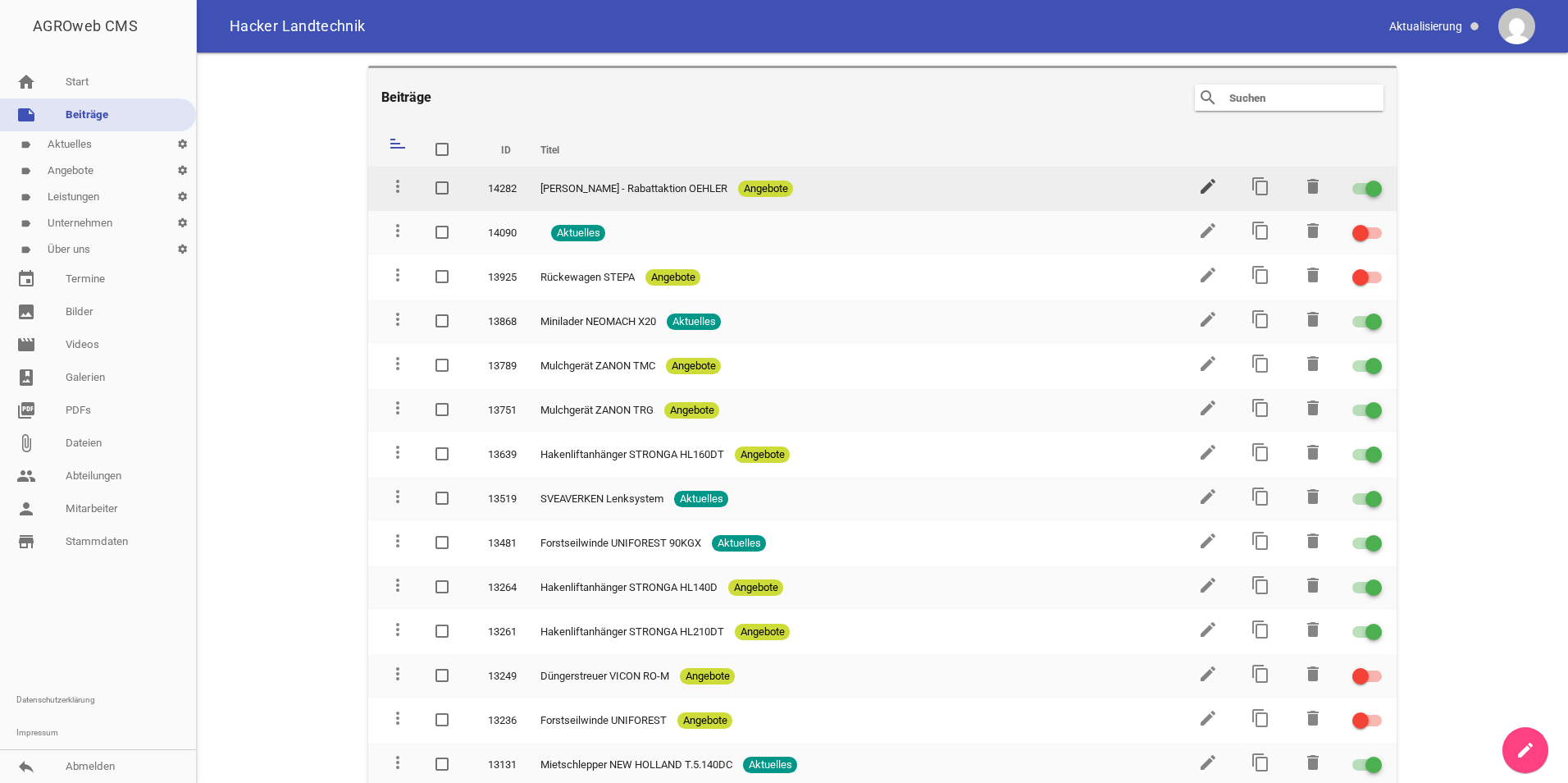
click at [1198, 180] on icon "edit" at bounding box center [1208, 186] width 20 height 20
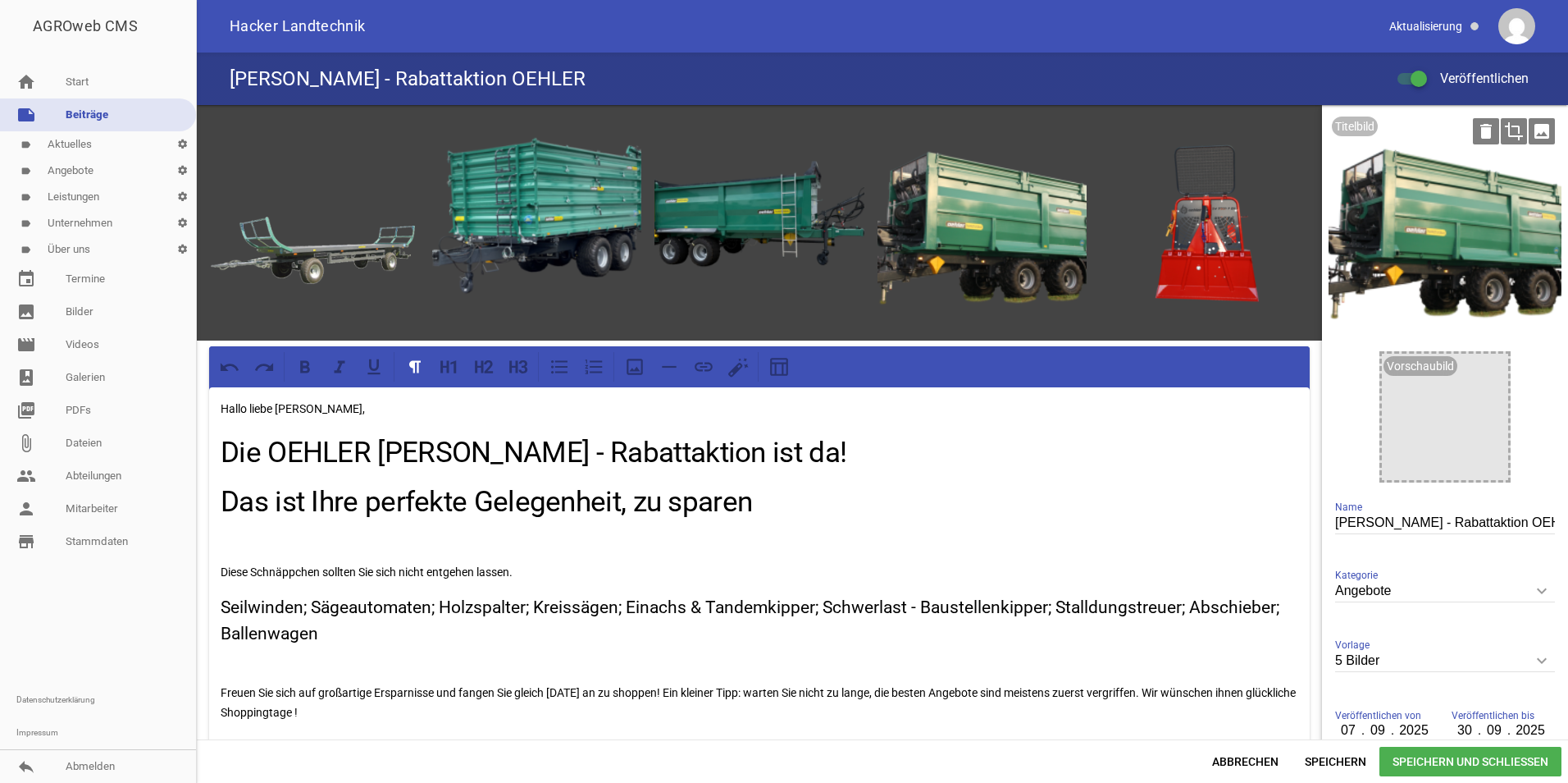
click at [1540, 130] on icon "image" at bounding box center [1541, 131] width 26 height 26
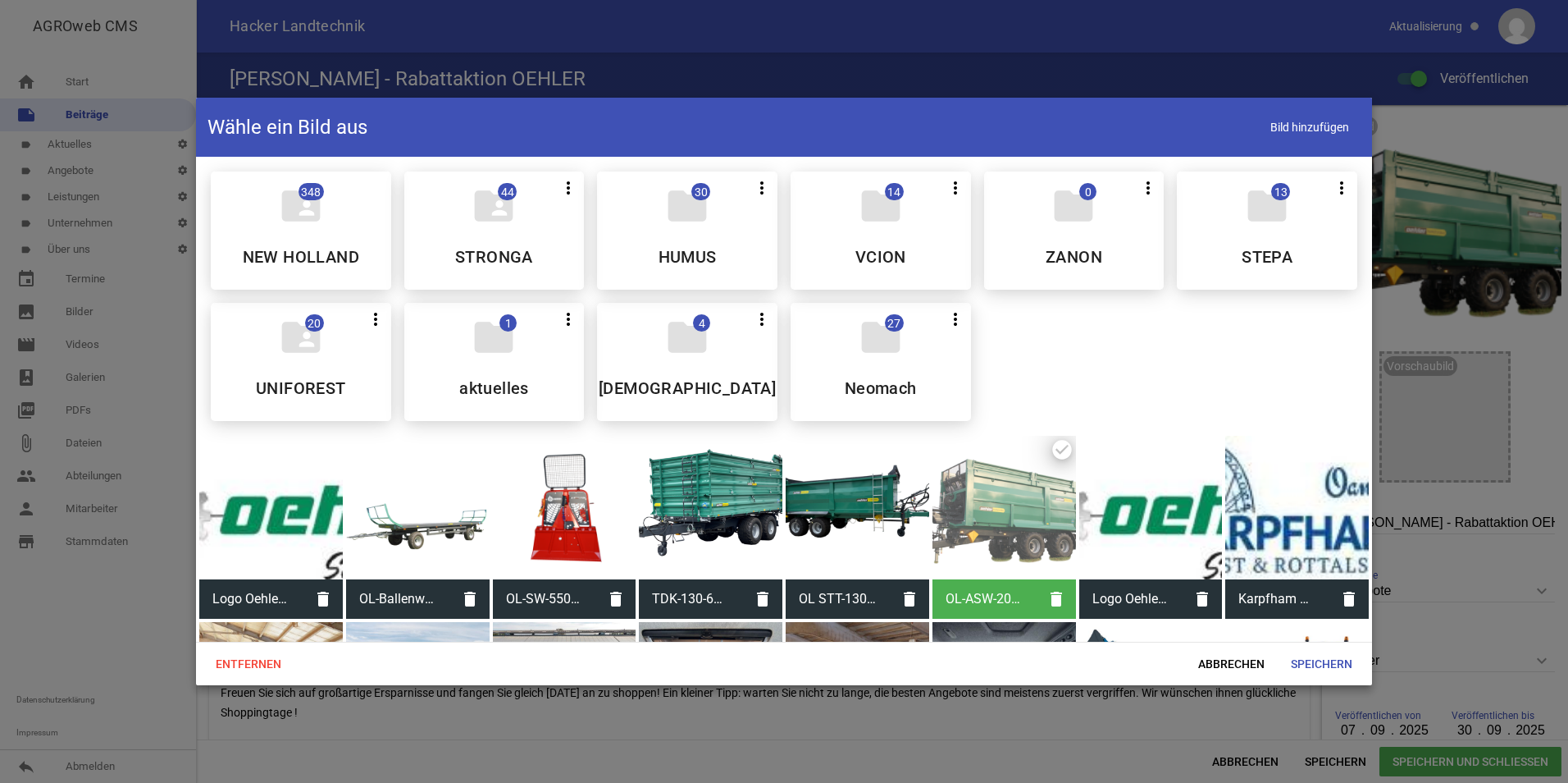
scroll to position [164, 0]
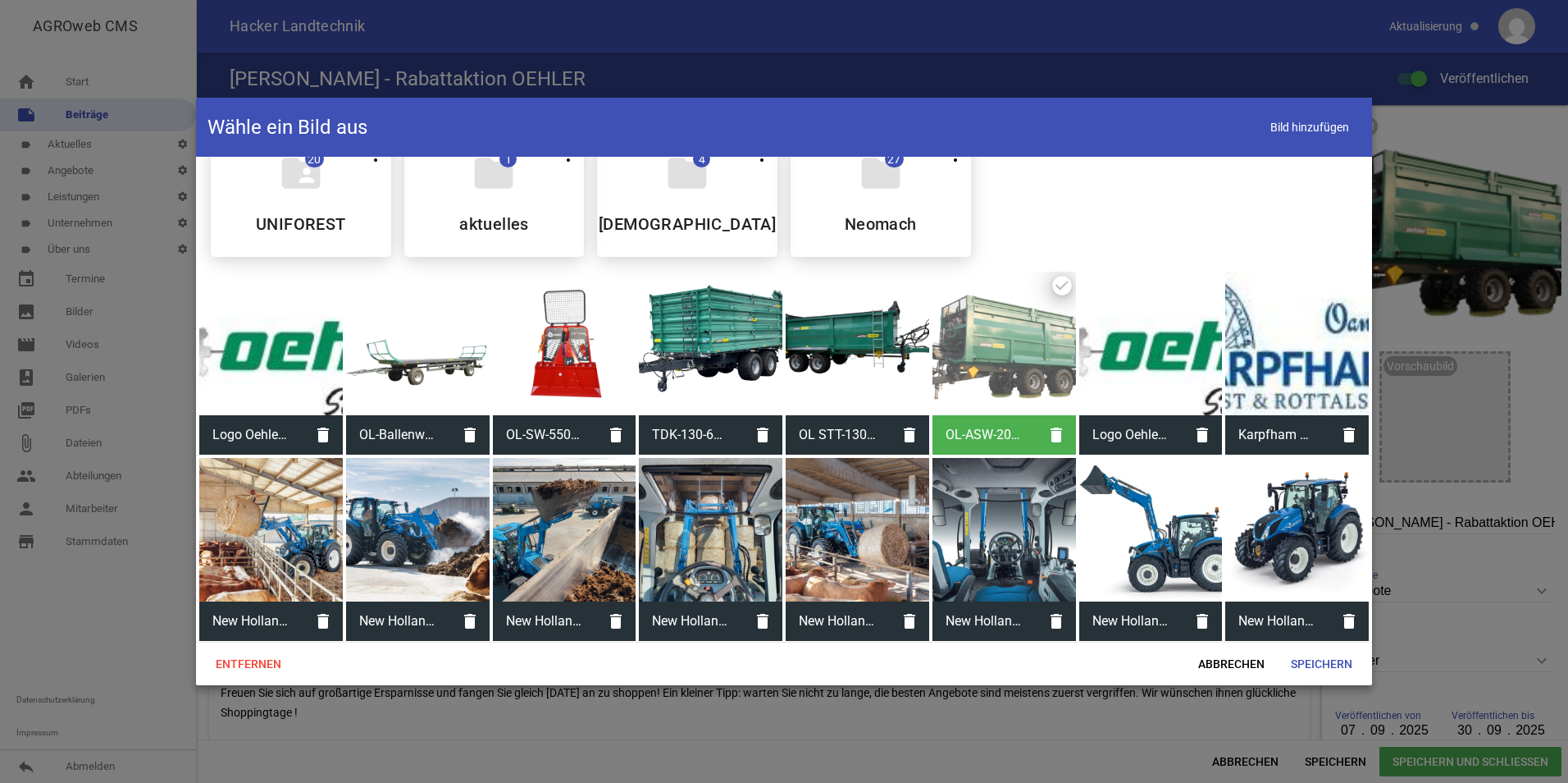
click at [855, 352] on div at bounding box center [857, 343] width 143 height 144
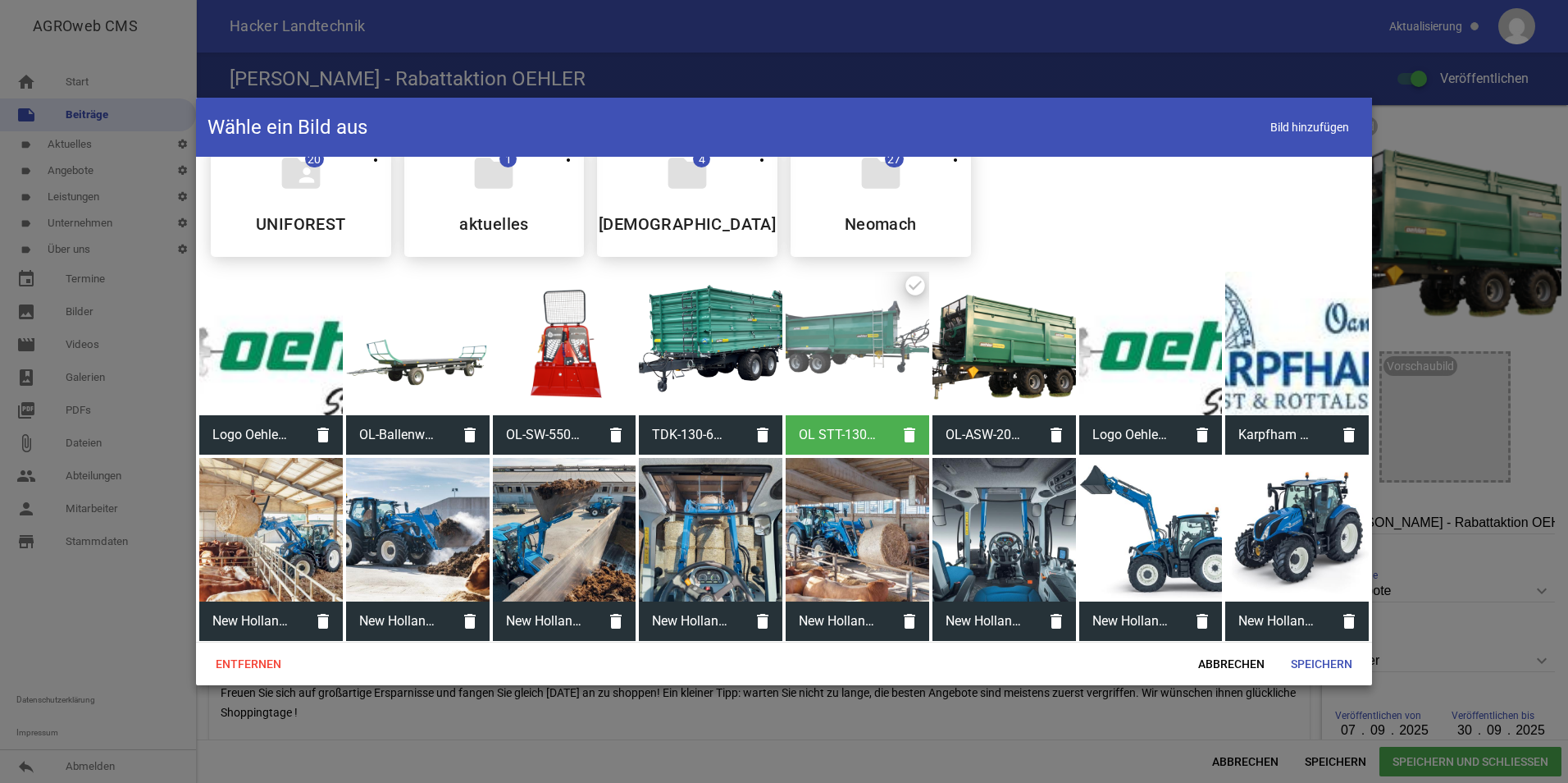
click at [702, 386] on div at bounding box center [710, 343] width 143 height 144
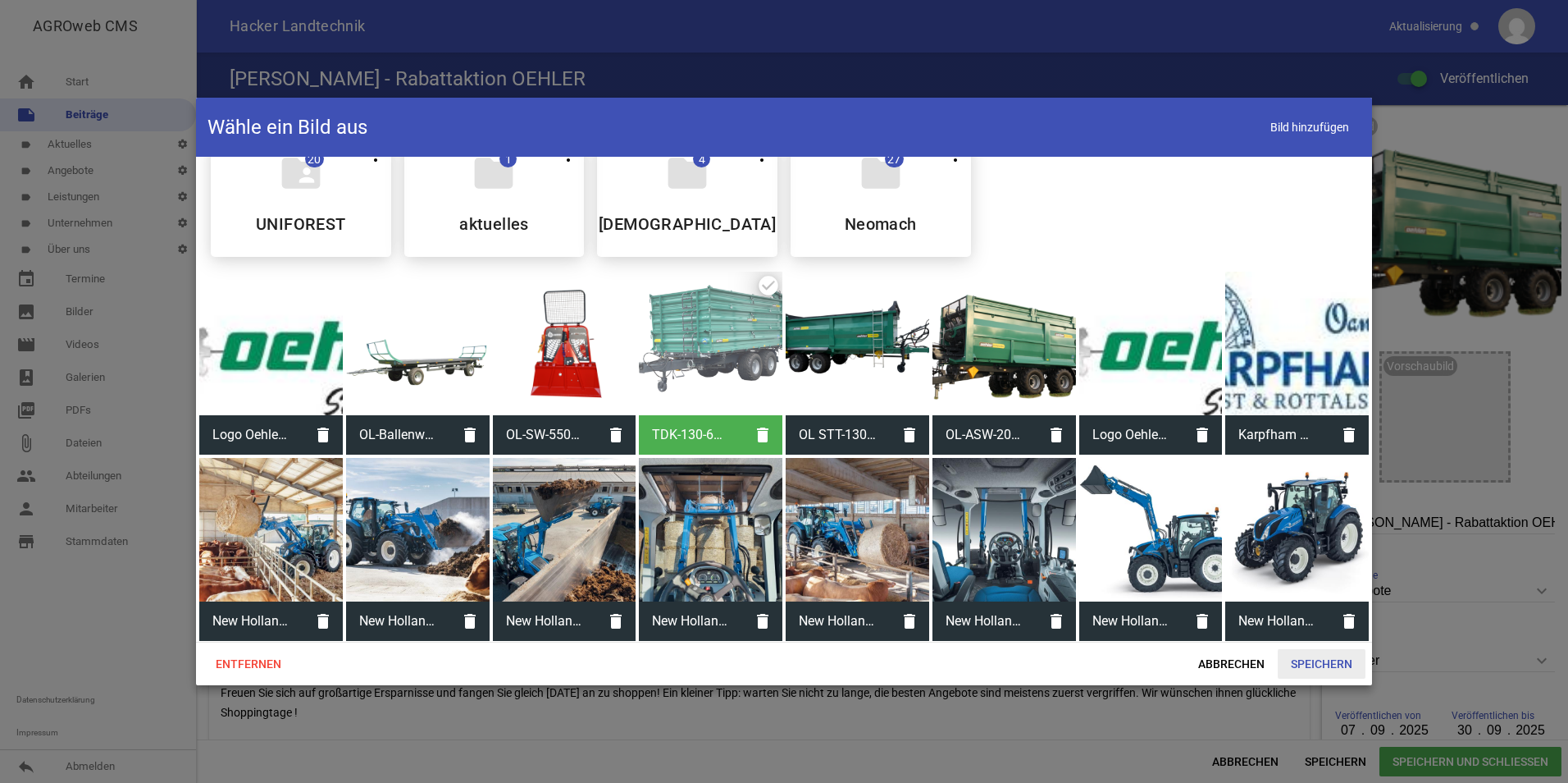
click at [1321, 656] on span "Speichern" at bounding box center [1321, 664] width 88 height 29
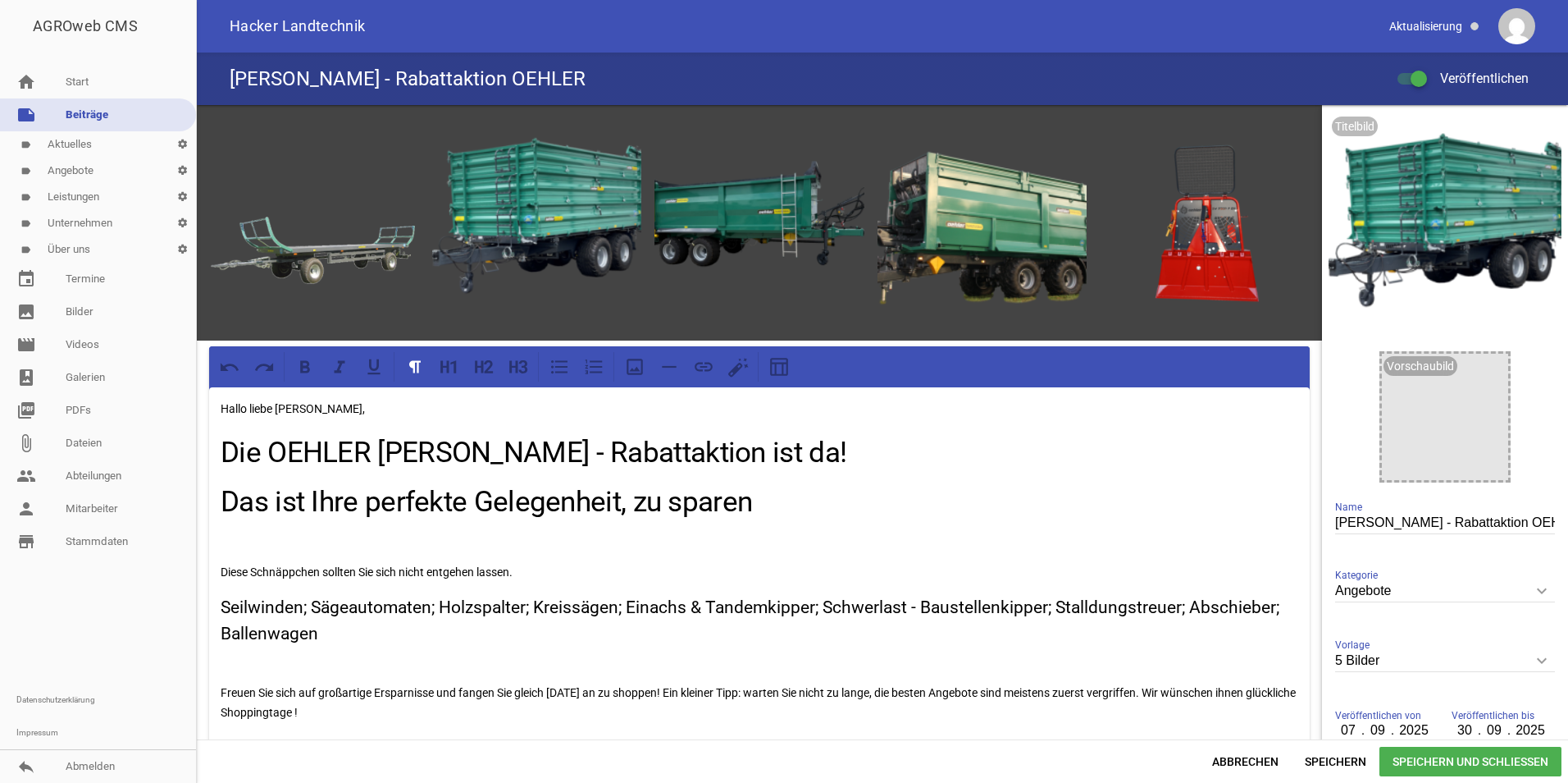
click at [1488, 760] on span "Speichern und Schließen" at bounding box center [1469, 762] width 182 height 29
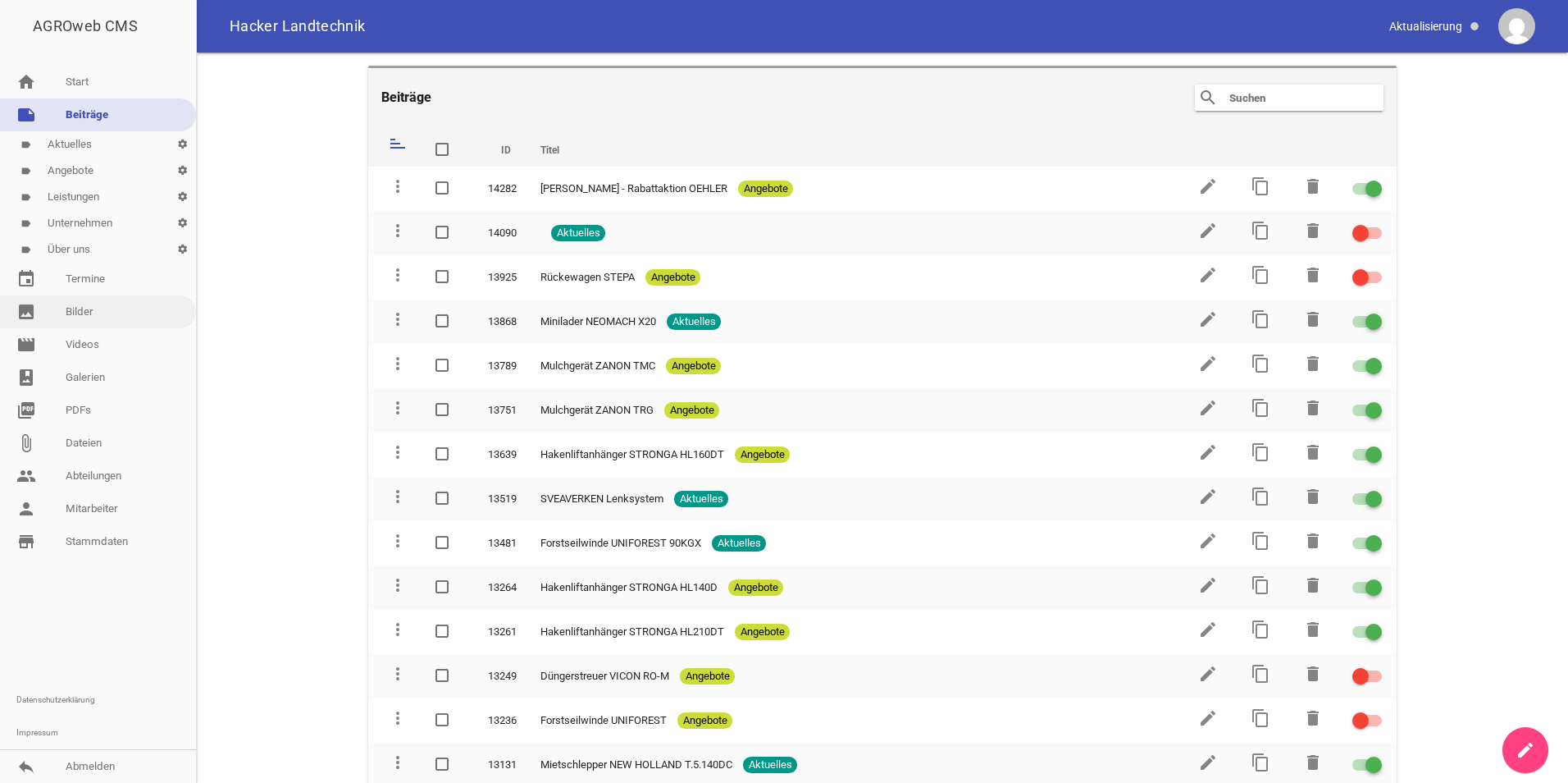
click at [84, 315] on link "image Bilder" at bounding box center [98, 311] width 196 height 33
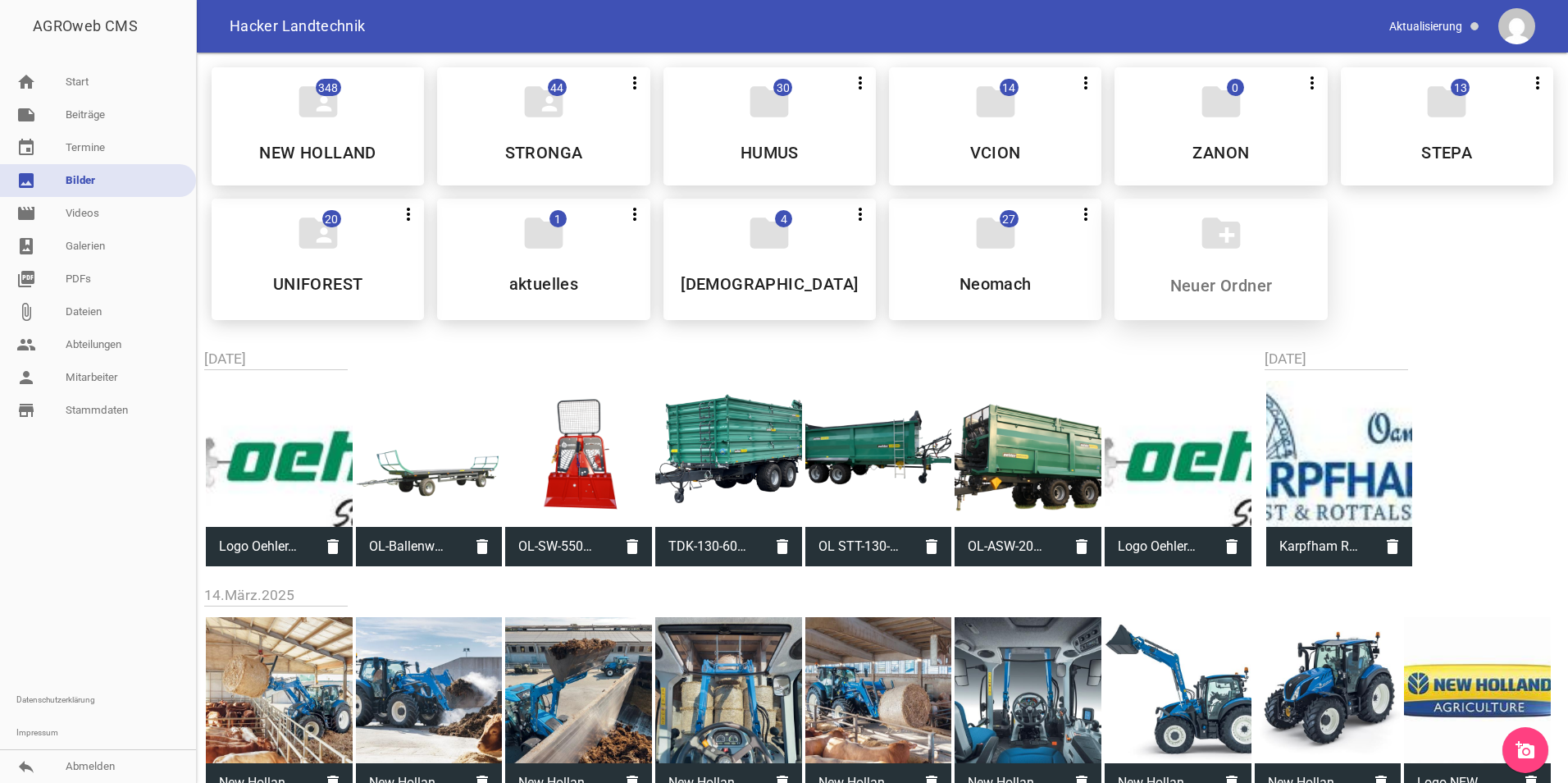
click at [1200, 269] on div "create_new_folder" at bounding box center [1221, 259] width 213 height 121
click at [1204, 294] on input at bounding box center [1220, 285] width 194 height 20
click at [1219, 227] on icon "create_new_folder" at bounding box center [1221, 232] width 46 height 46
click at [1203, 285] on input at bounding box center [1220, 285] width 194 height 20
type input "OEHLER"
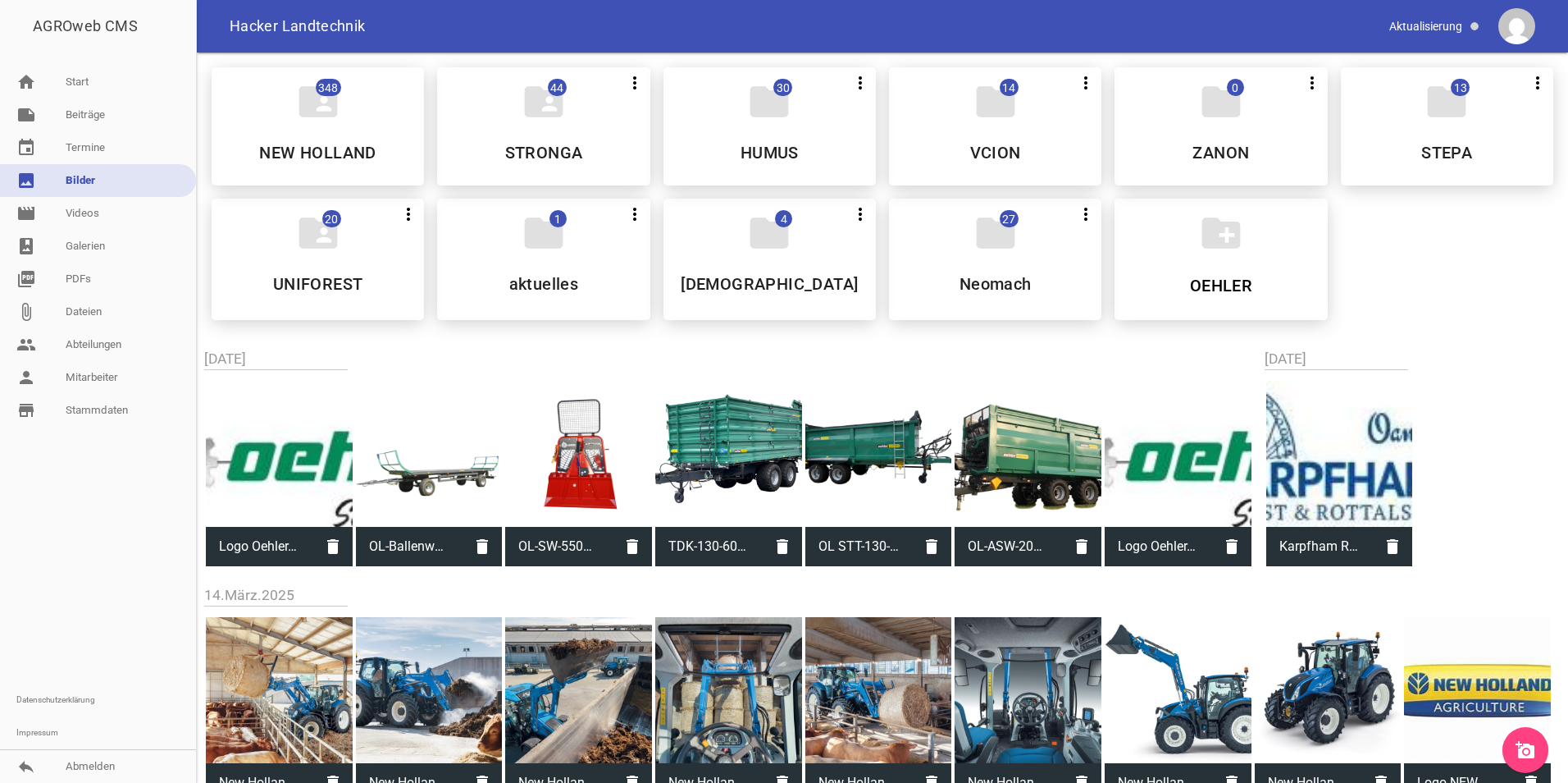
click at [1417, 265] on div "folder_shared 348 NEW HOLLAND folder_shared 44 more_vert Nicht mehr Teilen Bear…" at bounding box center [882, 193] width 1368 height 279
click at [1462, 297] on div "folder_shared 348 NEW HOLLAND folder_shared 44 more_vert Nicht mehr Teilen Bear…" at bounding box center [882, 193] width 1368 height 279
click at [95, 148] on link "event Termine" at bounding box center [98, 147] width 196 height 33
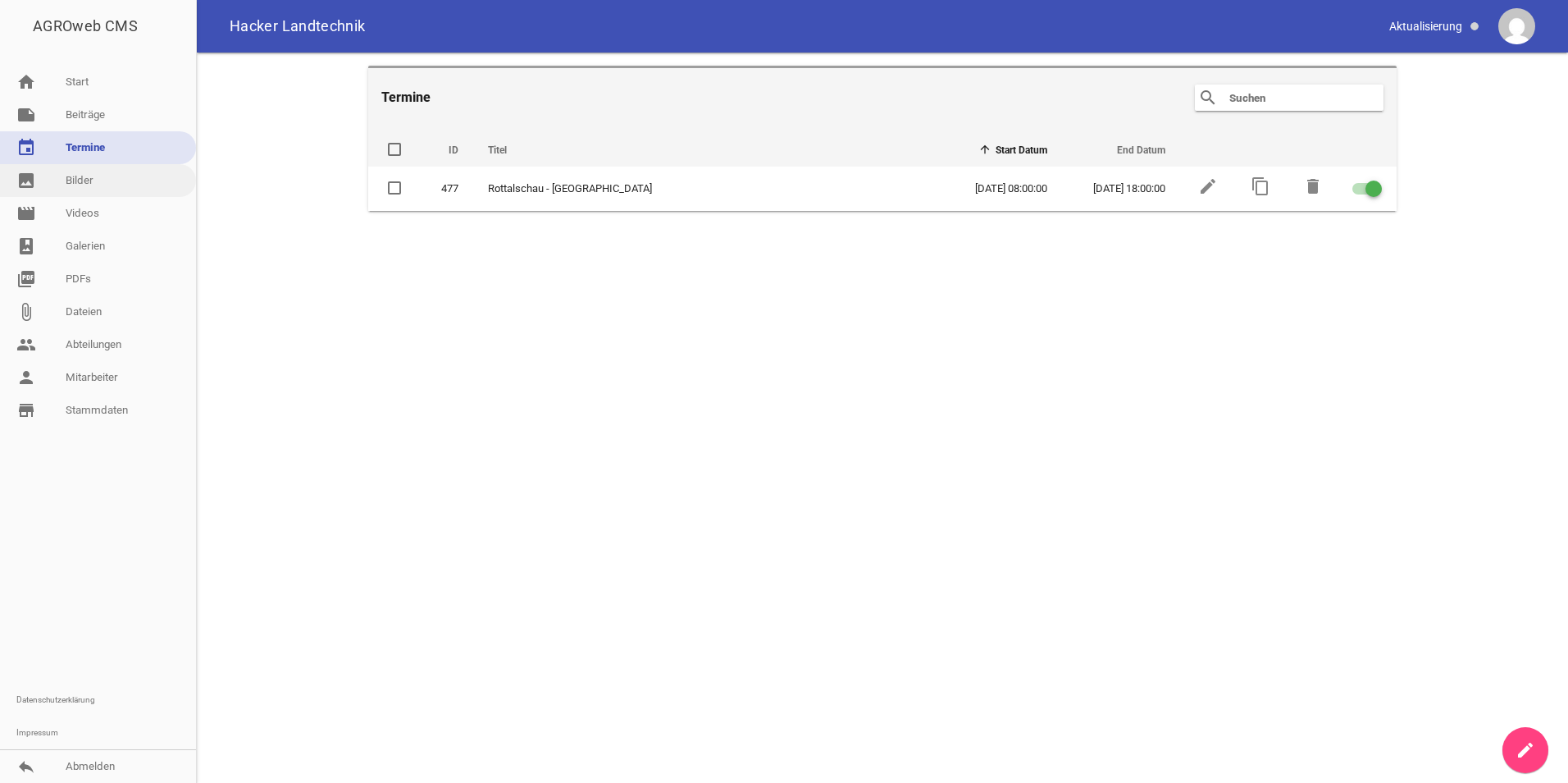
click at [78, 181] on link "image Bilder" at bounding box center [98, 181] width 196 height 33
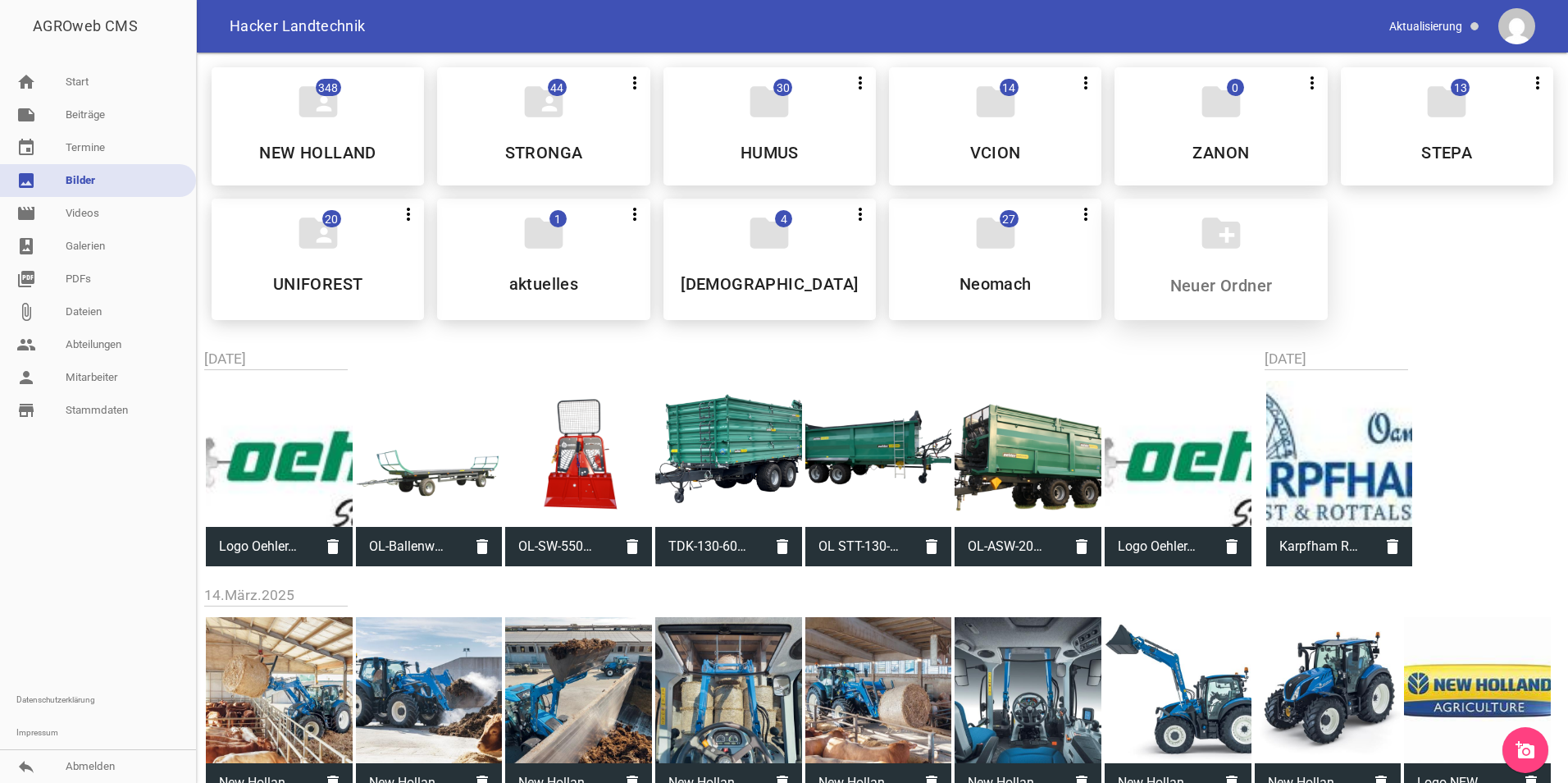
click at [1214, 232] on icon "create_new_folder" at bounding box center [1221, 232] width 46 height 46
click at [1213, 238] on icon "create_new_folder" at bounding box center [1221, 232] width 46 height 46
click at [1207, 281] on input at bounding box center [1220, 285] width 194 height 20
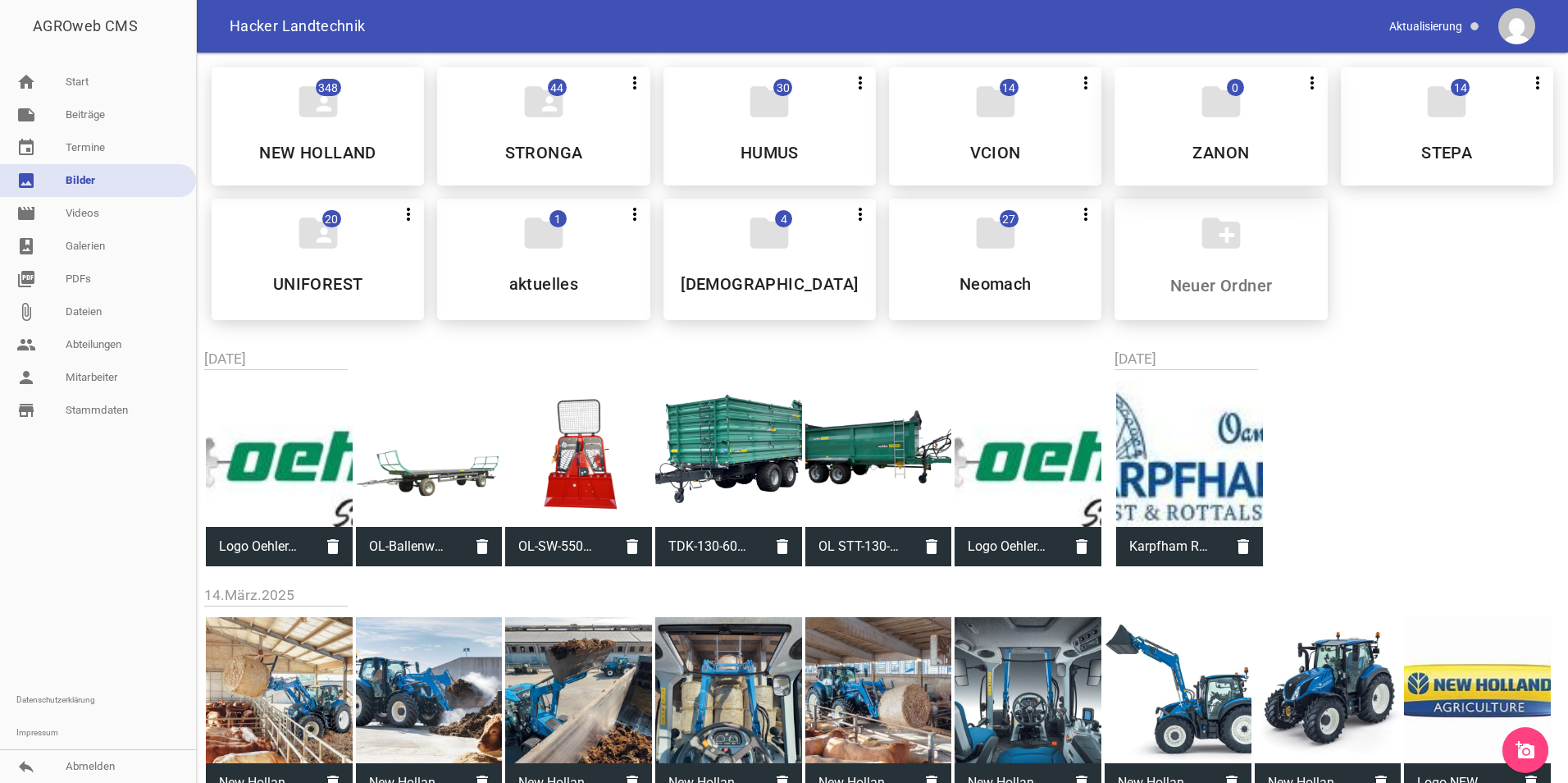
click at [1245, 146] on div "folder 0 more_vert Teilen Bearbeiten Löschen ZANON" at bounding box center [1221, 126] width 213 height 118
click at [1377, 115] on div "folder 14 more_vert Teilen Bearbeiten Löschen STEPA" at bounding box center [1447, 126] width 213 height 118
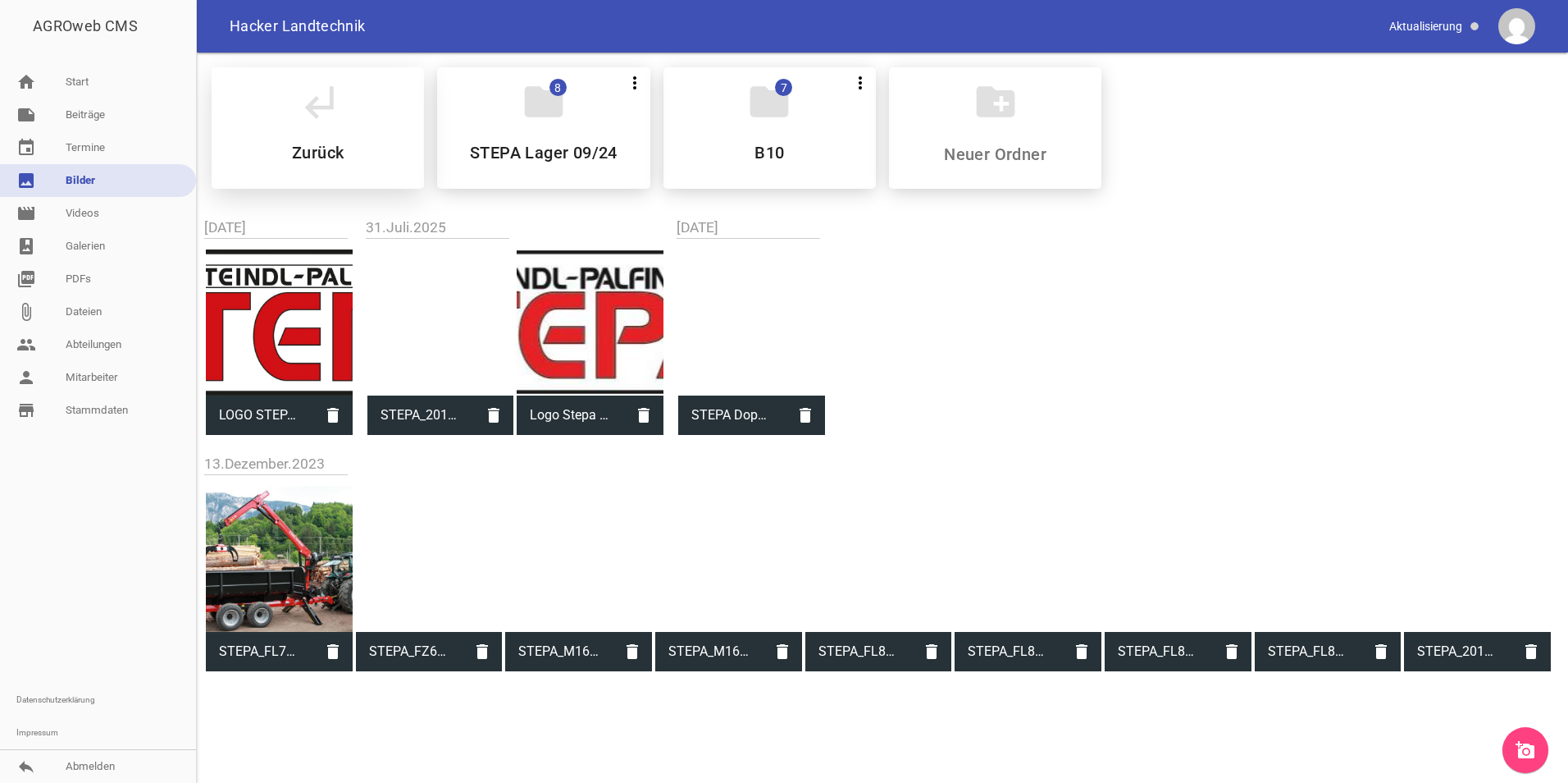
click at [349, 145] on div "subdirectory_arrow_left Zurück" at bounding box center [318, 128] width 213 height 121
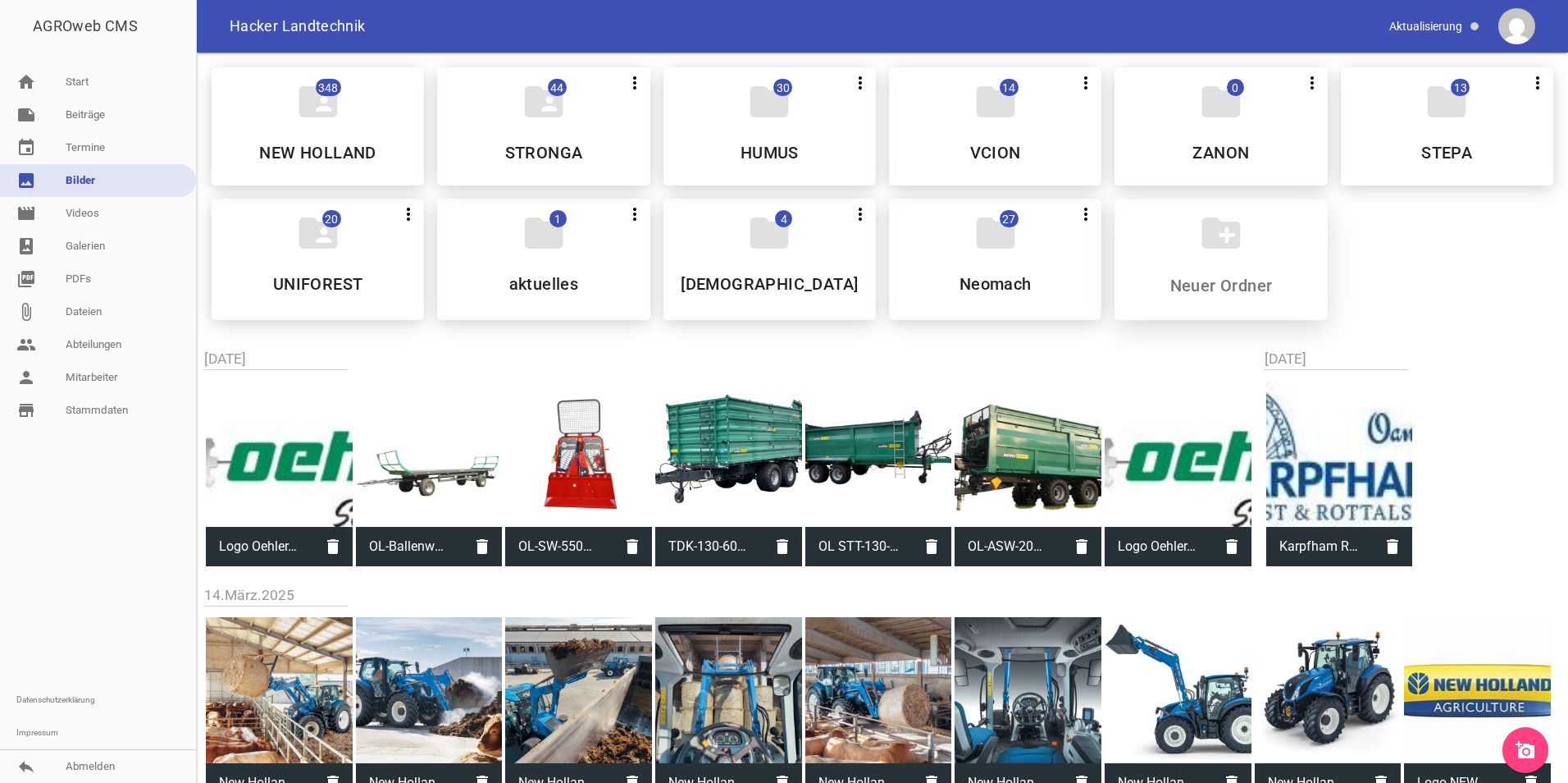
click at [1183, 296] on div "create_new_folder" at bounding box center [1221, 259] width 213 height 121
click at [1188, 289] on input at bounding box center [1220, 285] width 194 height 20
click at [1226, 237] on icon "create_new_folder" at bounding box center [1221, 232] width 46 height 46
click at [1206, 294] on input at bounding box center [1220, 285] width 194 height 20
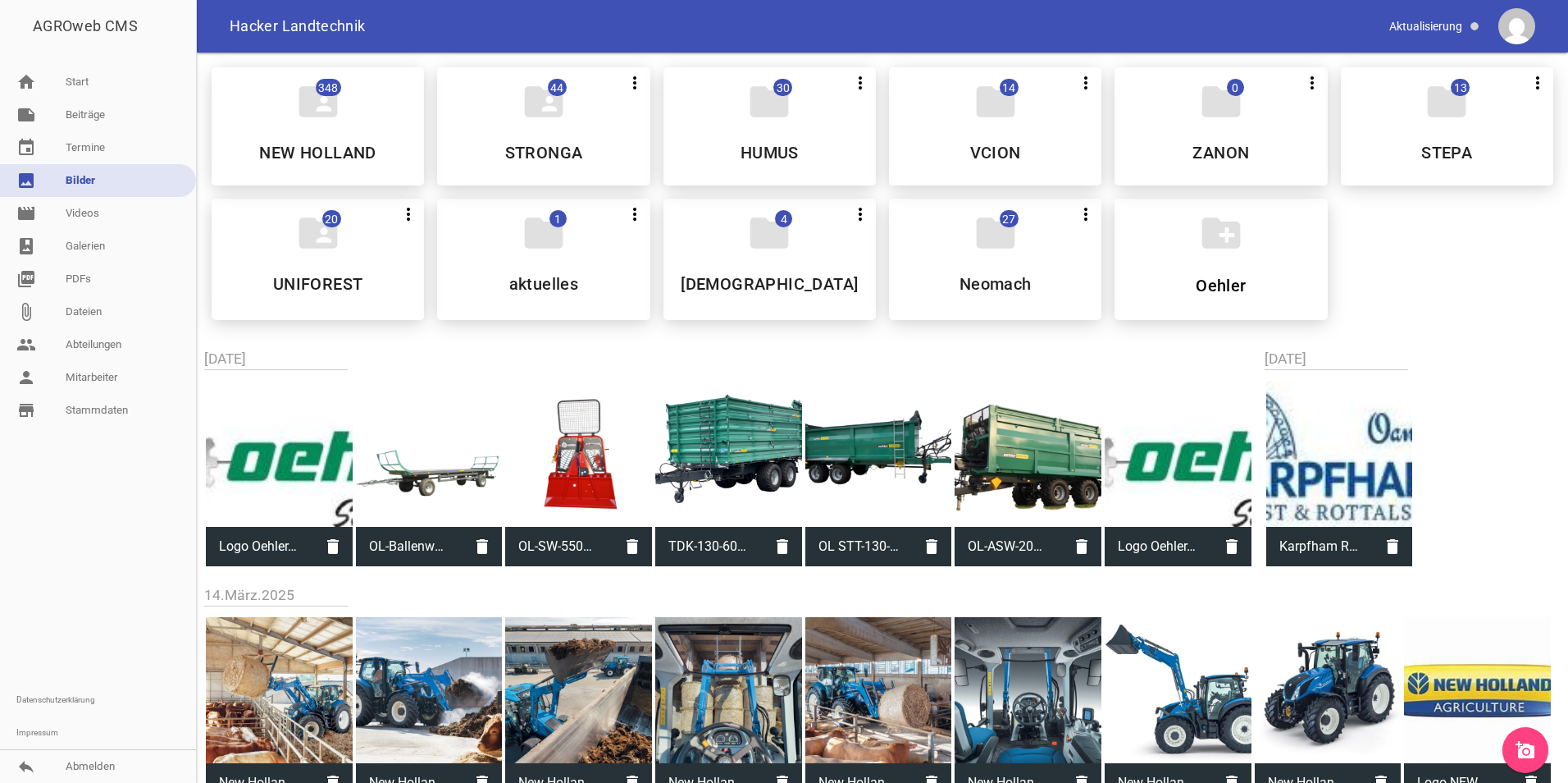
type input "Oehler"
click at [1441, 290] on div "folder_shared 348 NEW HOLLAND folder_shared 44 more_vert Nicht mehr Teilen Bear…" at bounding box center [882, 193] width 1368 height 279
click at [1440, 290] on div "folder_shared 348 NEW HOLLAND folder_shared 44 more_vert Nicht mehr Teilen Bear…" at bounding box center [882, 193] width 1368 height 279
click at [1460, 281] on div "folder_shared 348 NEW HOLLAND folder_shared 44 more_vert Nicht mehr Teilen Bear…" at bounding box center [882, 193] width 1368 height 279
click at [1531, 749] on icon "add_a_photo" at bounding box center [1525, 750] width 20 height 20
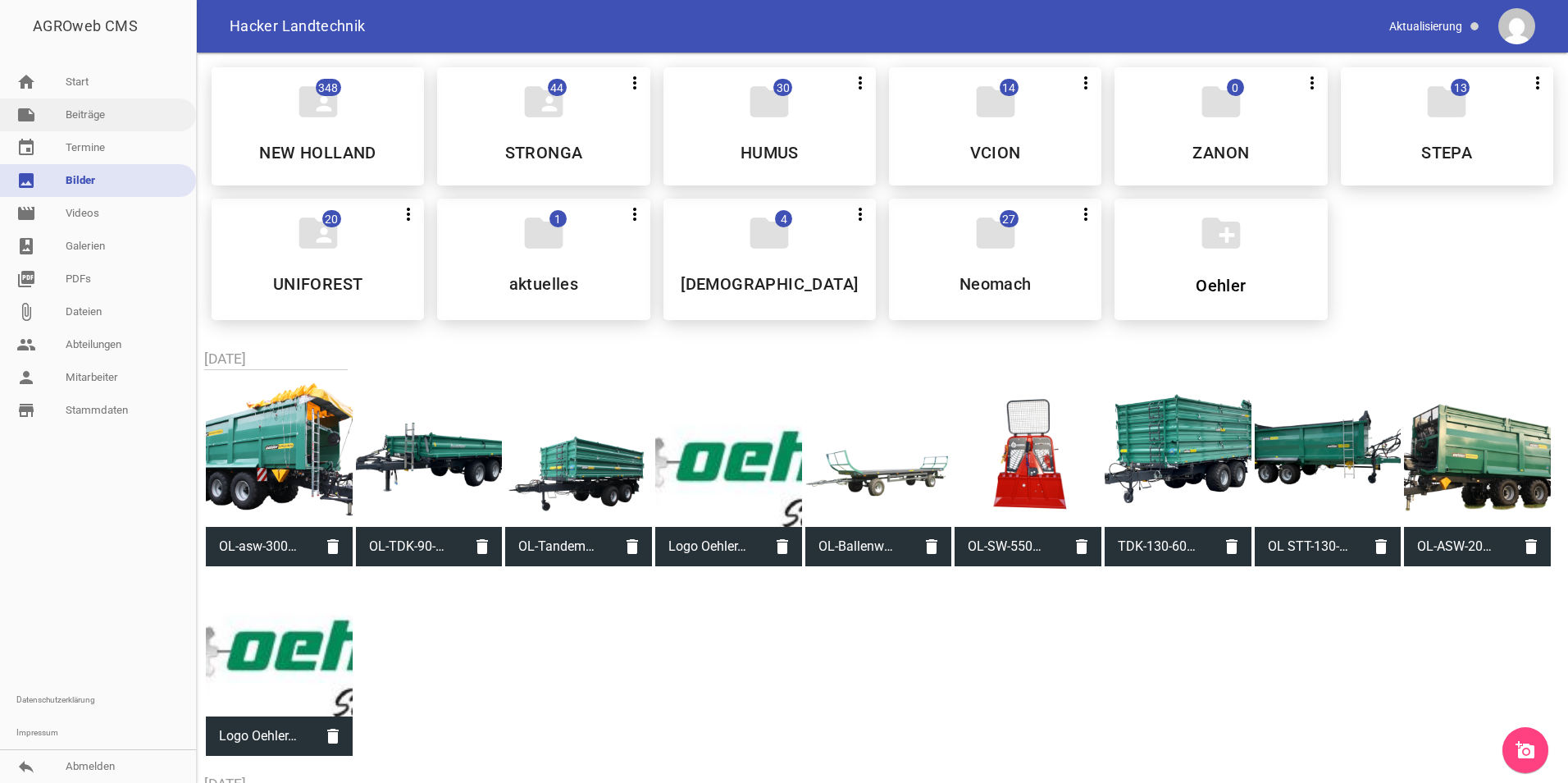
click at [89, 115] on link "note Beiträge" at bounding box center [98, 115] width 196 height 33
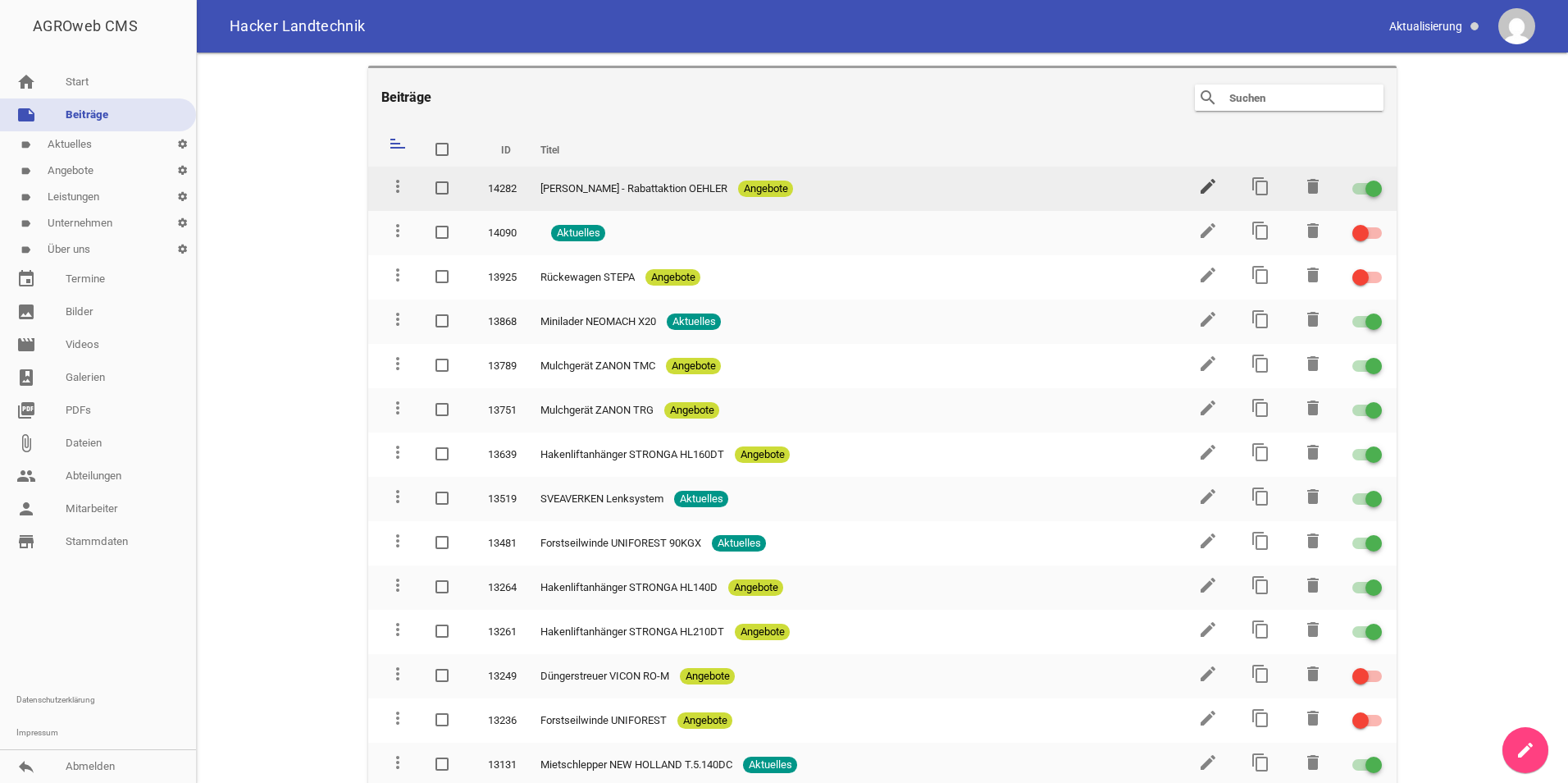
click at [1202, 188] on icon "edit" at bounding box center [1208, 186] width 20 height 20
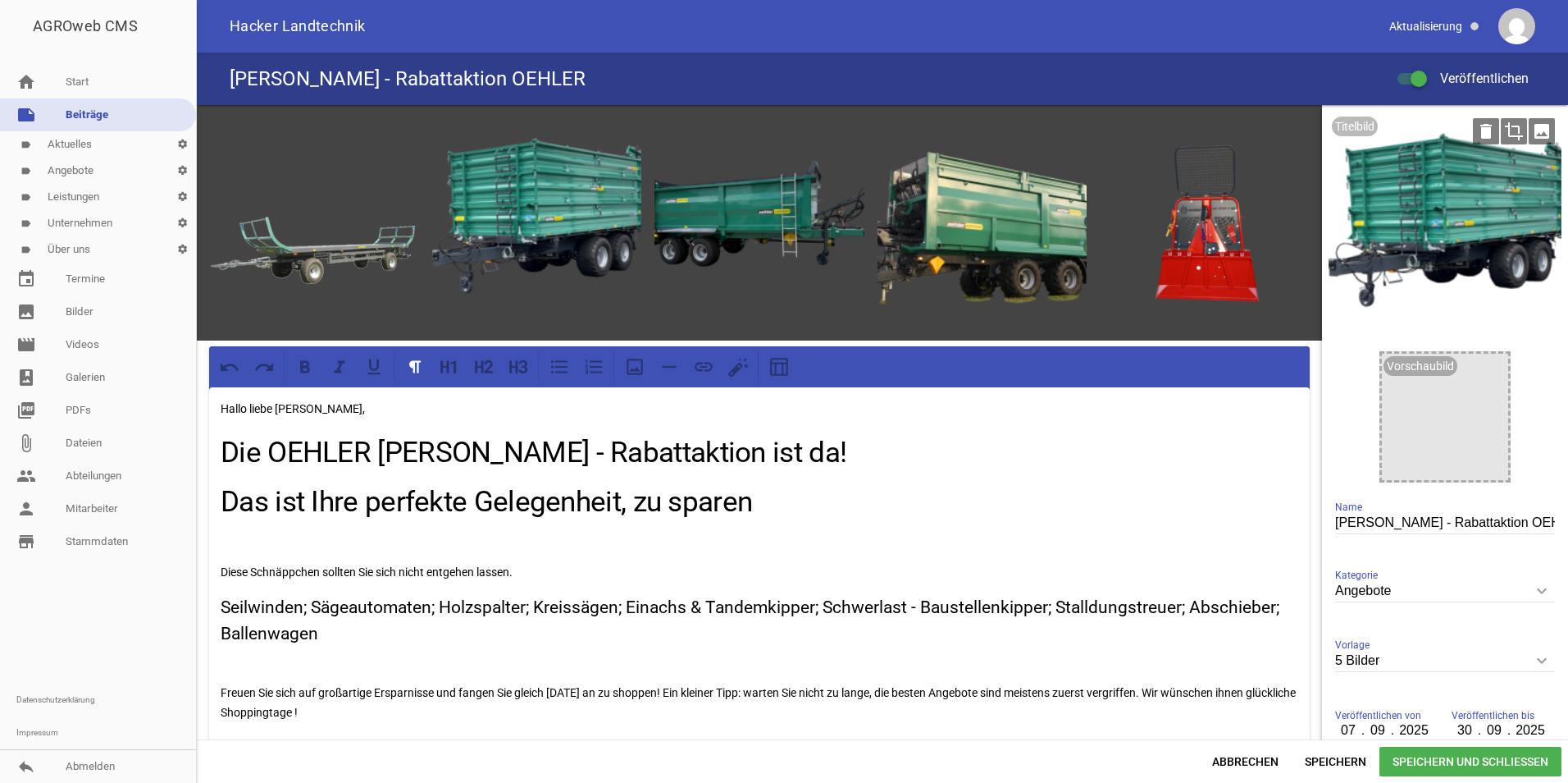
click at [1532, 134] on icon "image" at bounding box center [1541, 131] width 26 height 26
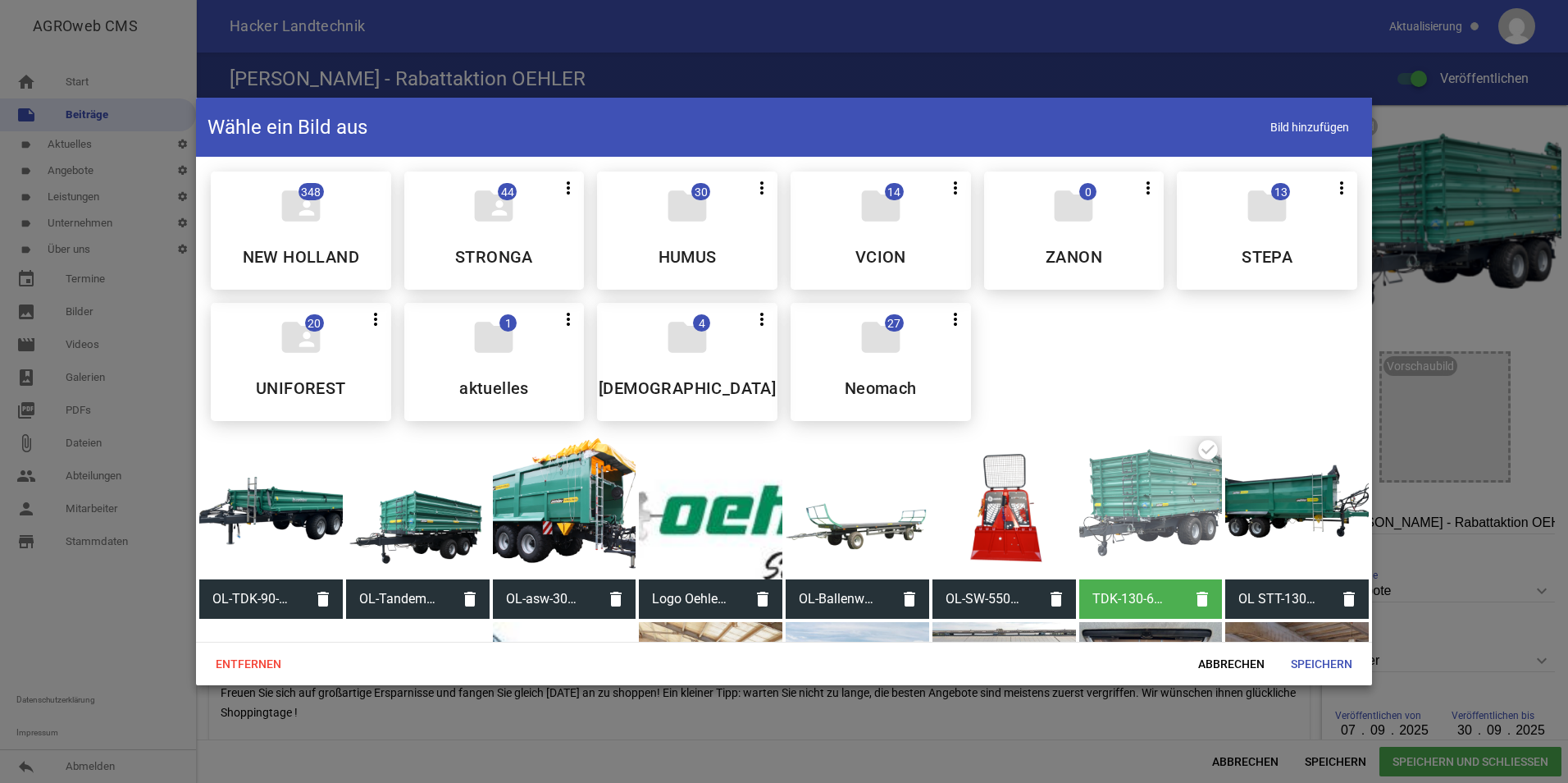
click at [310, 515] on div at bounding box center [270, 507] width 143 height 144
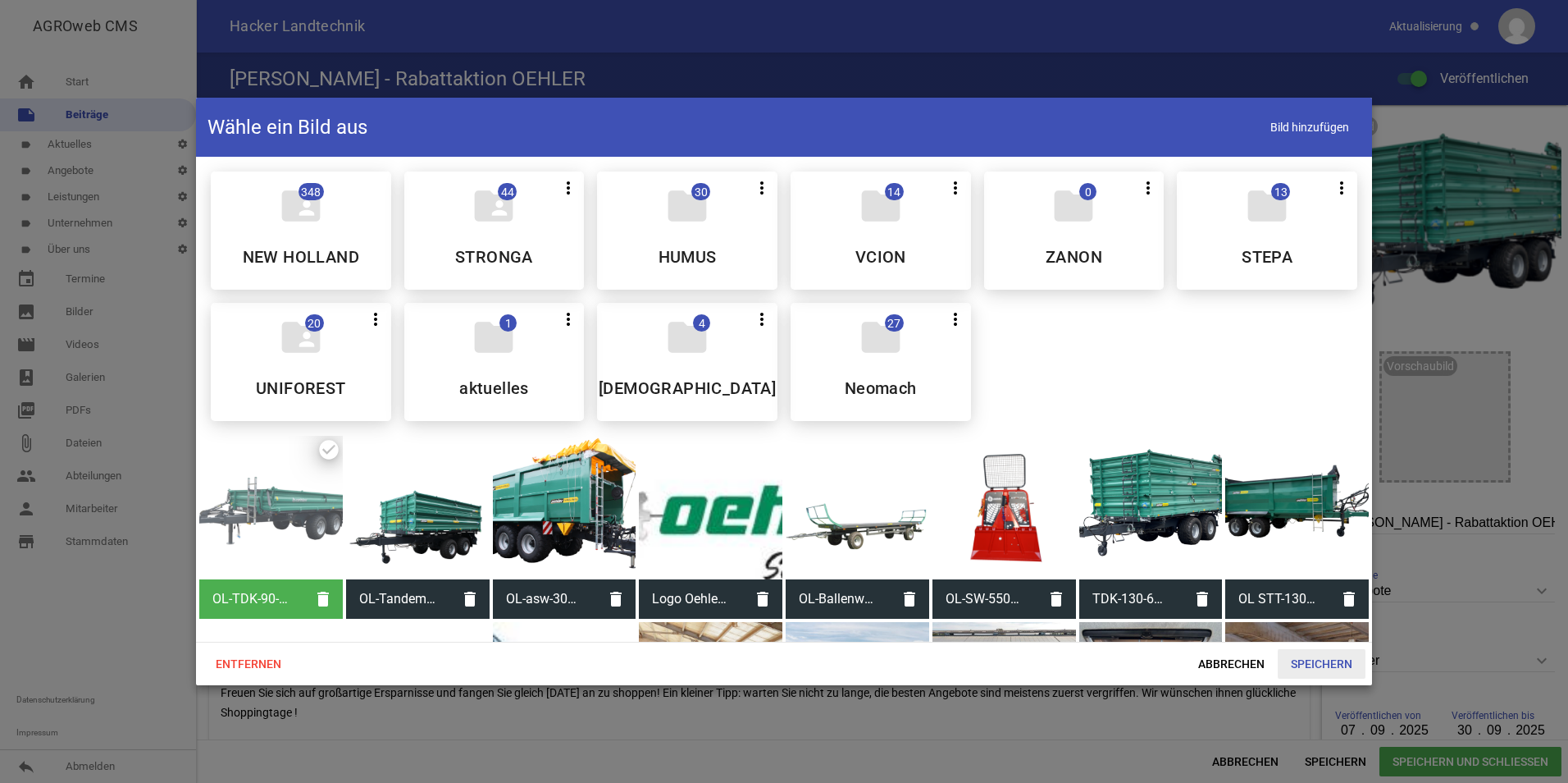
click at [1316, 658] on span "Speichern" at bounding box center [1321, 664] width 88 height 29
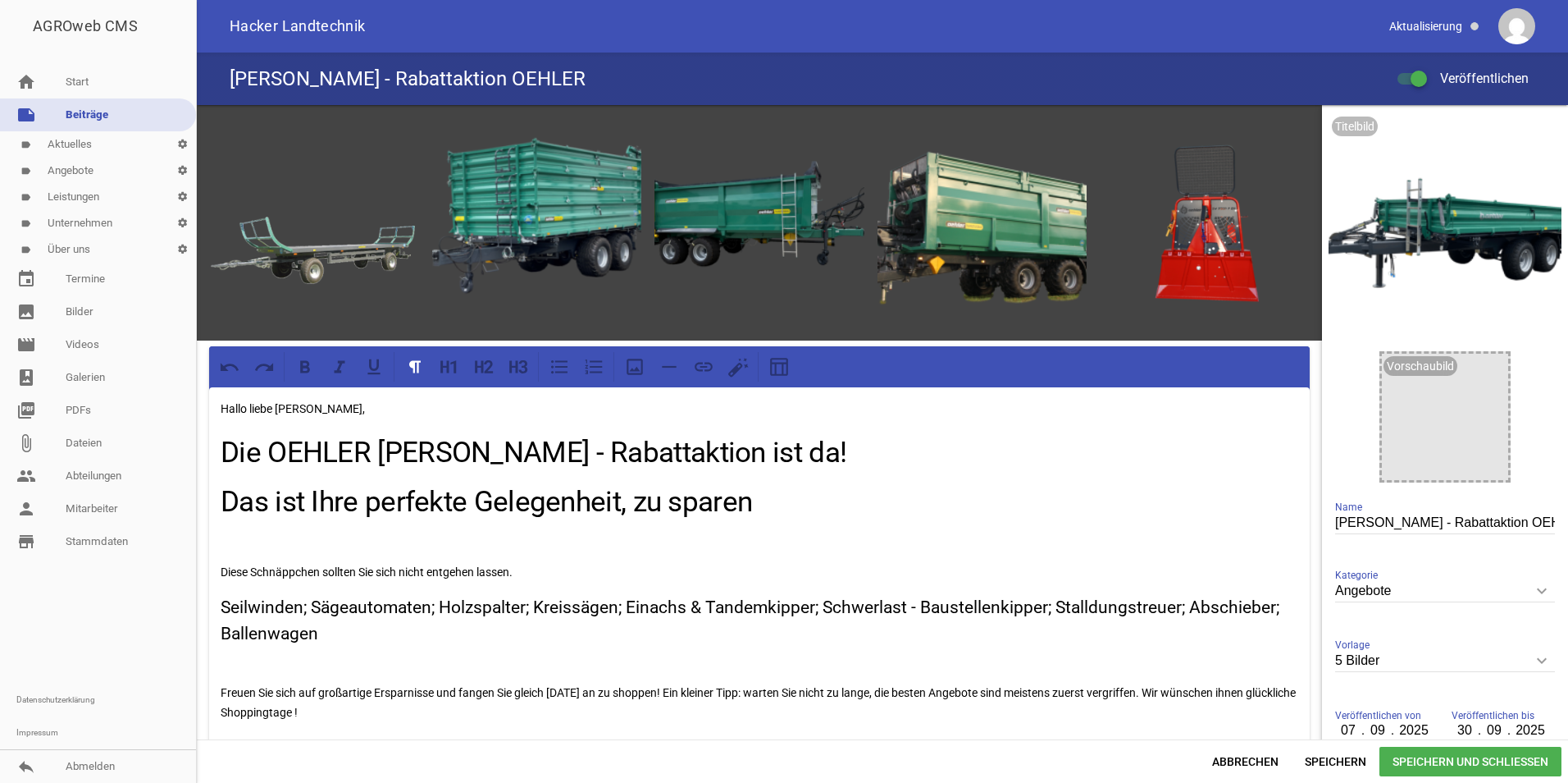
click at [1435, 760] on span "Speichern und Schließen" at bounding box center [1469, 762] width 182 height 29
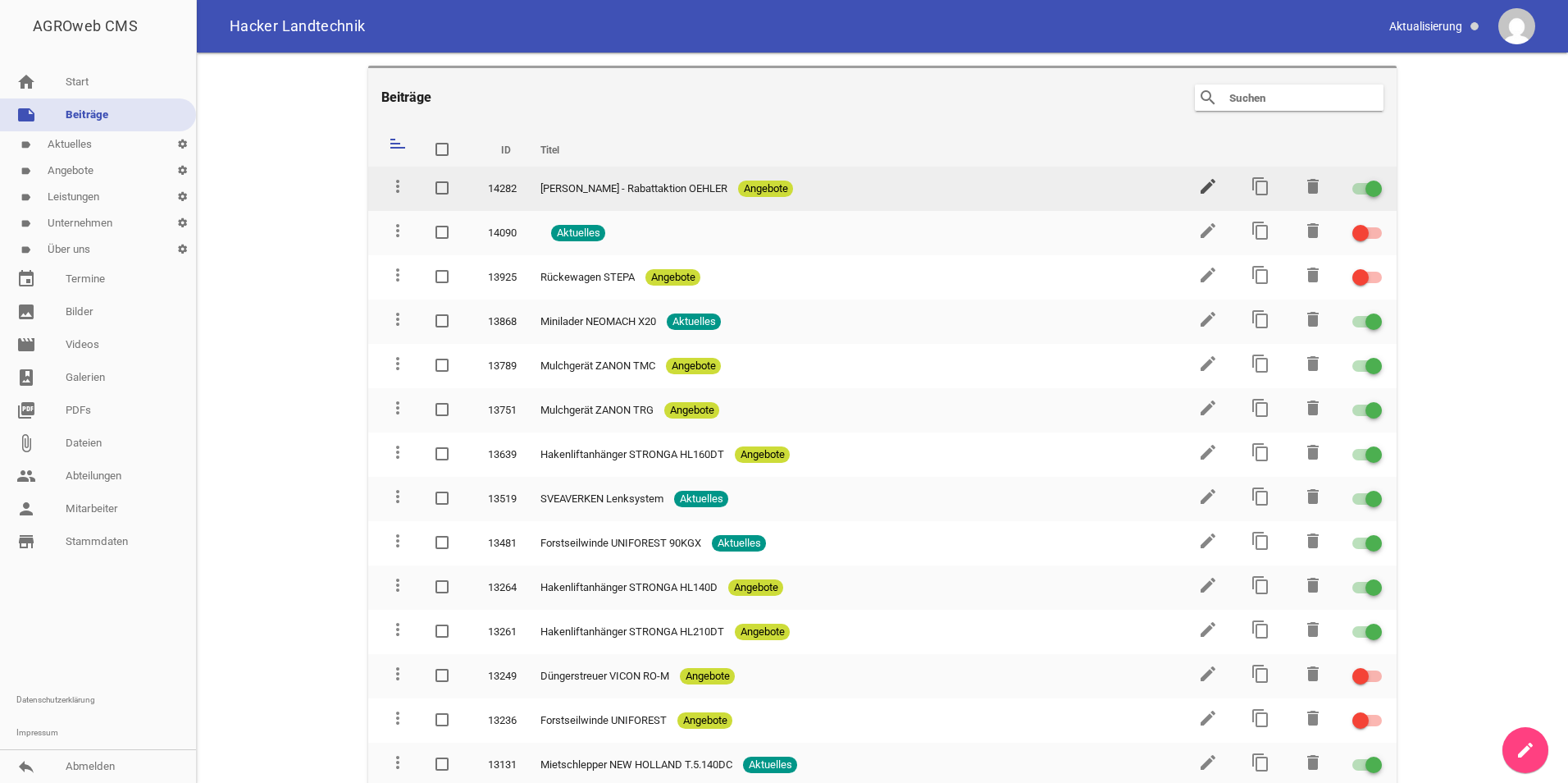
click at [1205, 187] on icon "edit" at bounding box center [1208, 186] width 20 height 20
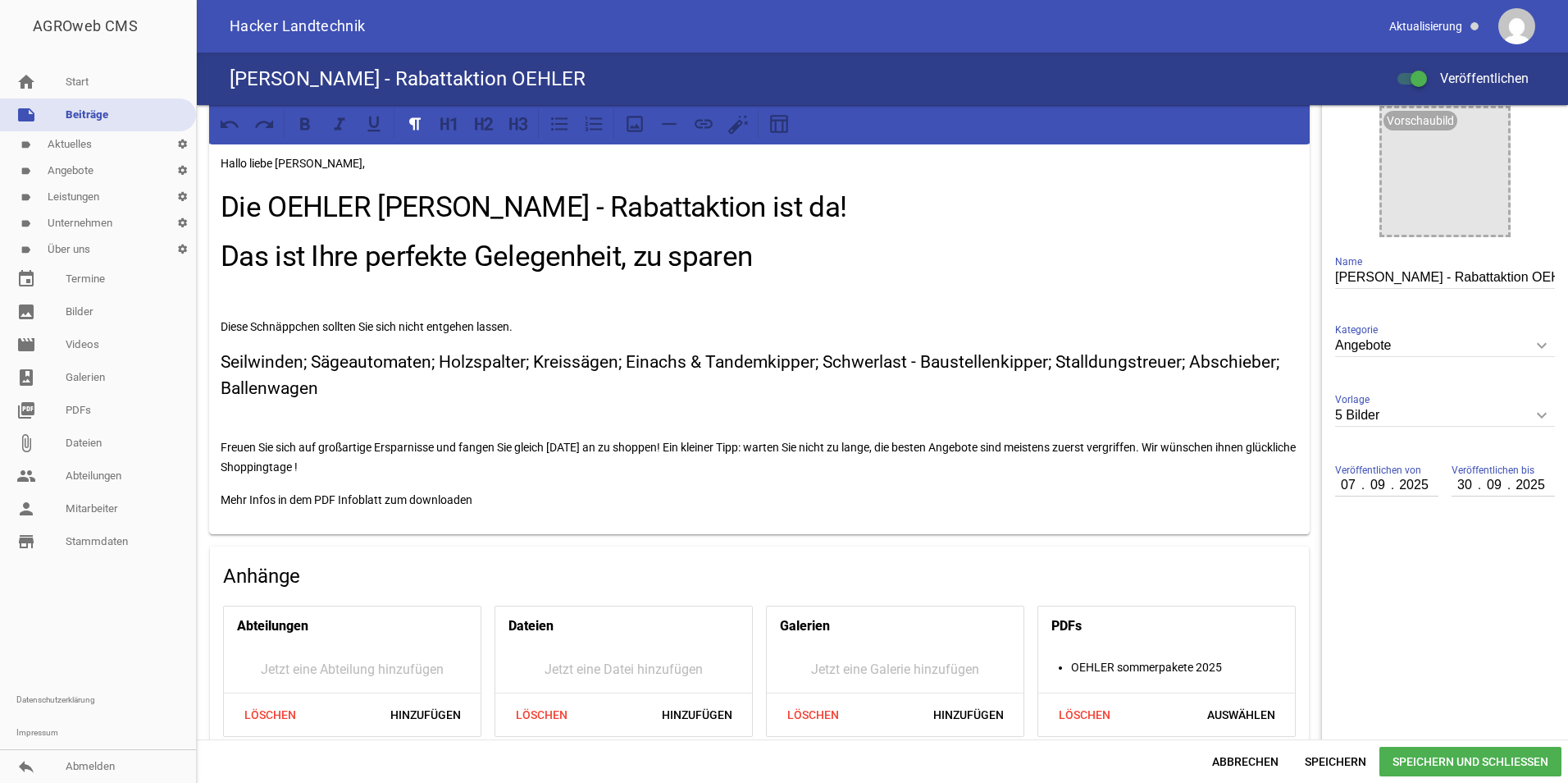
scroll to position [246, 0]
click at [1528, 420] on icon "keyboard_arrow_down" at bounding box center [1541, 414] width 26 height 26
click at [1526, 420] on input "5 Bilder" at bounding box center [1444, 414] width 220 height 22
click at [1533, 419] on icon "keyboard_arrow_down" at bounding box center [1541, 414] width 26 height 26
click at [1533, 419] on input "5 Bilder" at bounding box center [1444, 414] width 220 height 22
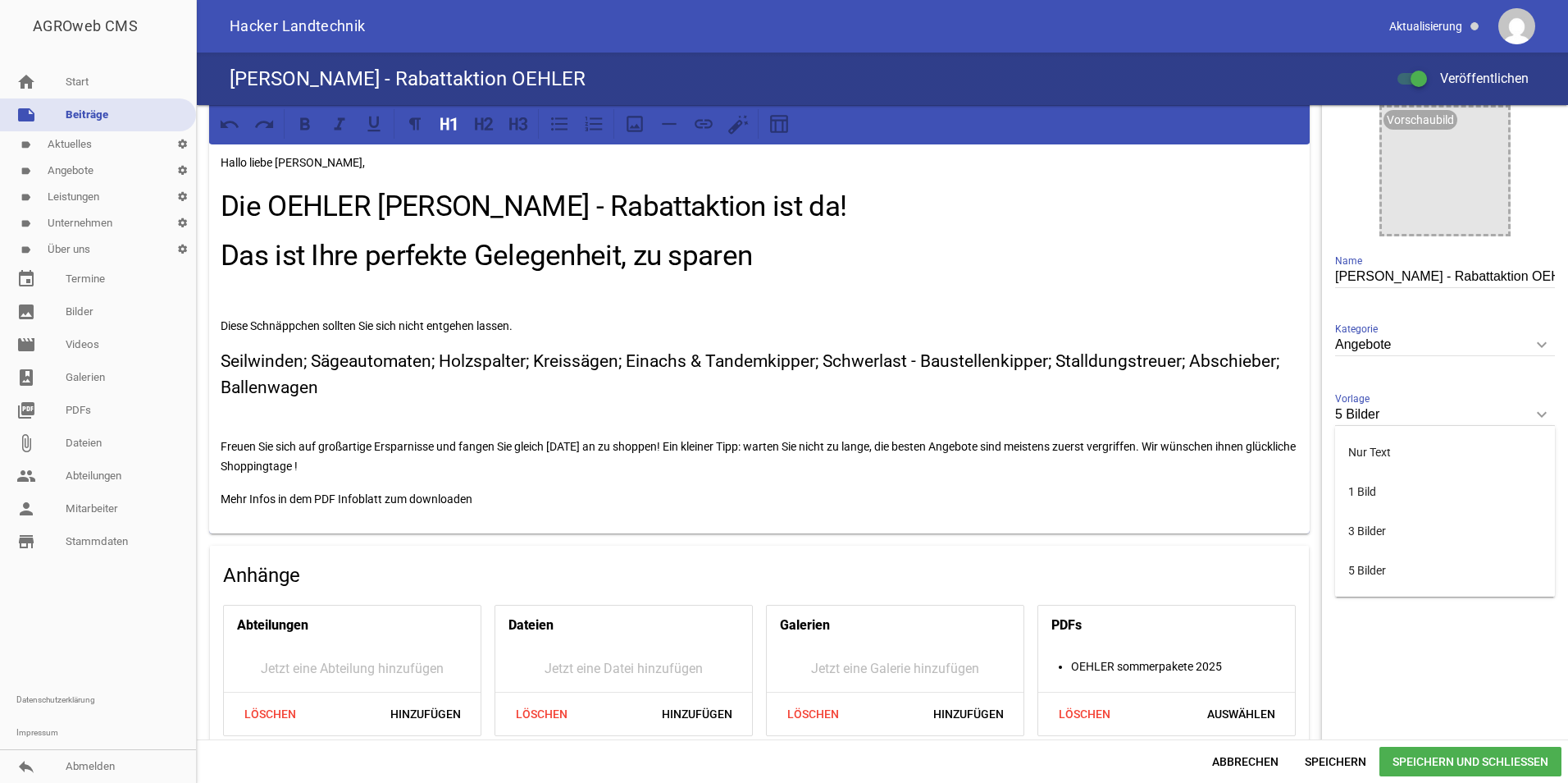
click at [1181, 274] on h1 "Das ist Ihre perfekte Gelegenheit, zu sparen" at bounding box center [759, 256] width 1077 height 44
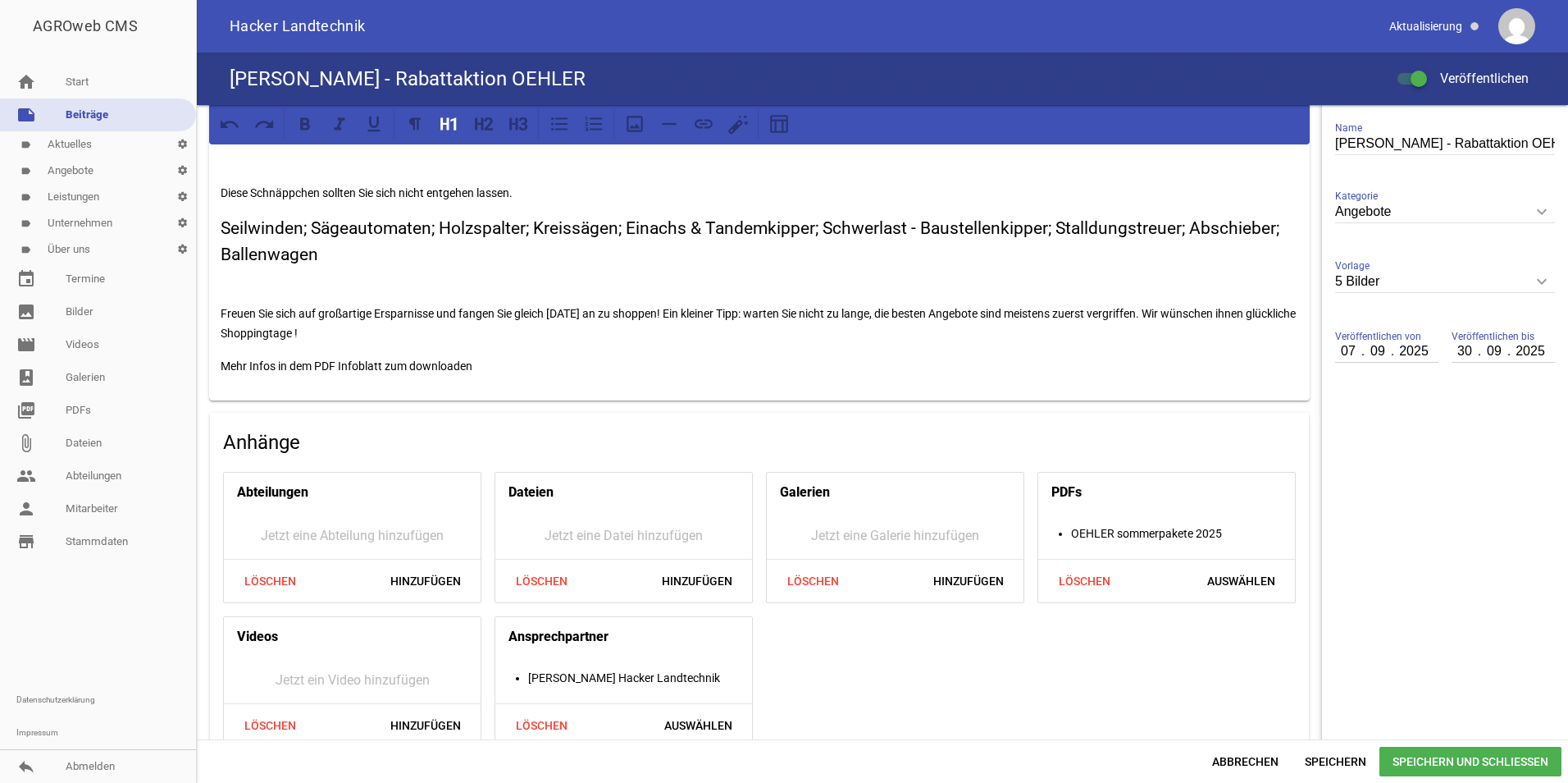
scroll to position [405, 0]
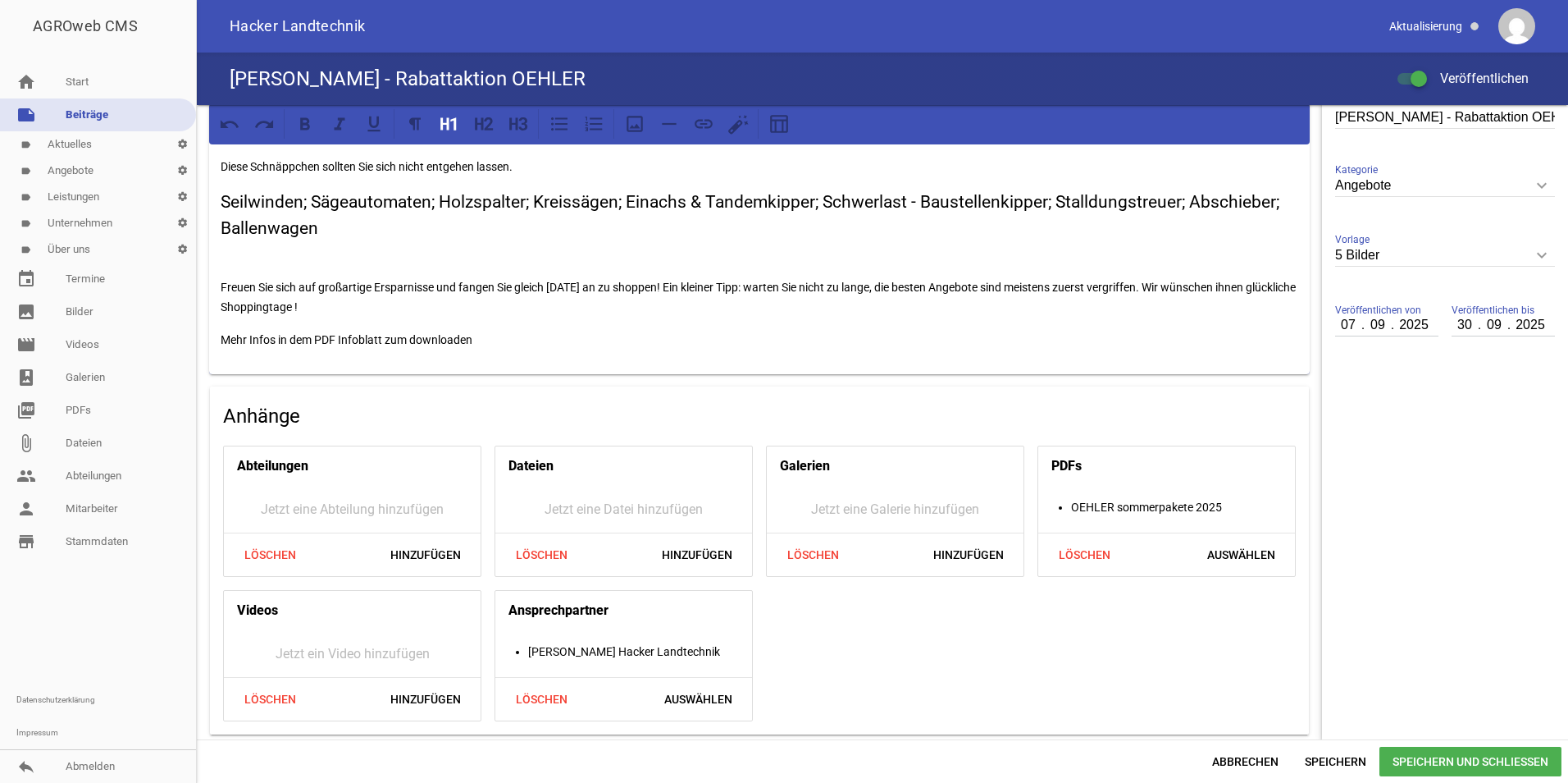
click at [1454, 745] on div "Abbrechen Speichern Speichern und Schließen" at bounding box center [882, 761] width 1371 height 44
click at [1458, 762] on span "Speichern und Schließen" at bounding box center [1469, 762] width 182 height 29
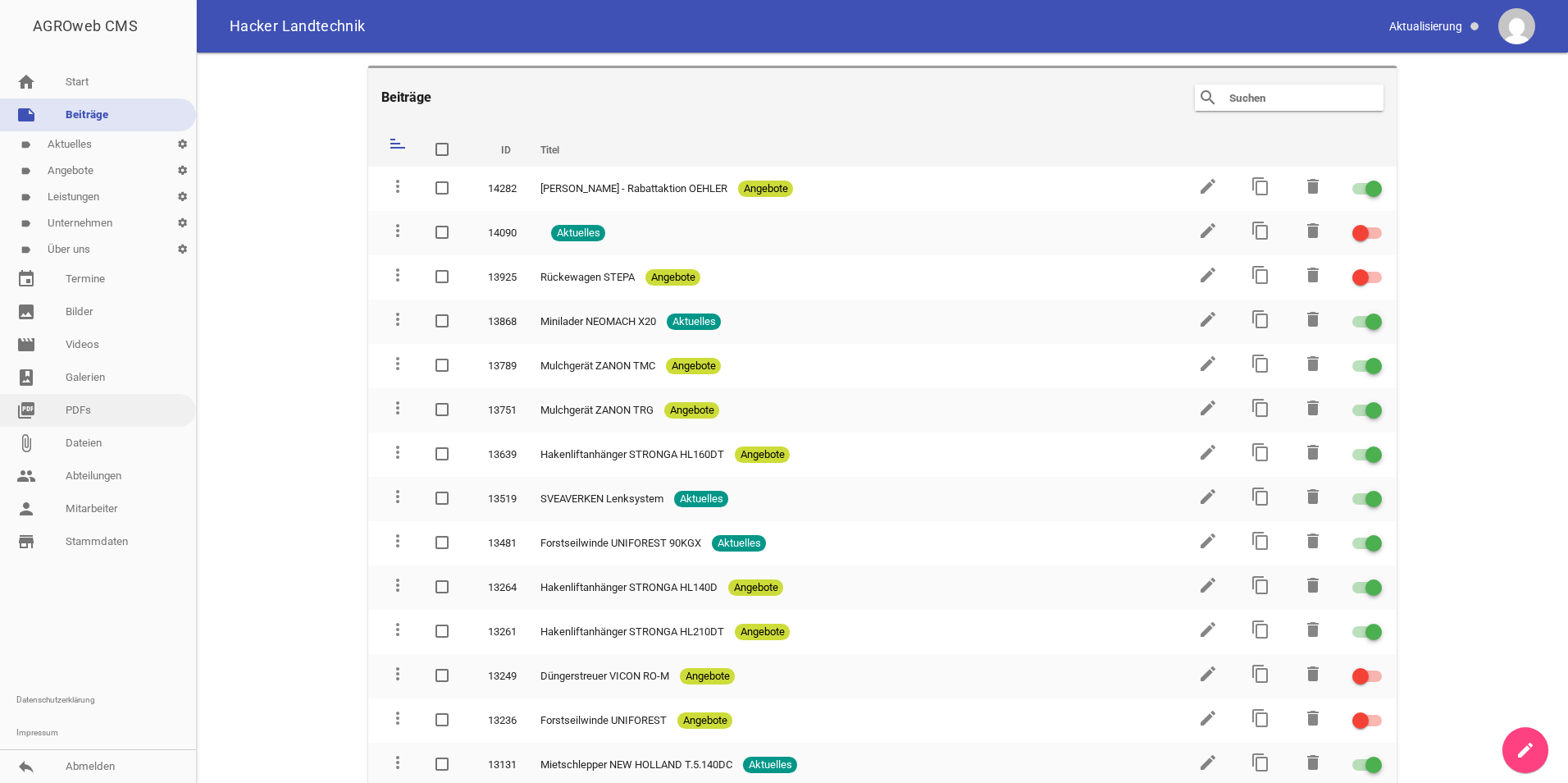
click at [78, 419] on link "picture_as_pdf PDFs" at bounding box center [98, 410] width 196 height 33
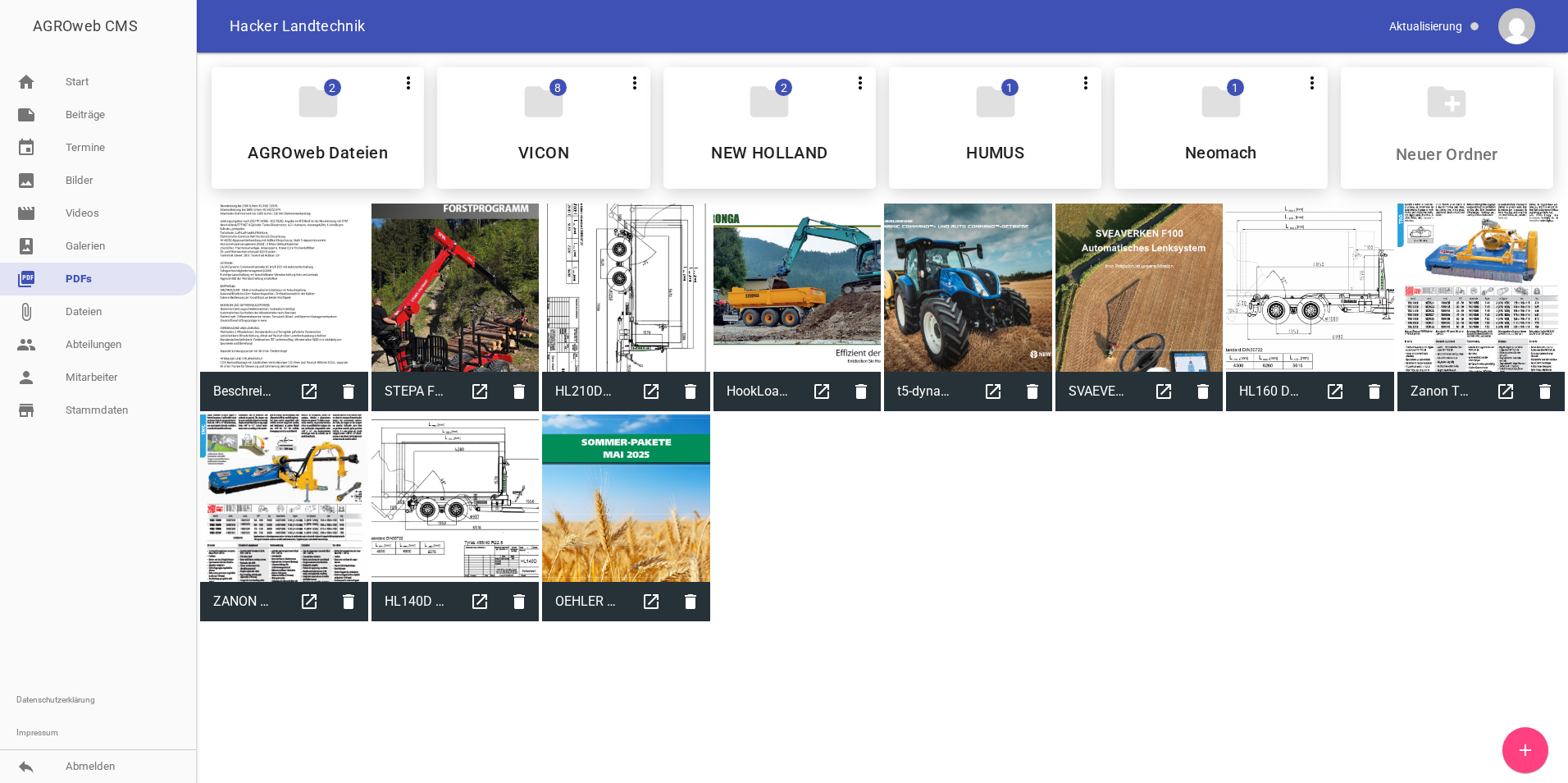
click at [1527, 747] on icon "add" at bounding box center [1525, 750] width 20 height 20
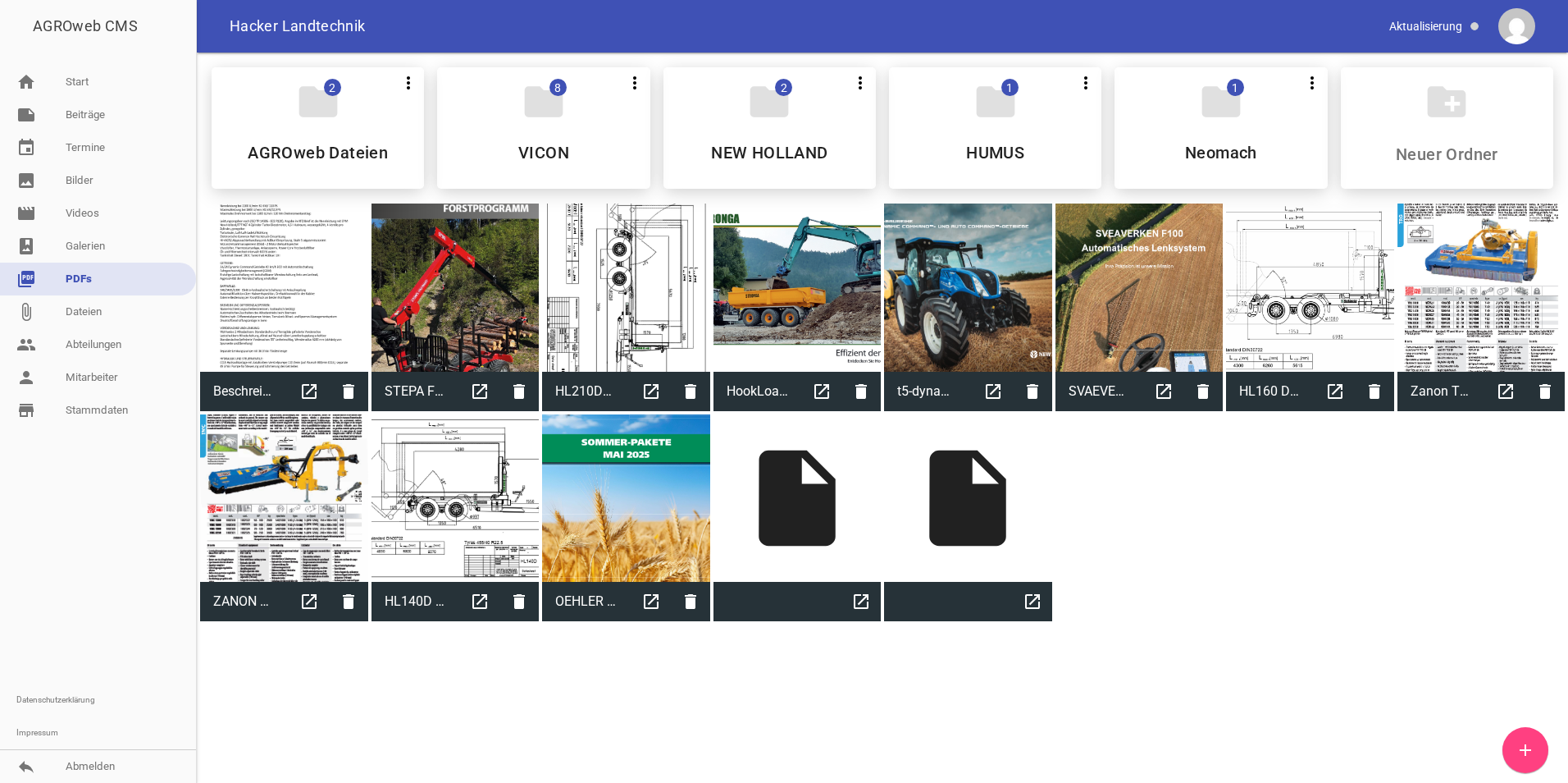
click at [1250, 624] on div "folder 2 more_vert Teilen Bearbeiten Löschen AGROweb Dateien folder 8 more_vert…" at bounding box center [882, 339] width 1371 height 572
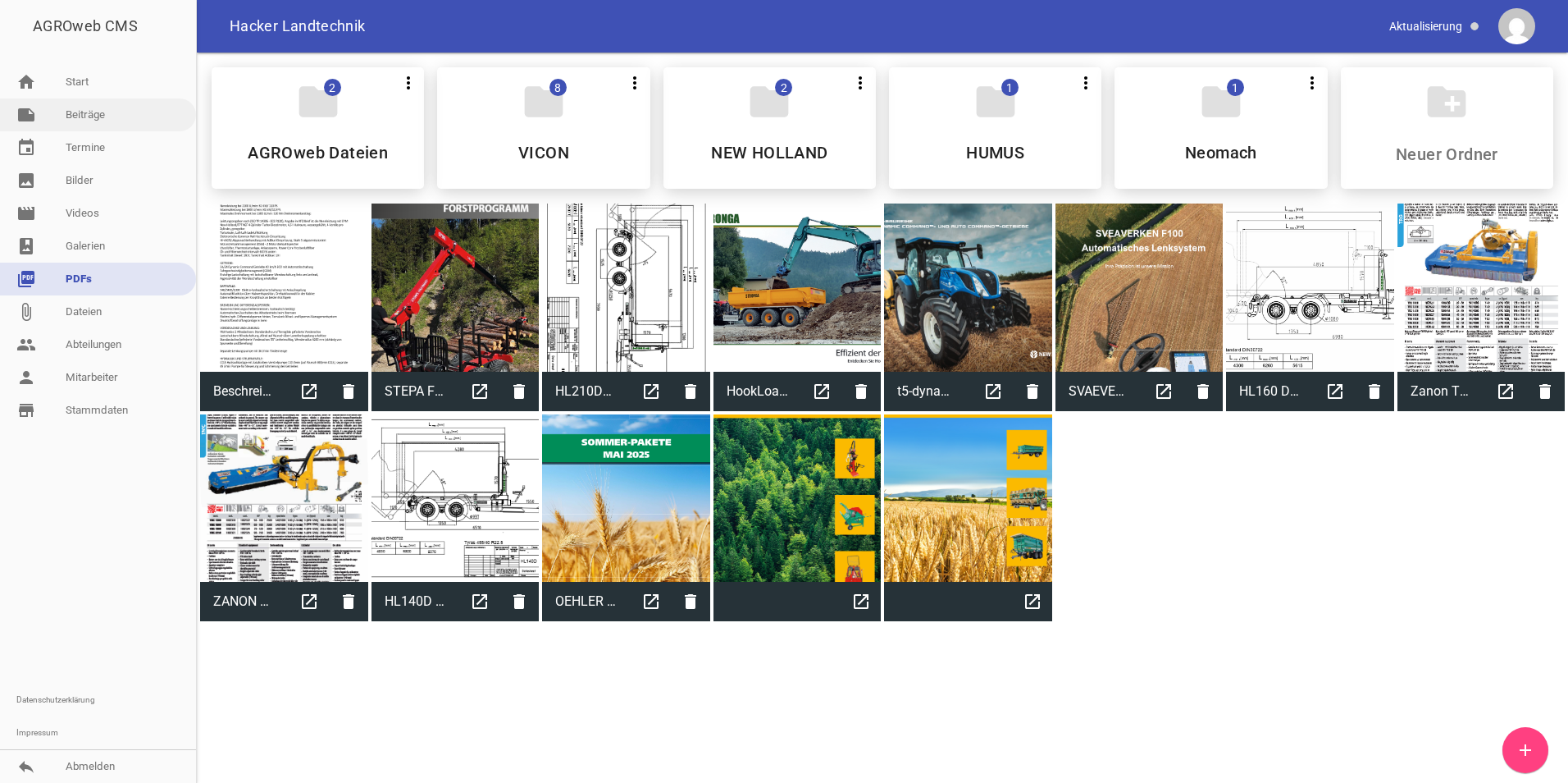
click at [75, 114] on link "note Beiträge" at bounding box center [98, 115] width 196 height 33
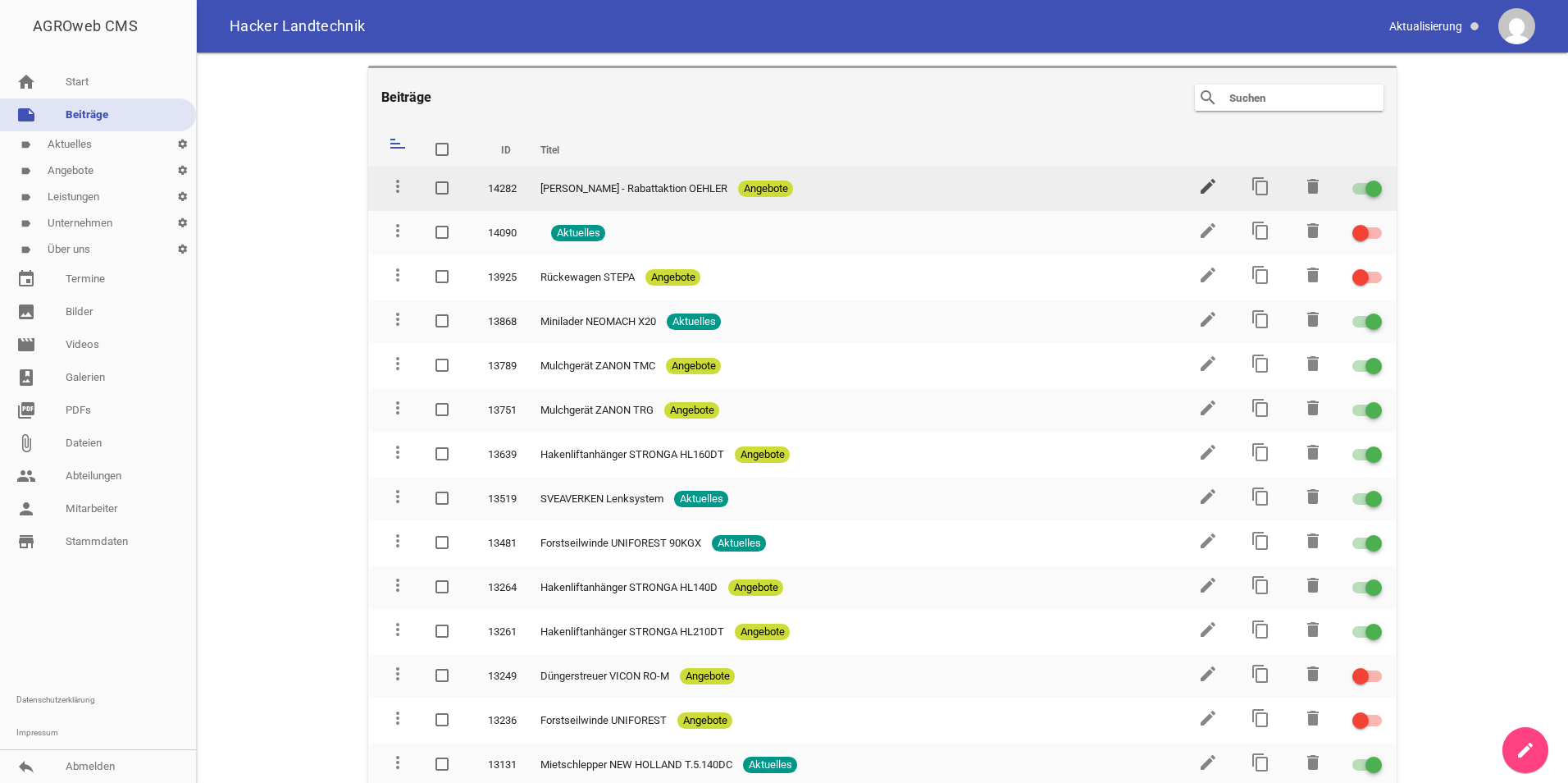
click at [1198, 186] on icon "edit" at bounding box center [1208, 186] width 20 height 20
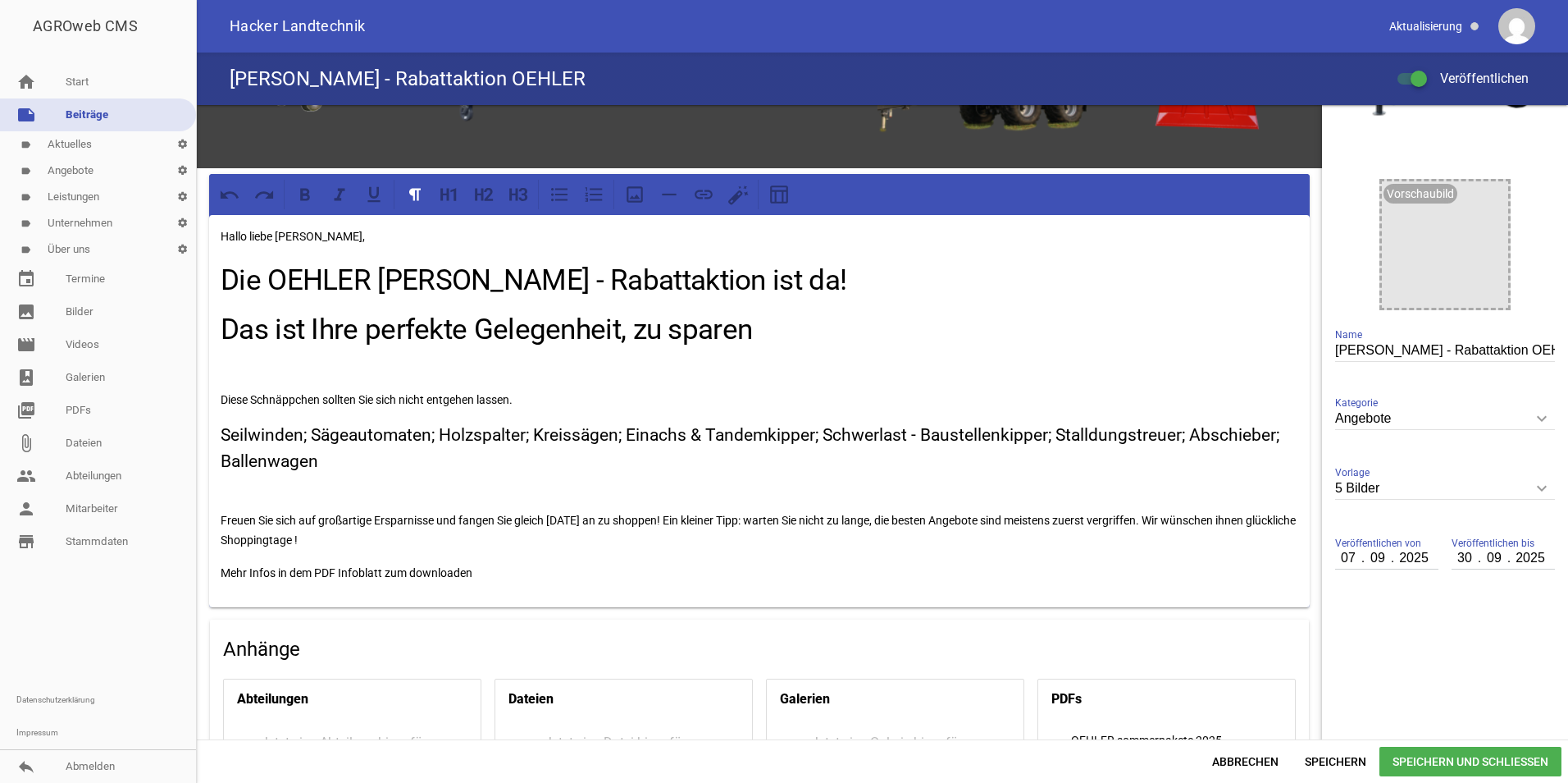
scroll to position [405, 0]
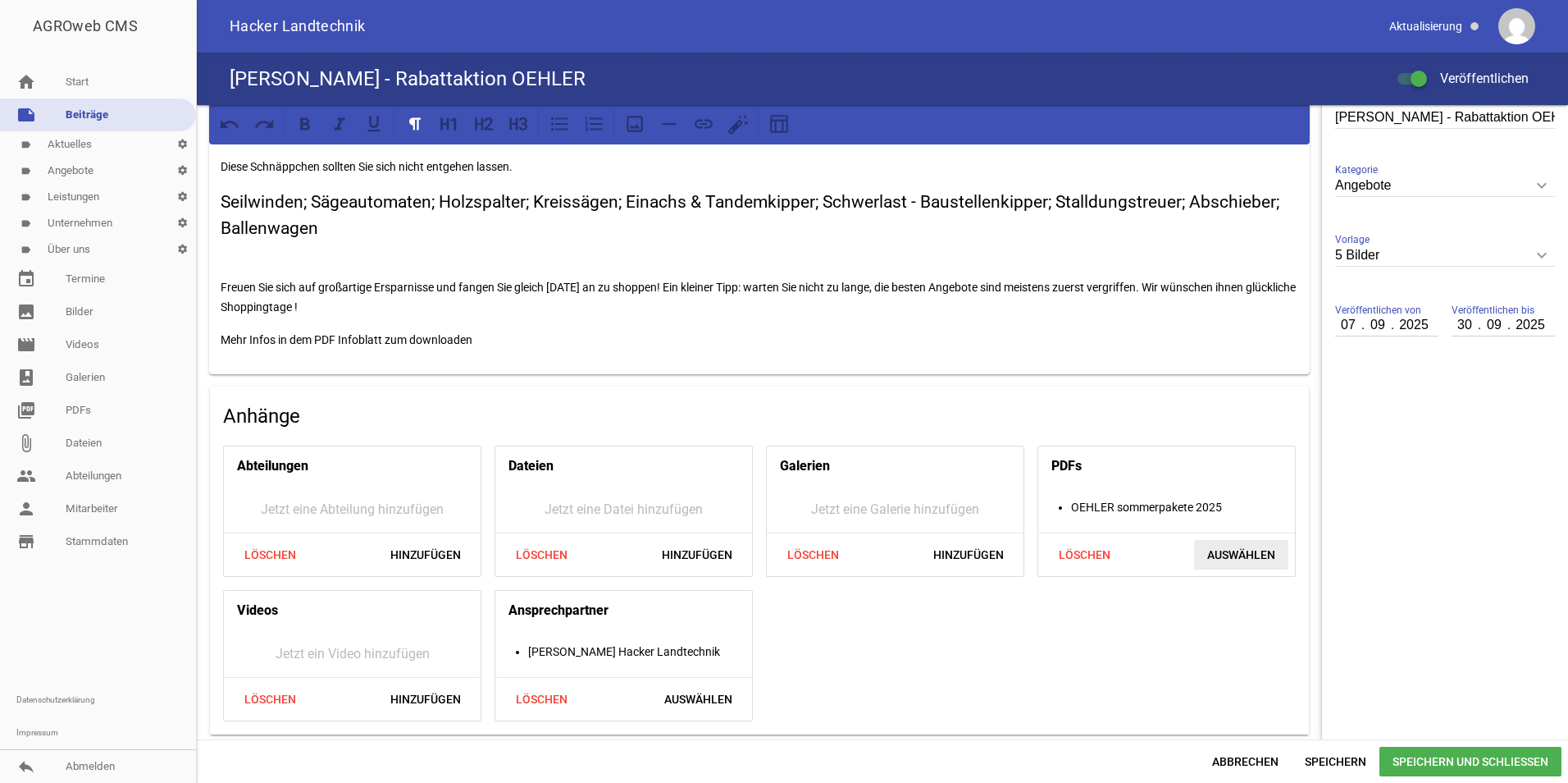
click at [1234, 546] on span "Auswählen" at bounding box center [1240, 555] width 95 height 29
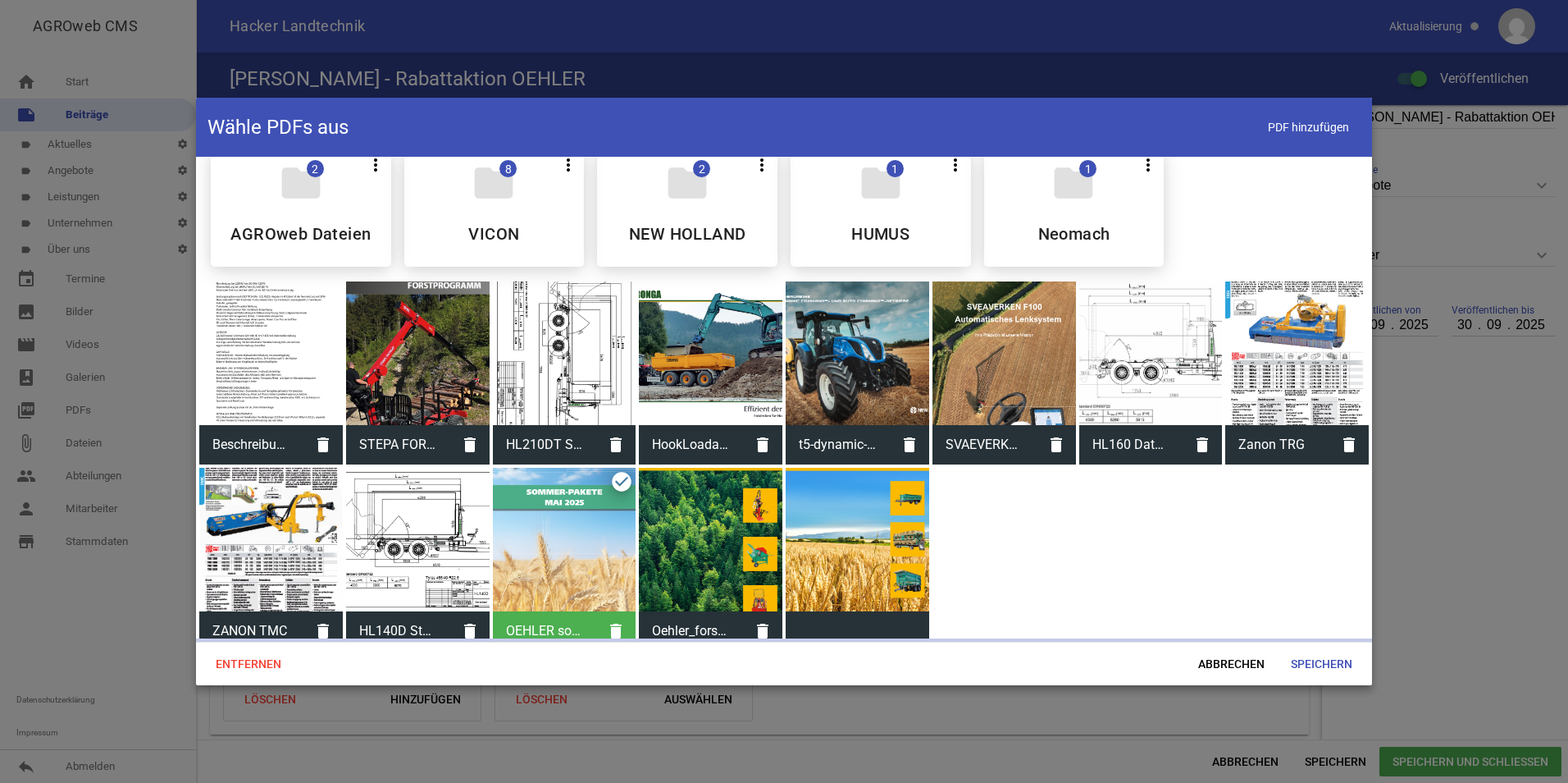
scroll to position [36, 0]
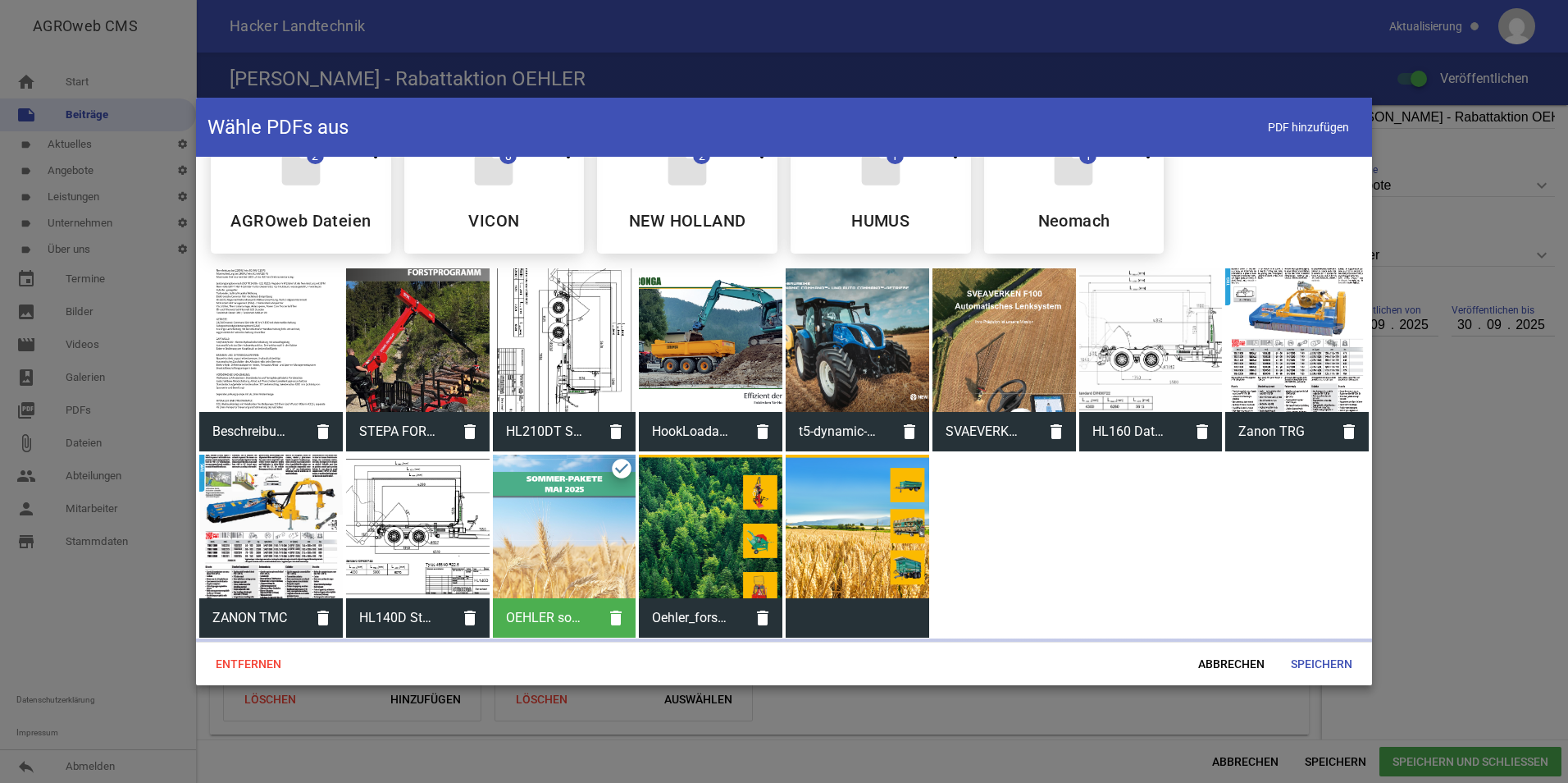
click at [700, 526] on div at bounding box center [710, 526] width 143 height 144
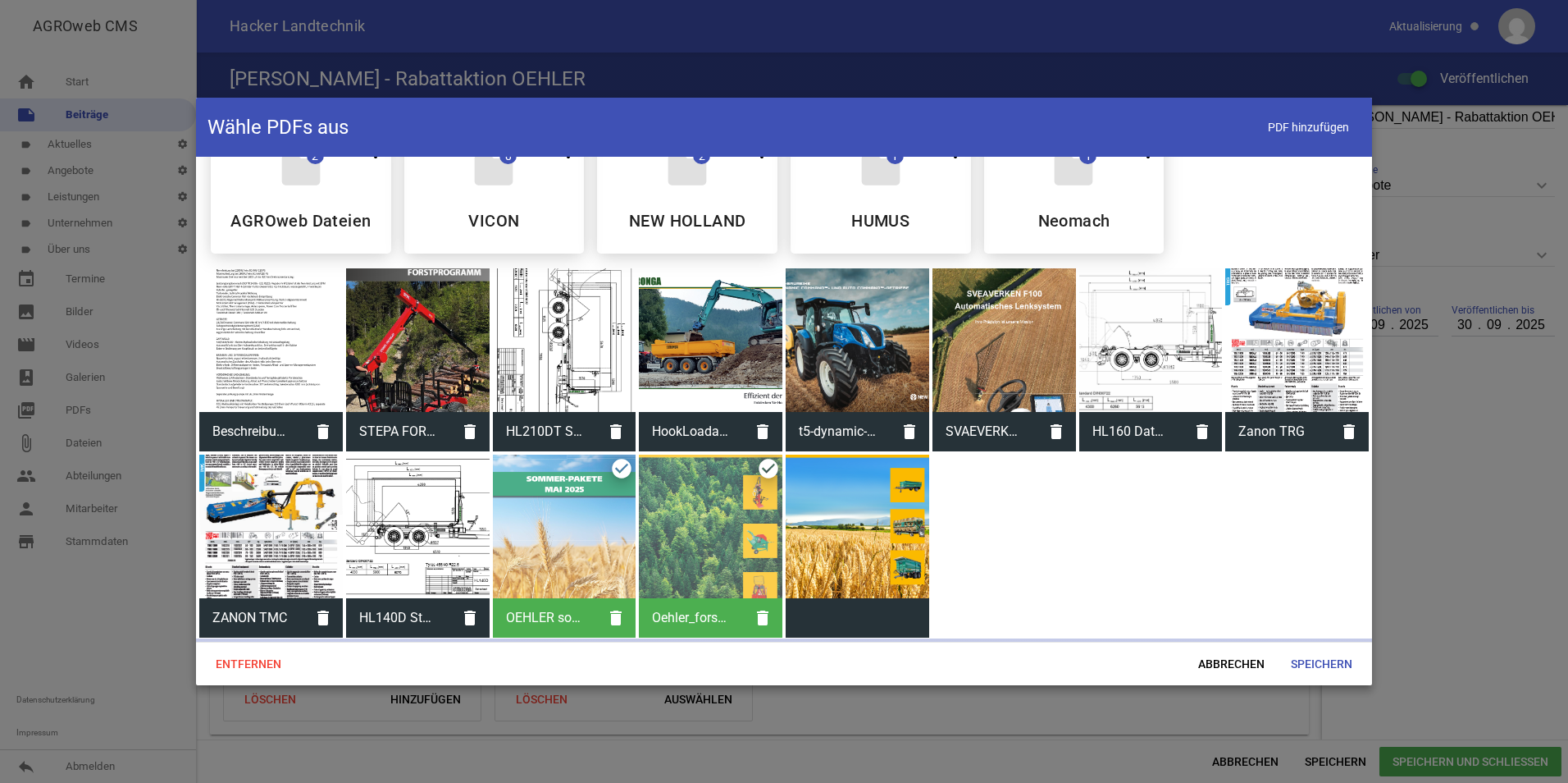
click at [869, 536] on div at bounding box center [857, 526] width 143 height 144
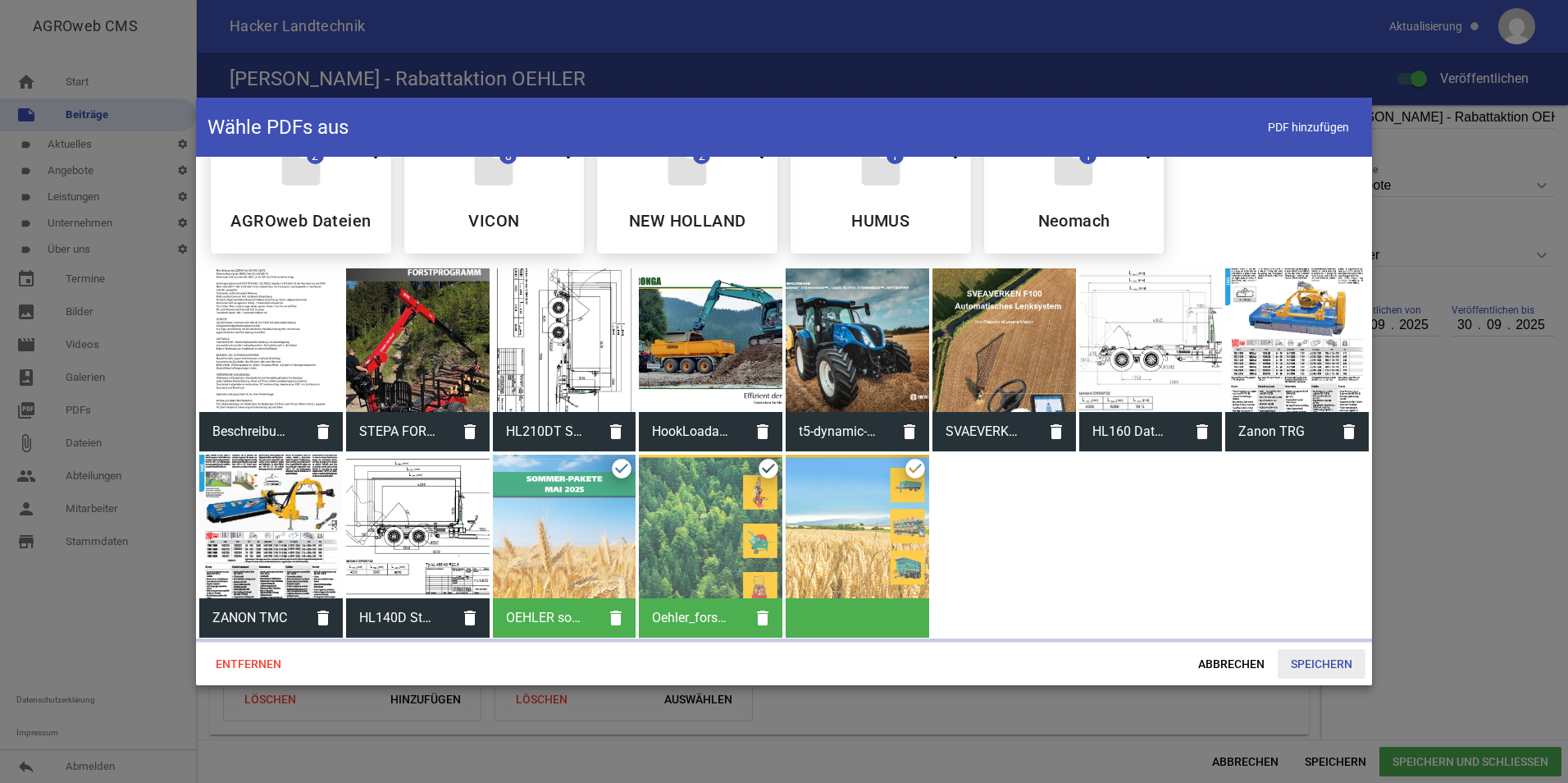
click at [1316, 656] on span "Speichern" at bounding box center [1321, 664] width 88 height 29
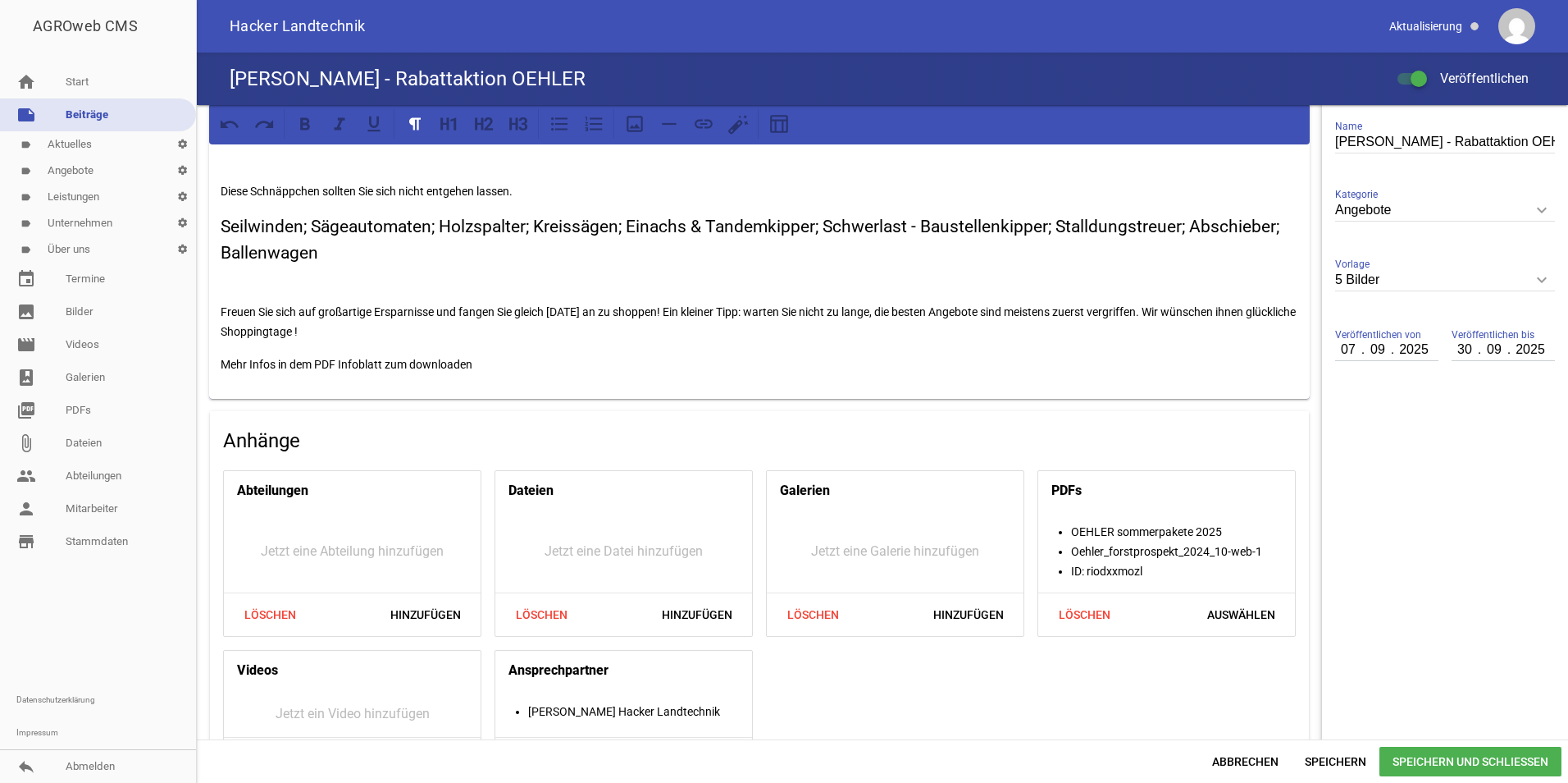
scroll to position [276, 0]
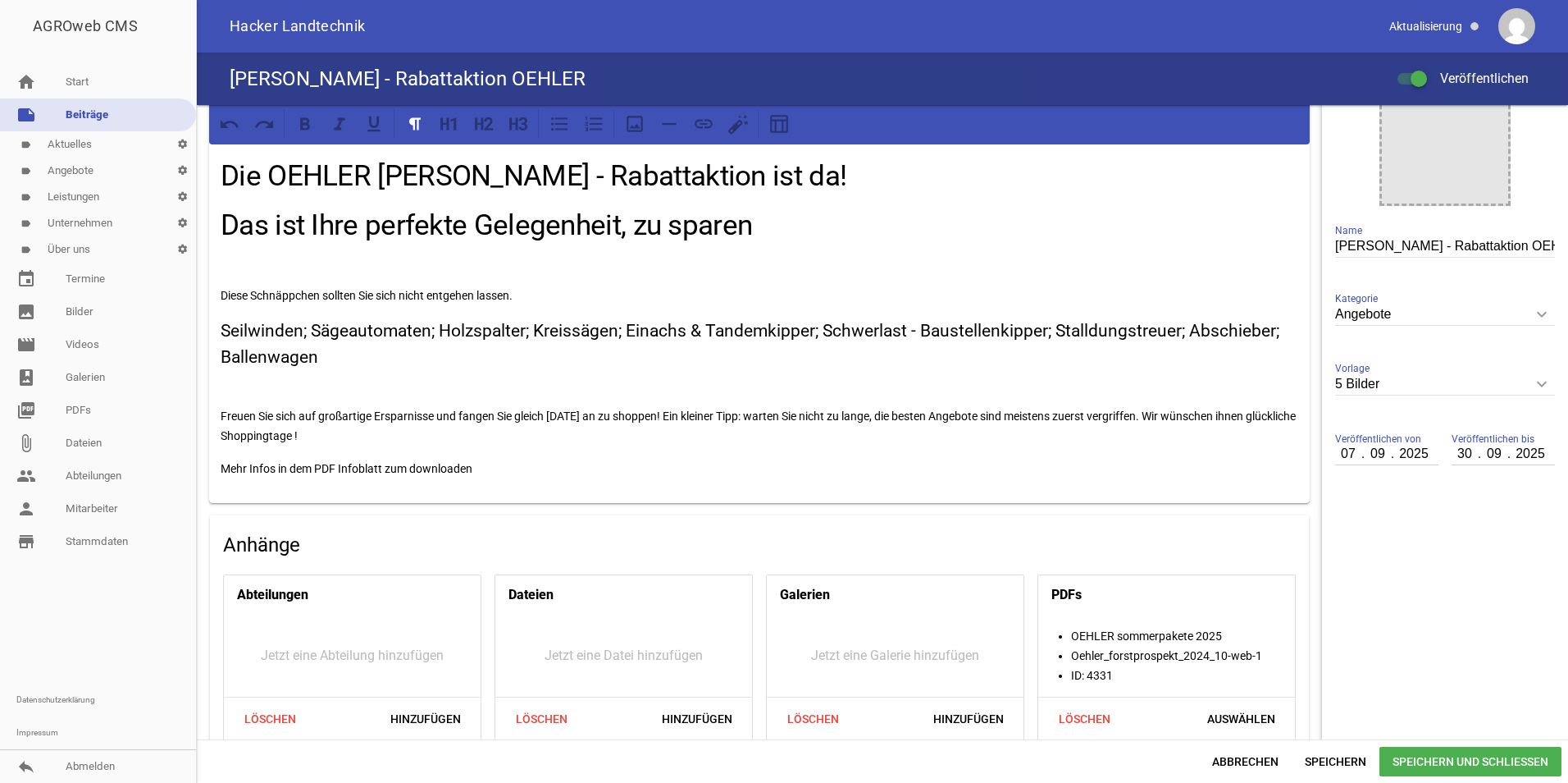
click at [517, 474] on p "Mehr Infos in dem PDF Infoblatt zum downloaden" at bounding box center [759, 469] width 1077 height 20
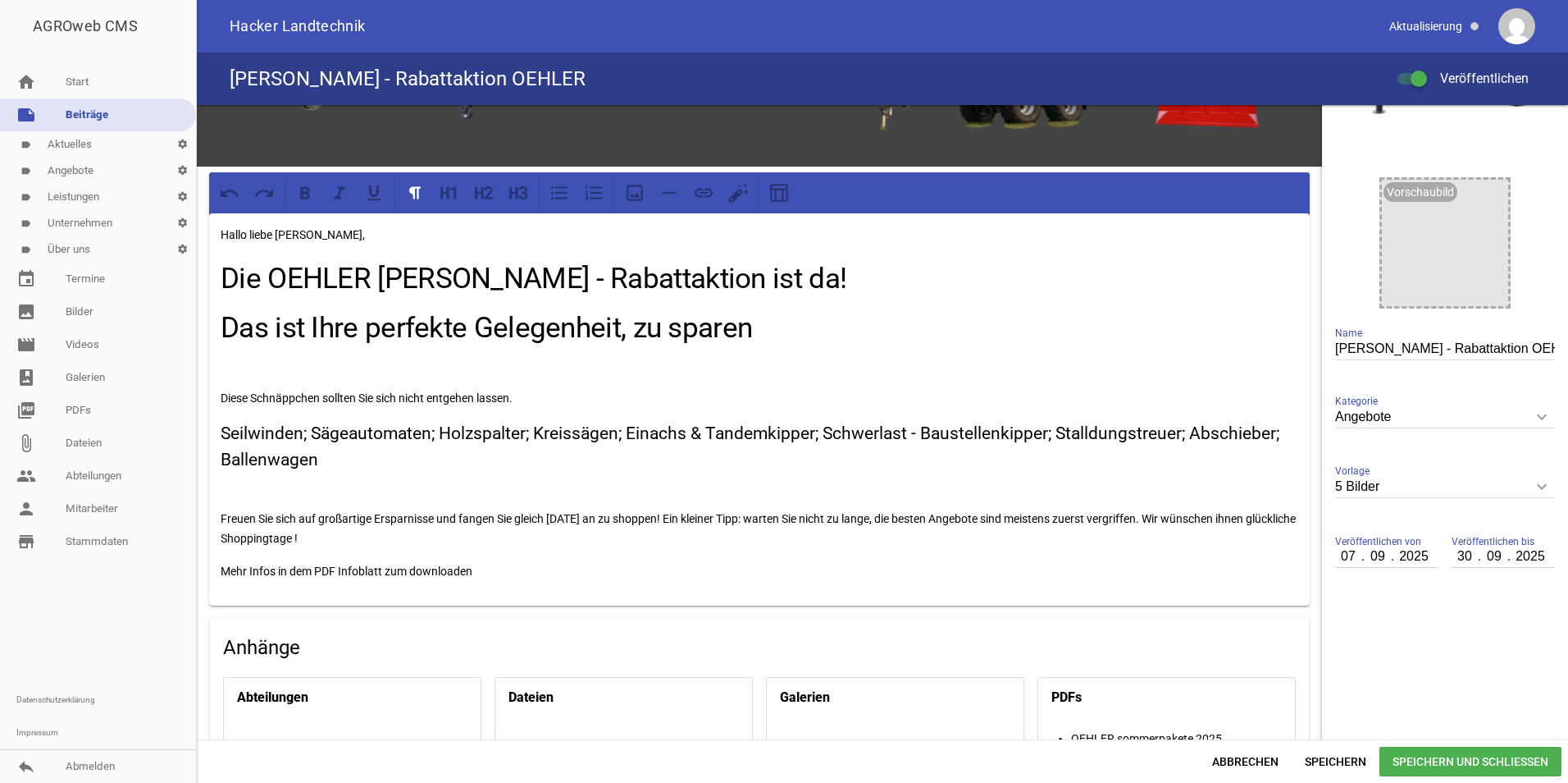
scroll to position [246, 0]
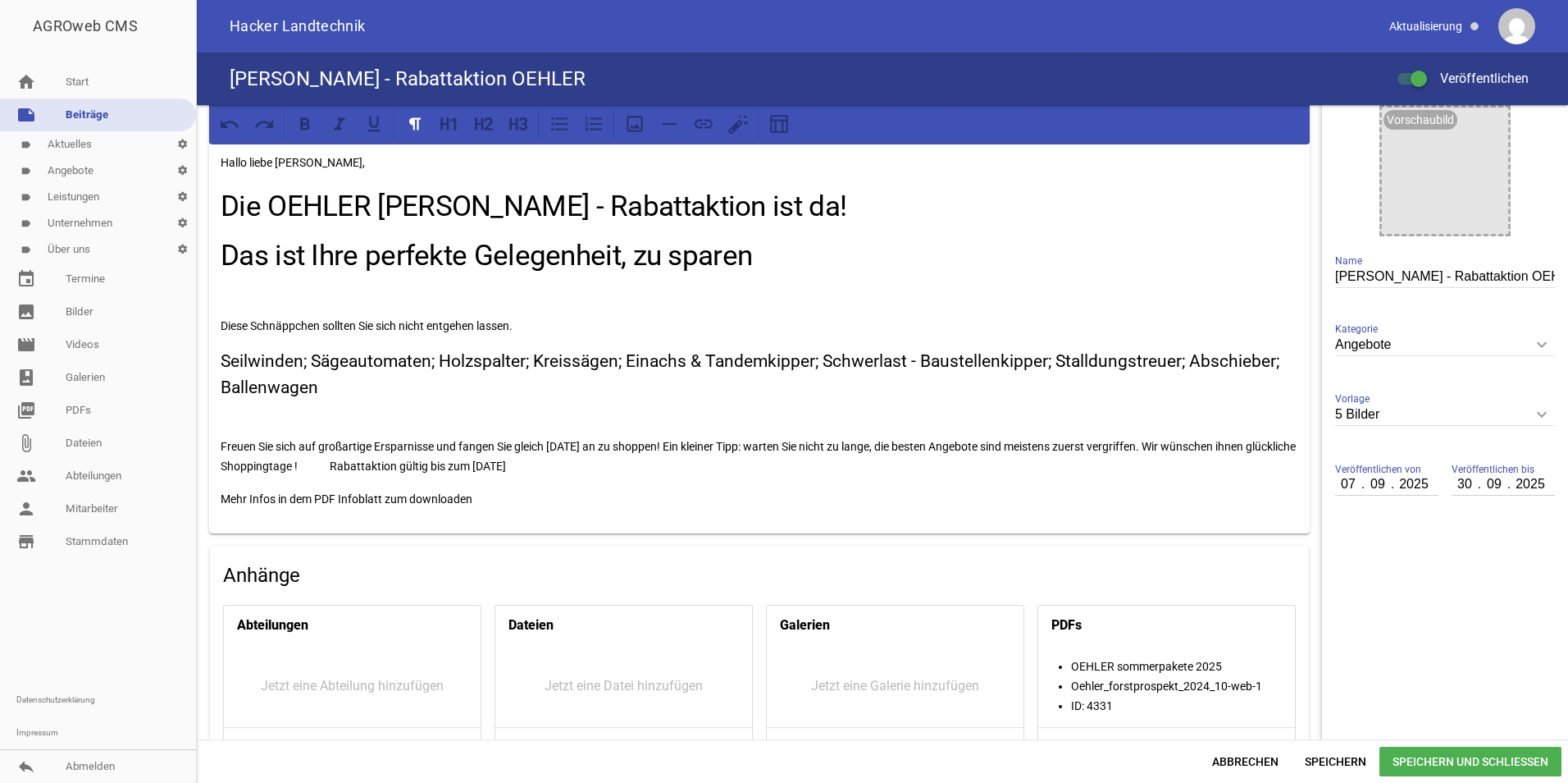
drag, startPoint x: 590, startPoint y: 464, endPoint x: 391, endPoint y: 466, distance: 199.0
click at [391, 466] on p "Freuen Sie sich auf großartige Ersparnisse und fangen Sie gleich [DATE] an zu s…" at bounding box center [759, 456] width 1077 height 39
click at [523, 127] on icon at bounding box center [518, 124] width 21 height 21
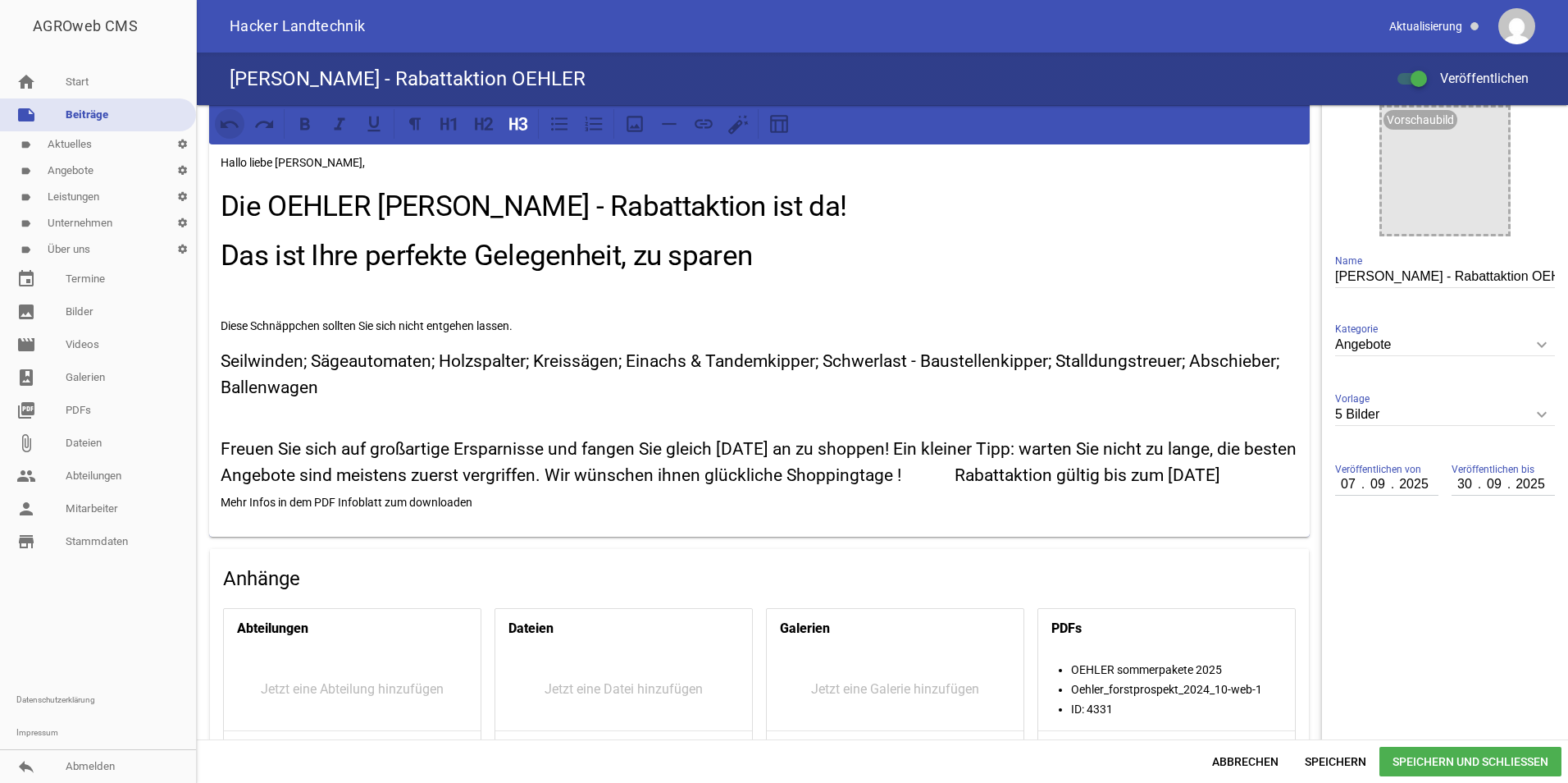
click at [233, 120] on icon at bounding box center [229, 124] width 21 height 21
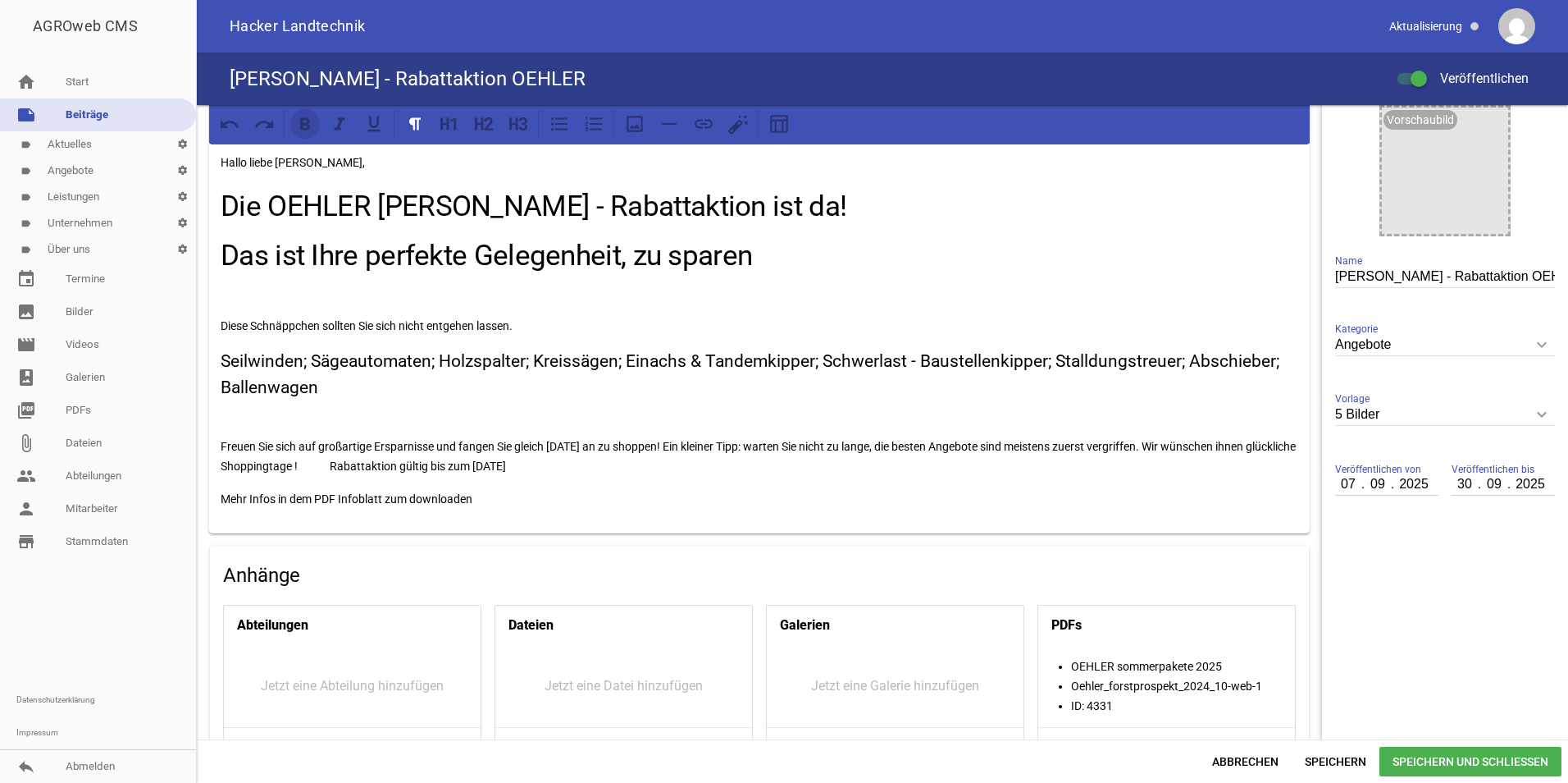
click at [302, 122] on icon at bounding box center [305, 123] width 10 height 13
click at [711, 501] on p "Mehr Infos in dem PDF Infoblatt zum downloaden" at bounding box center [759, 499] width 1077 height 20
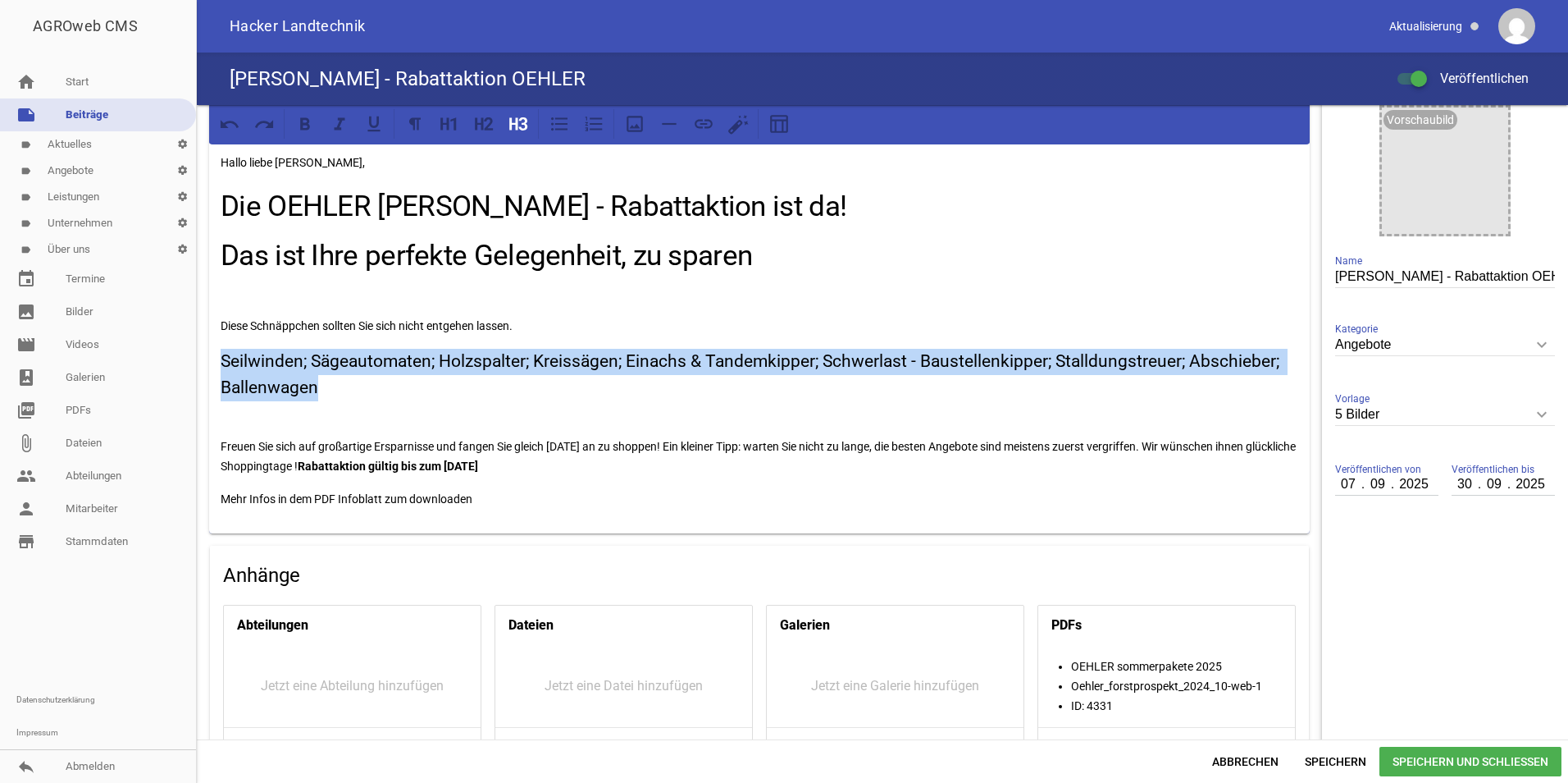
drag, startPoint x: 338, startPoint y: 389, endPoint x: 215, endPoint y: 350, distance: 129.0
click at [215, 350] on div "Hallo liebe [PERSON_NAME], Die OEHLER [PERSON_NAME] - Rabattaktion ist da! Das …" at bounding box center [759, 338] width 1101 height 392
click at [302, 125] on icon at bounding box center [305, 123] width 10 height 13
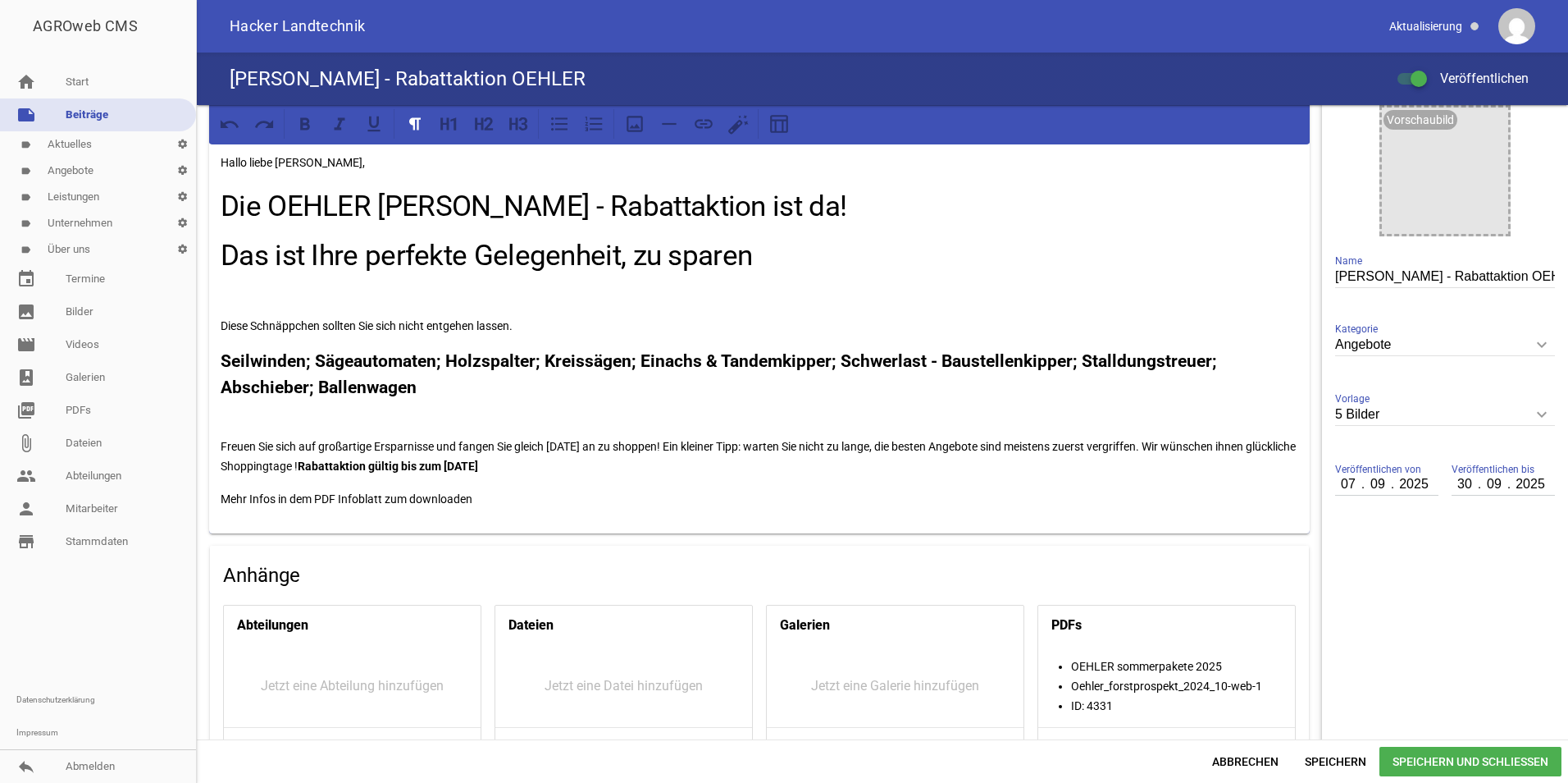
click at [503, 403] on p at bounding box center [759, 413] width 1077 height 20
click at [838, 360] on strong "Seilwinden; Sägeautomaten; Holzspalter; Kreissägen; Einachs & Tandemkipper; Sch…" at bounding box center [720, 374] width 1000 height 46
click at [312, 364] on strong "Seilwinden; Sägeautomaten; Holzspalter; Kreissägen; Einachs & Tandemkipper; Sch…" at bounding box center [720, 374] width 1000 height 46
click at [454, 357] on strong "Seilwinden; Sägeautomaten; Holzspalter; Kreissägen; Einachs & Tandemkipper; Sch…" at bounding box center [722, 374] width 1004 height 46
click at [546, 357] on strong "Seilwinden; Sägeautomaten; Holzspalter; Kreissägen; Einachs & Tandemkipper; Sch…" at bounding box center [725, 374] width 1009 height 46
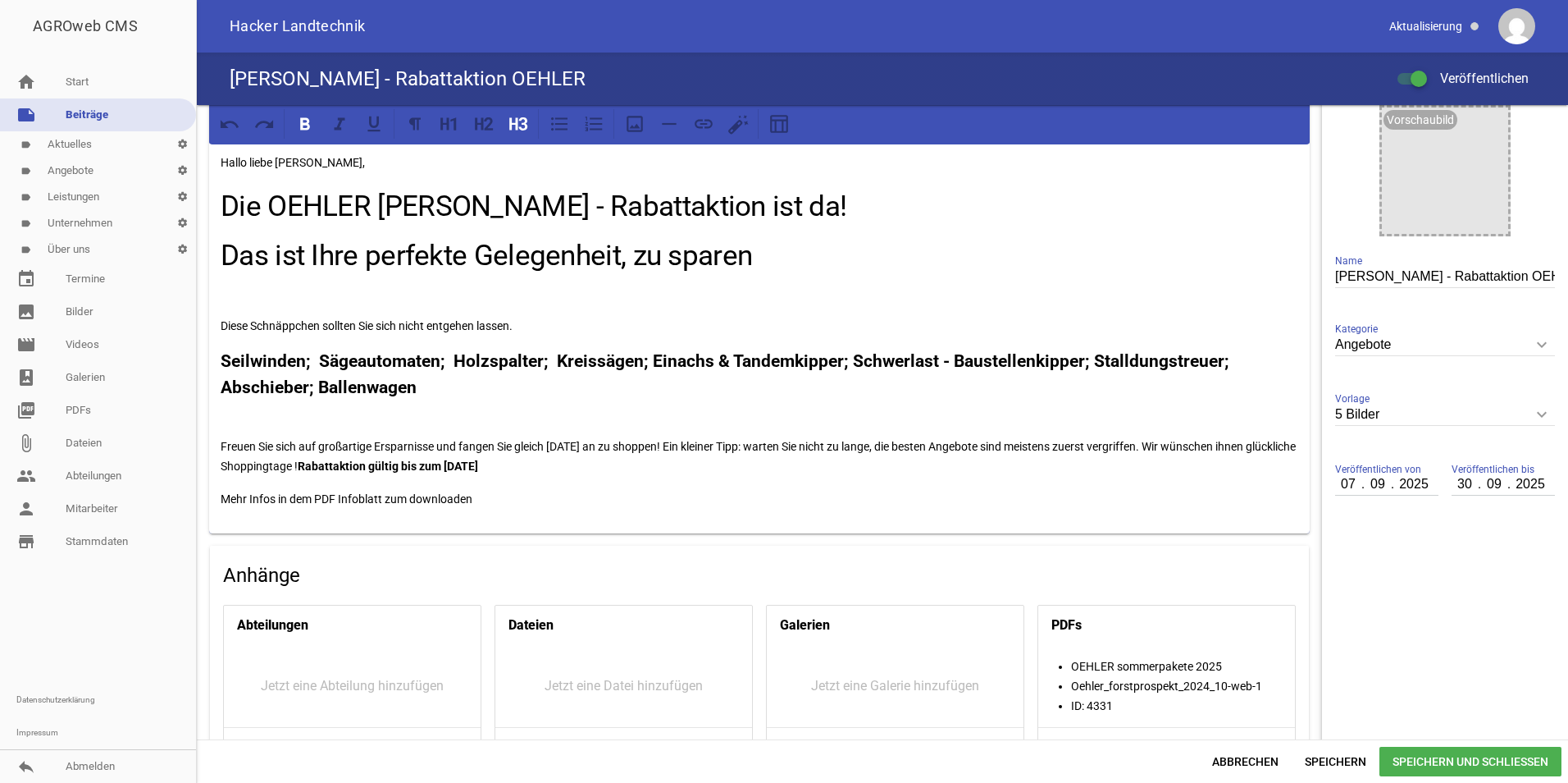
click at [656, 358] on strong "Seilwinden; Sägeautomaten; Holzspalter; Kreissägen; Einachs & Tandemkipper; Sch…" at bounding box center [727, 374] width 1013 height 46
click at [311, 392] on strong "Seilwinden; Sägeautomaten; Holzspalter; Kreissägen; Einachs & Tandemkipper; Sch…" at bounding box center [733, 374] width 1025 height 46
click at [1388, 752] on span "Speichern und Schließen" at bounding box center [1469, 762] width 182 height 29
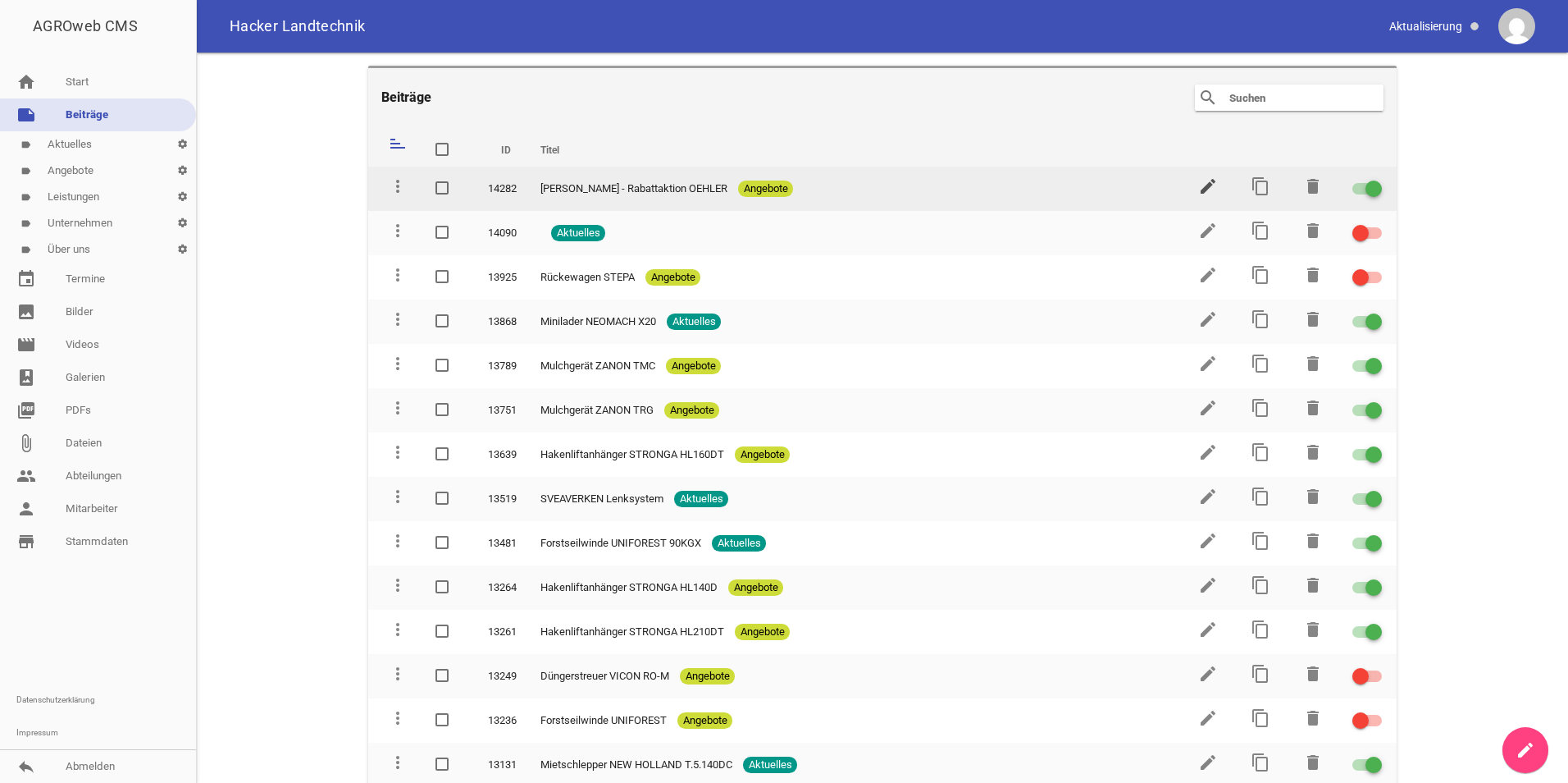
click at [1198, 177] on icon "edit" at bounding box center [1208, 186] width 20 height 20
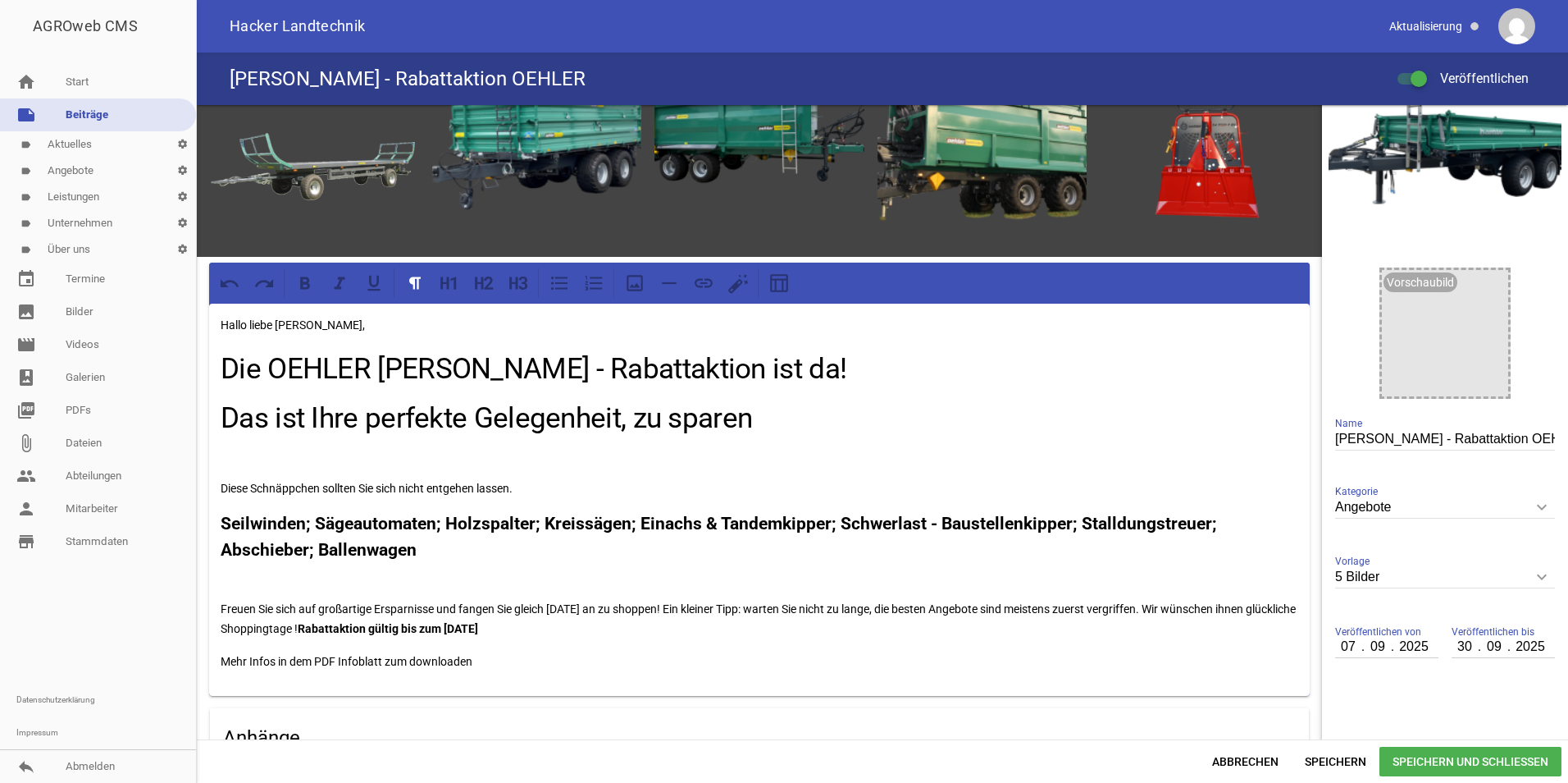
scroll to position [164, 0]
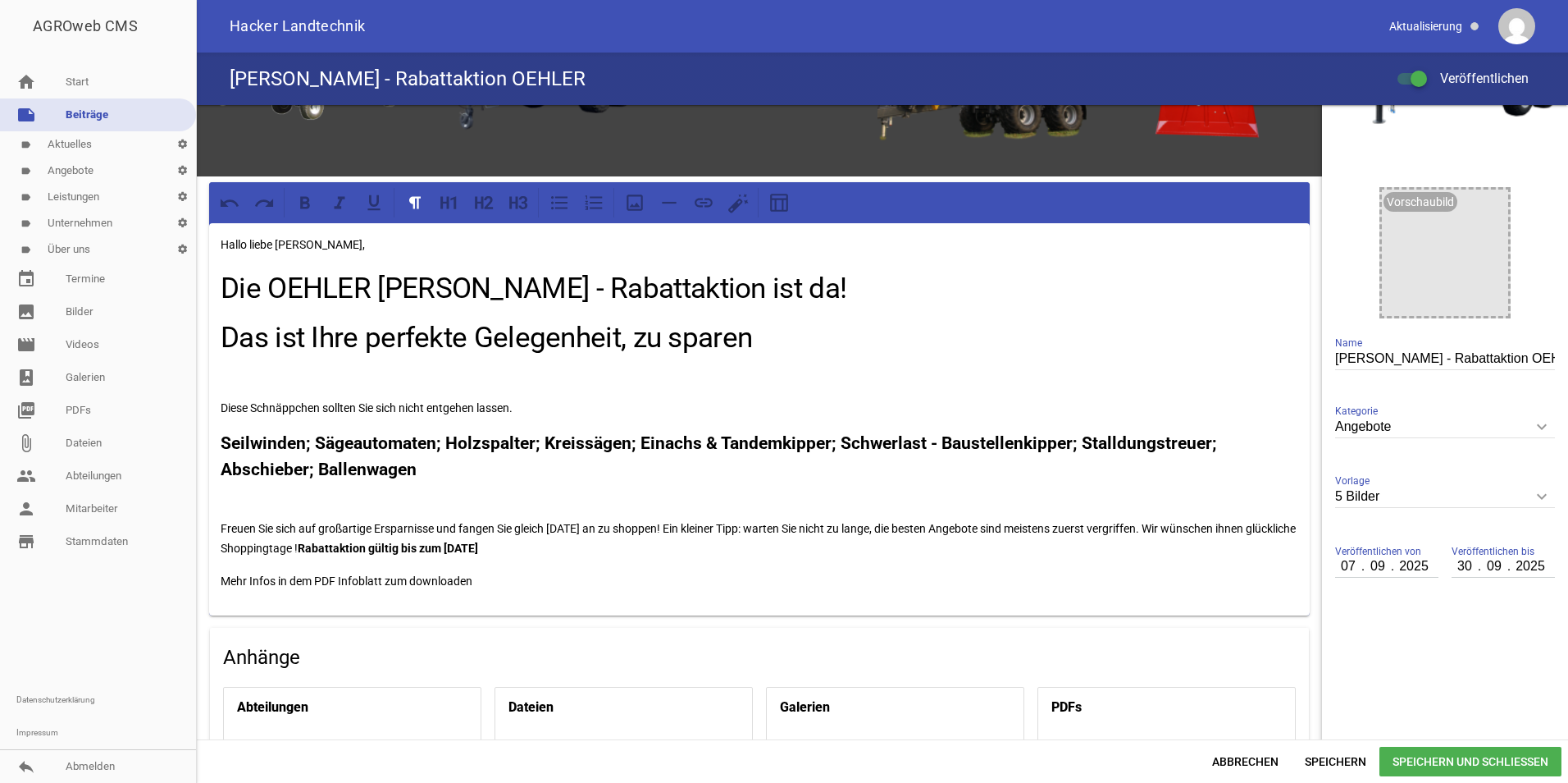
click at [353, 537] on p "Freuen Sie sich auf großartige Ersparnisse und fangen Sie gleich [DATE] an zu s…" at bounding box center [759, 538] width 1077 height 39
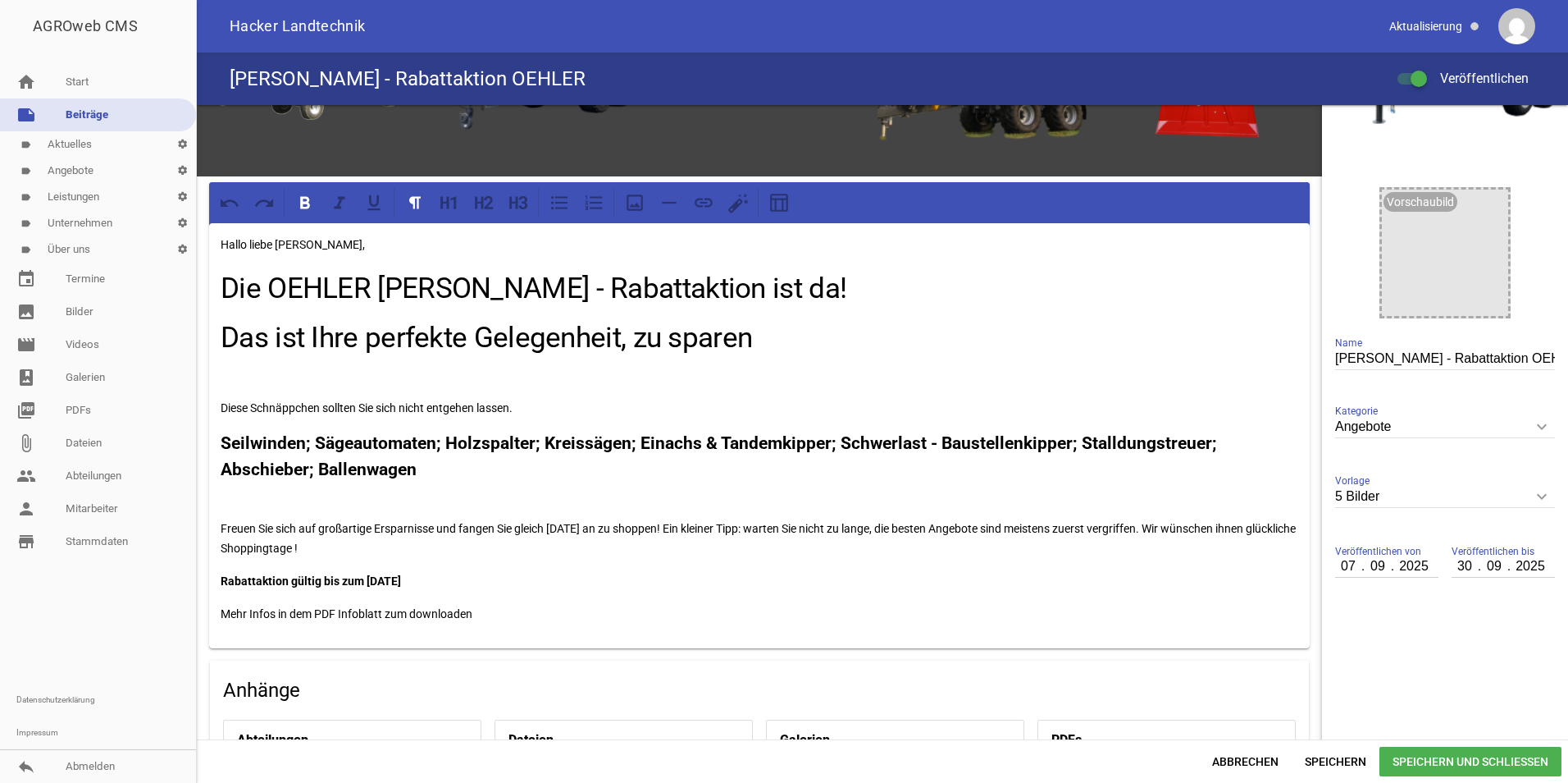
click at [339, 594] on div "Hallo liebe [PERSON_NAME], Die OEHLER [PERSON_NAME] - Rabattaktion ist da! Das …" at bounding box center [759, 435] width 1101 height 425
click at [302, 595] on div "Hallo liebe [PERSON_NAME], Die OEHLER [PERSON_NAME] - Rabattaktion ist da! Das …" at bounding box center [759, 435] width 1101 height 425
click at [215, 609] on div "Hallo liebe [PERSON_NAME], Die OEHLER [PERSON_NAME] - Rabattaktion ist da! Das …" at bounding box center [759, 435] width 1101 height 425
click at [313, 614] on p "Mehr Infos in dem PDF Infoblatt zum downloaden" at bounding box center [759, 613] width 1077 height 20
click at [652, 595] on div "Hallo liebe [PERSON_NAME], Die OEHLER [PERSON_NAME] - Rabattaktion ist da! Das …" at bounding box center [759, 435] width 1101 height 425
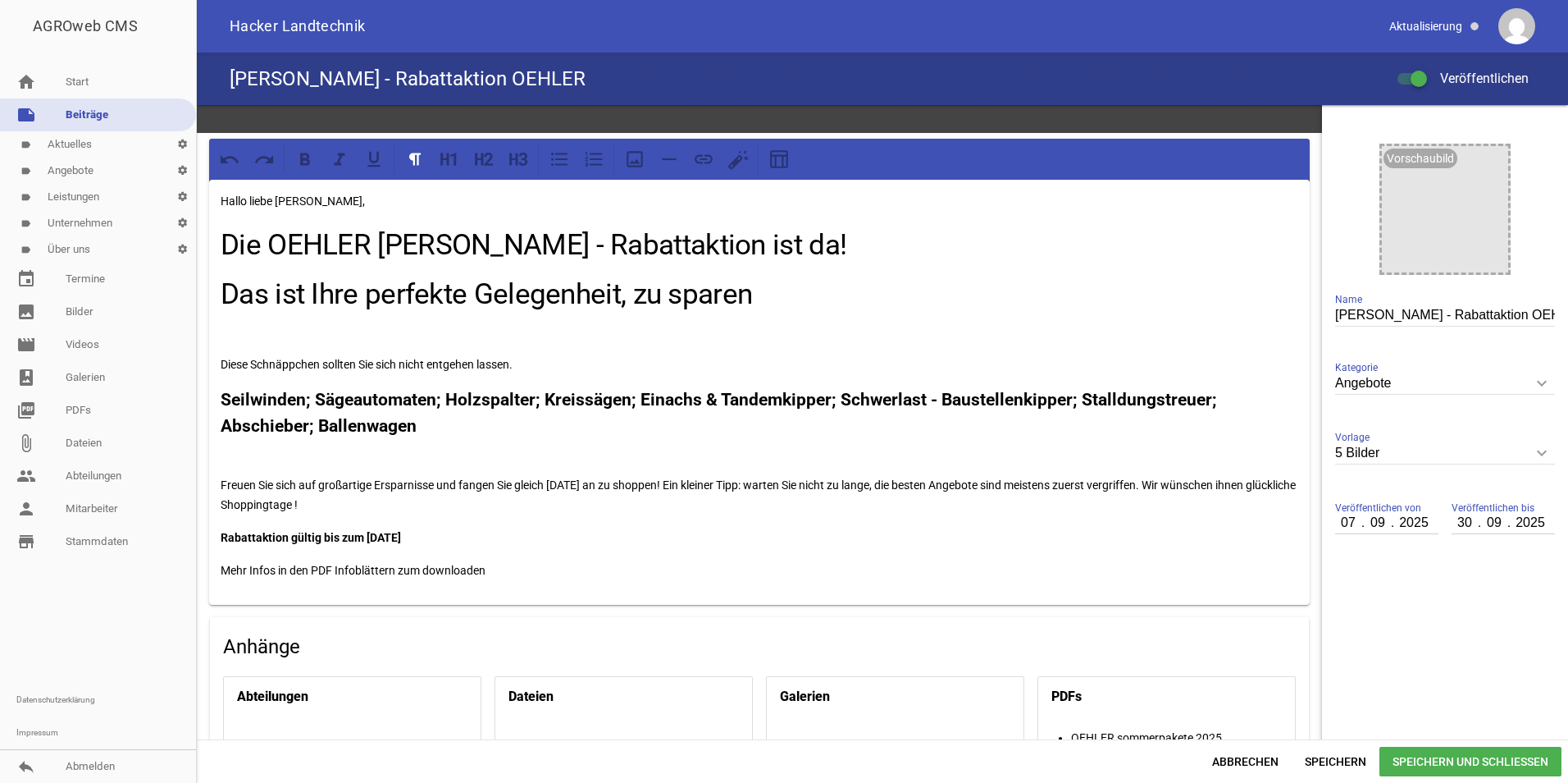
scroll to position [246, 0]
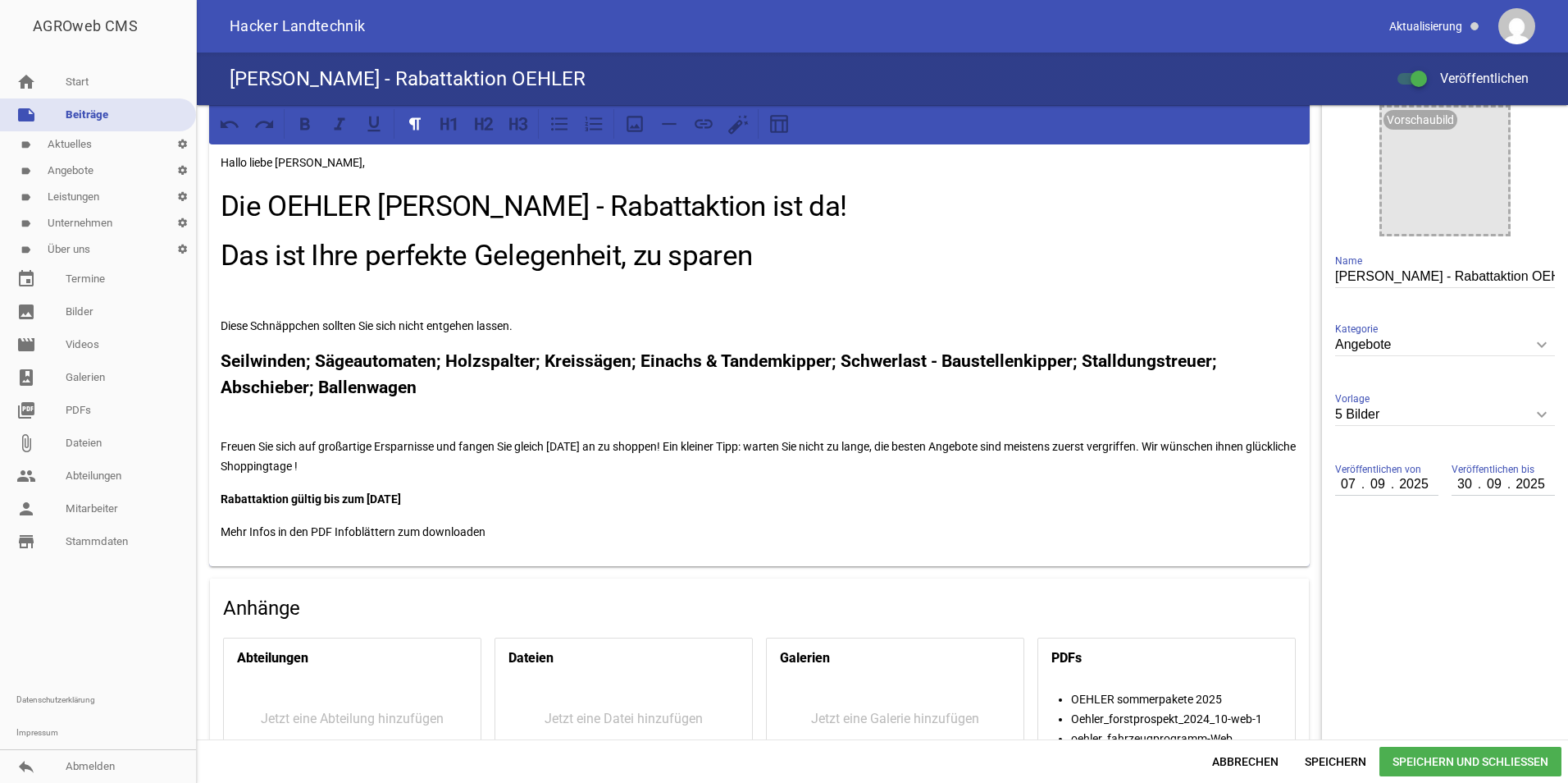
click at [1394, 763] on span "Speichern und Schließen" at bounding box center [1469, 762] width 182 height 29
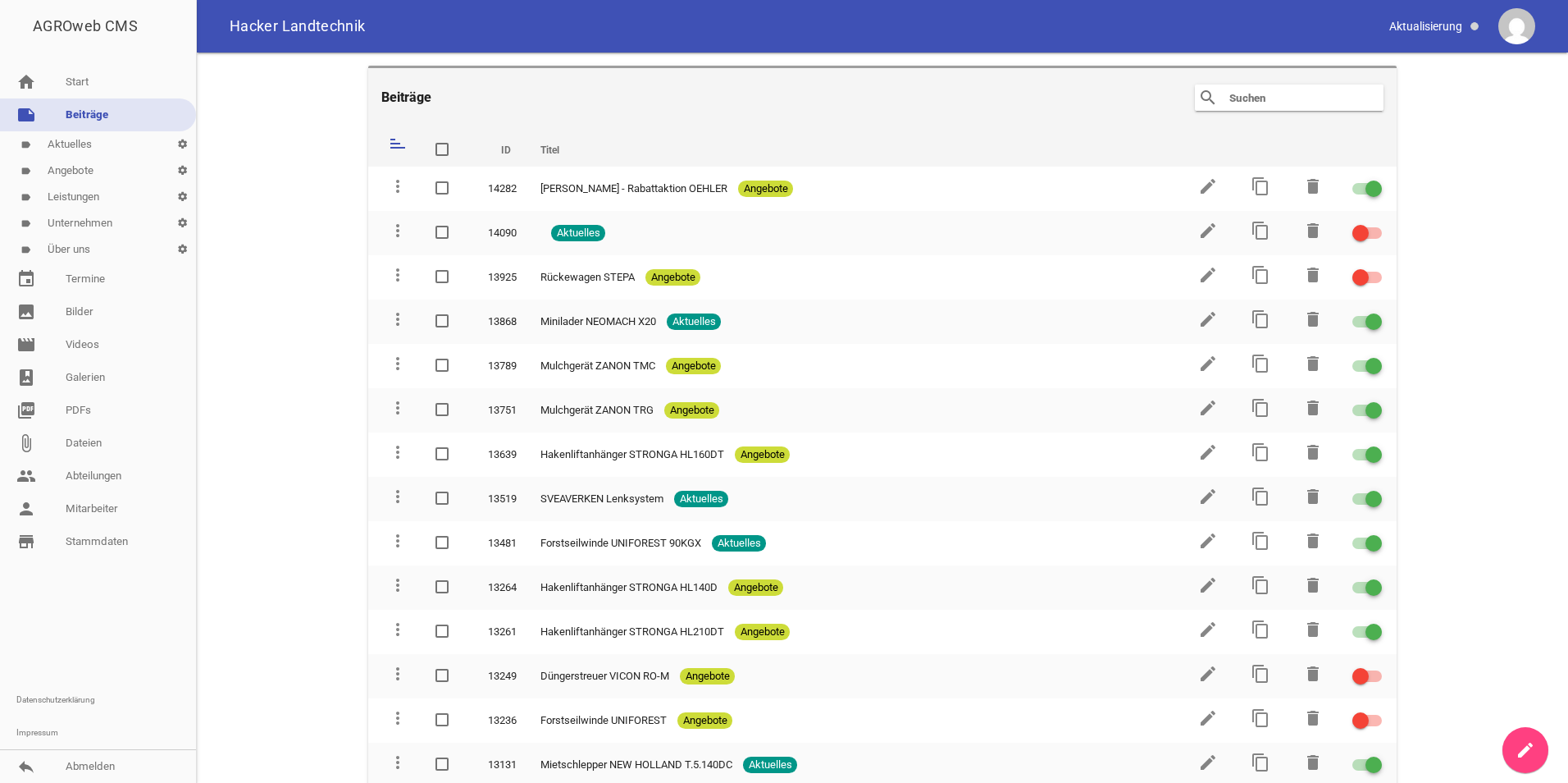
click at [60, 635] on div at bounding box center [98, 620] width 196 height 126
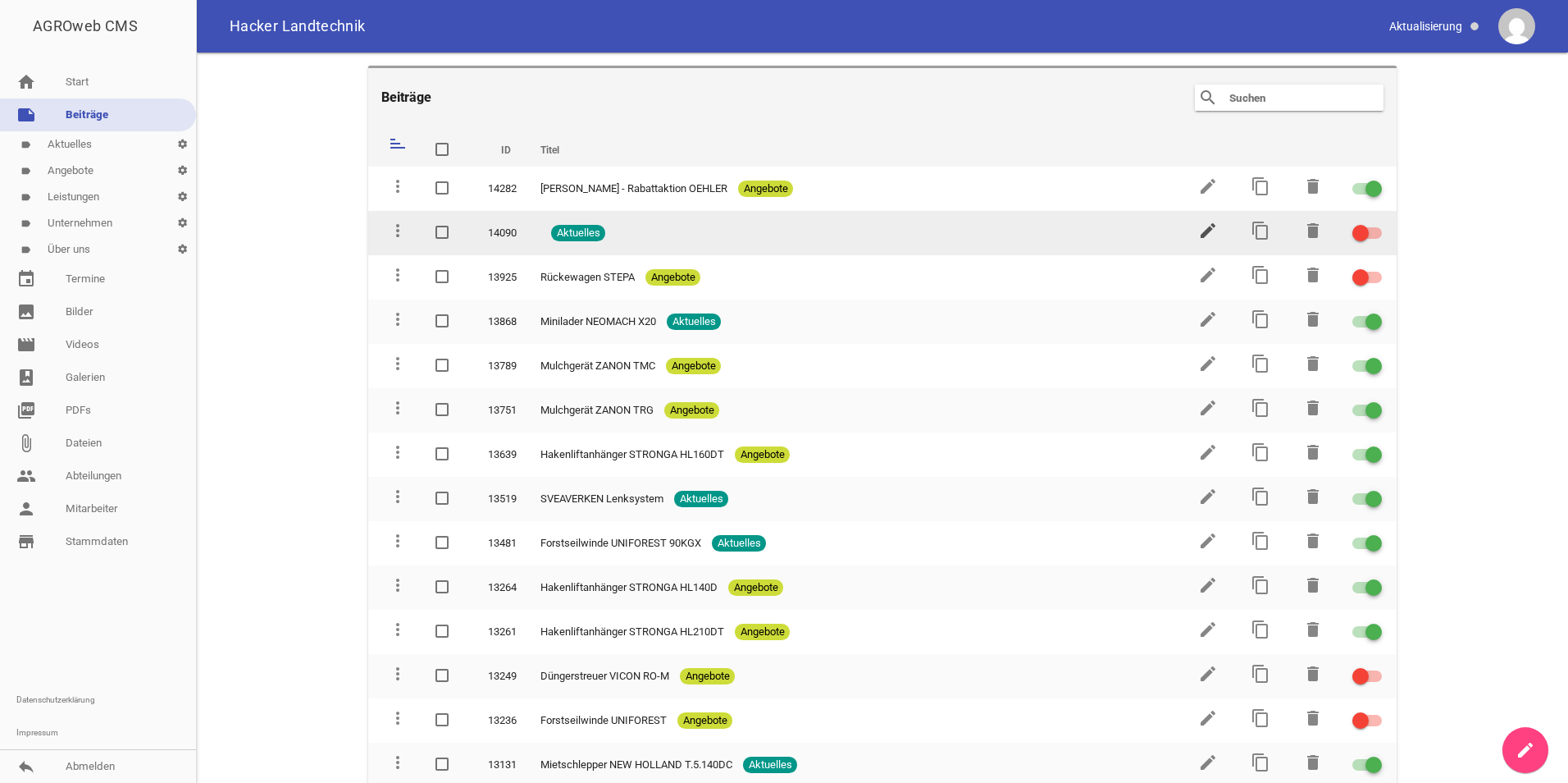
click at [1198, 231] on icon "edit" at bounding box center [1208, 230] width 20 height 20
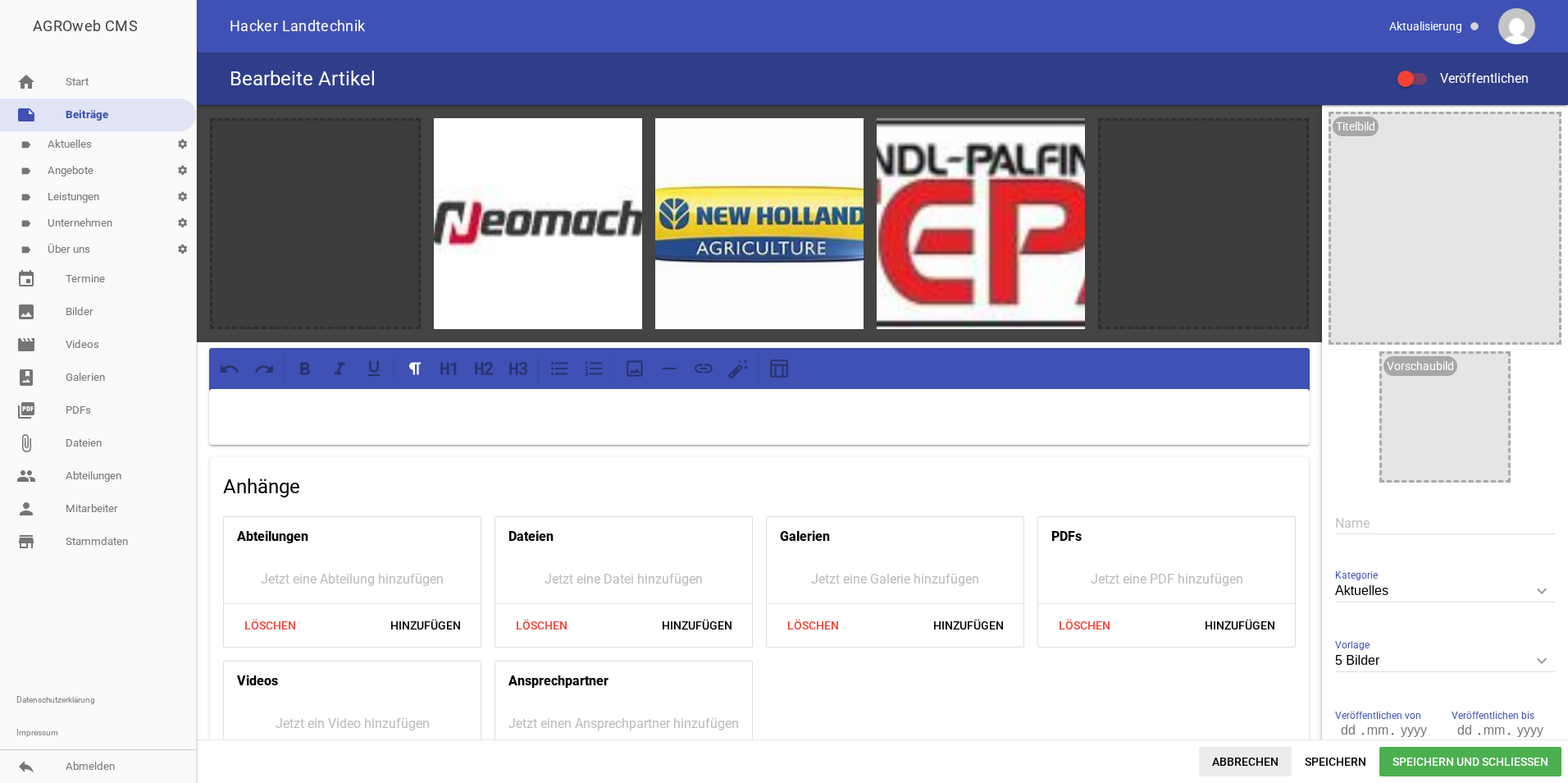
click at [1245, 754] on span "Abbrechen" at bounding box center [1244, 762] width 93 height 29
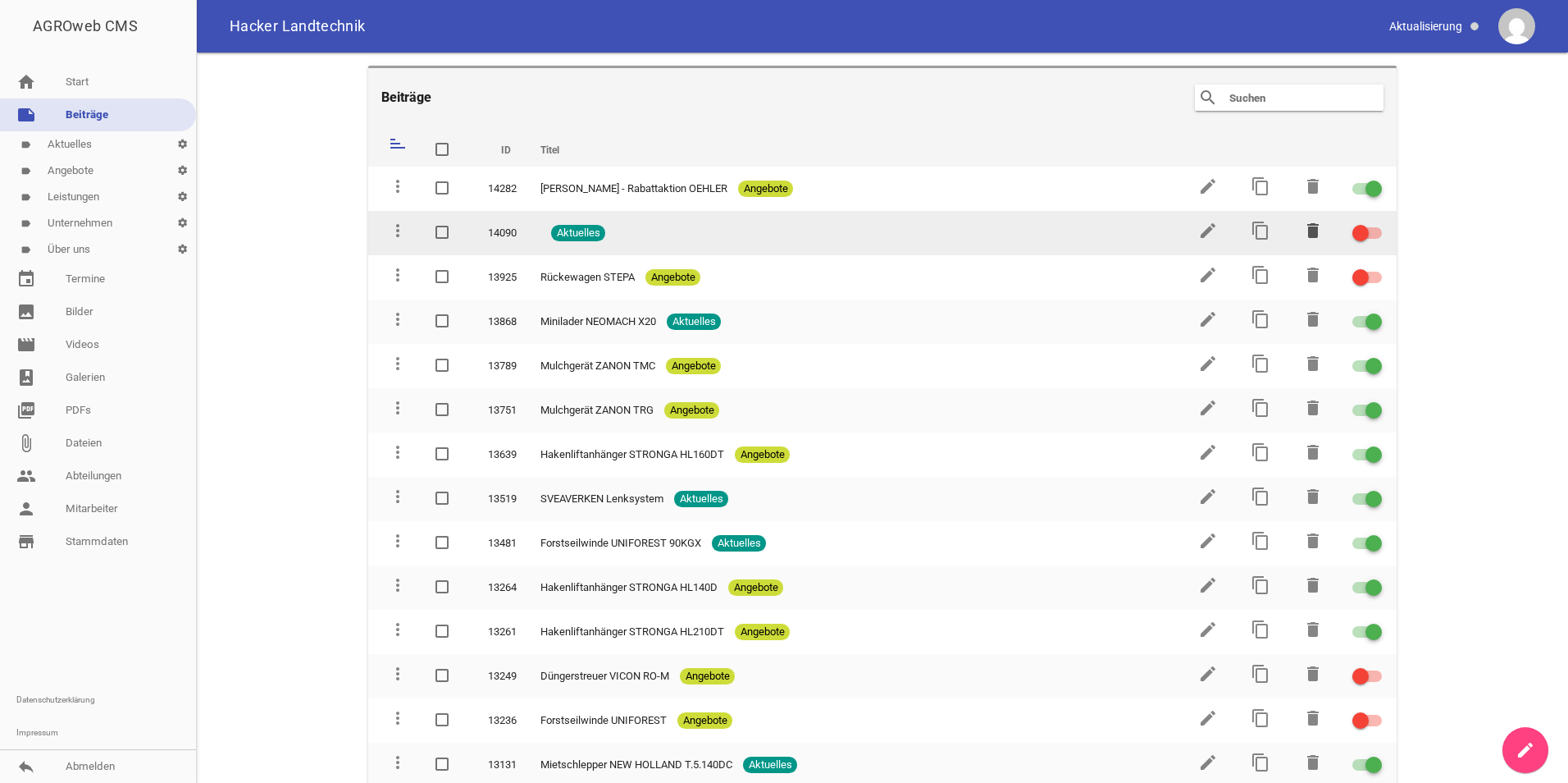
click at [1303, 233] on icon "delete" at bounding box center [1312, 230] width 20 height 20
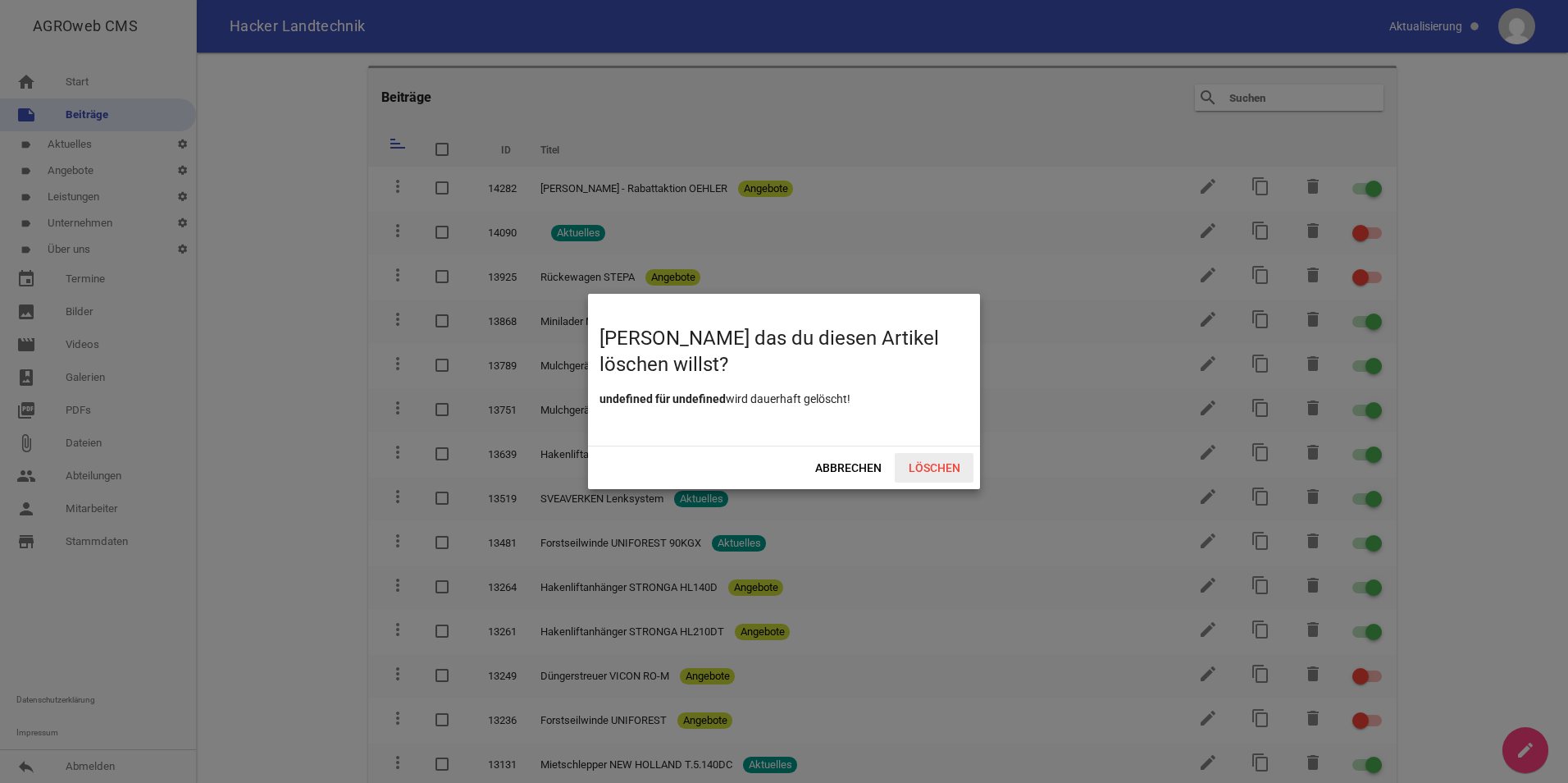
click at [942, 466] on span "Löschen" at bounding box center [934, 468] width 79 height 29
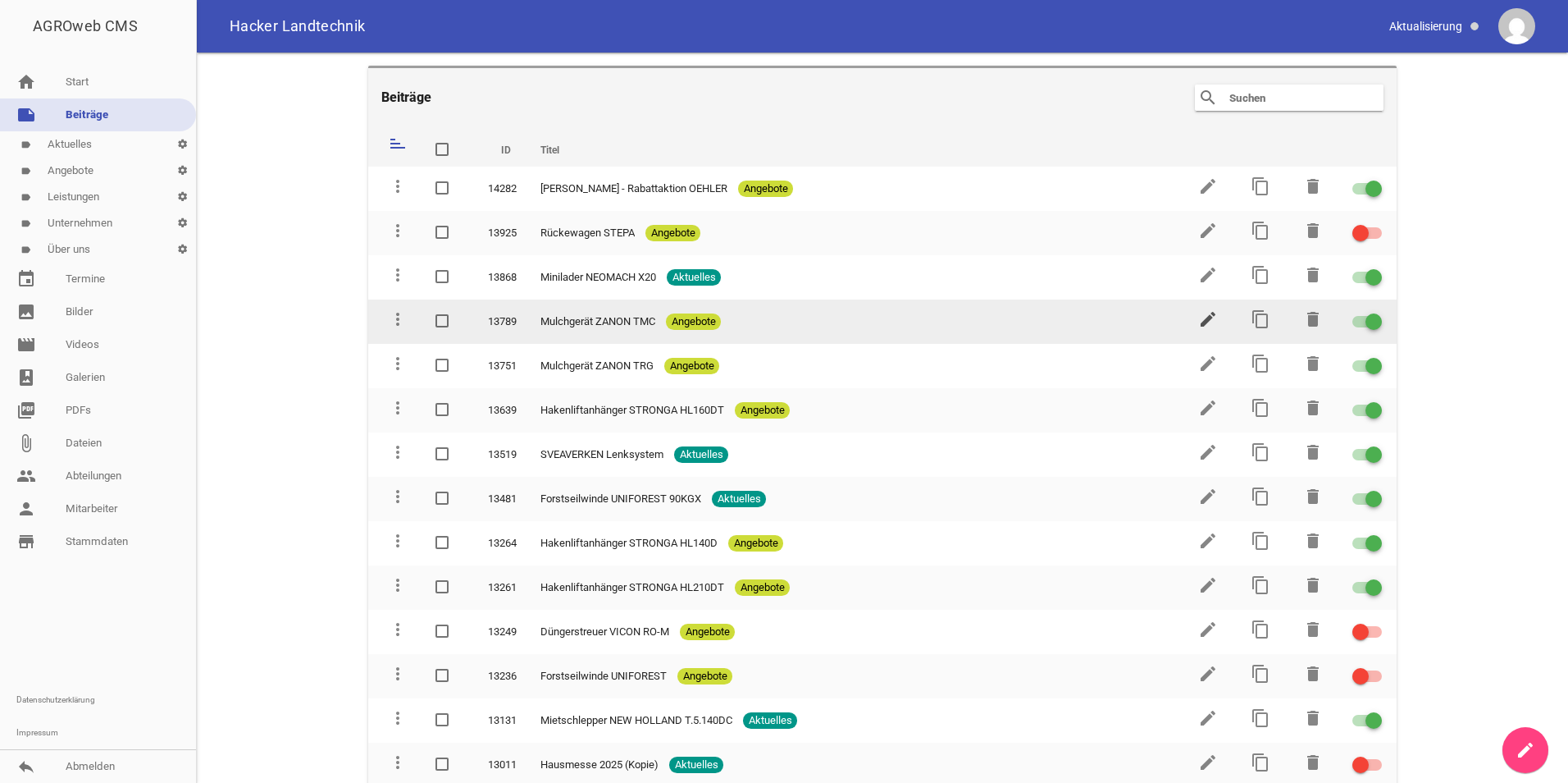
click at [1203, 322] on icon "edit" at bounding box center [1208, 319] width 20 height 20
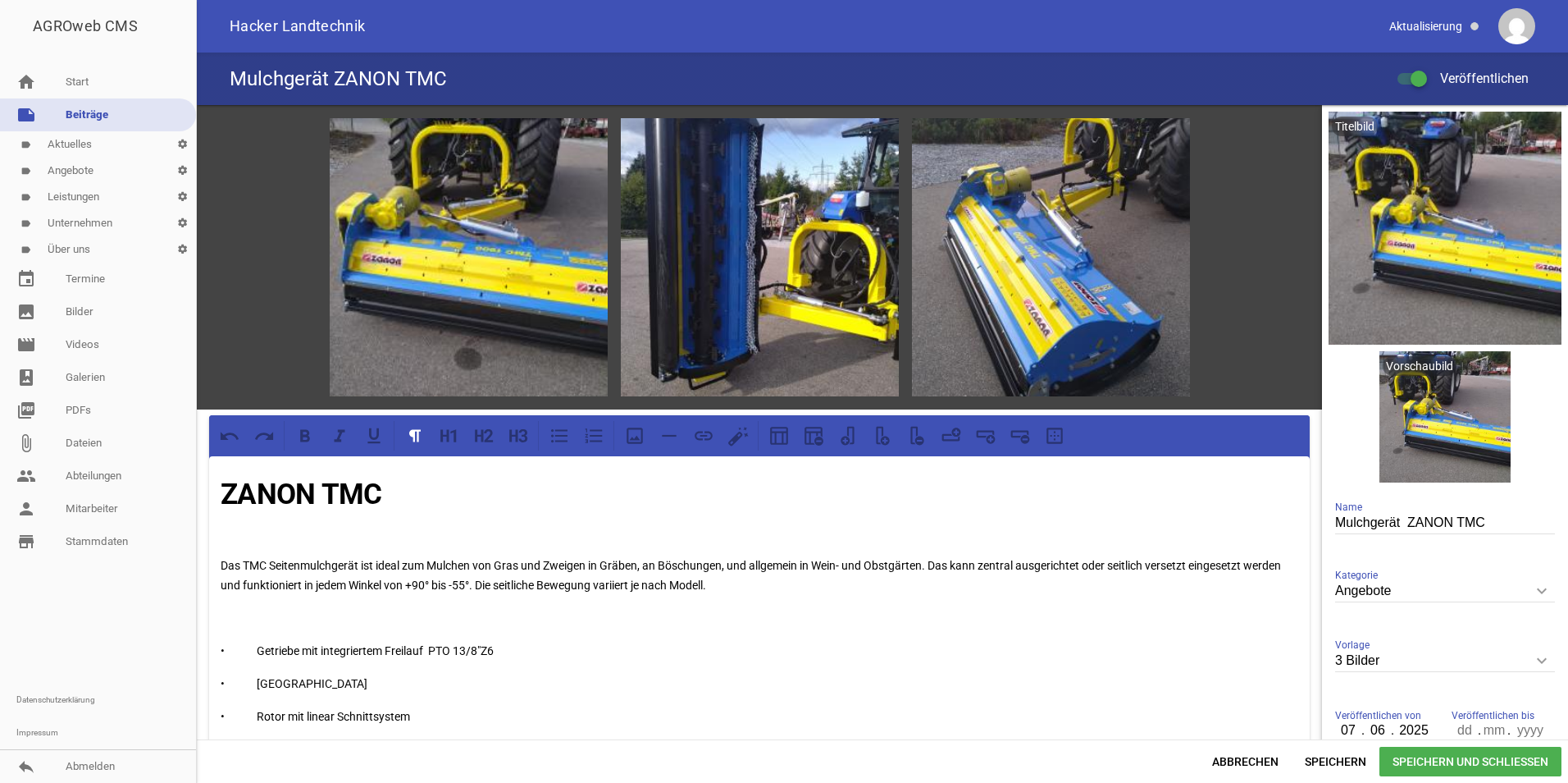
click at [67, 103] on link "note Beiträge" at bounding box center [98, 115] width 196 height 33
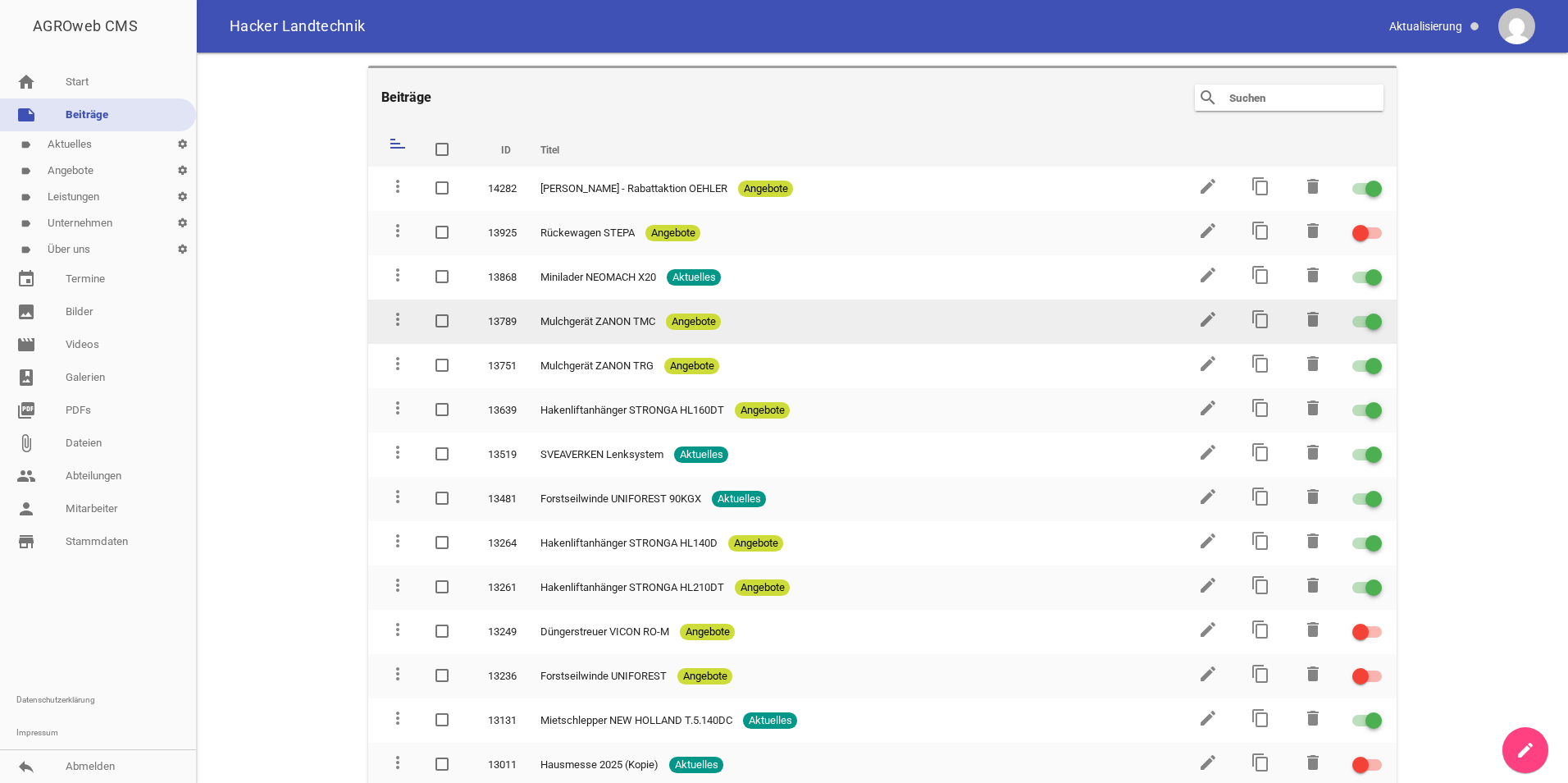
click at [1365, 323] on div at bounding box center [1373, 321] width 17 height 17
click at [1377, 311] on input "checkbox" at bounding box center [1377, 311] width 0 height 0
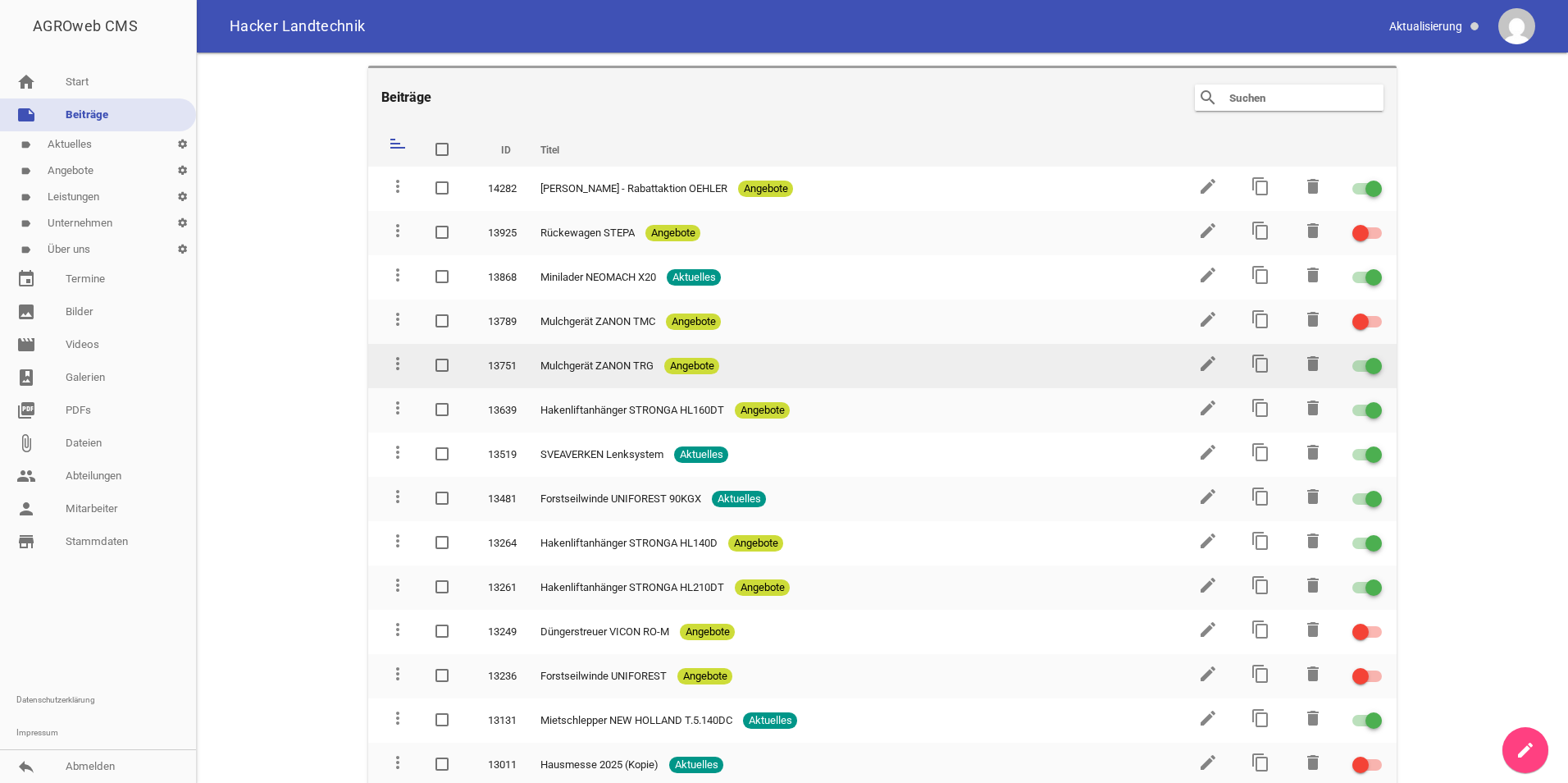
click at [1354, 365] on div at bounding box center [1367, 366] width 29 height 12
click at [1377, 356] on input "checkbox" at bounding box center [1377, 356] width 0 height 0
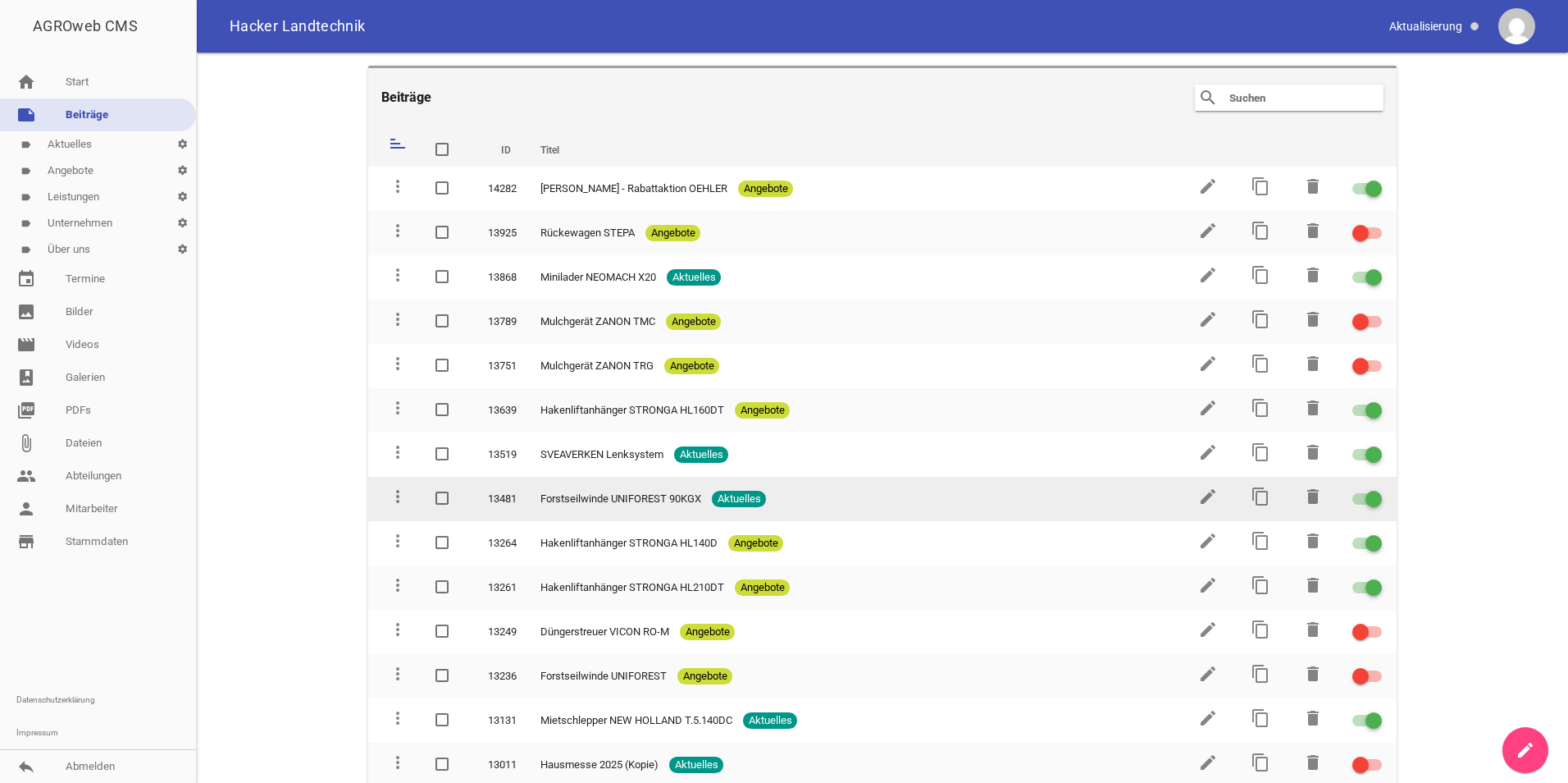
click at [1365, 496] on div at bounding box center [1373, 498] width 17 height 17
click at [1377, 489] on input "checkbox" at bounding box center [1377, 489] width 0 height 0
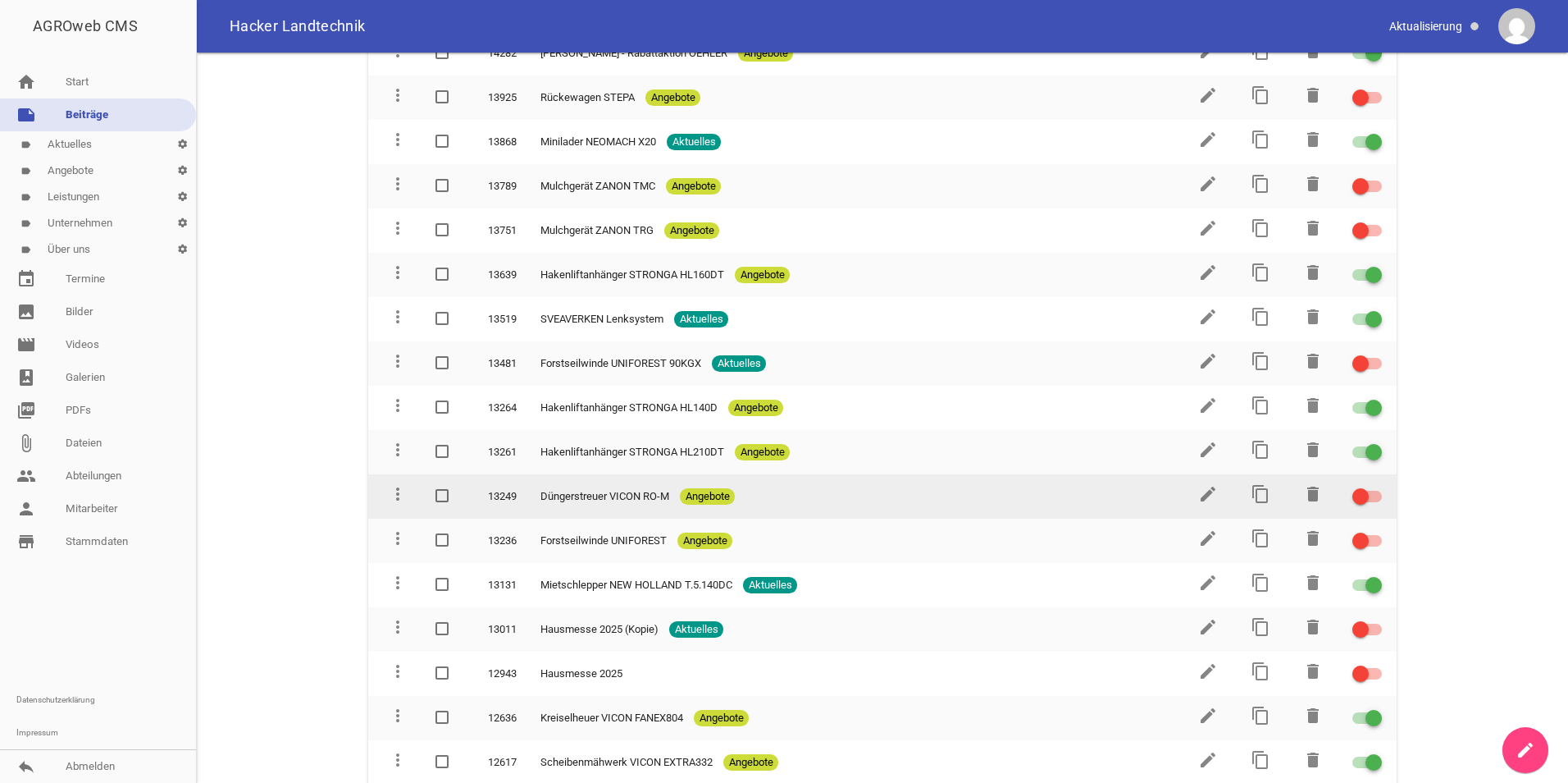
scroll to position [164, 0]
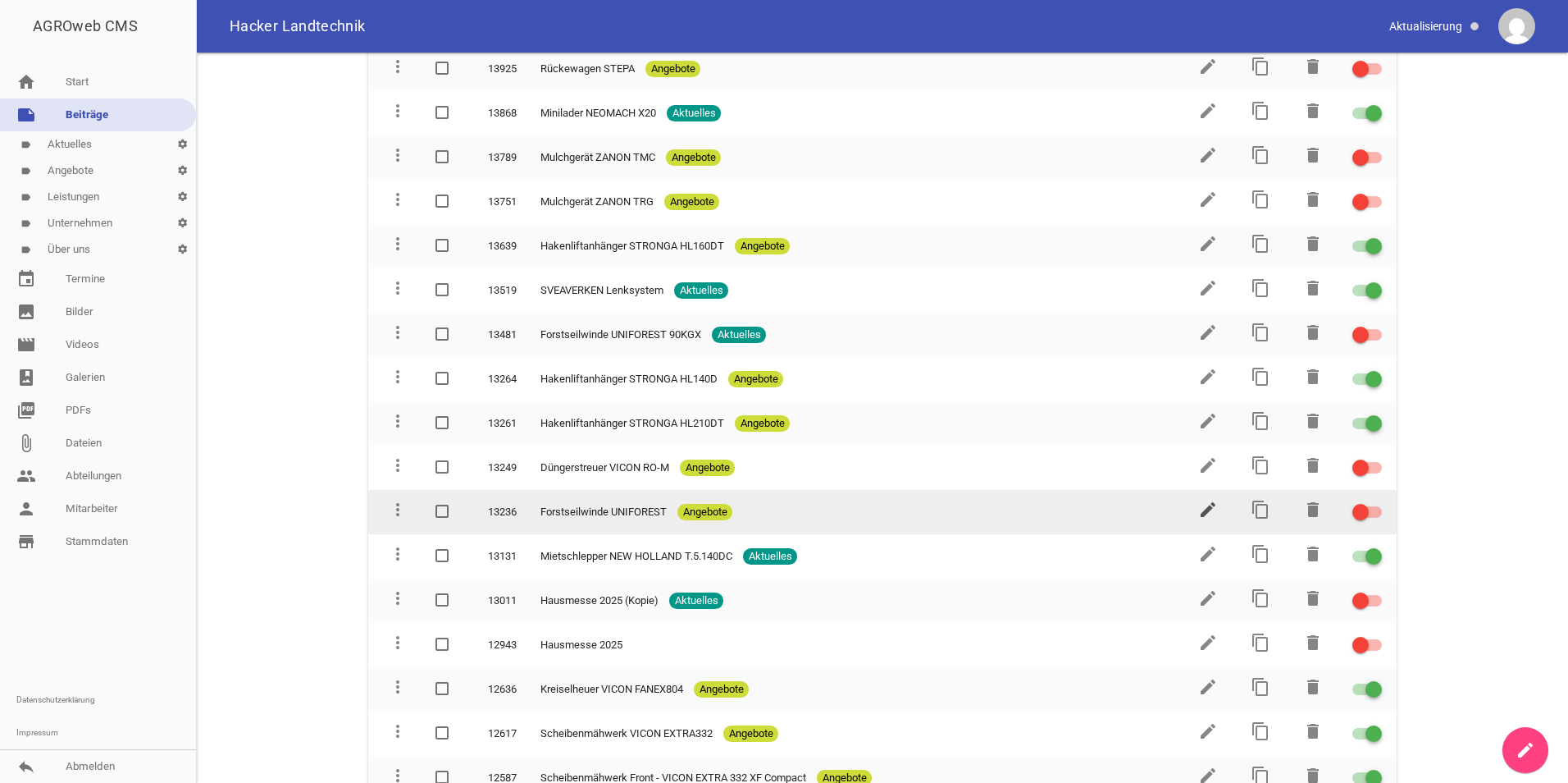
click at [1198, 506] on icon "edit" at bounding box center [1208, 510] width 20 height 20
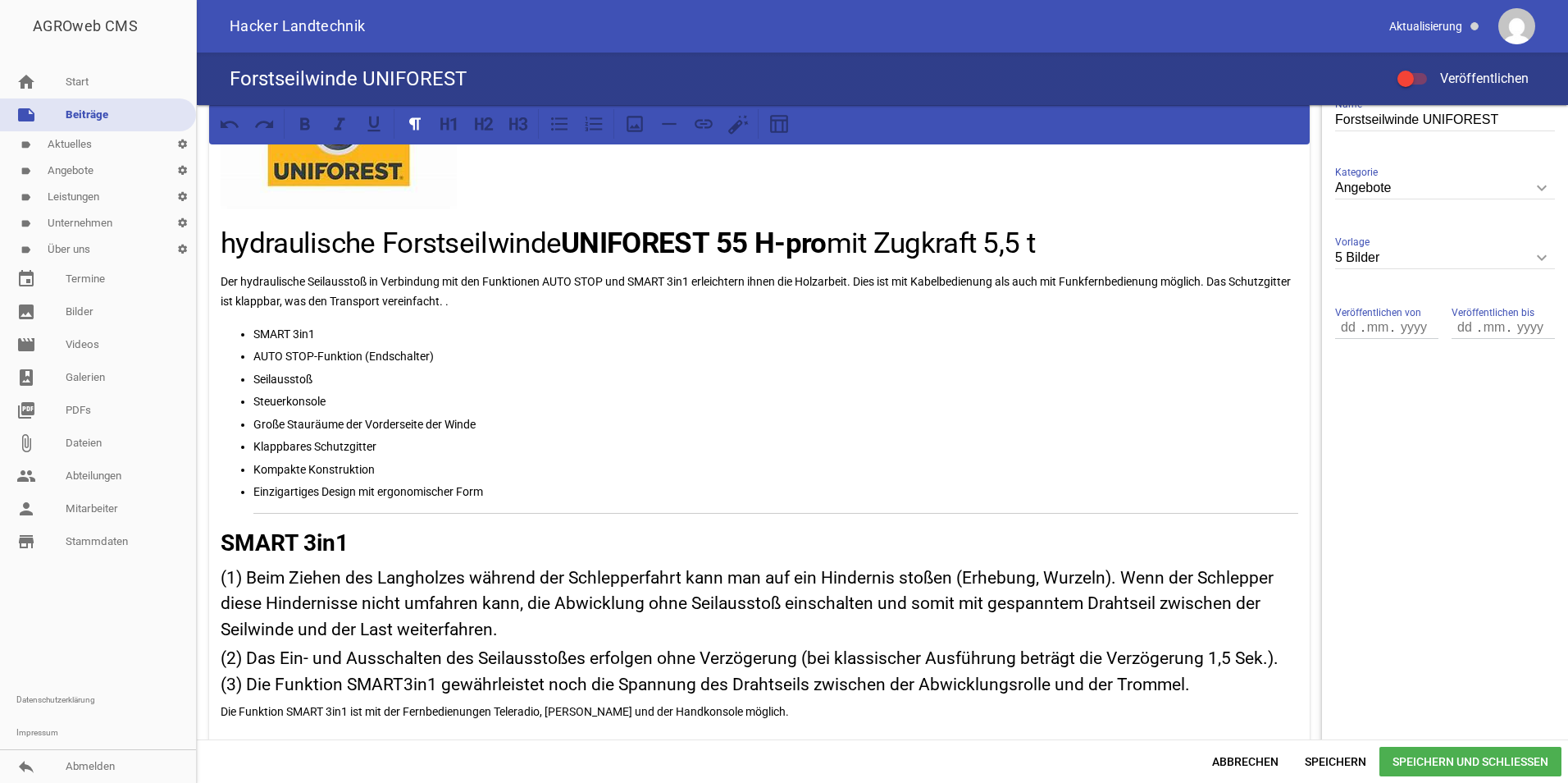
scroll to position [396, 0]
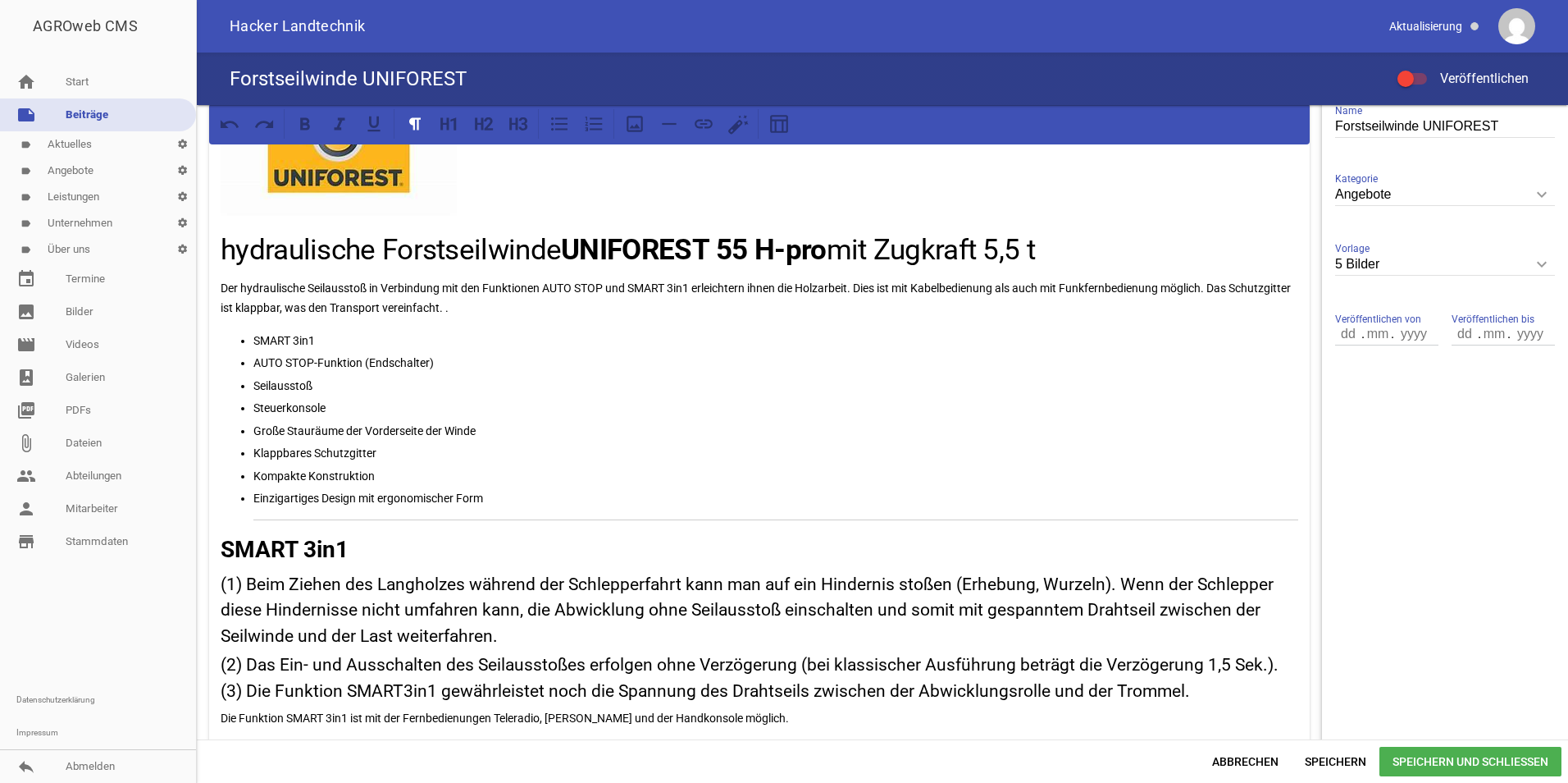
click at [95, 103] on link "note Beiträge" at bounding box center [98, 115] width 196 height 33
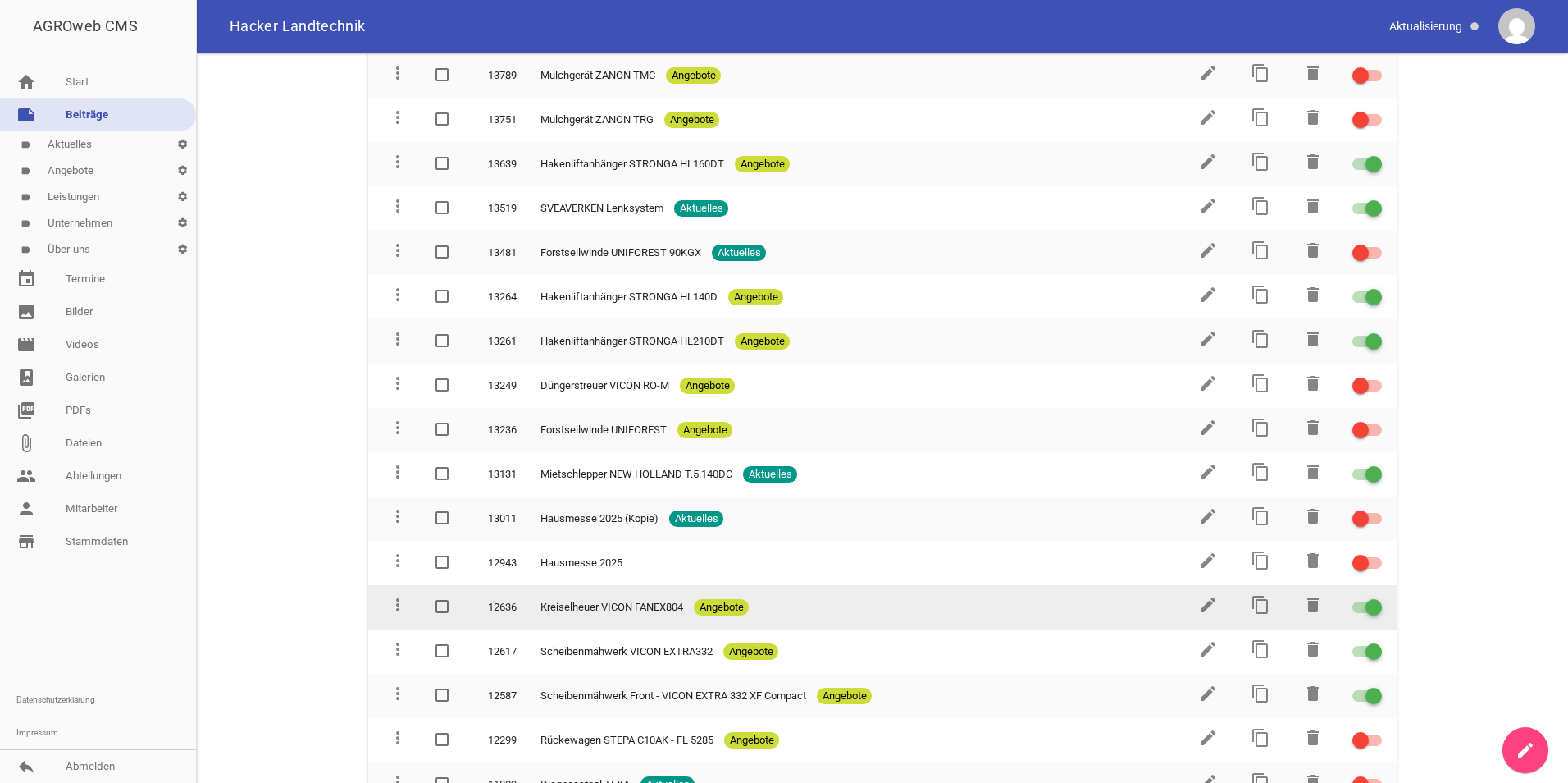
scroll to position [328, 0]
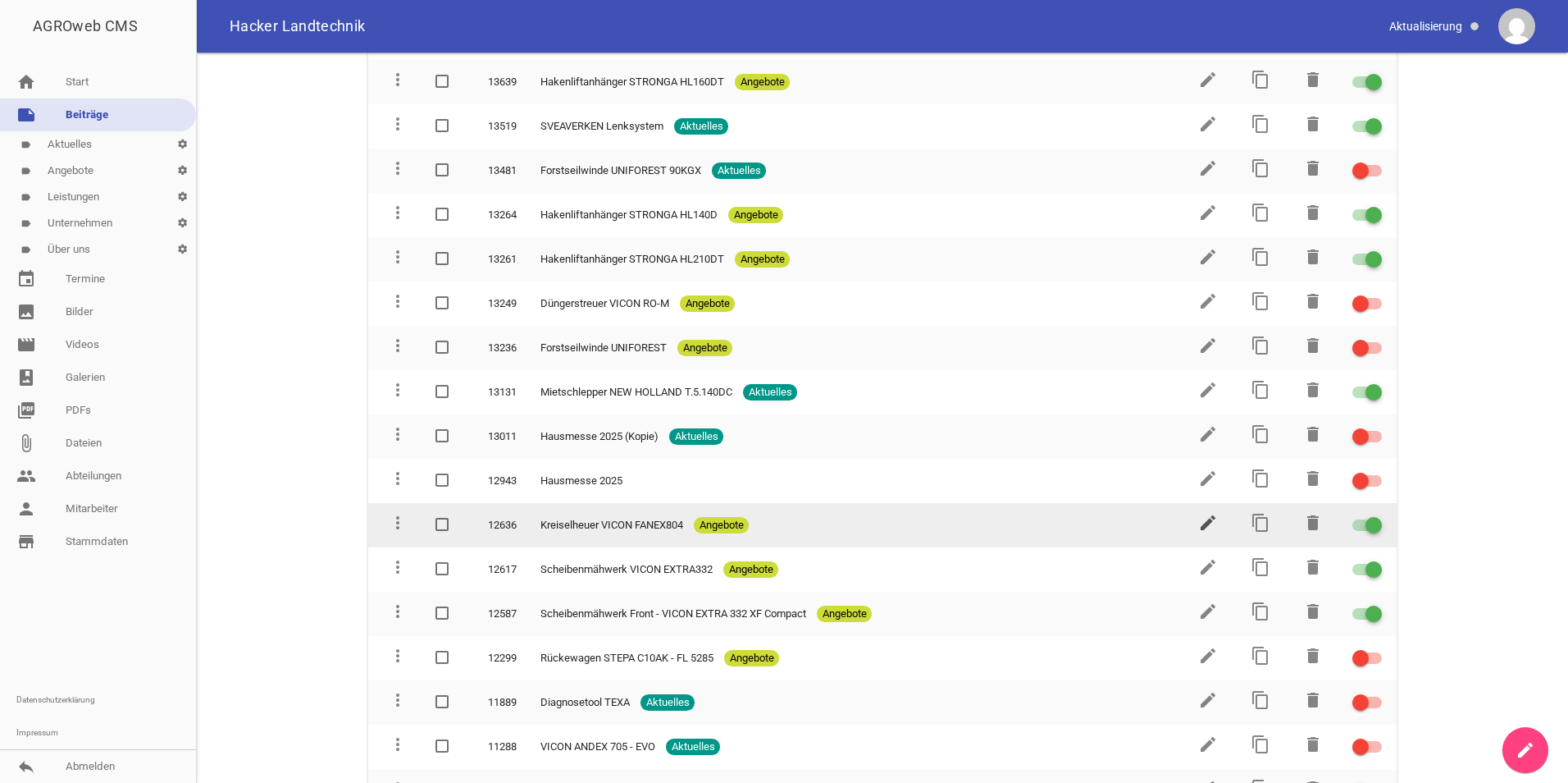
click at [1198, 521] on icon "edit" at bounding box center [1208, 522] width 20 height 20
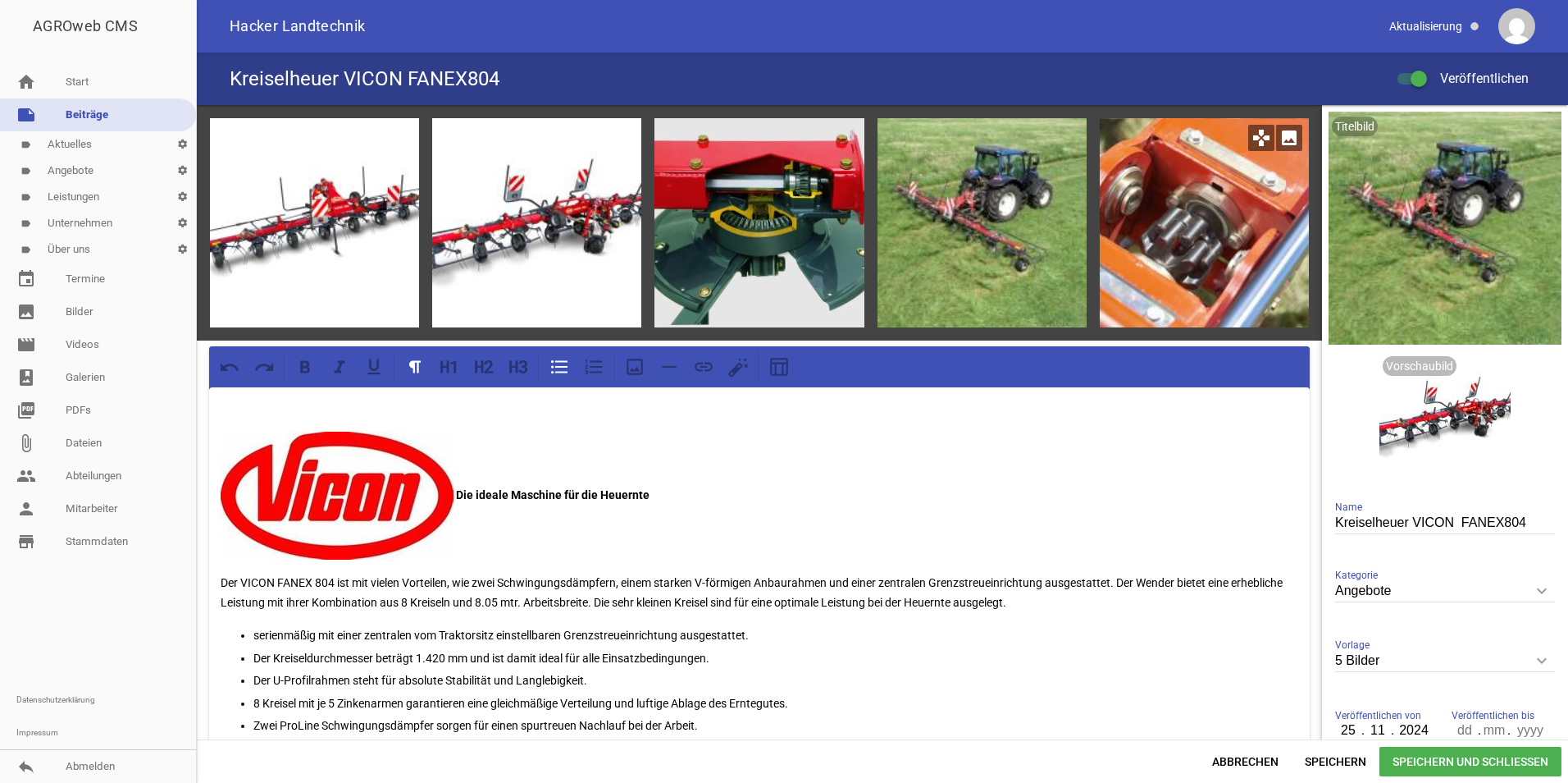
click at [1280, 142] on icon "image" at bounding box center [1288, 138] width 26 height 26
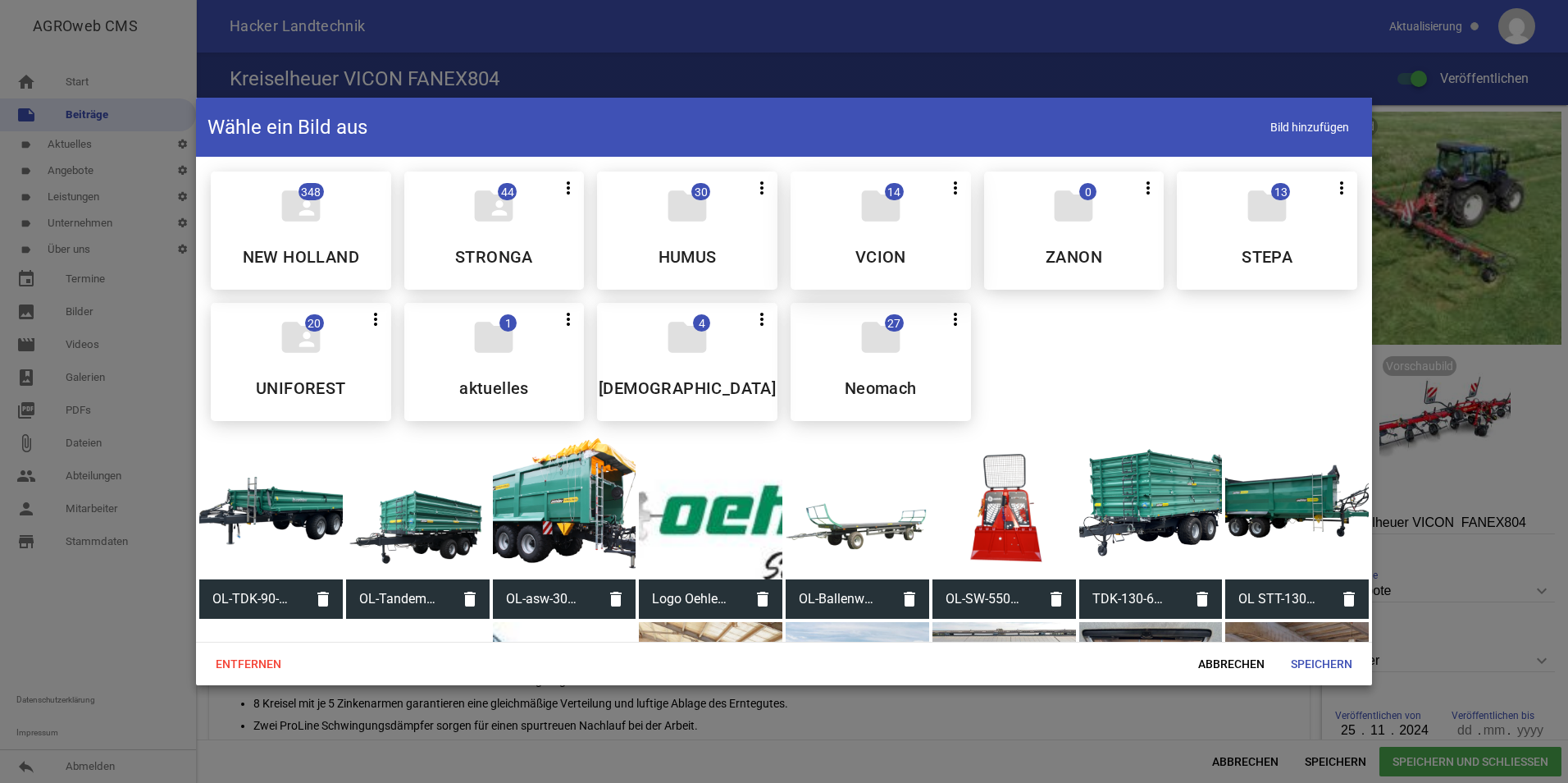
click at [855, 249] on h5 "VCION" at bounding box center [880, 257] width 51 height 17
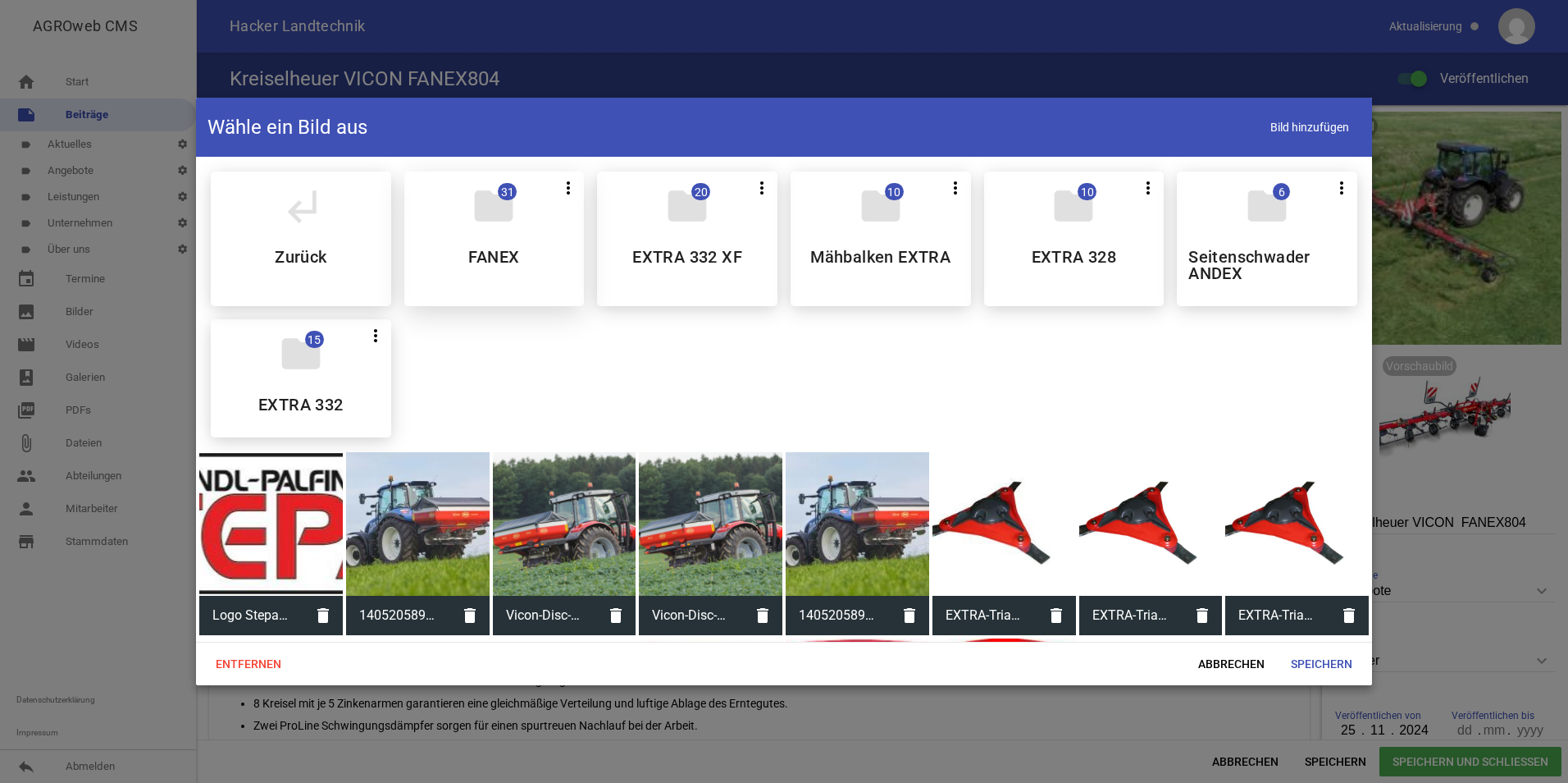
click at [535, 227] on div "folder 31 more_vert Teilen Bearbeiten Löschen FANEX" at bounding box center [494, 239] width 181 height 135
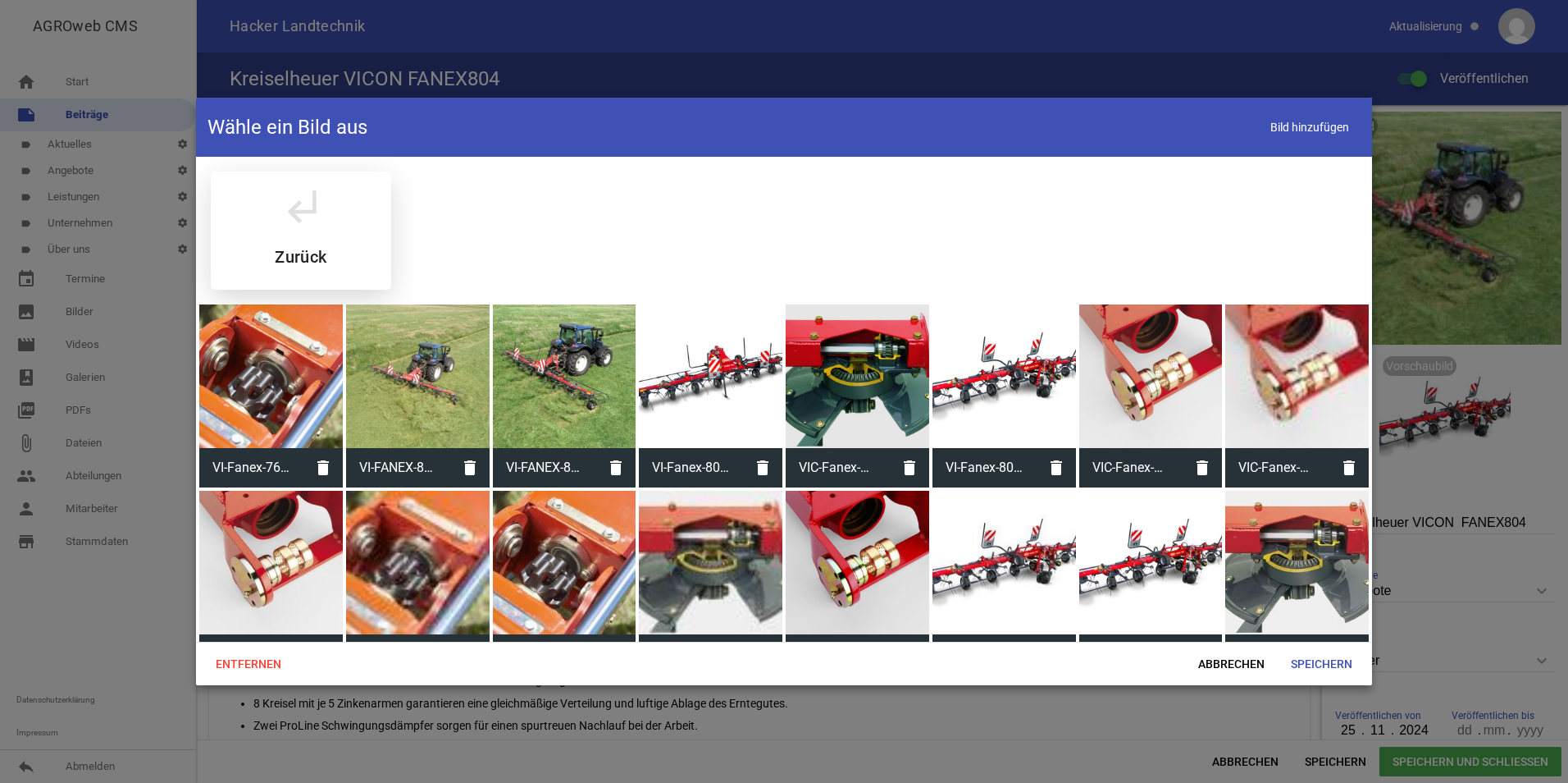
click at [295, 233] on div "subdirectory_arrow_left Zurück" at bounding box center [301, 230] width 181 height 118
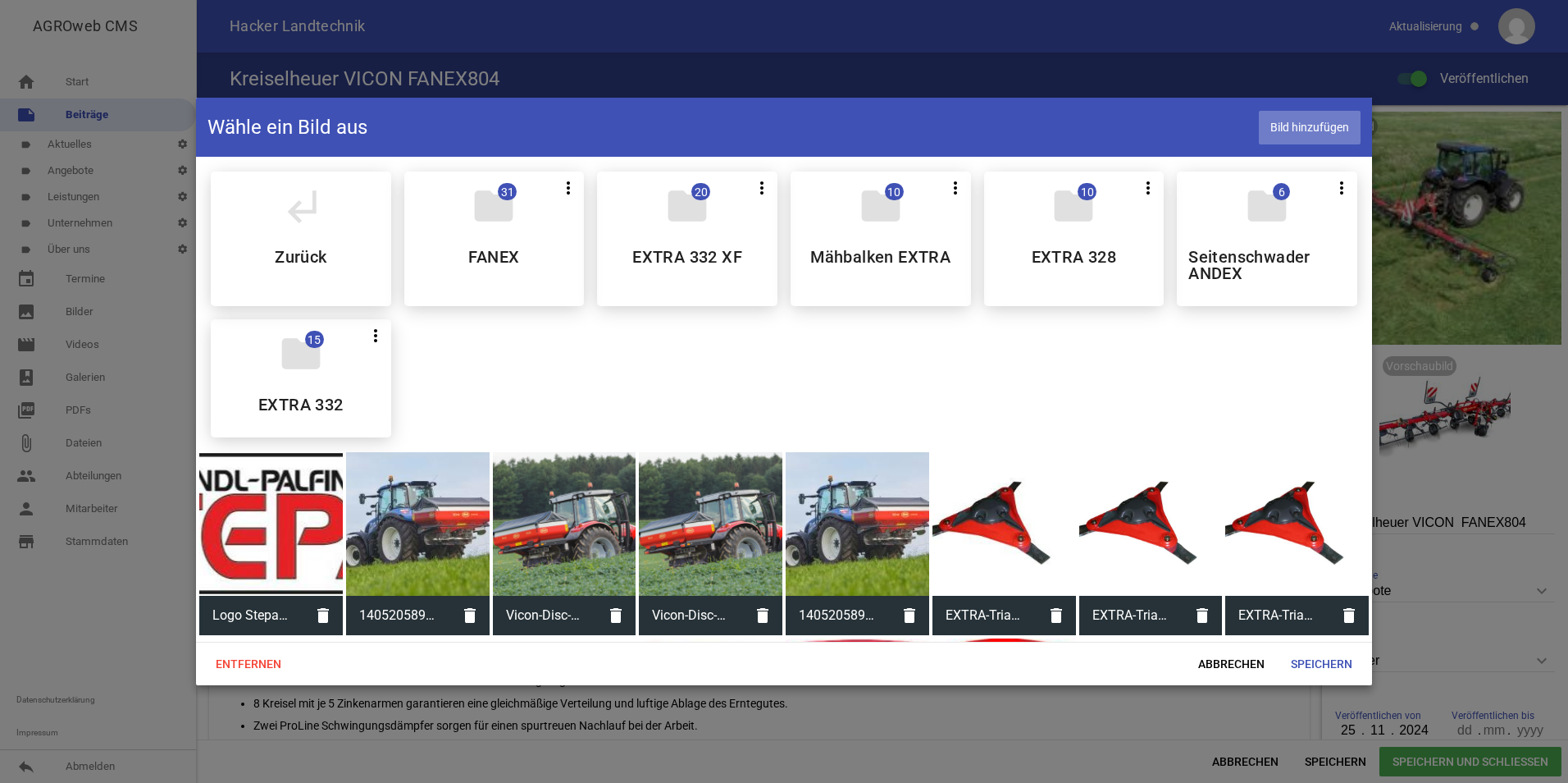
click at [1307, 140] on span "Bild hinzufügen" at bounding box center [1309, 127] width 101 height 33
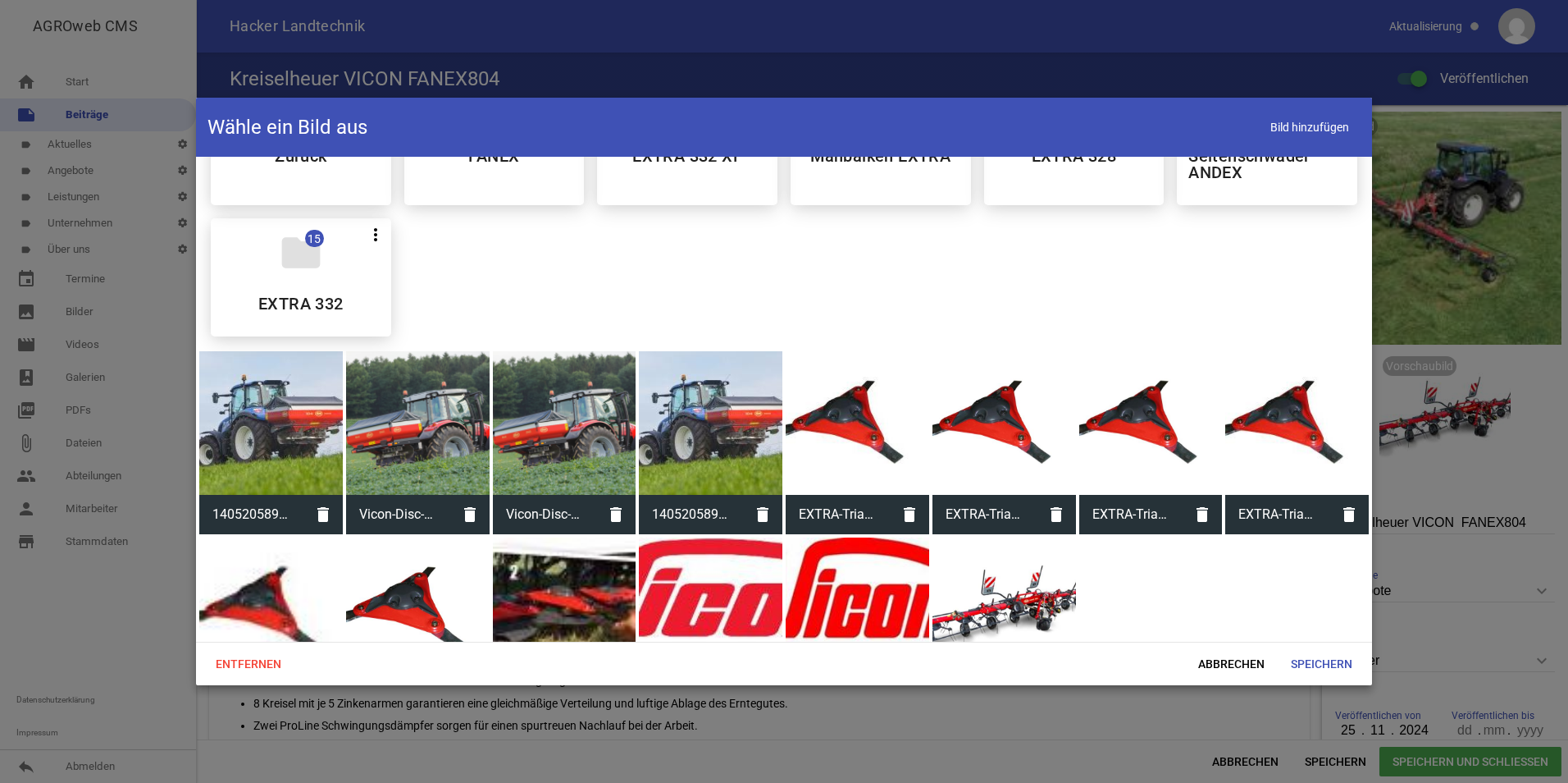
scroll to position [181, 0]
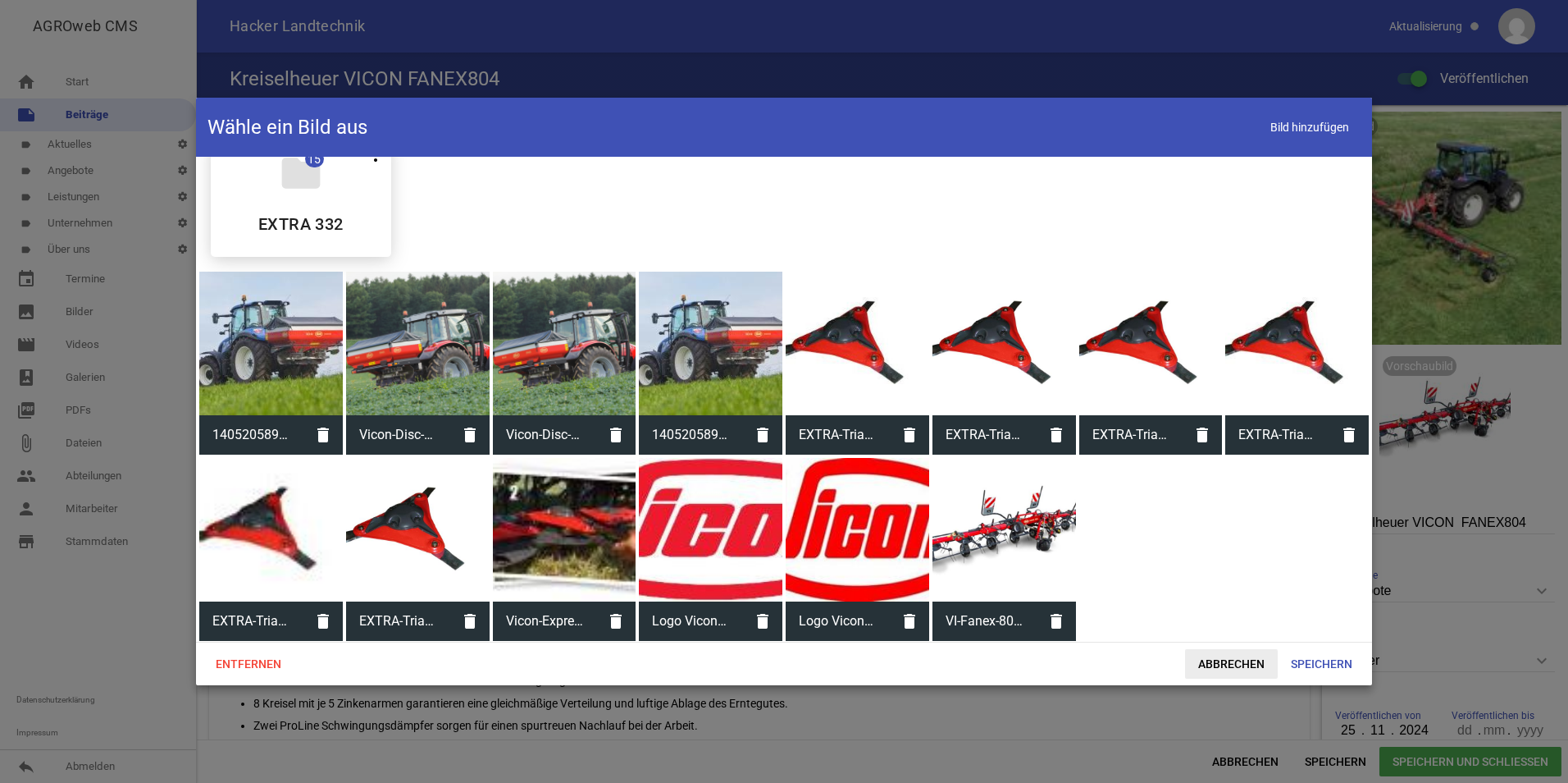
click at [1231, 660] on span "Abbrechen" at bounding box center [1230, 664] width 93 height 29
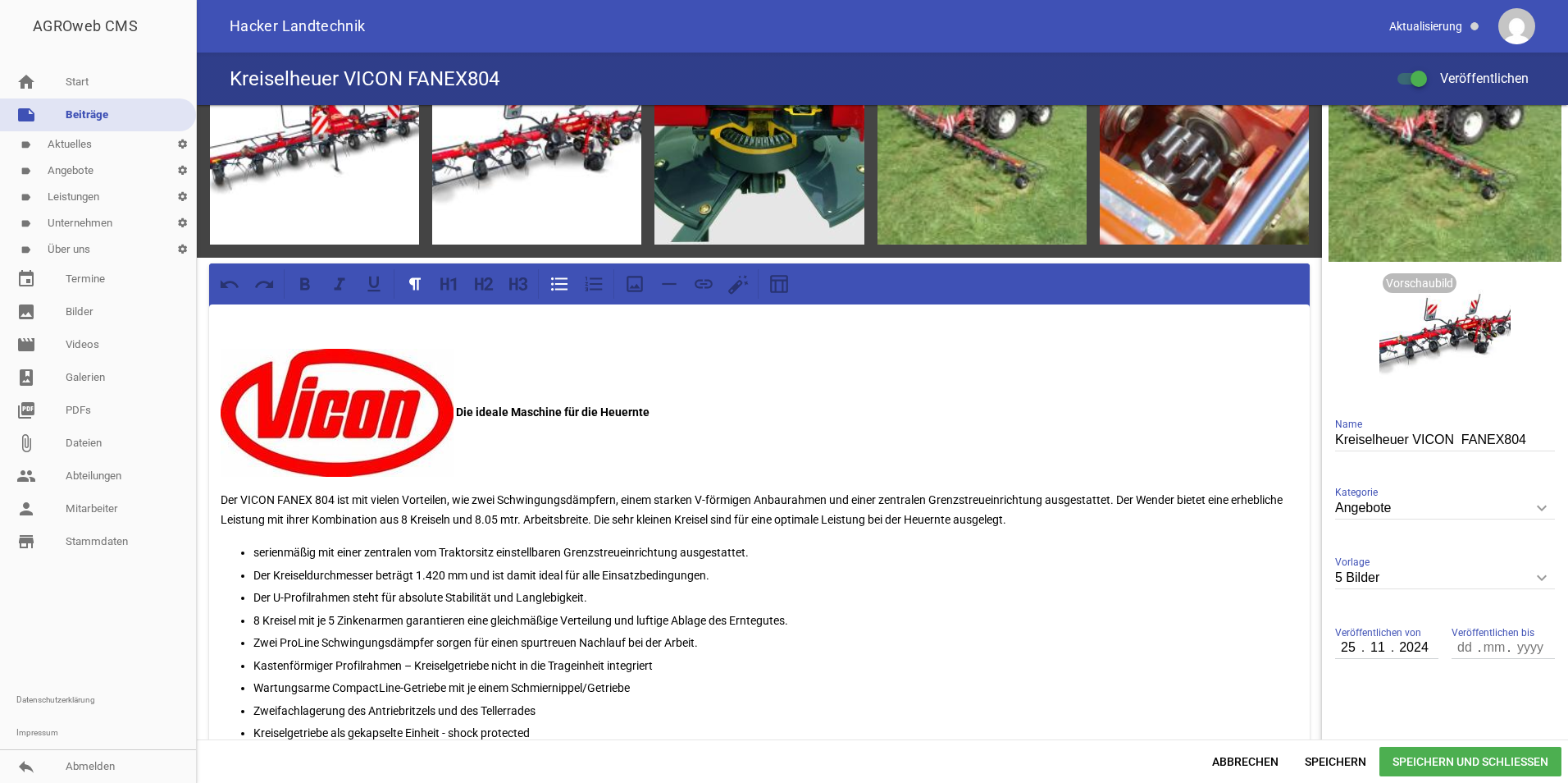
scroll to position [82, 0]
click at [82, 109] on link "note Beiträge" at bounding box center [98, 115] width 196 height 33
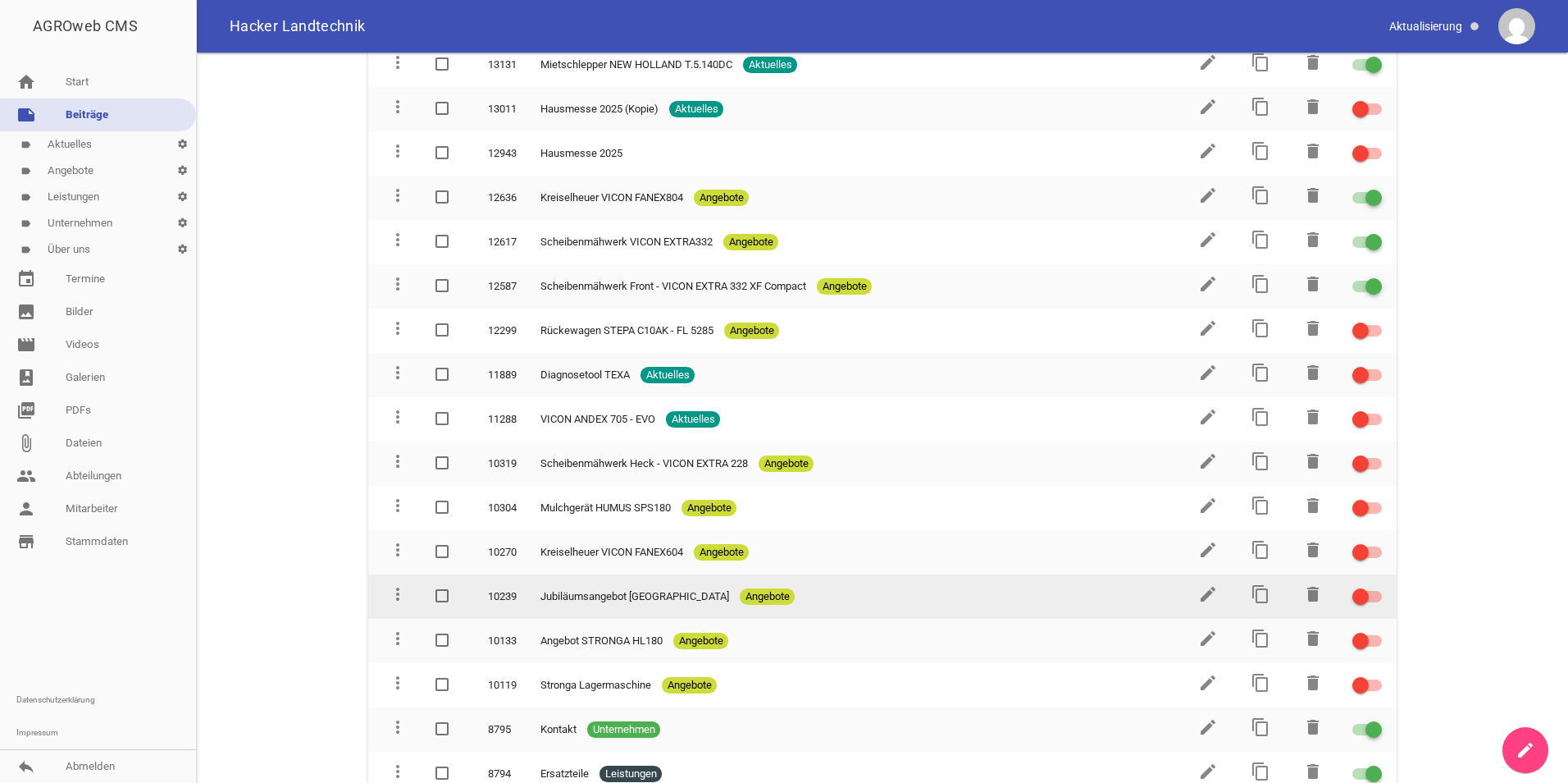
scroll to position [556, 0]
